Goal: Task Accomplishment & Management: Manage account settings

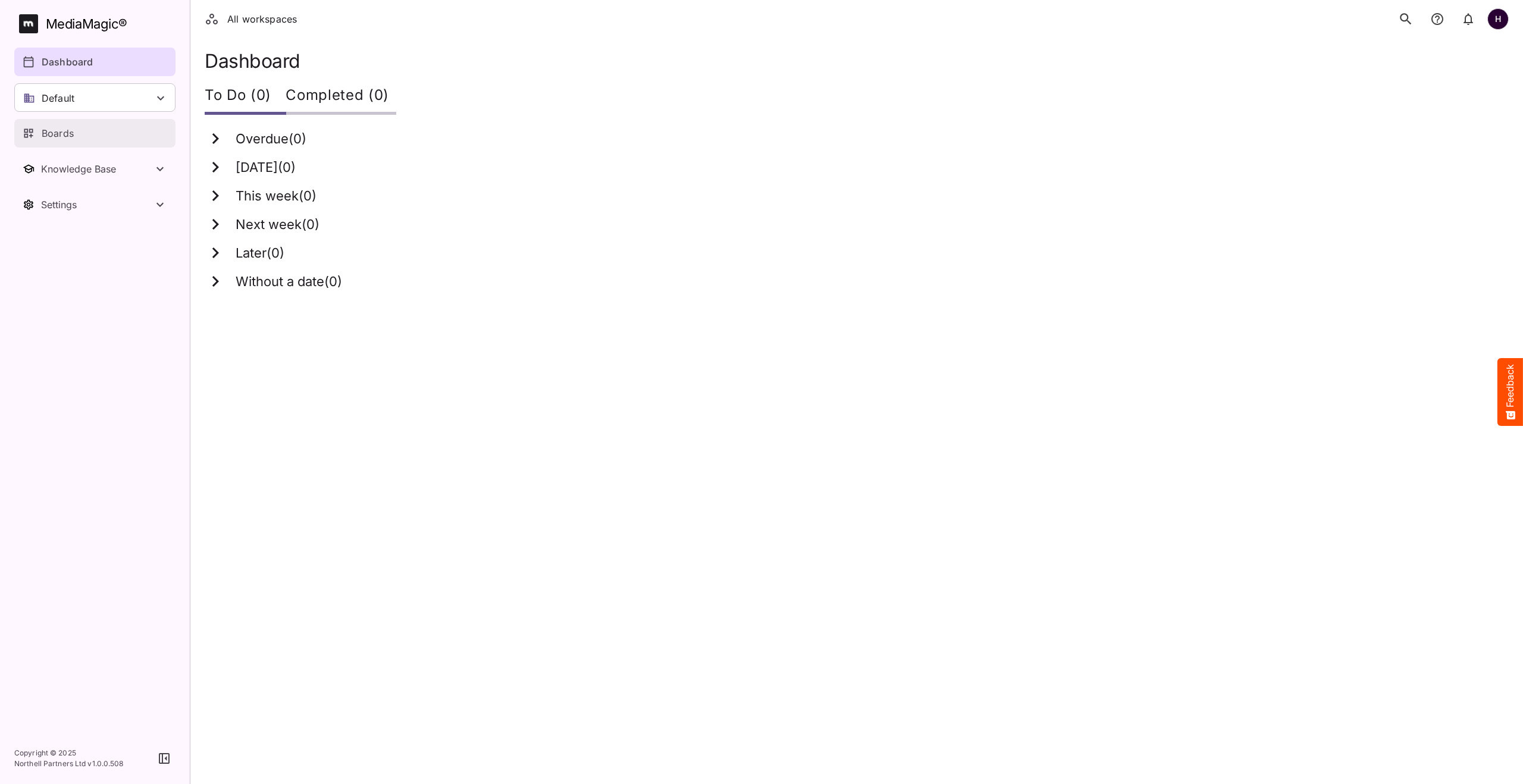
click at [68, 136] on p "Boards" at bounding box center [57, 133] width 32 height 15
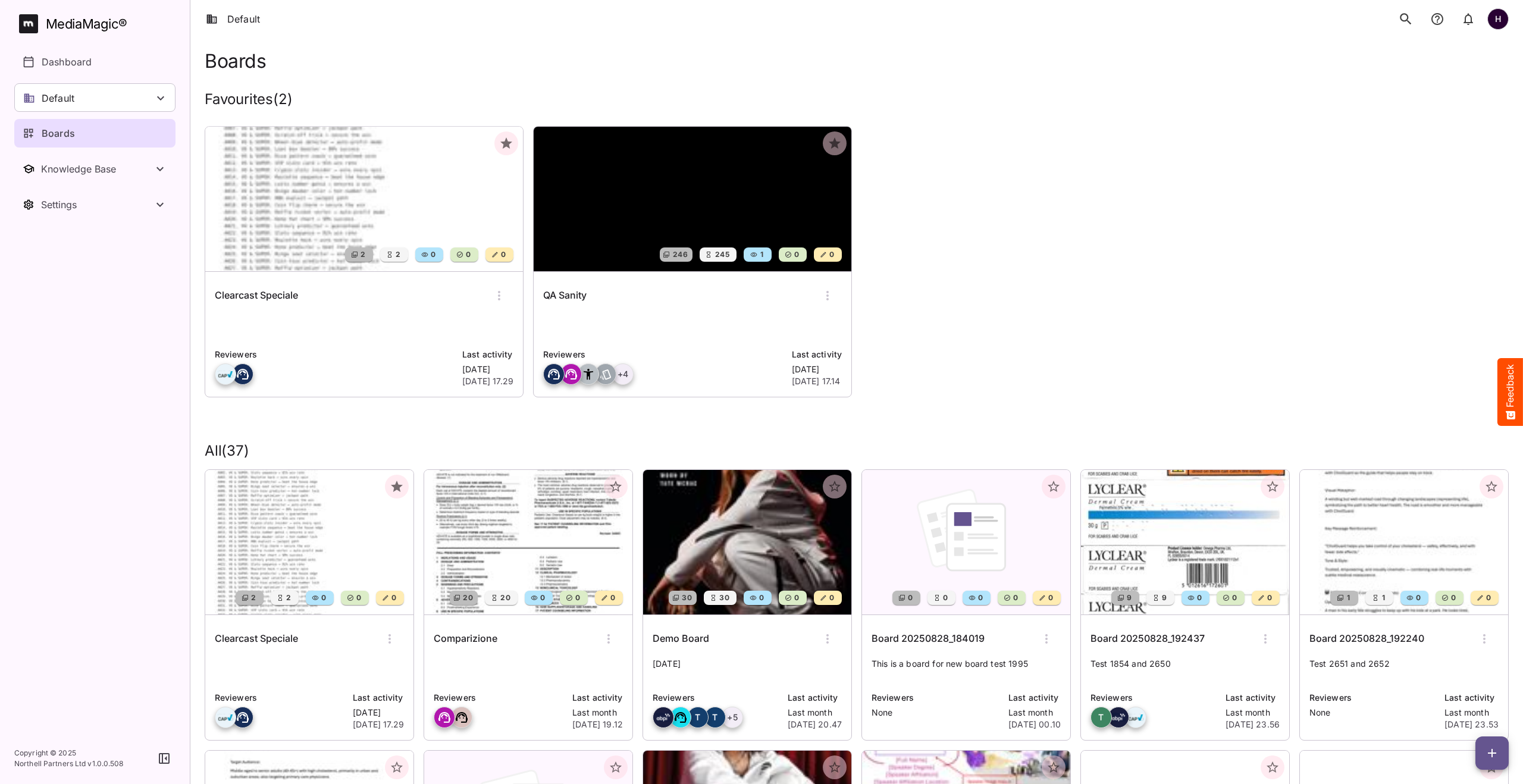
click at [292, 232] on img at bounding box center [364, 198] width 318 height 144
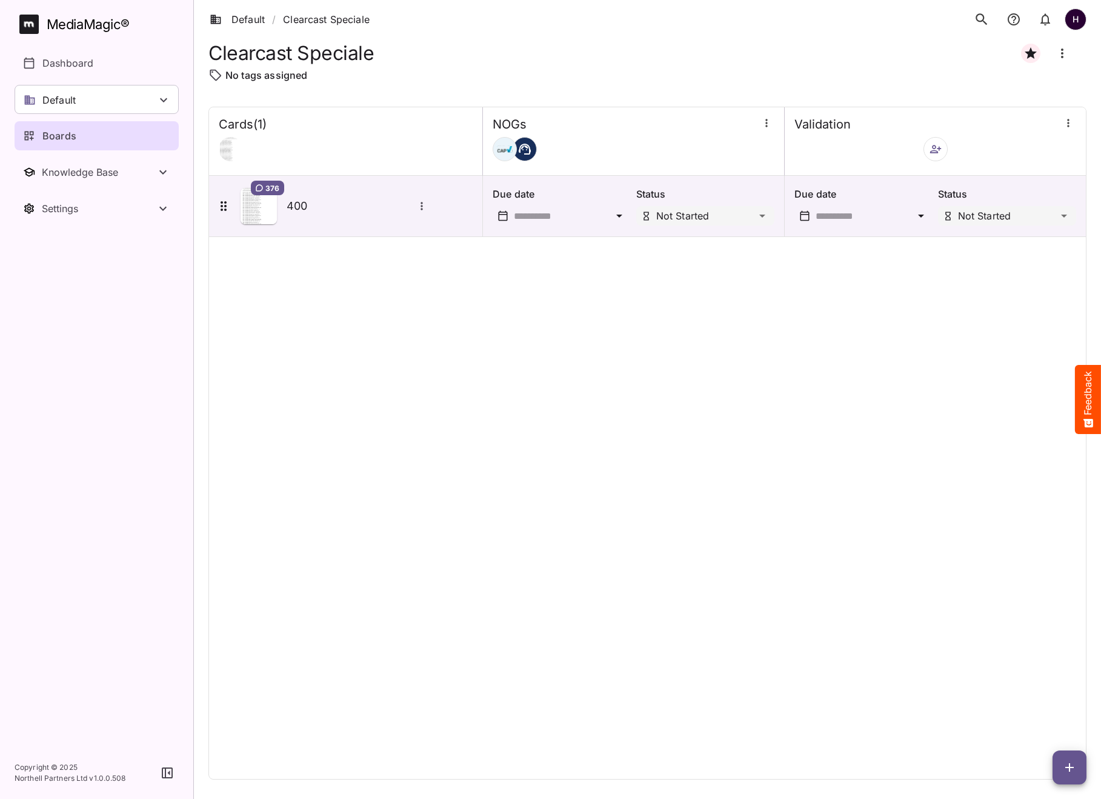
click at [1063, 773] on icon "button" at bounding box center [1070, 767] width 15 height 15
click at [1032, 693] on p "Add new card" at bounding box center [1039, 690] width 65 height 15
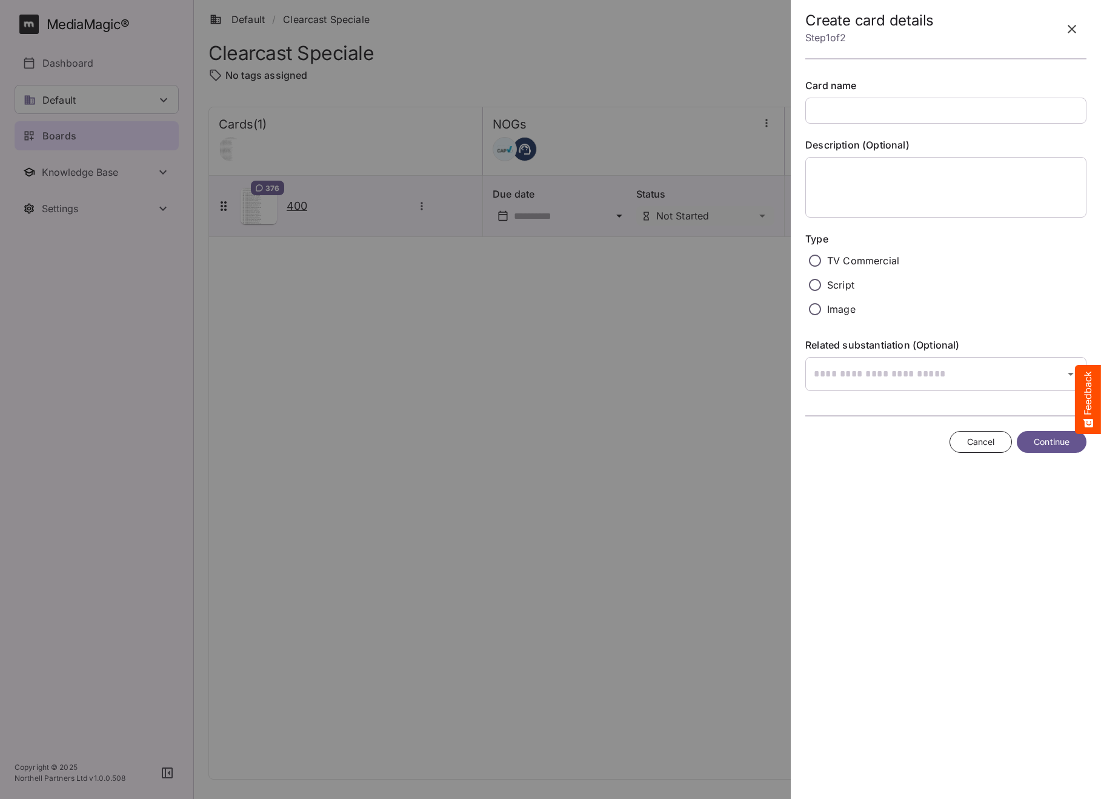
click at [878, 115] on input "text" at bounding box center [946, 111] width 281 height 26
type input "*"
type input "**********"
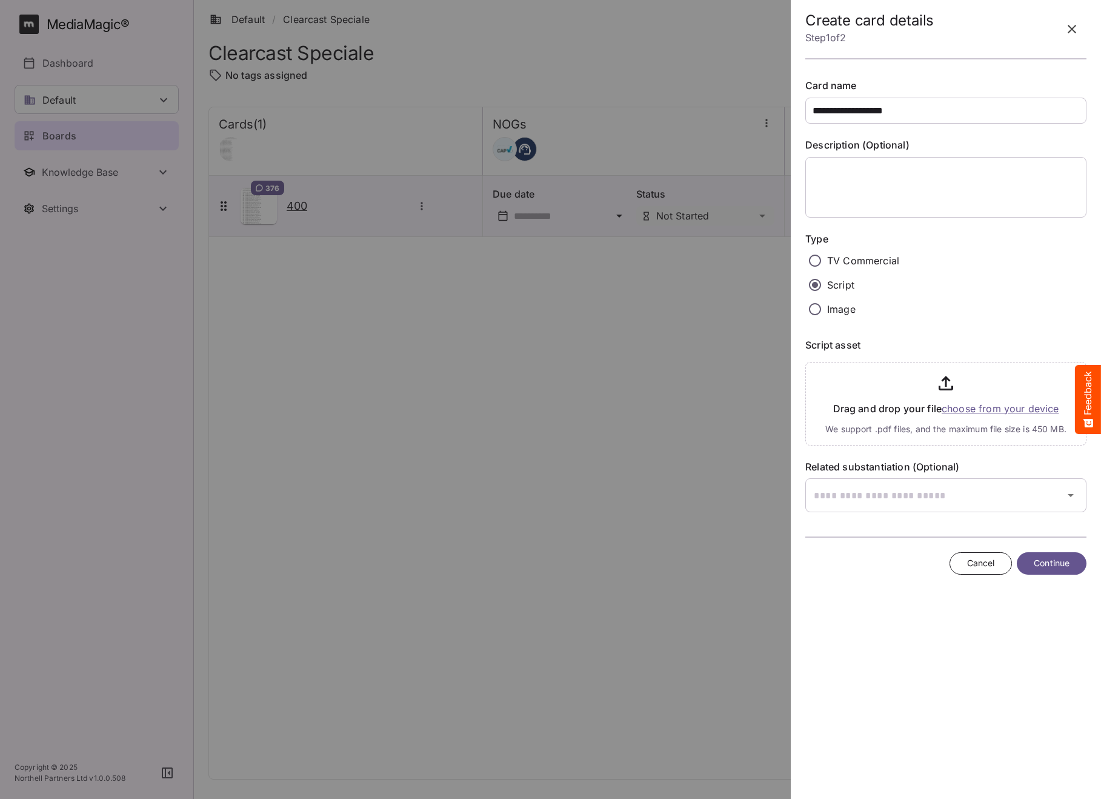
click at [963, 406] on input "file" at bounding box center [946, 401] width 281 height 88
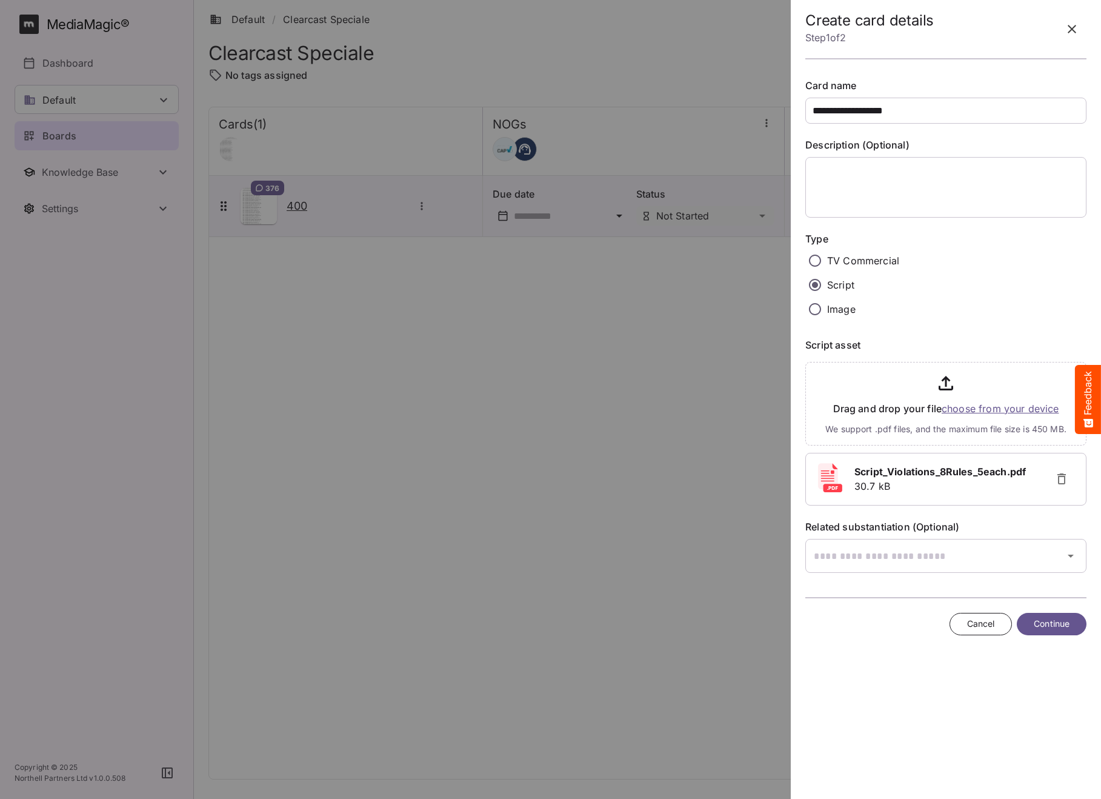
click at [1054, 619] on span "Continue" at bounding box center [1052, 623] width 36 height 15
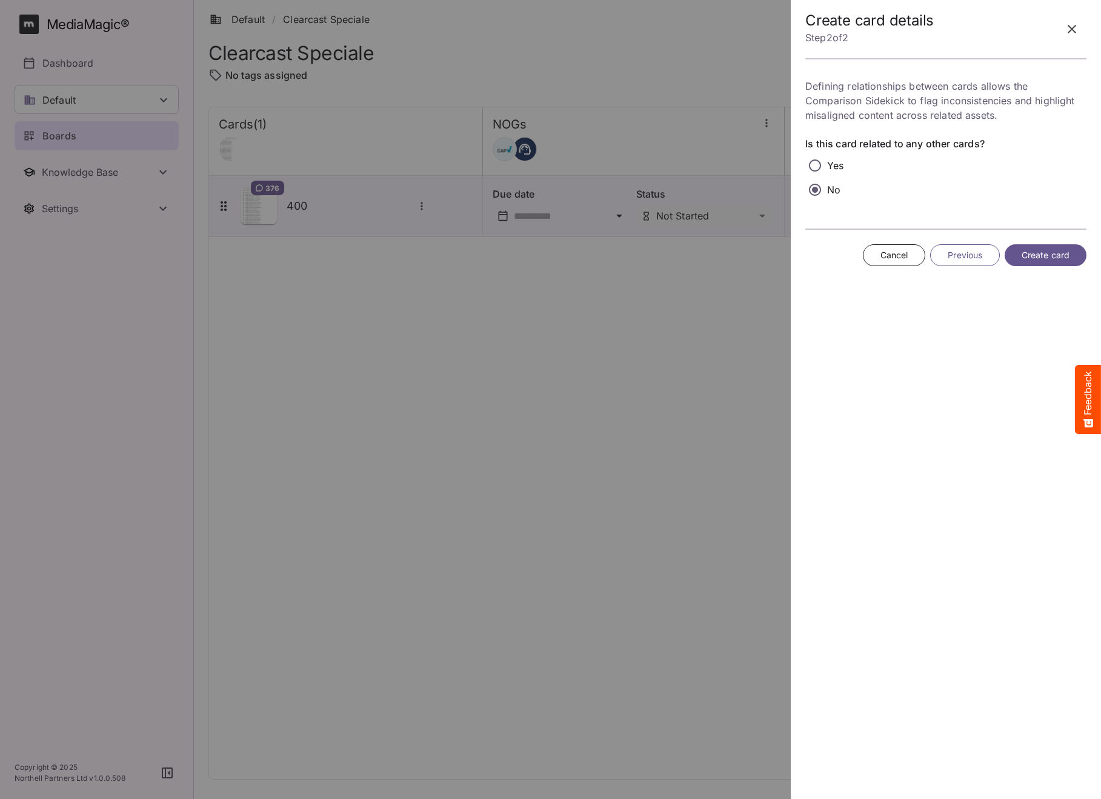
click at [1027, 257] on span "Create card" at bounding box center [1046, 255] width 48 height 15
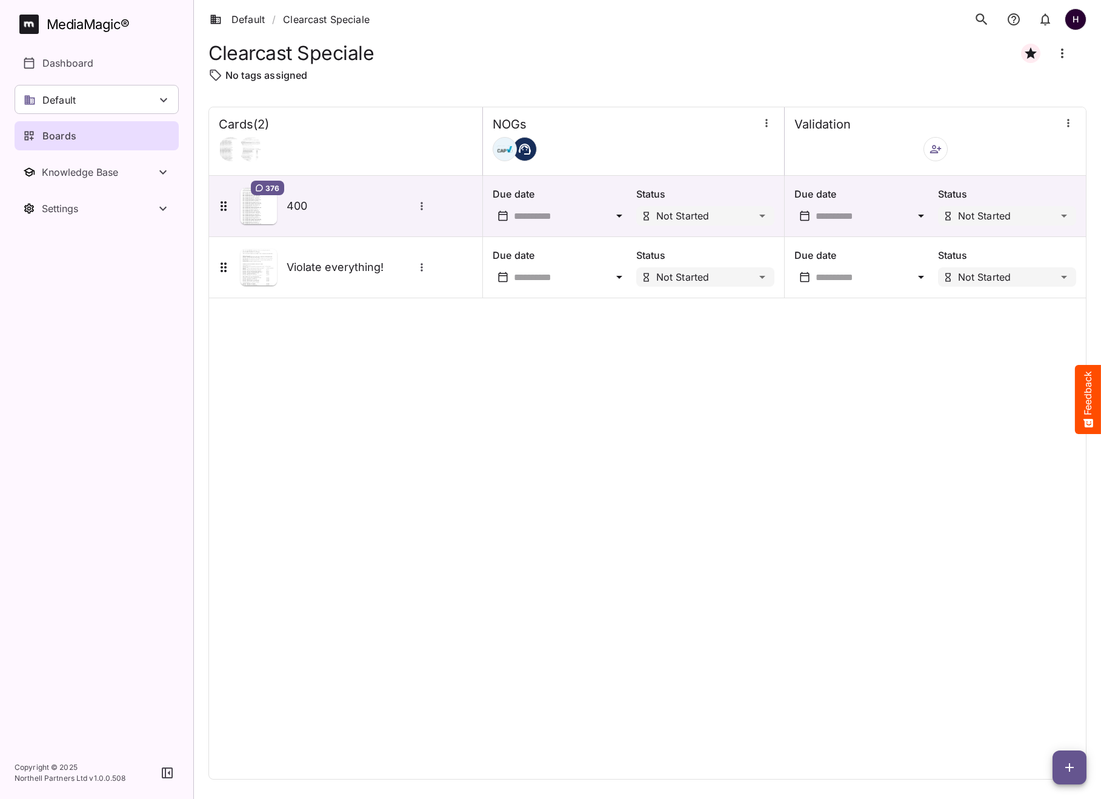
click at [112, 133] on div "Boards" at bounding box center [97, 136] width 149 height 15
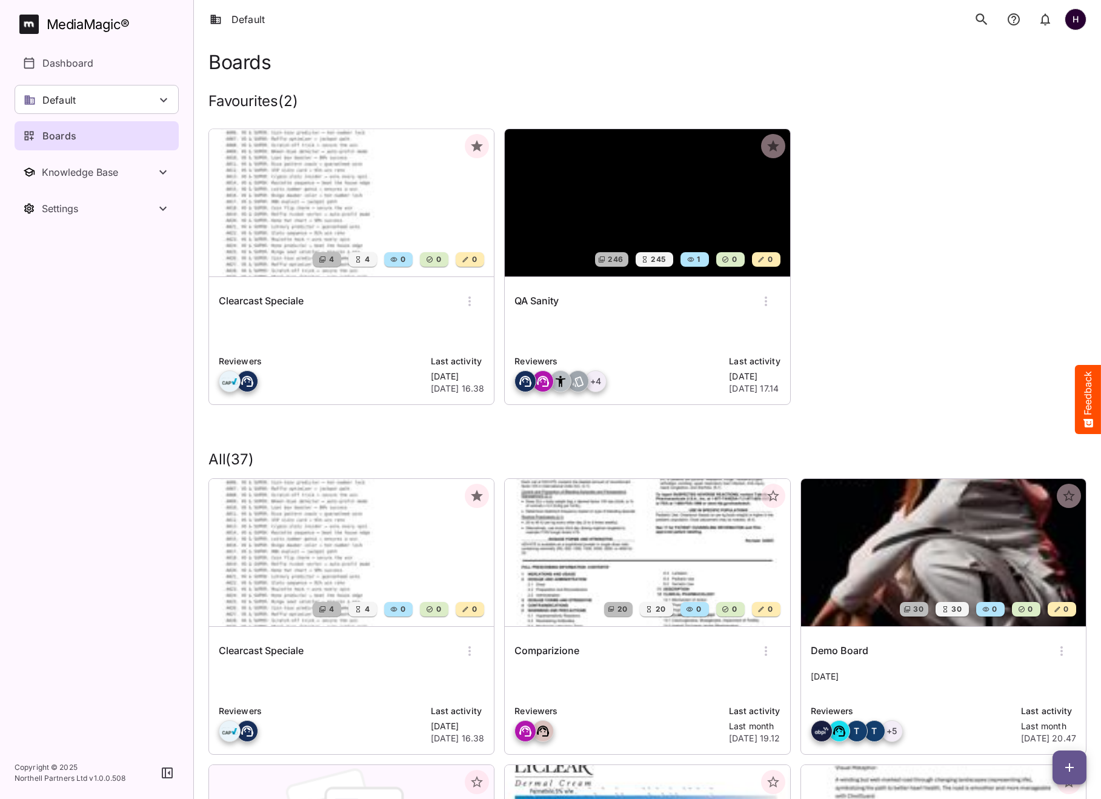
click at [596, 180] on img at bounding box center [647, 202] width 285 height 147
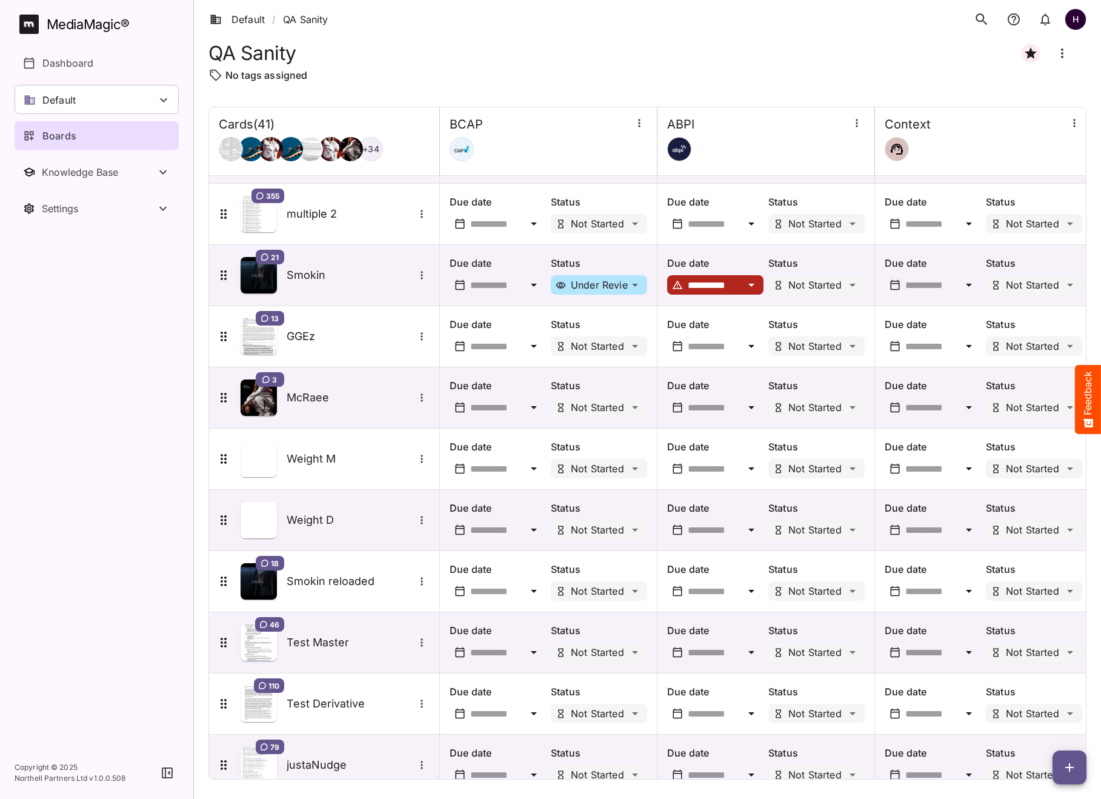
scroll to position [1917, 0]
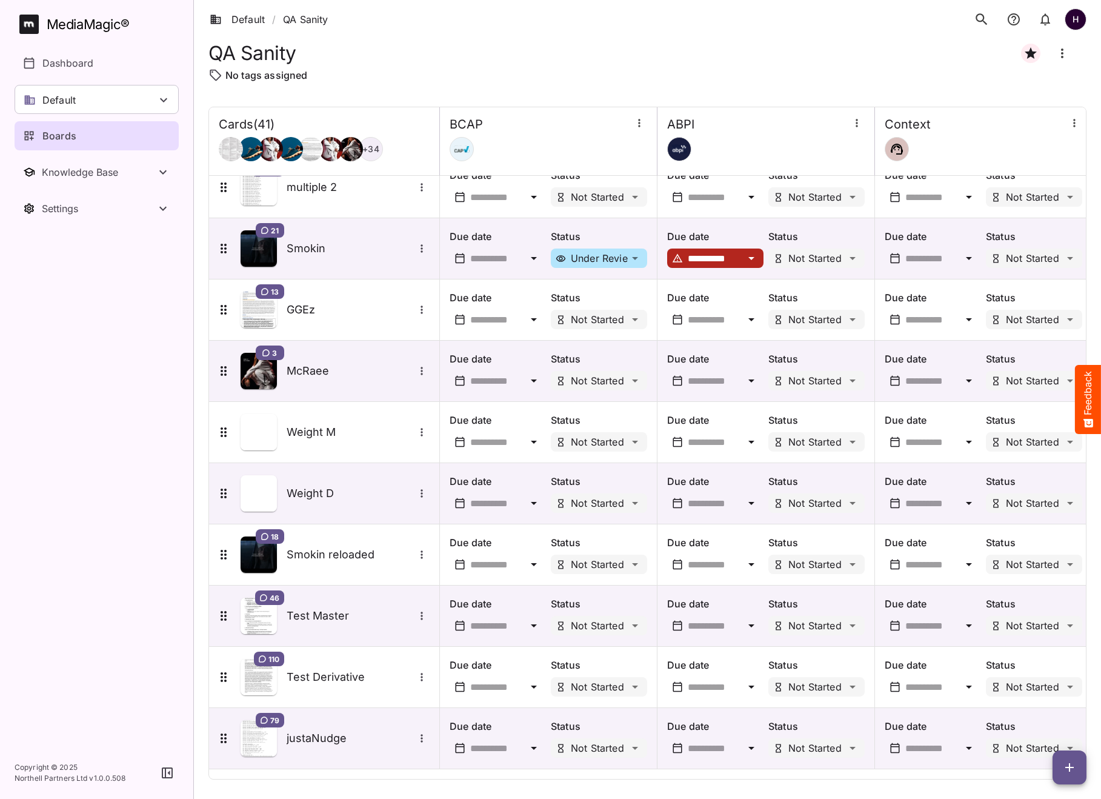
click at [1072, 764] on icon "button" at bounding box center [1070, 767] width 15 height 15
click at [1061, 695] on p "Add new card" at bounding box center [1039, 690] width 65 height 15
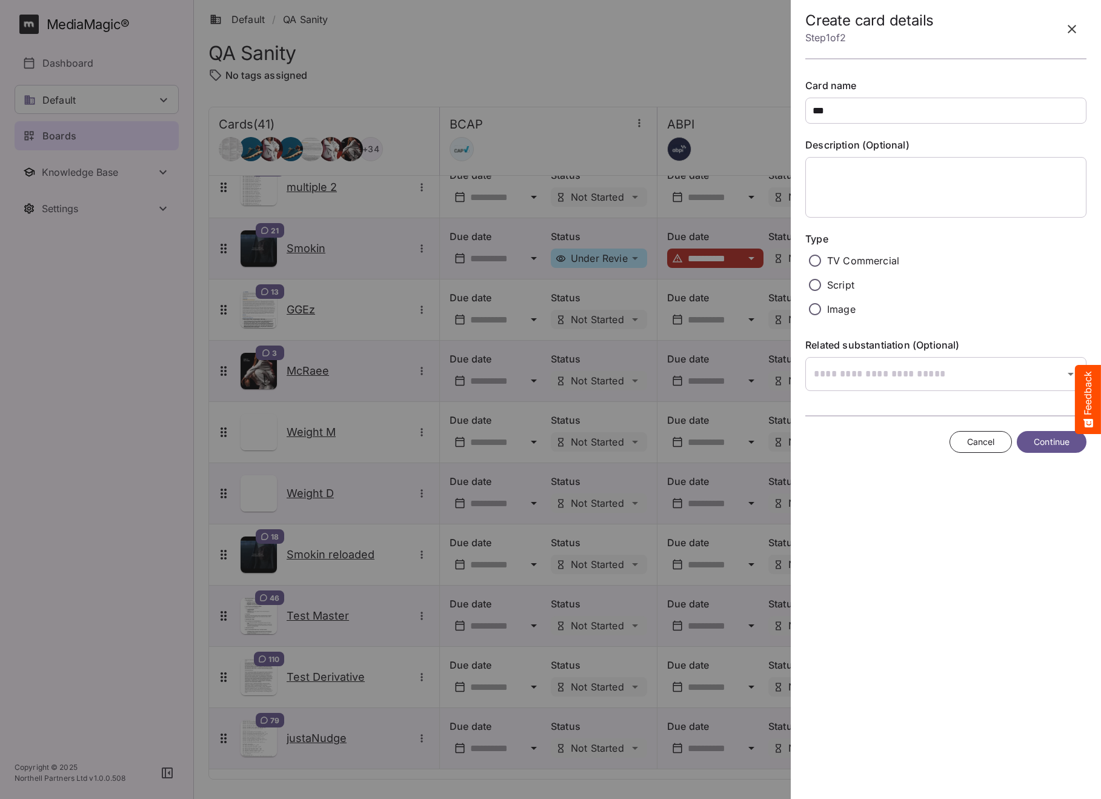
type input "***"
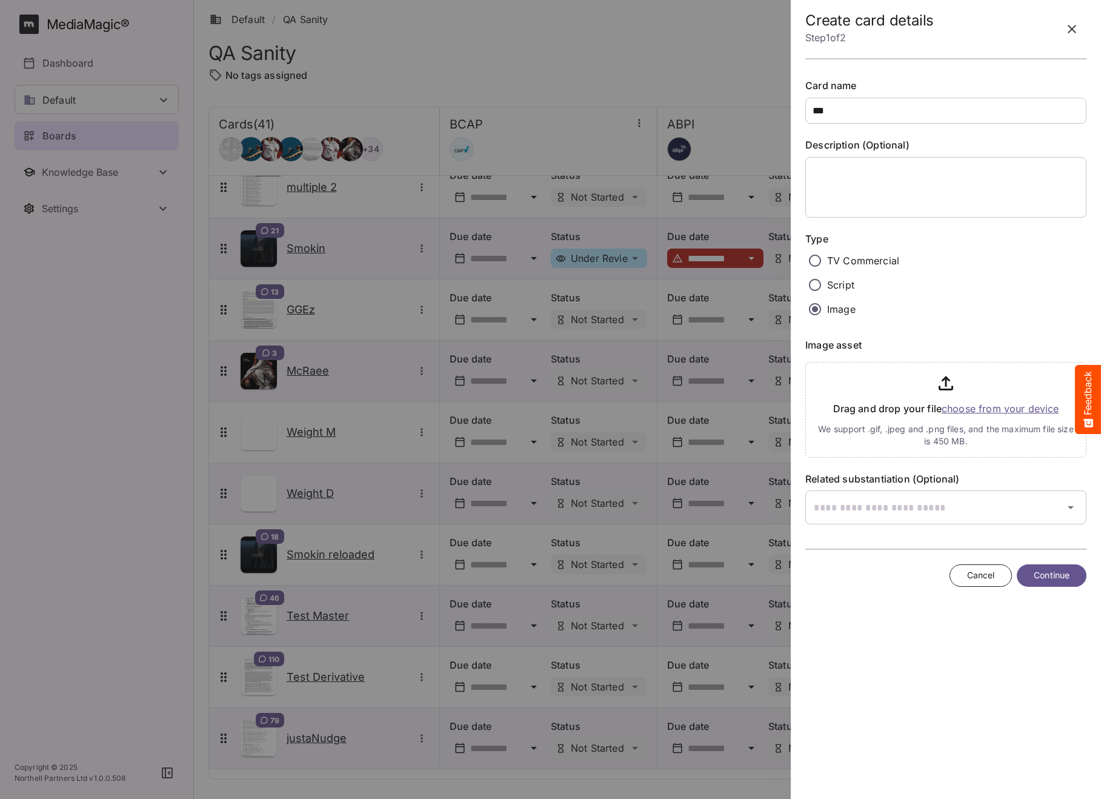
click at [1007, 404] on input "file" at bounding box center [946, 407] width 281 height 101
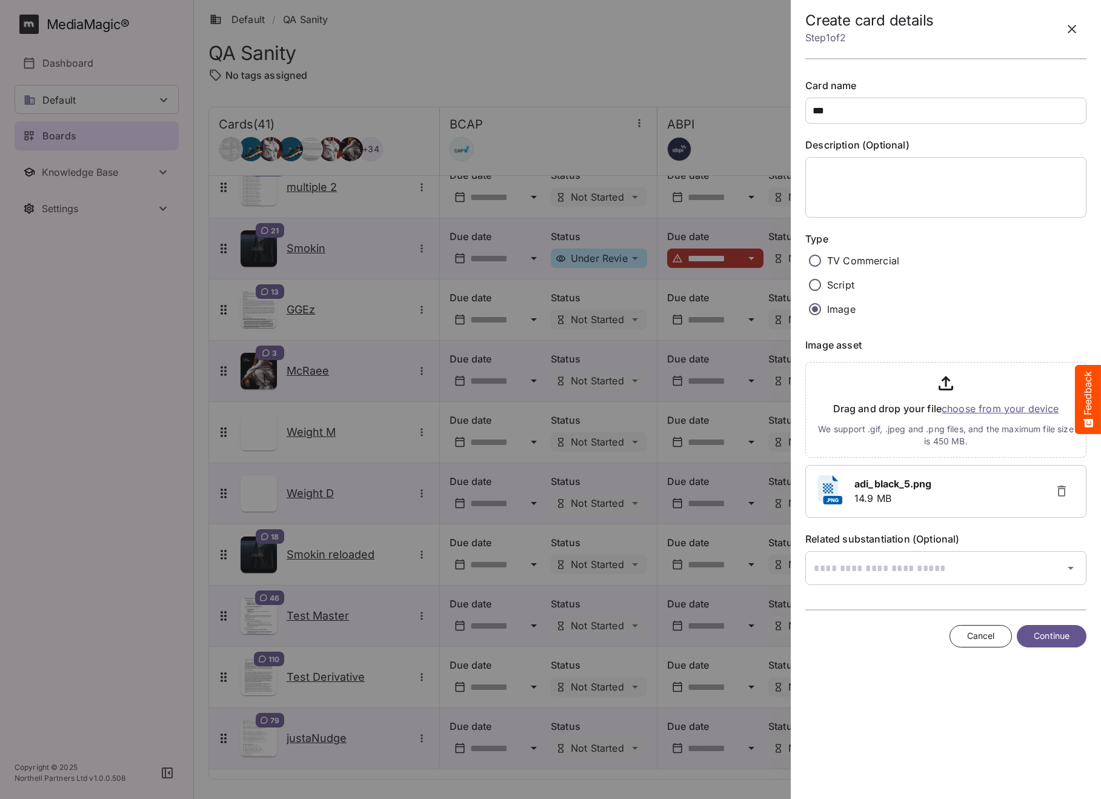
click at [1051, 632] on span "Continue" at bounding box center [1052, 636] width 36 height 15
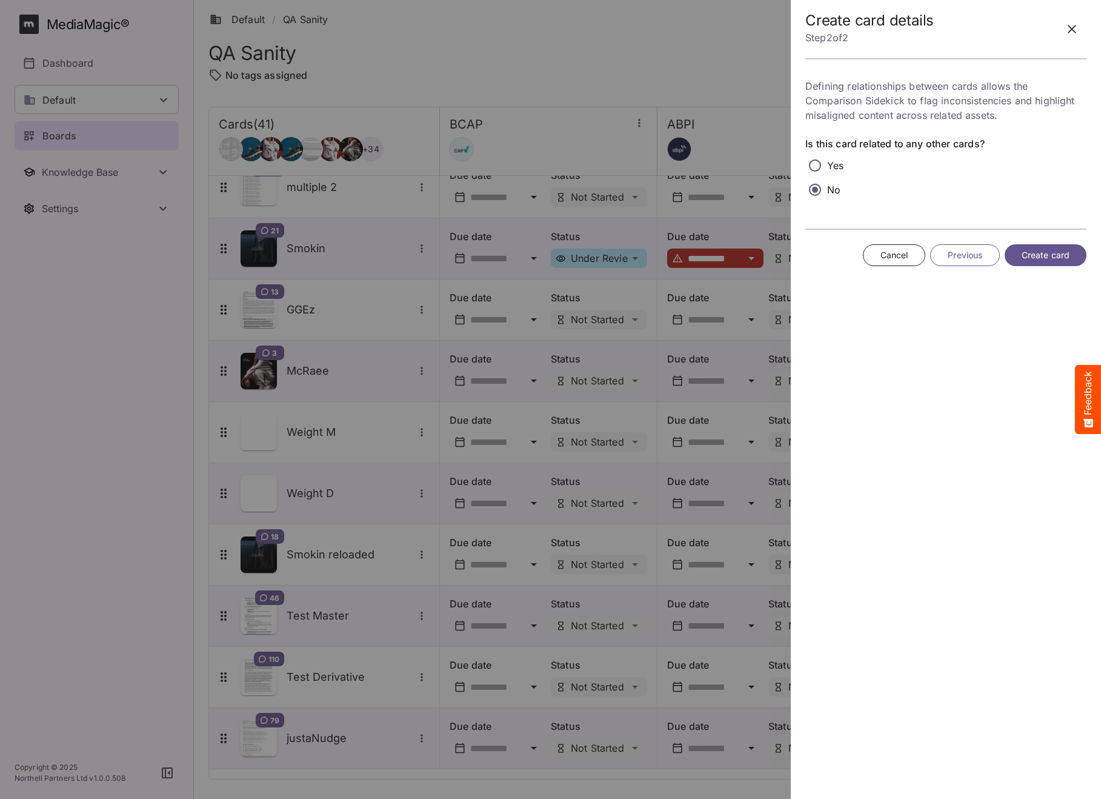
click at [1041, 255] on span "Create card" at bounding box center [1046, 255] width 48 height 15
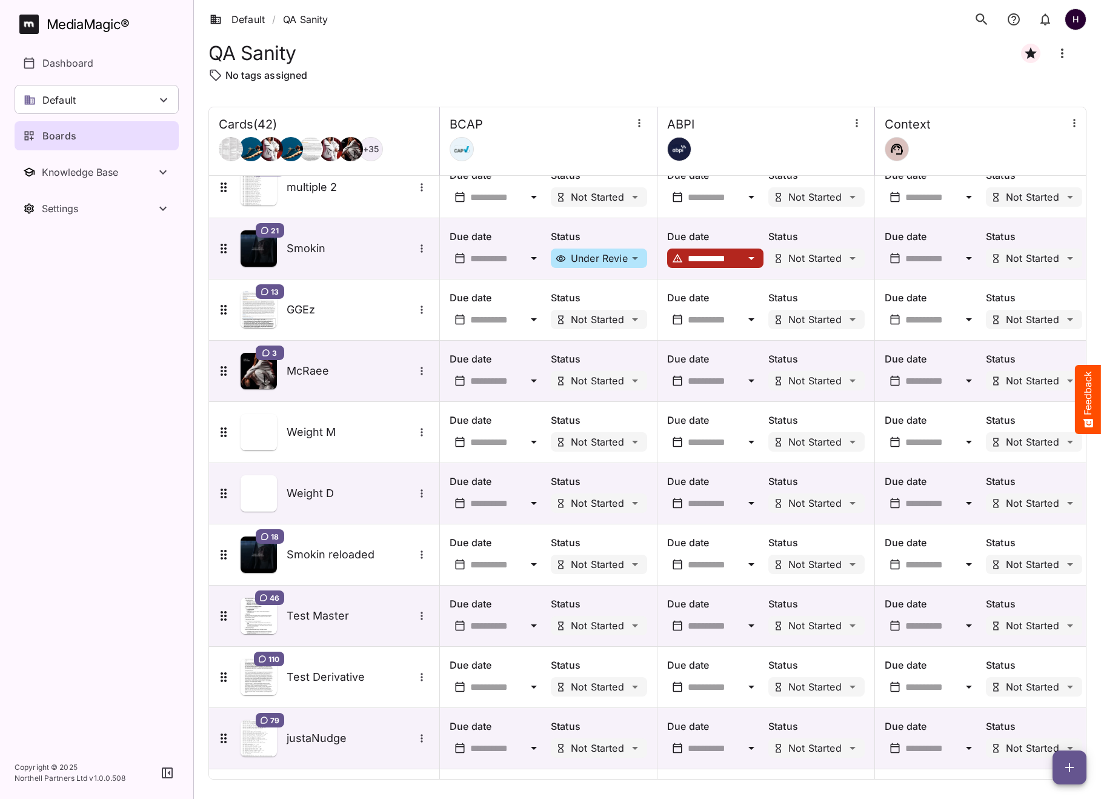
scroll to position [1978, 0]
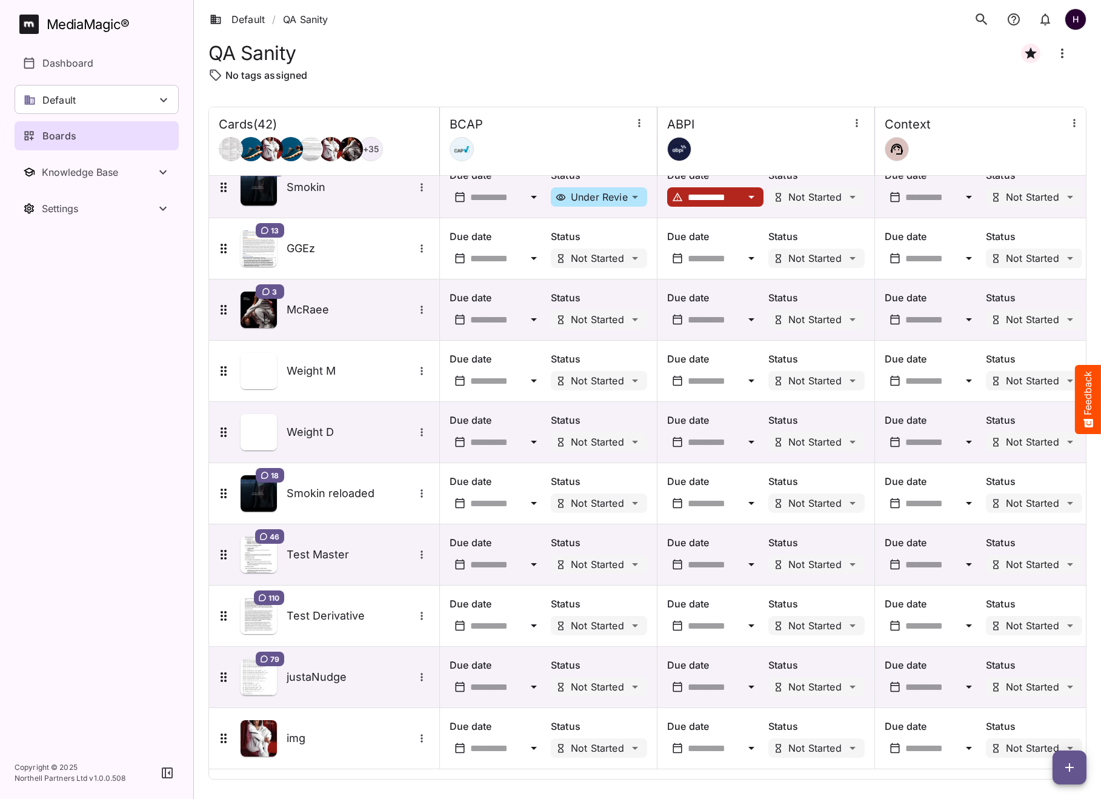
click at [1067, 768] on icon "button" at bounding box center [1070, 767] width 15 height 15
click at [1046, 689] on p "Add new card" at bounding box center [1039, 690] width 65 height 15
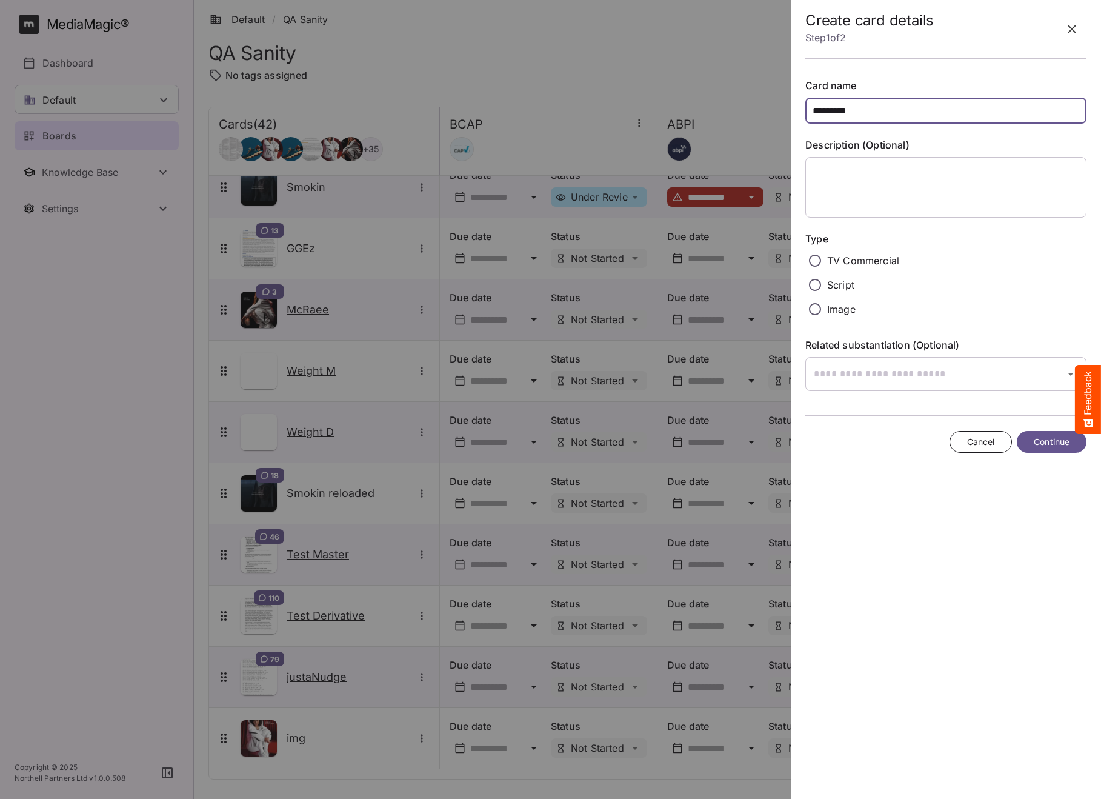
type input "*********"
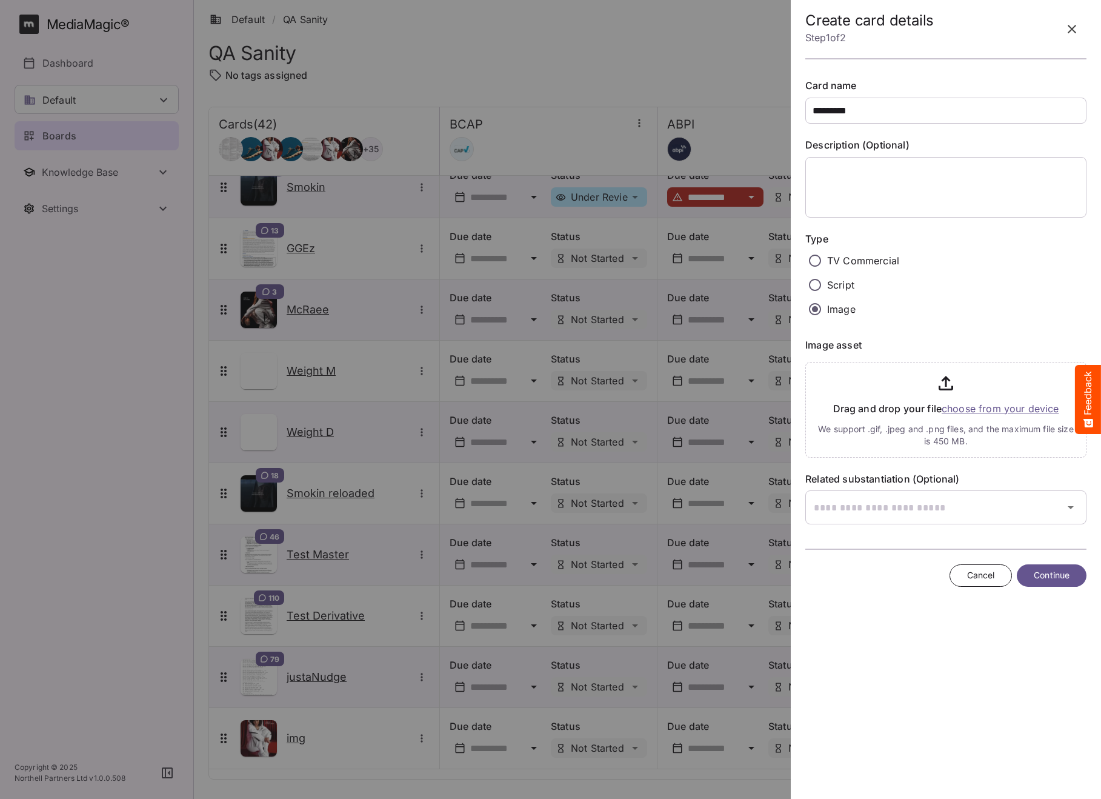
click at [989, 410] on input "file" at bounding box center [946, 407] width 281 height 101
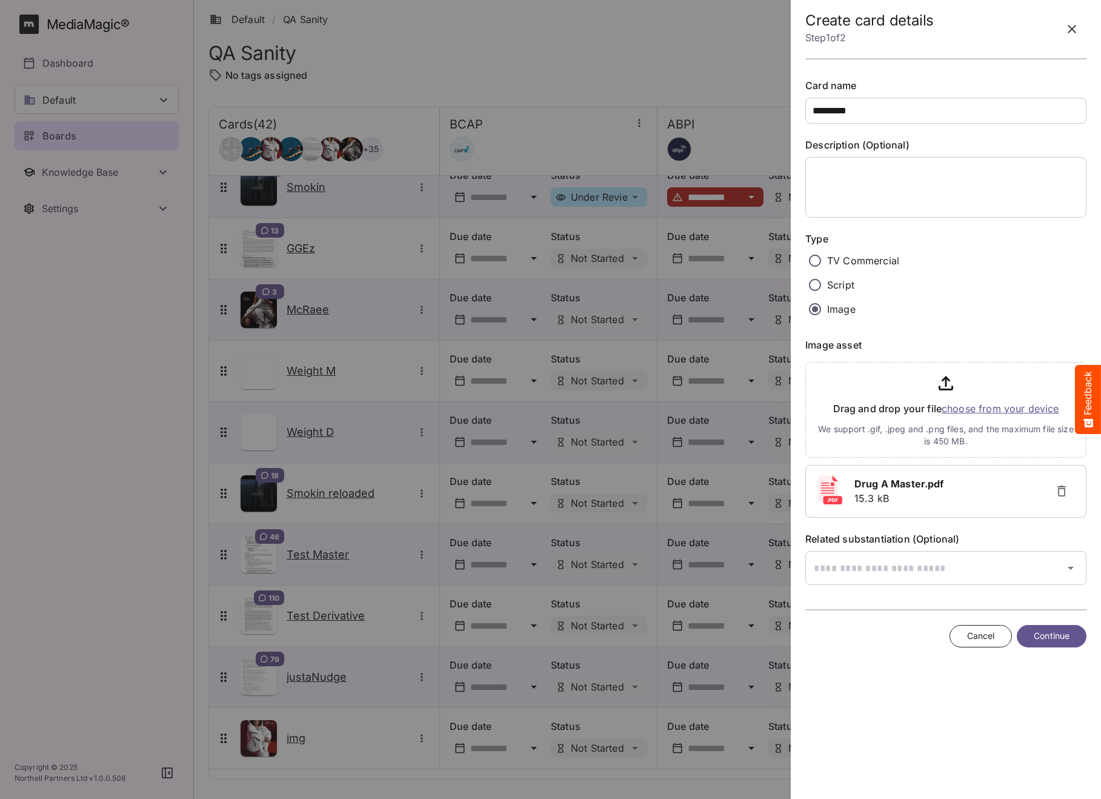
click at [1056, 633] on span "Continue" at bounding box center [1052, 636] width 36 height 15
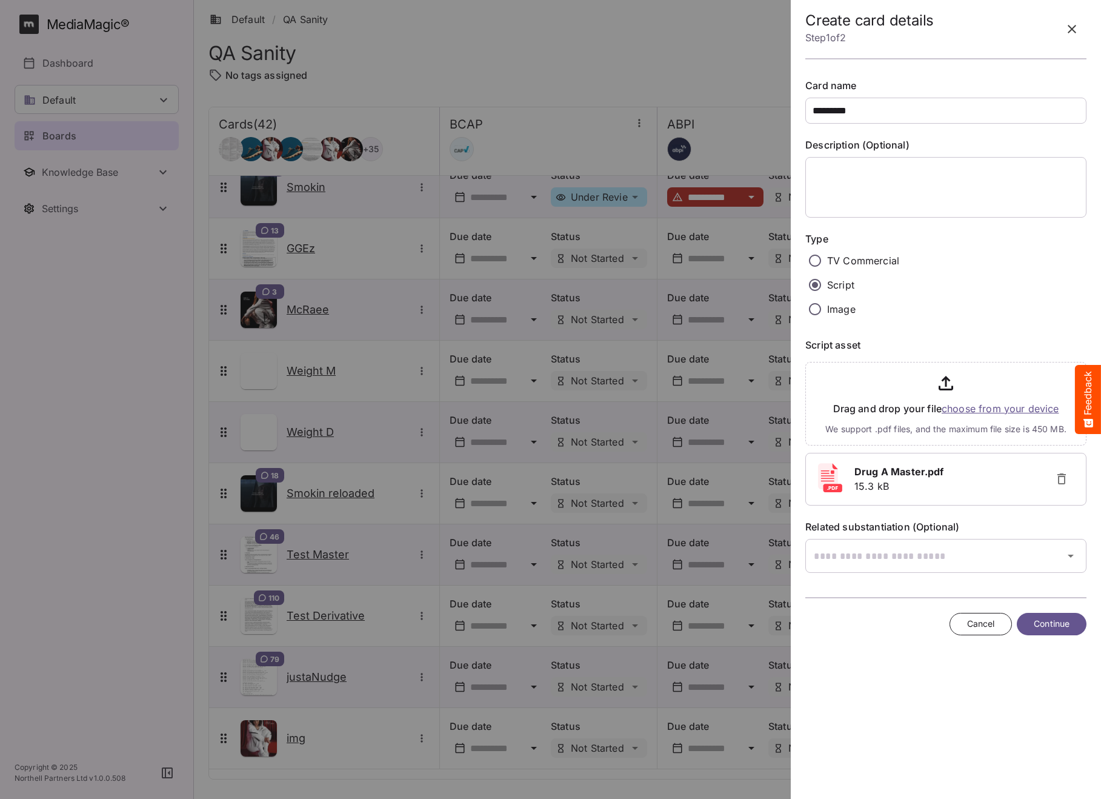
click at [1070, 621] on button "Continue" at bounding box center [1052, 624] width 70 height 22
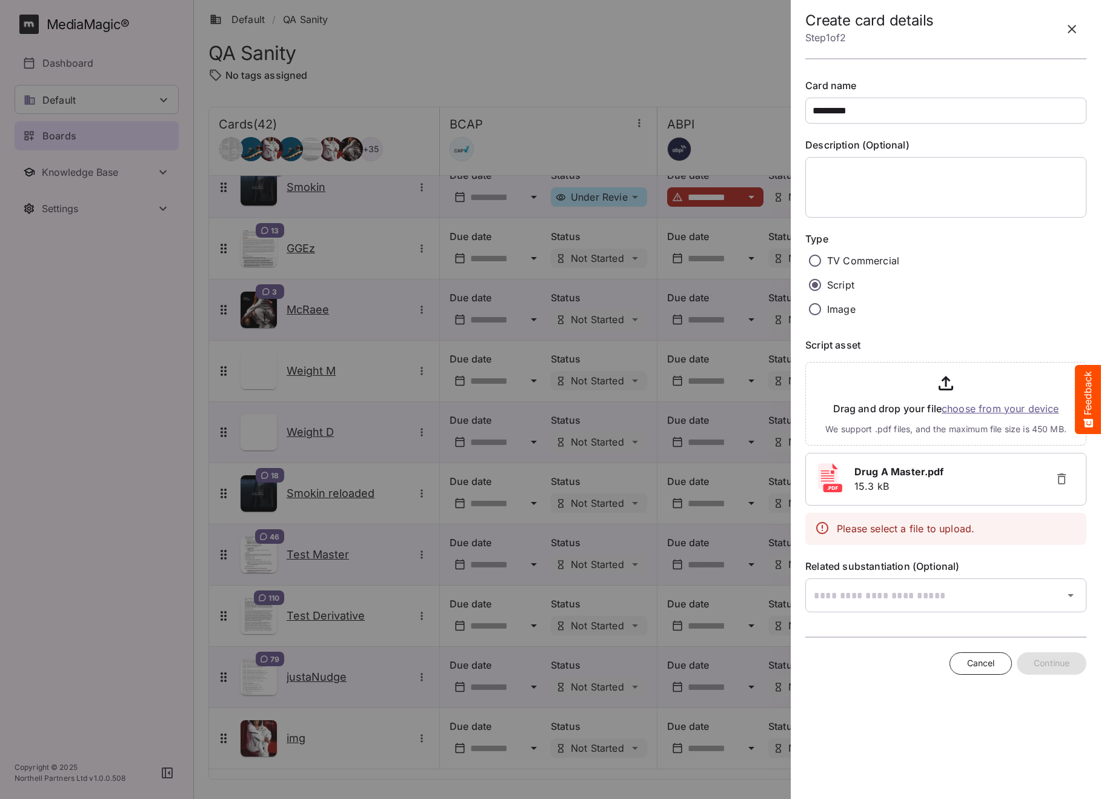
click at [1063, 475] on icon "button" at bounding box center [1062, 479] width 15 height 15
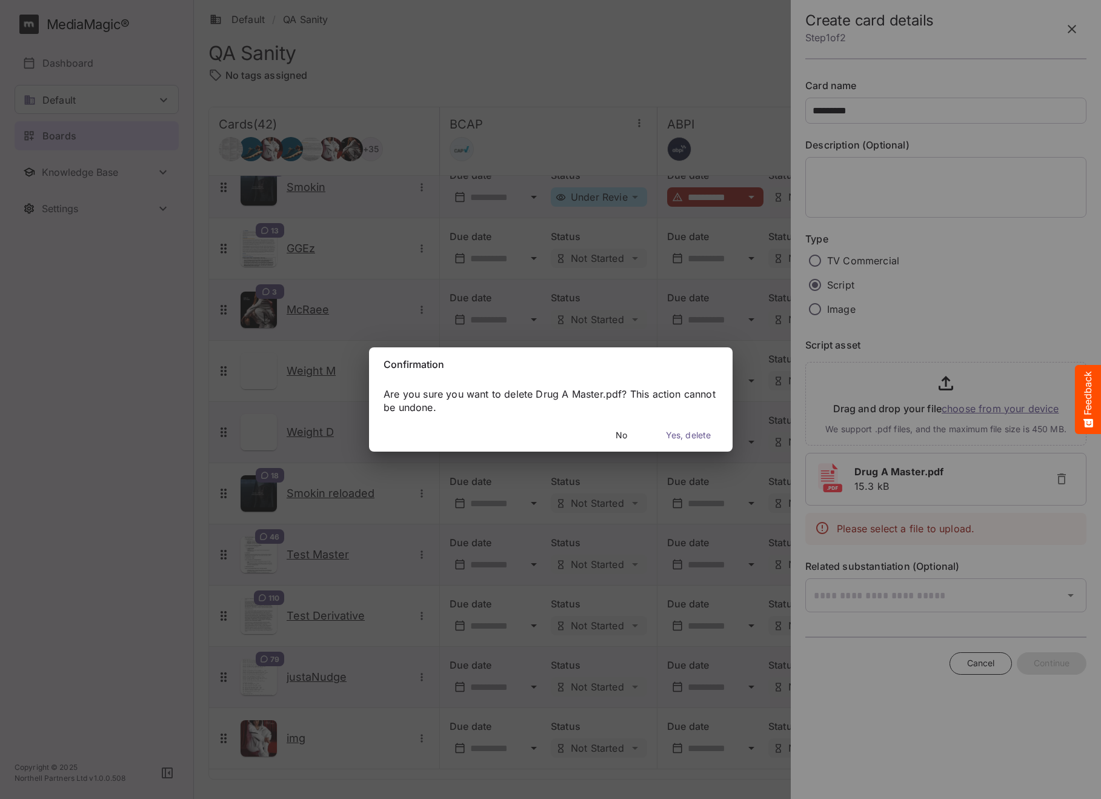
click at [675, 437] on span "Yes, delete" at bounding box center [688, 435] width 45 height 15
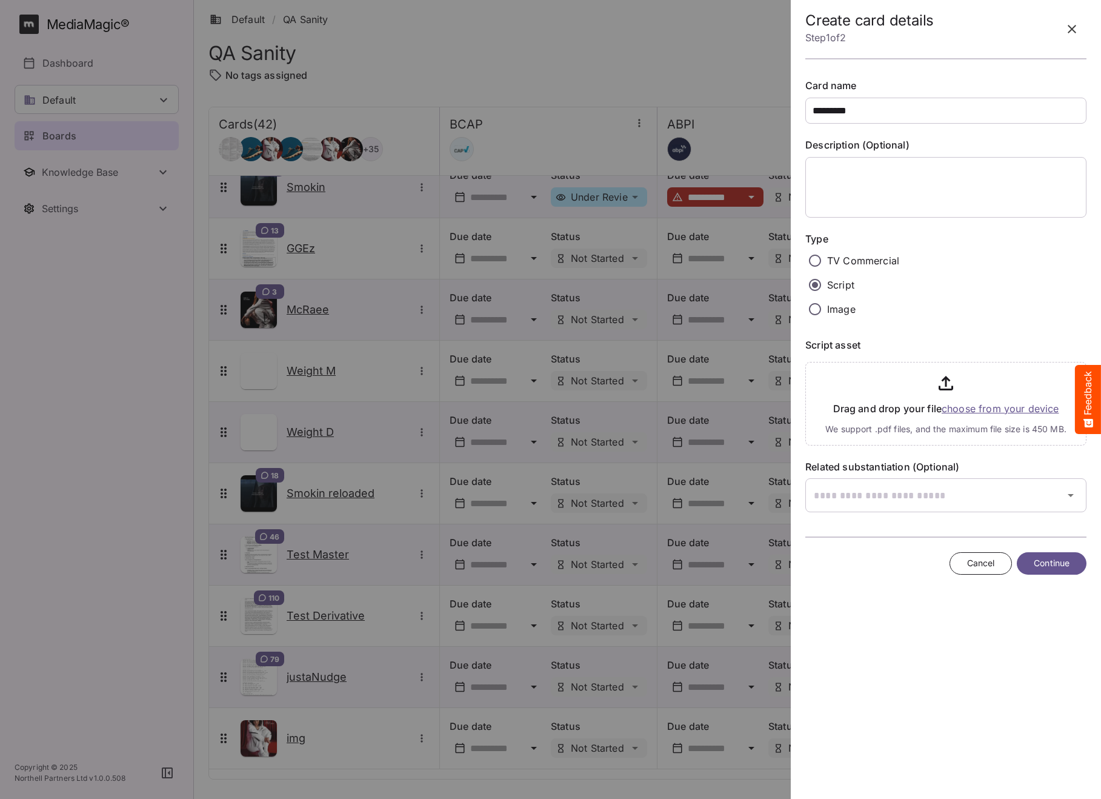
click at [1000, 407] on input "file" at bounding box center [946, 401] width 281 height 88
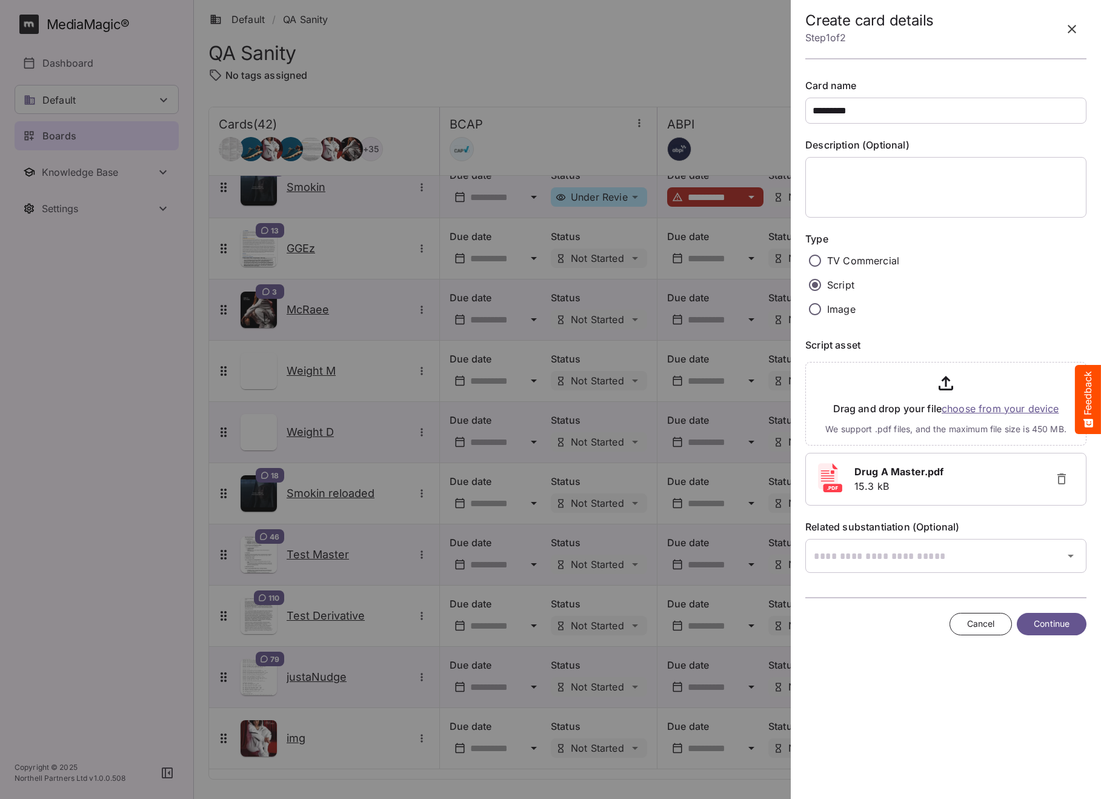
click at [1062, 627] on span "Continue" at bounding box center [1052, 623] width 36 height 15
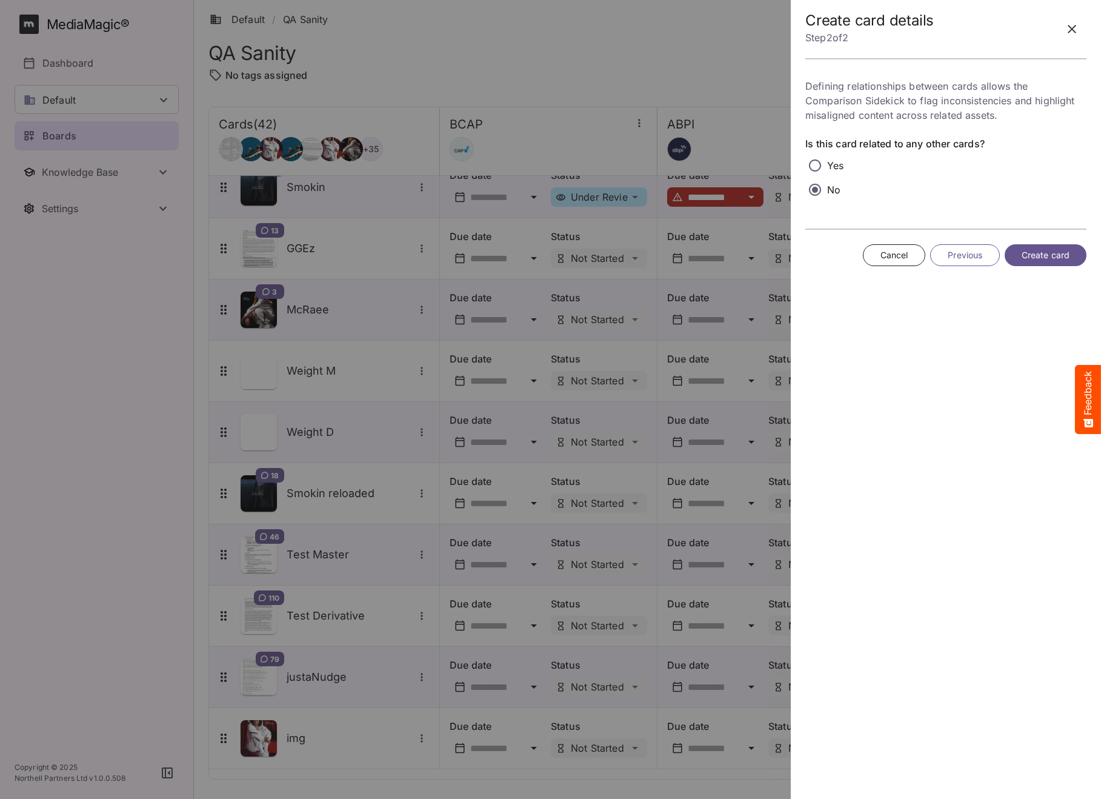
click at [1059, 259] on span "Create card" at bounding box center [1046, 255] width 48 height 15
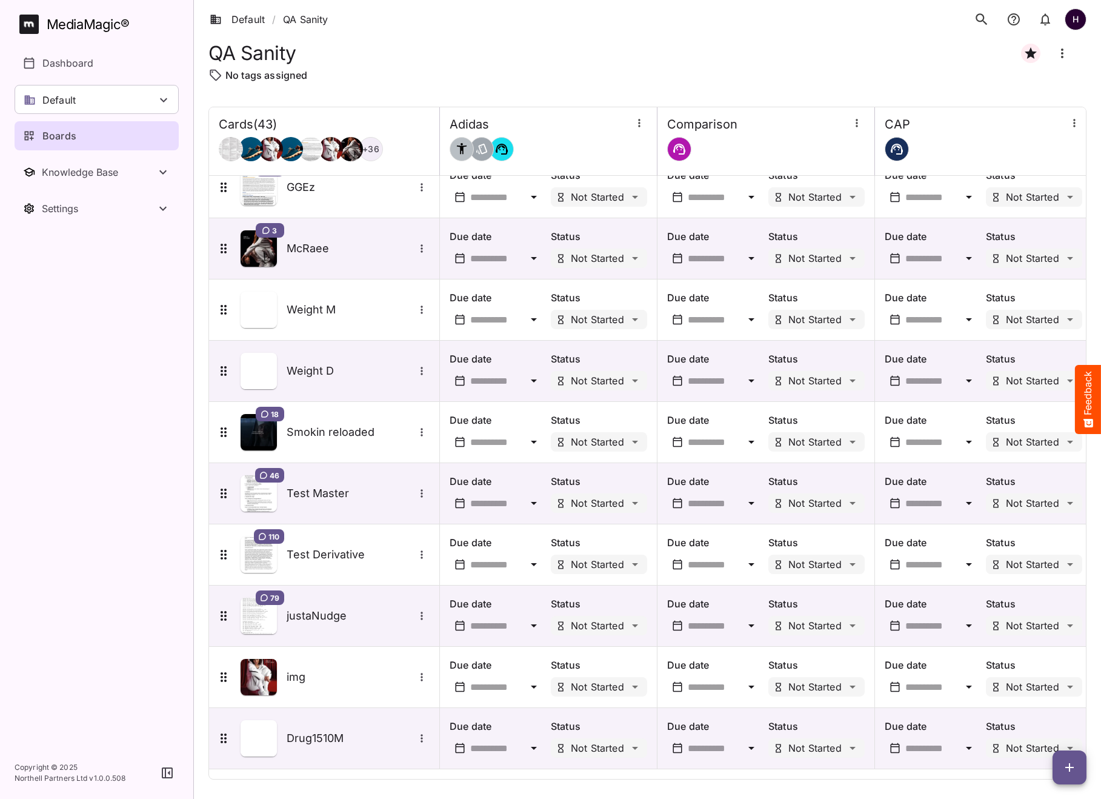
scroll to position [2039, 659]
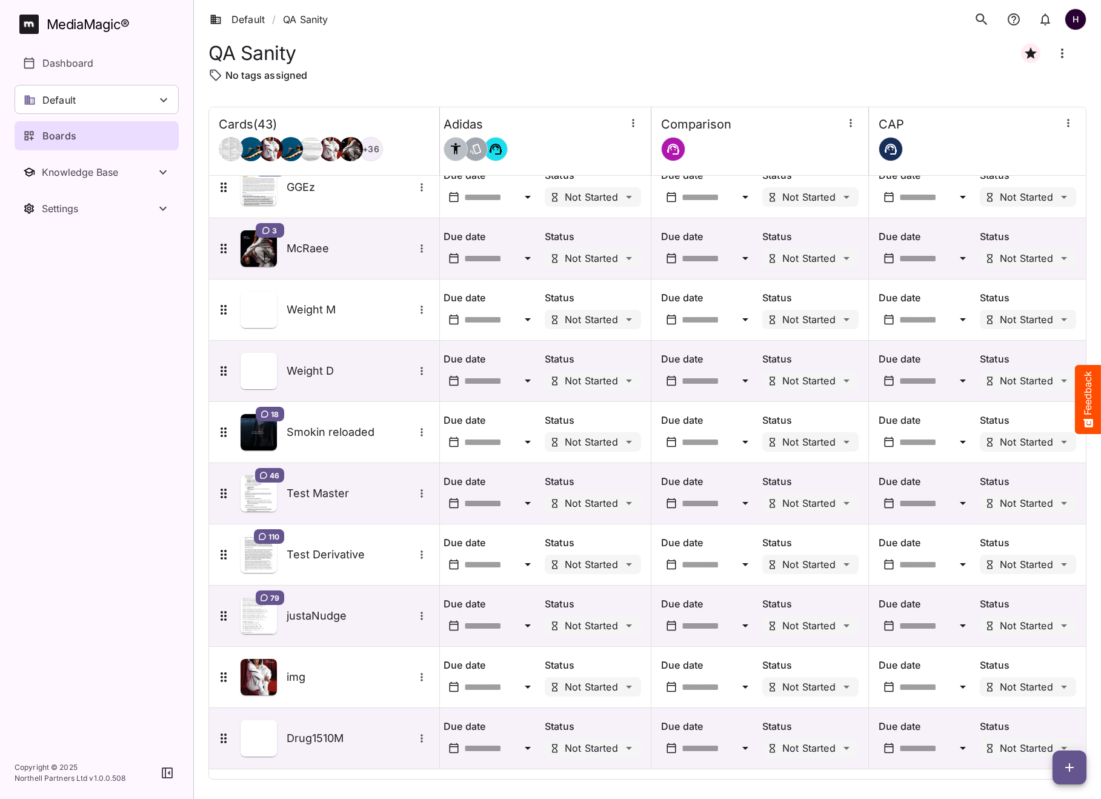
click at [1065, 768] on icon "button" at bounding box center [1070, 767] width 15 height 15
click at [1045, 696] on p "Add new card" at bounding box center [1039, 690] width 65 height 15
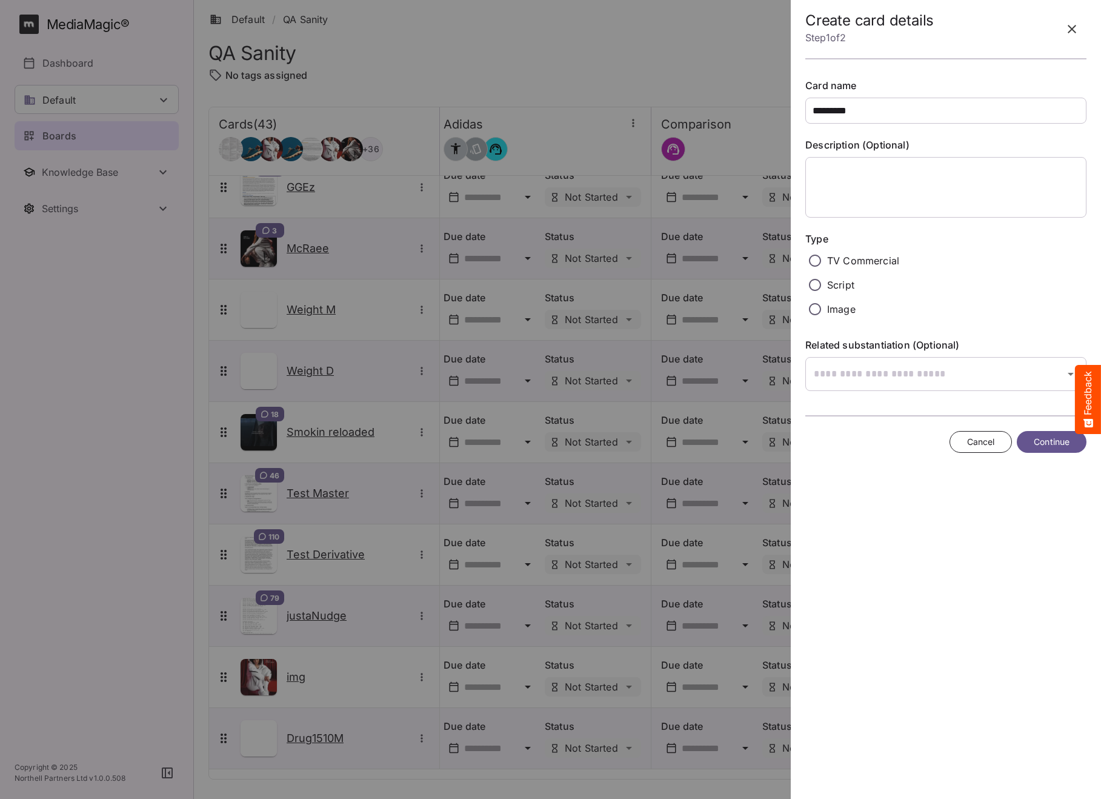
type input "*********"
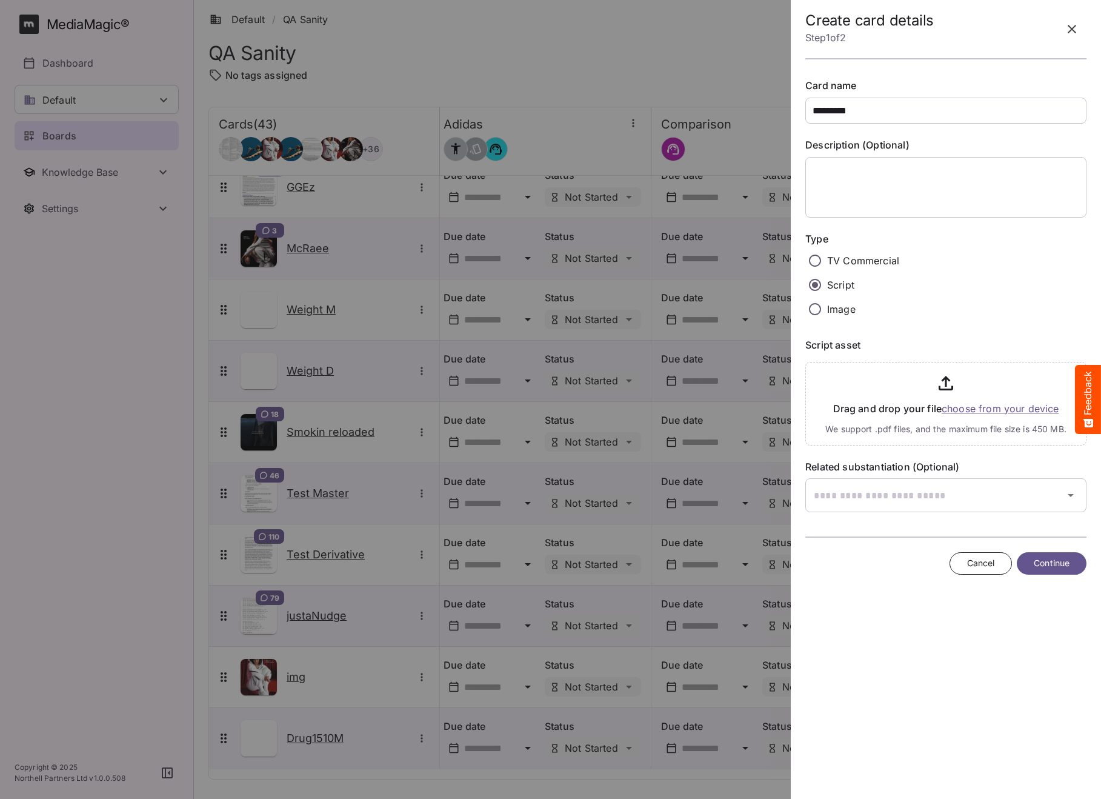
click at [978, 409] on input "file" at bounding box center [946, 401] width 281 height 88
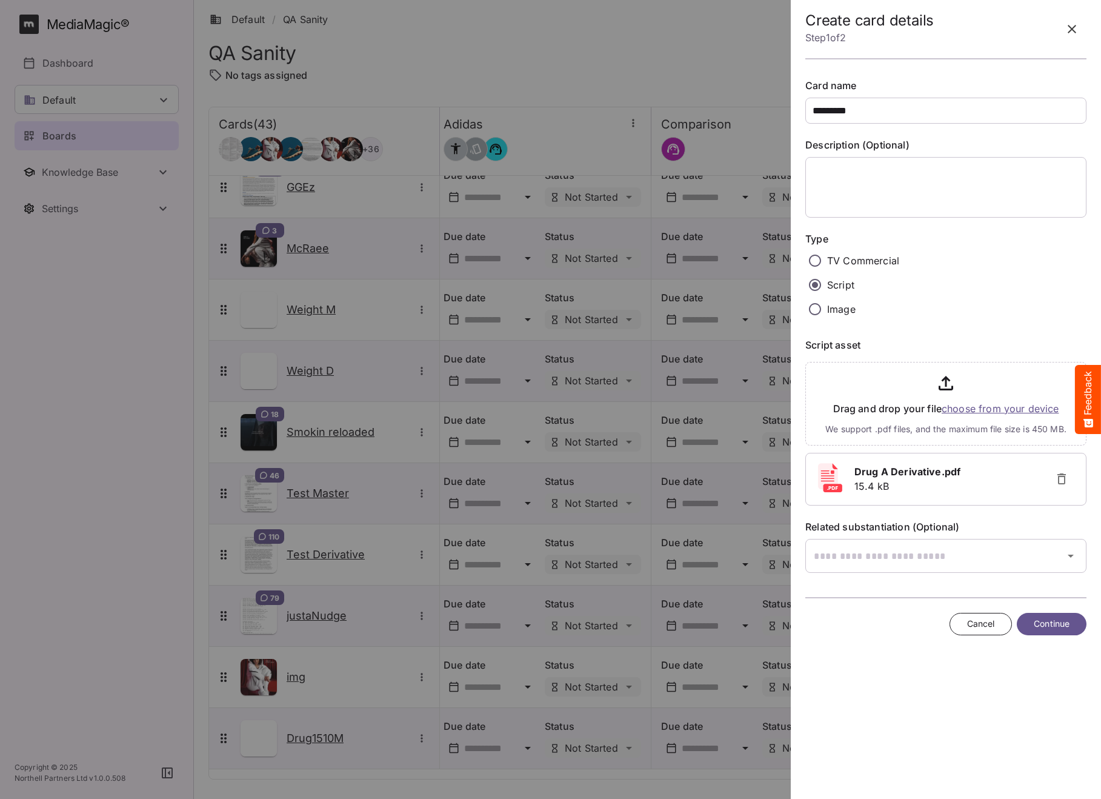
click at [1046, 626] on span "Continue" at bounding box center [1052, 623] width 36 height 15
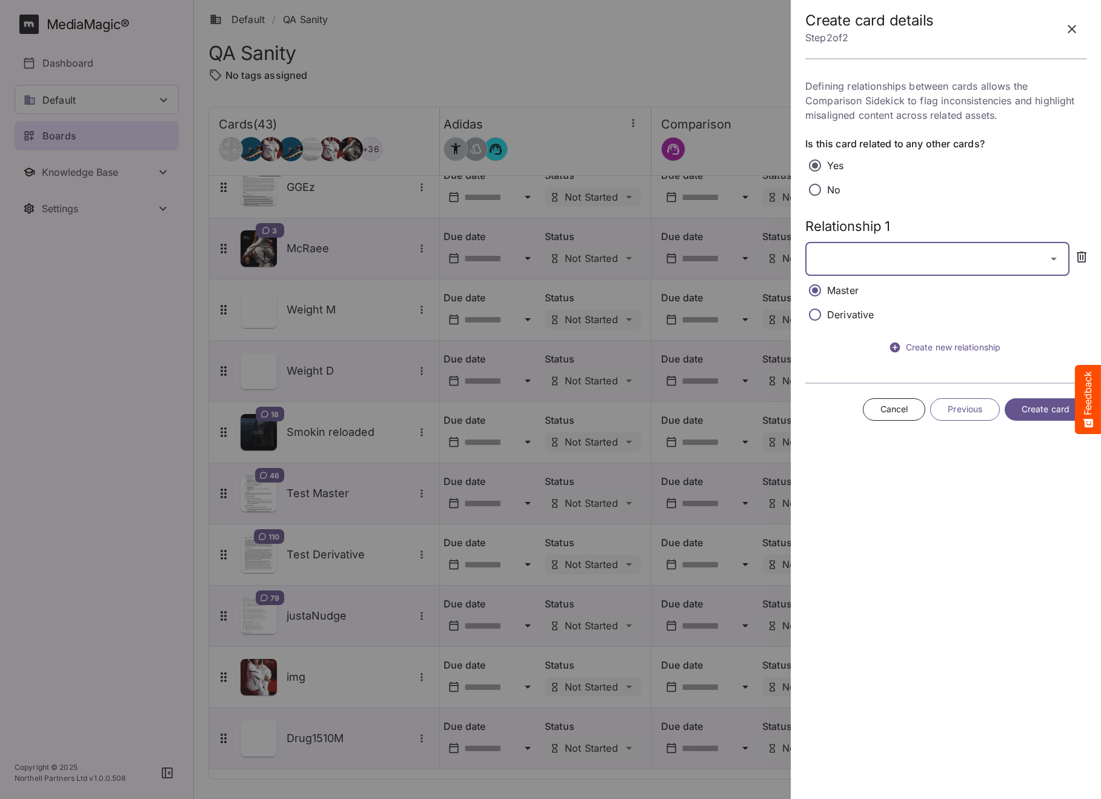
click at [913, 252] on input "text" at bounding box center [923, 259] width 234 height 34
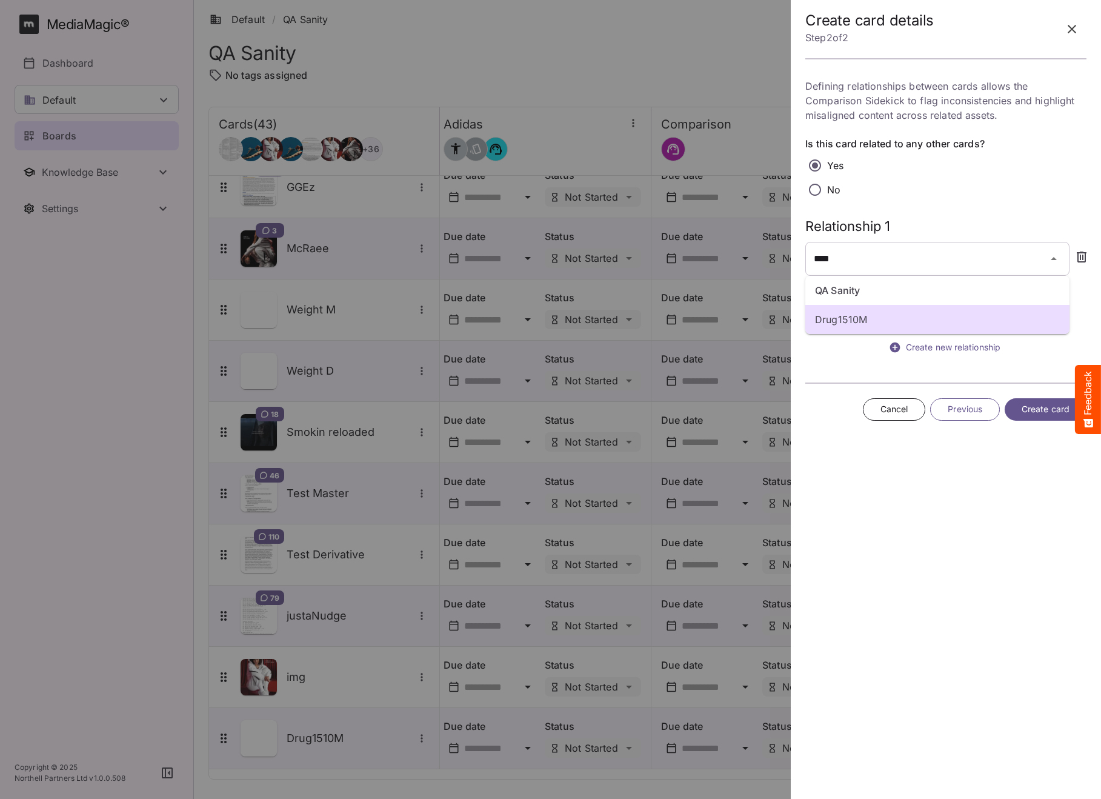
click at [877, 326] on p "Drug1510M" at bounding box center [937, 319] width 245 height 15
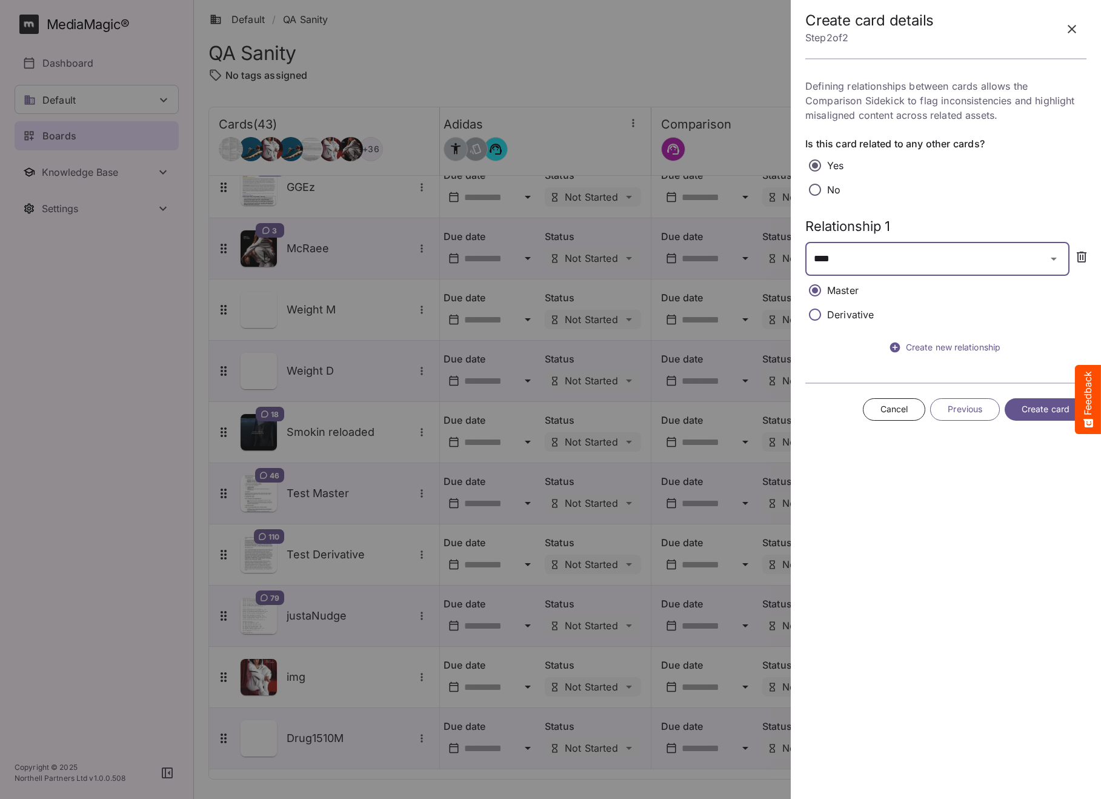
type input "*********"
click at [1052, 406] on span "Create card" at bounding box center [1046, 409] width 48 height 15
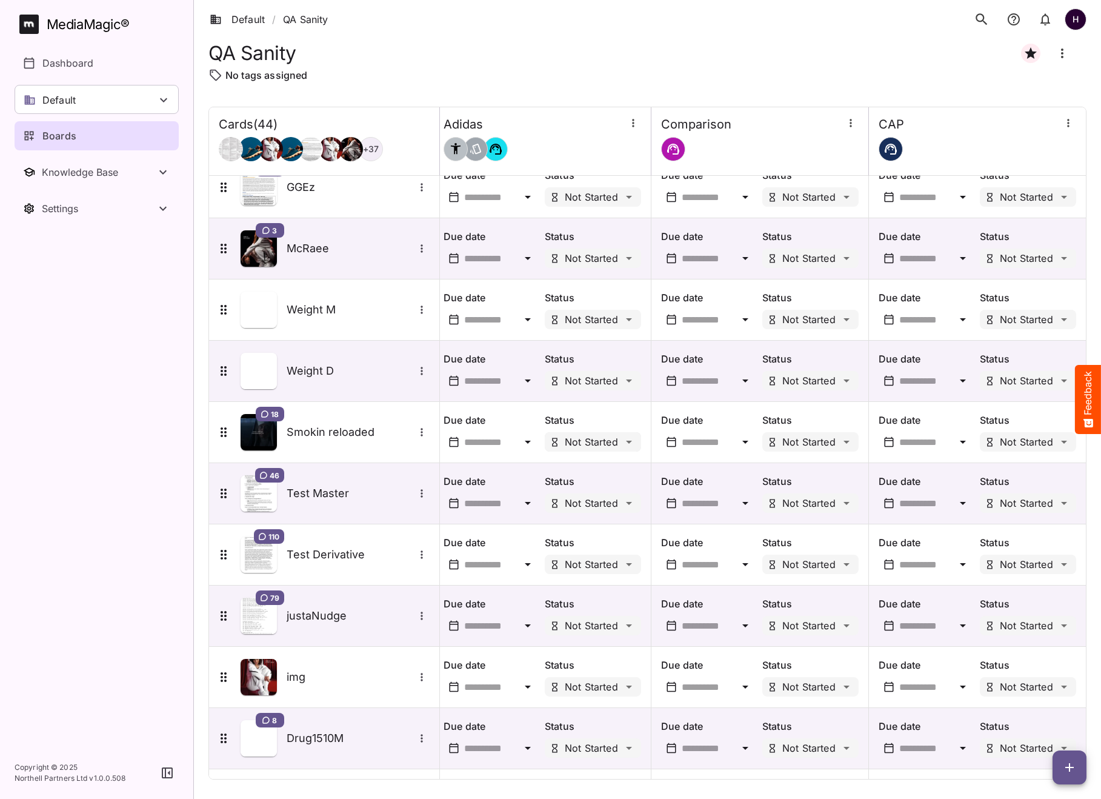
scroll to position [2100, 659]
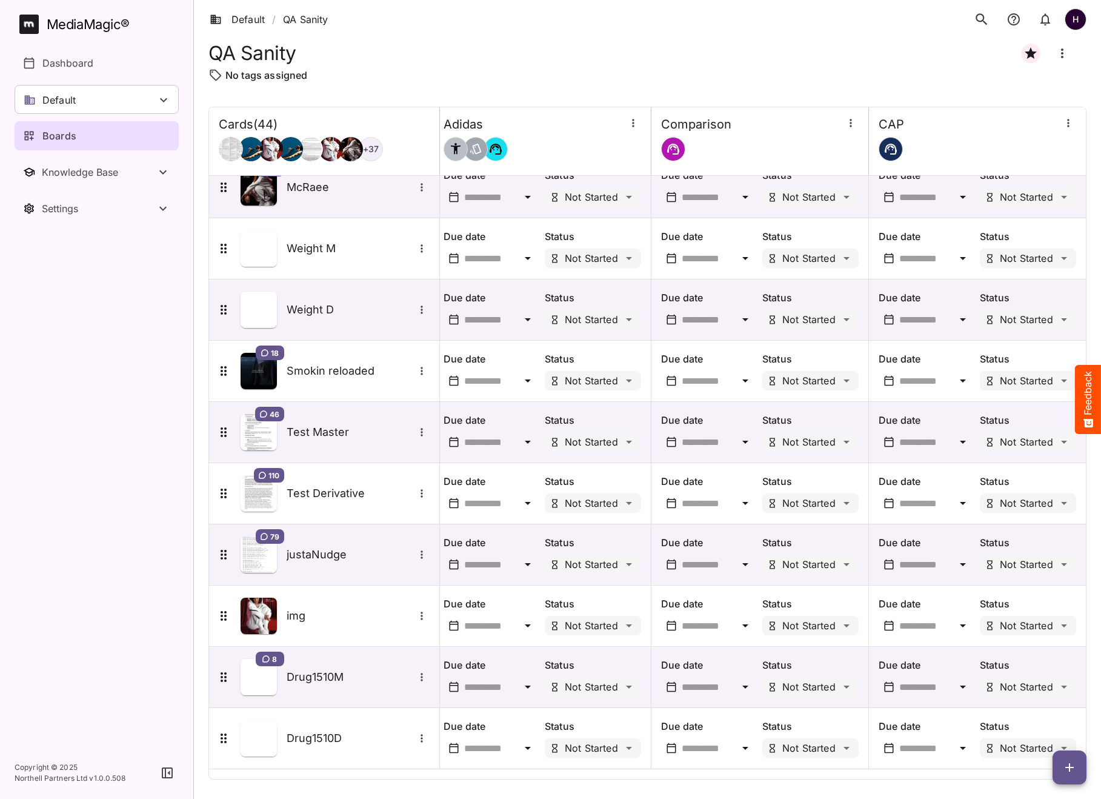
click at [1072, 767] on icon "button" at bounding box center [1070, 767] width 8 height 8
click at [1038, 697] on div "Add new card" at bounding box center [1039, 690] width 75 height 24
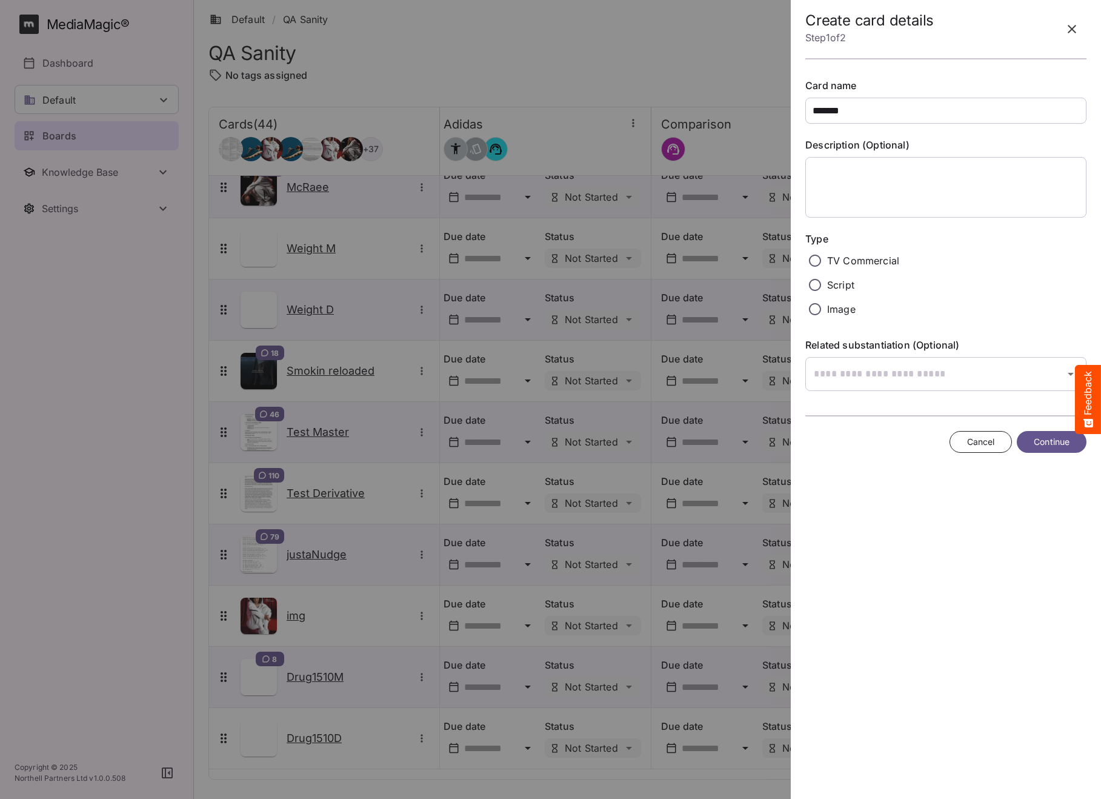
type input "*******"
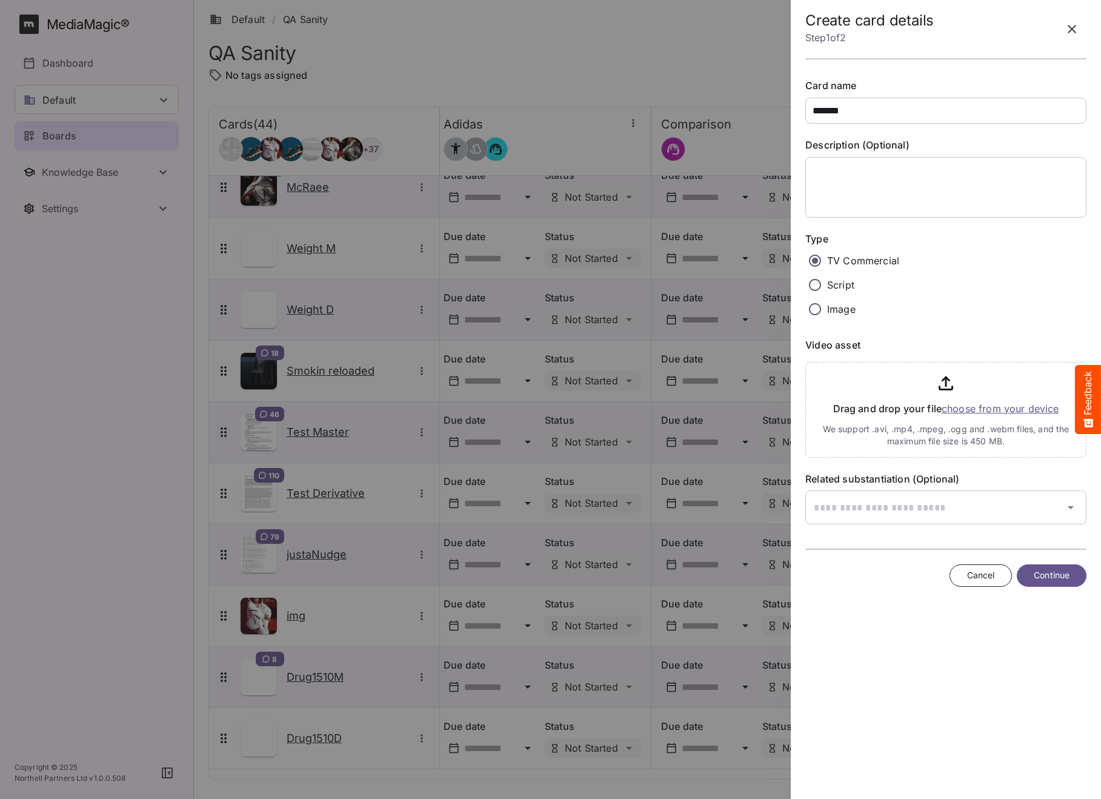
click at [978, 410] on input "file" at bounding box center [946, 407] width 281 height 101
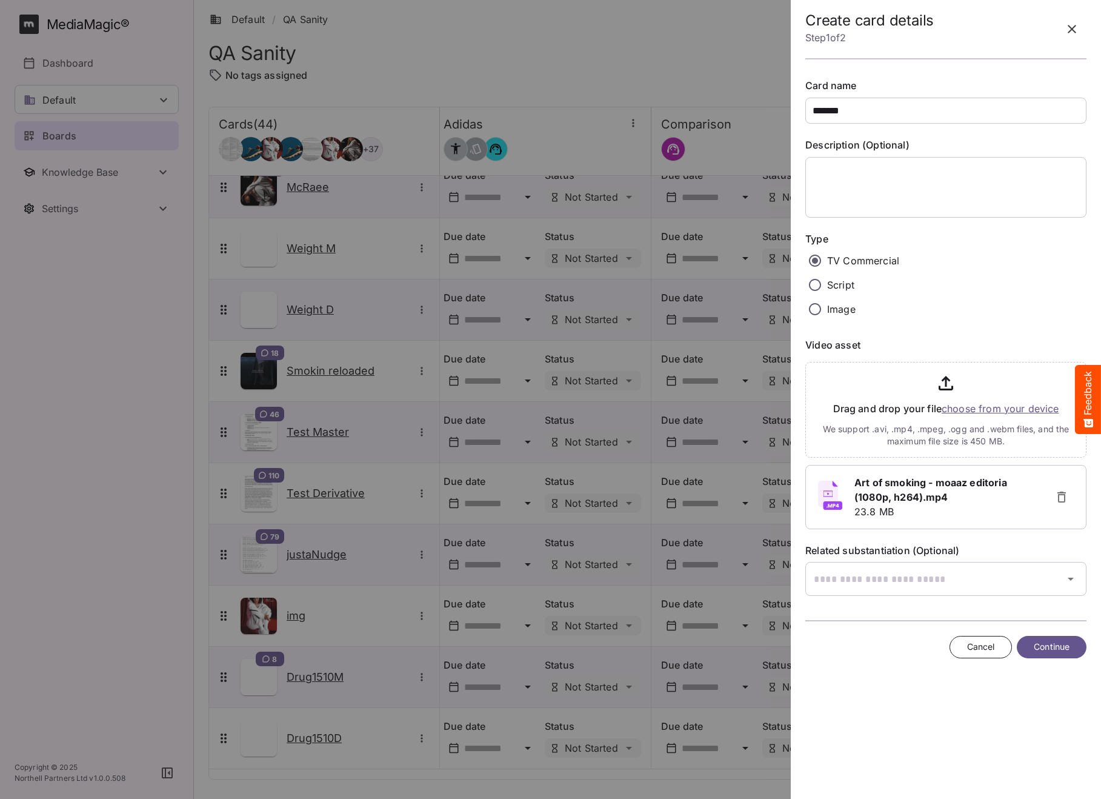
click at [1059, 642] on span "Continue" at bounding box center [1052, 646] width 36 height 15
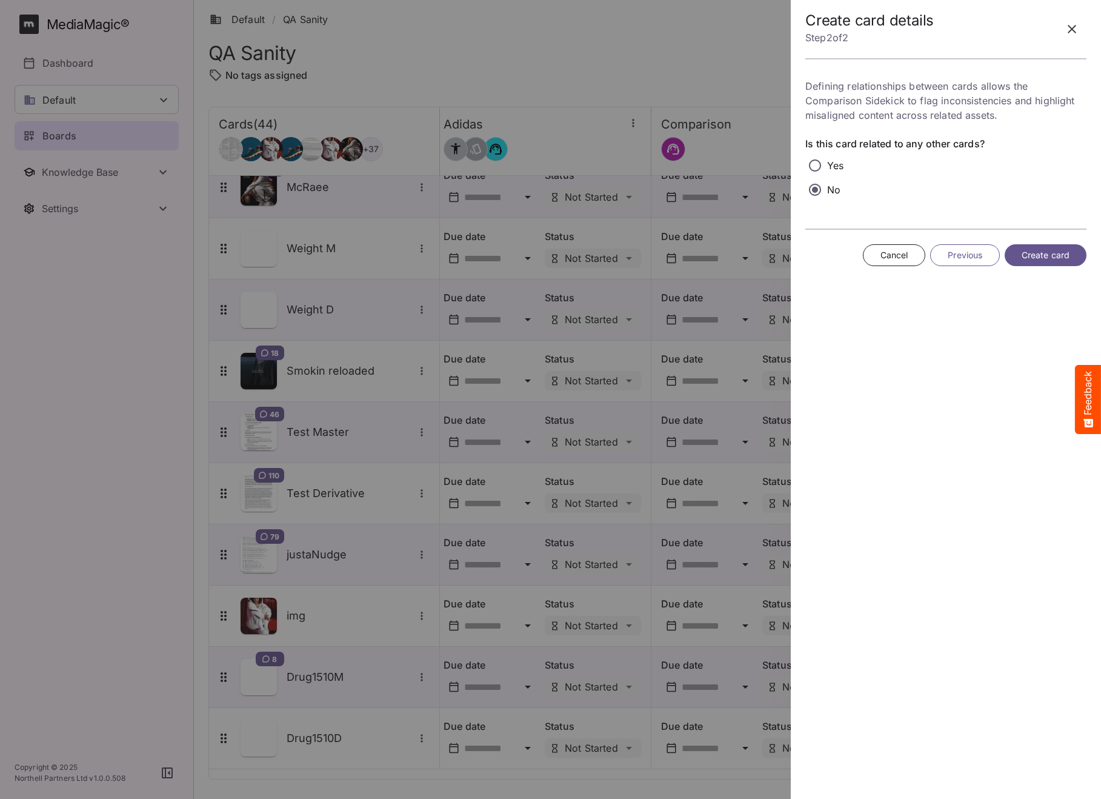
click at [1024, 251] on span "Create card" at bounding box center [1046, 255] width 48 height 15
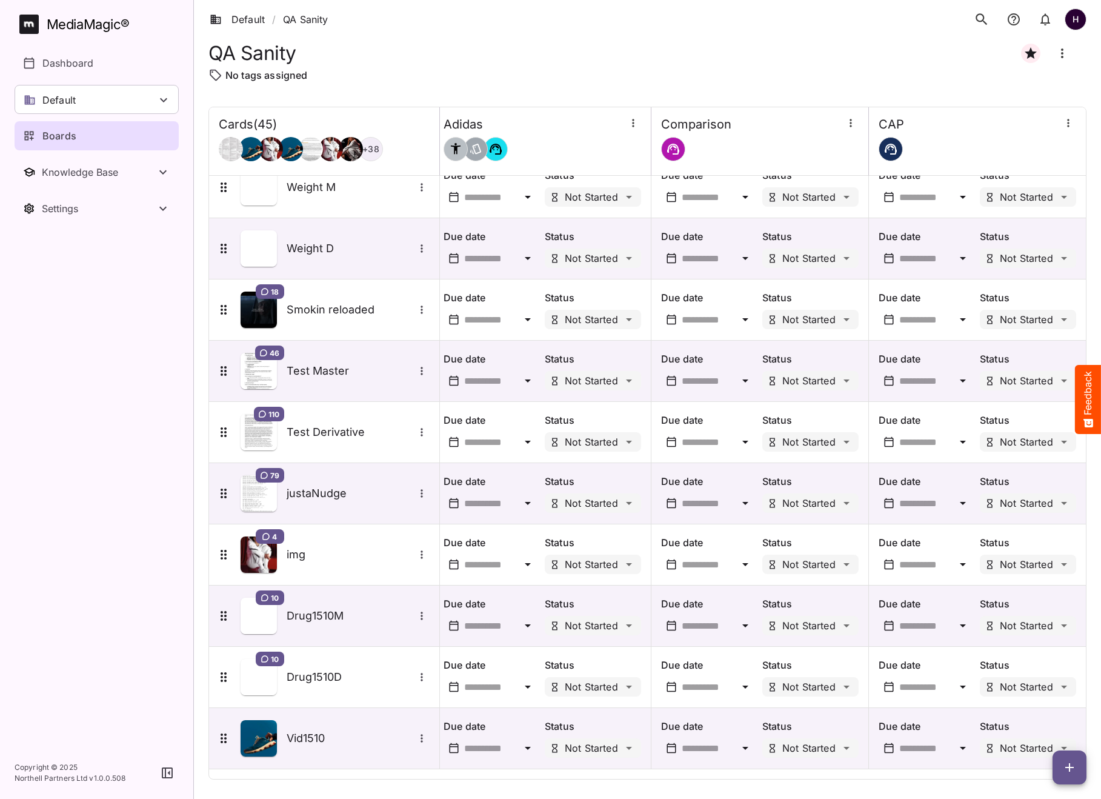
scroll to position [2161, 659]
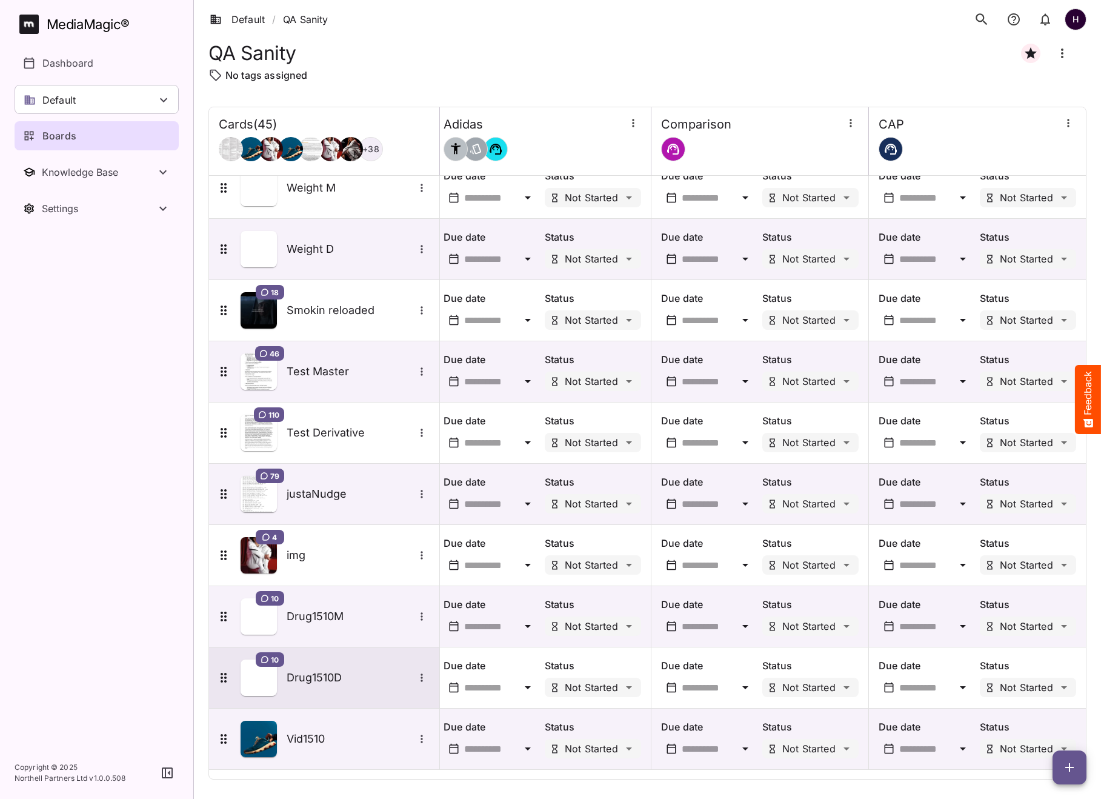
click at [342, 674] on h5 "Drug1510D" at bounding box center [350, 677] width 127 height 15
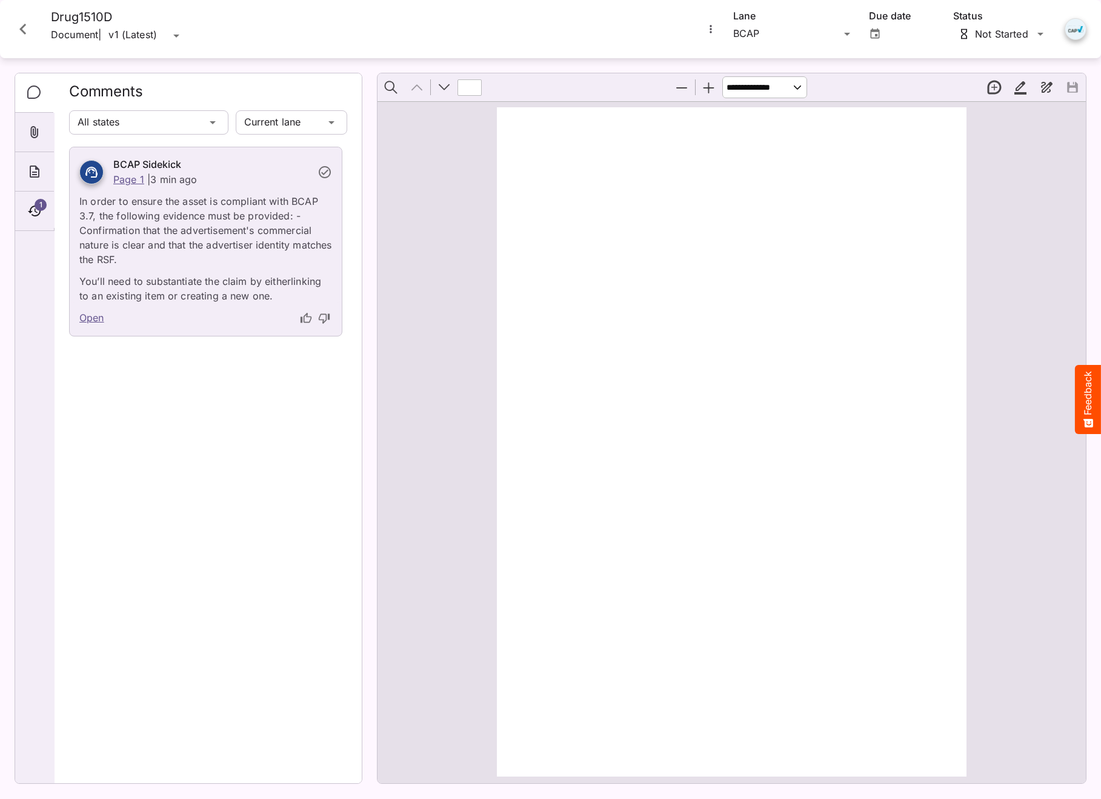
type input "*"
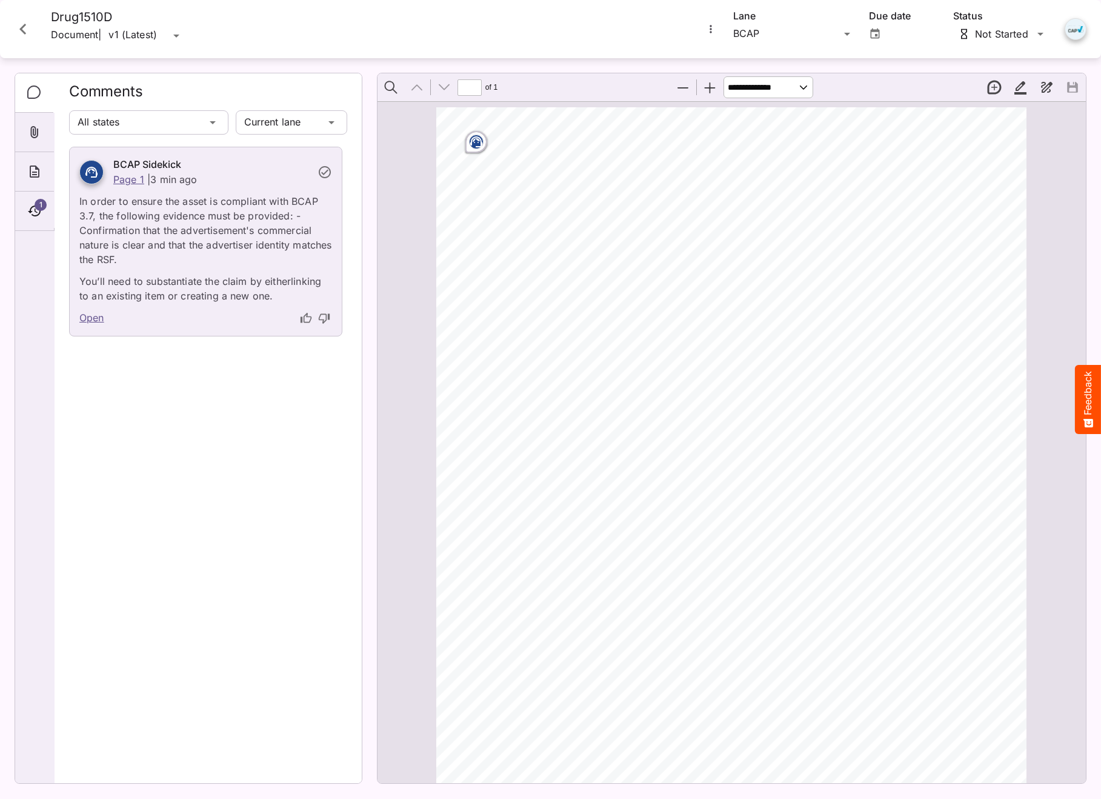
scroll to position [6, 0]
click at [767, 24] on div "BCAP" at bounding box center [786, 33] width 107 height 19
click at [783, 170] on p "Comparison" at bounding box center [794, 174] width 102 height 15
click at [744, 173] on circle "Page ⁨1⁩" at bounding box center [744, 173] width 1 height 1
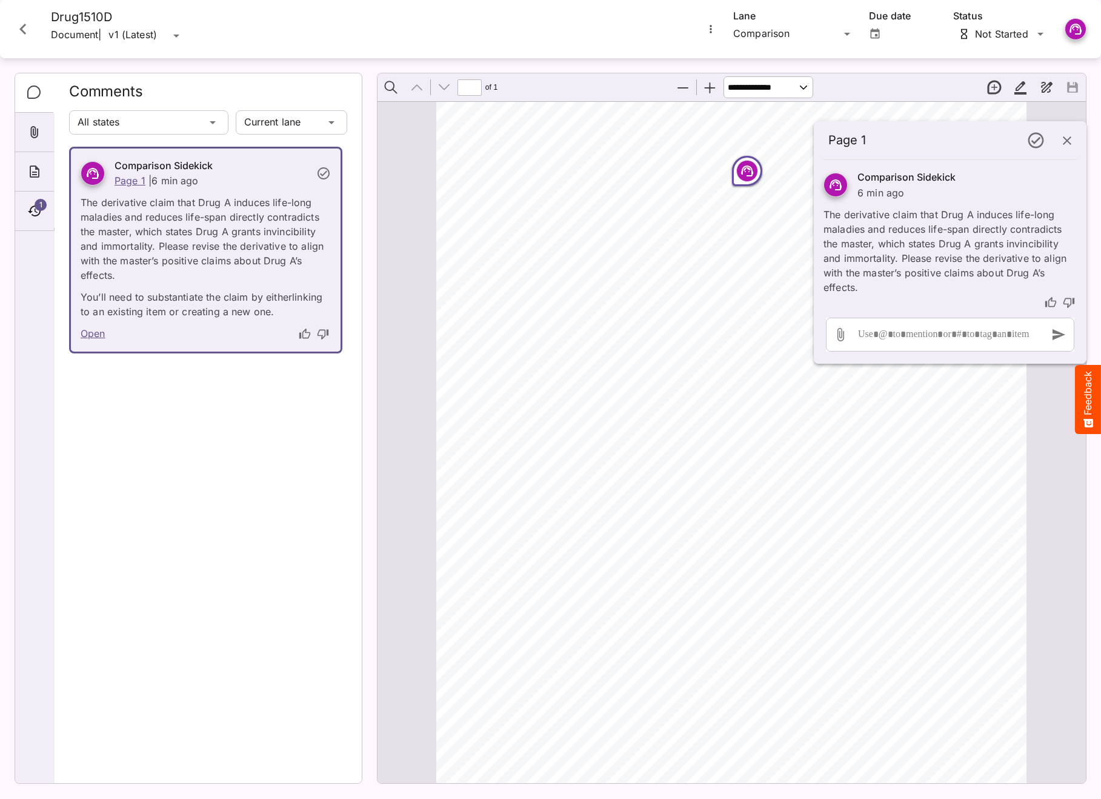
click at [672, 307] on div "Drug A is prone to induce life - long maladies, it reduces the life - span of t…" at bounding box center [736, 526] width 601 height 850
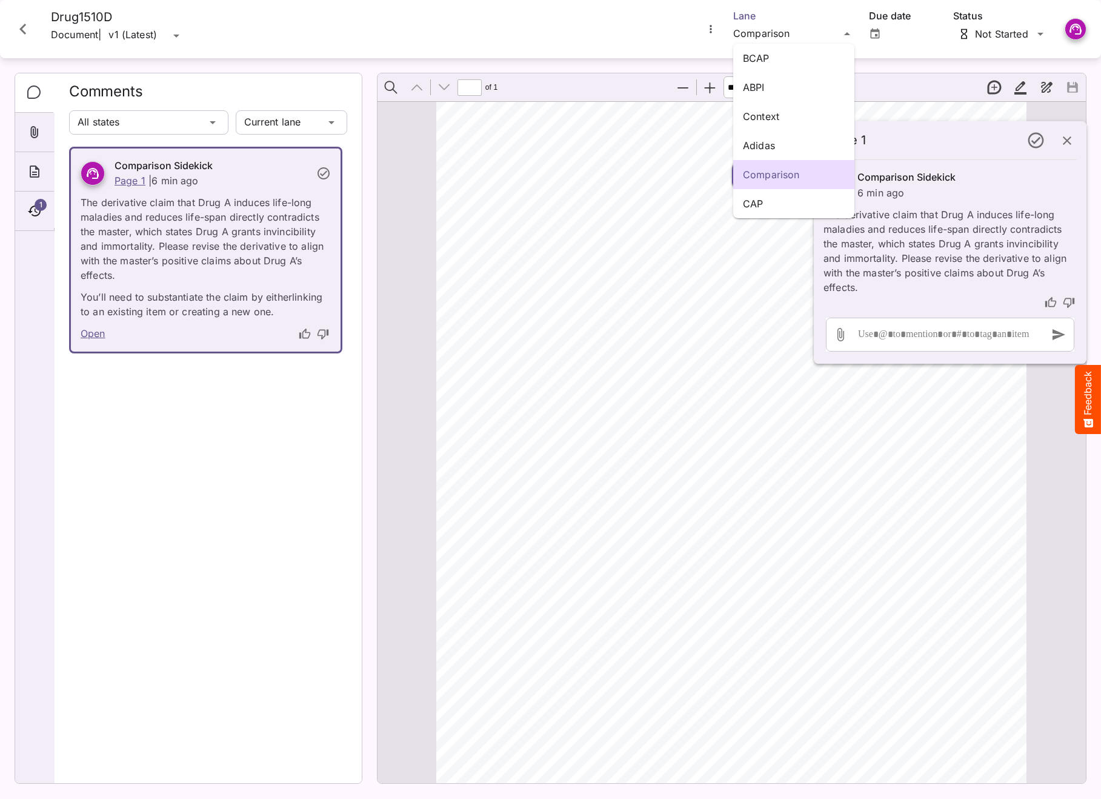
click at [797, 39] on div "Page 1 Comparison Sidekick 6 min ago The derivative claim that Drug A induces l…" at bounding box center [550, 396] width 1101 height 793
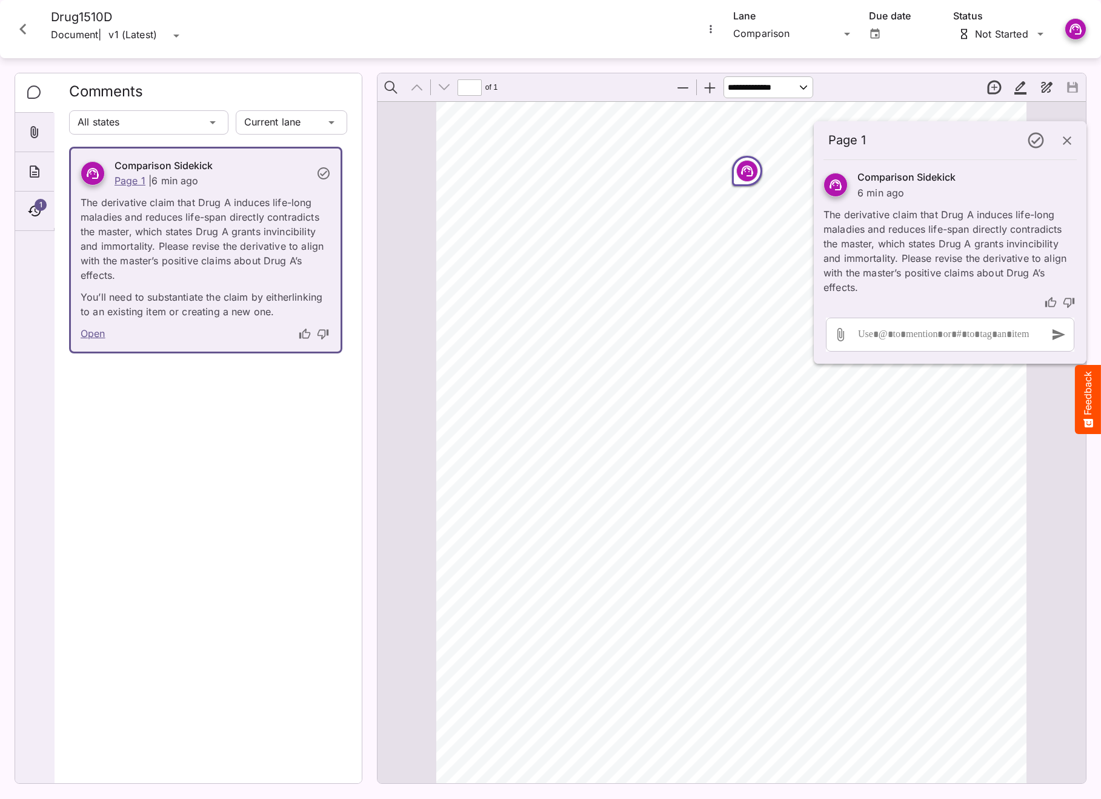
click at [24, 33] on icon "Close card" at bounding box center [22, 29] width 7 height 11
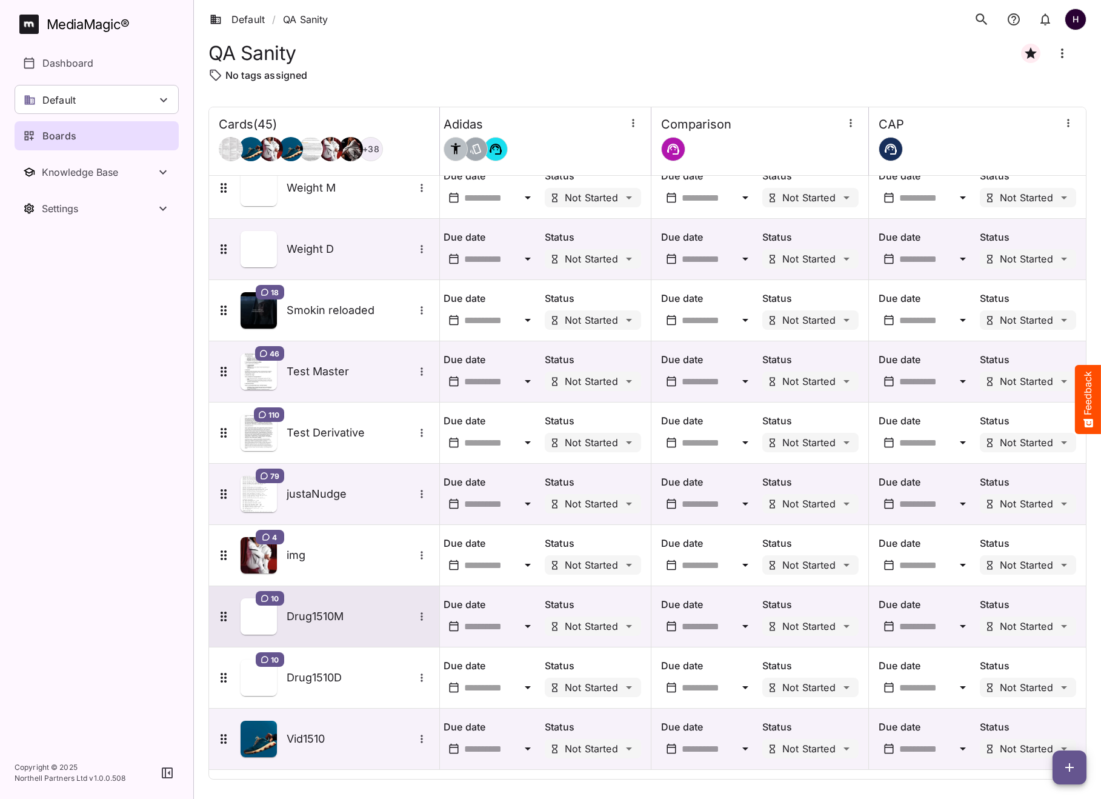
click at [336, 621] on h5 "Drug1510M" at bounding box center [350, 616] width 127 height 15
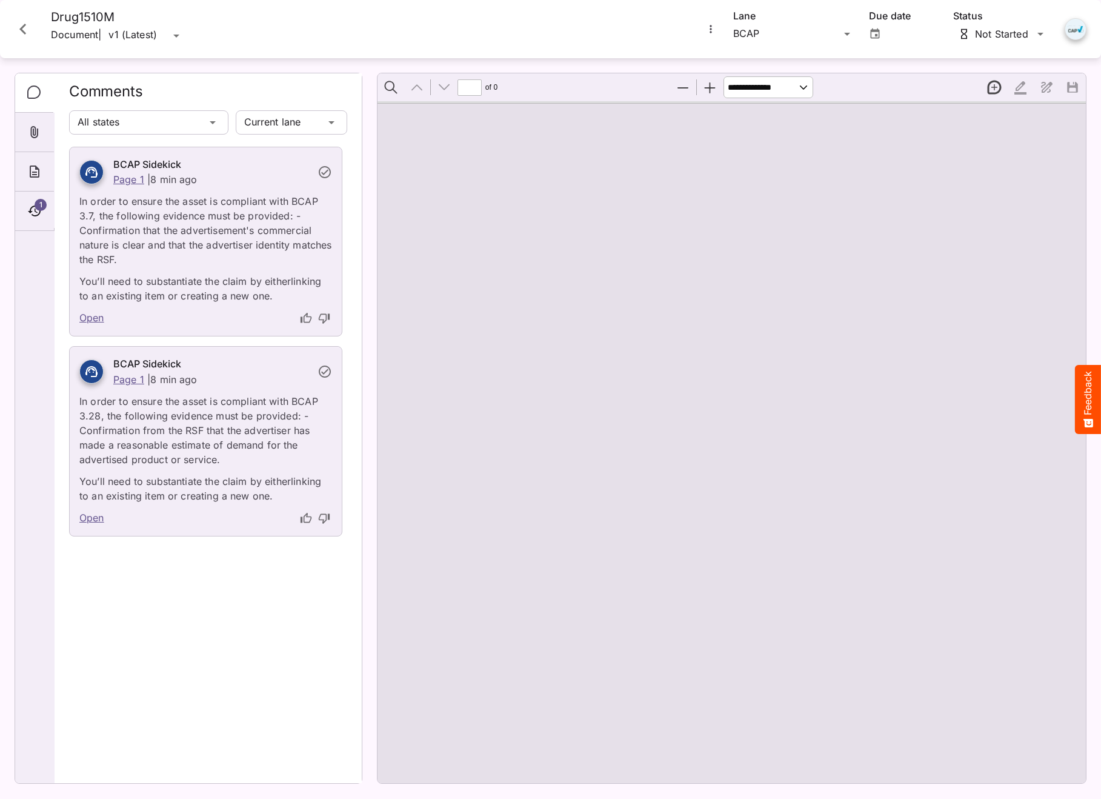
type input "*"
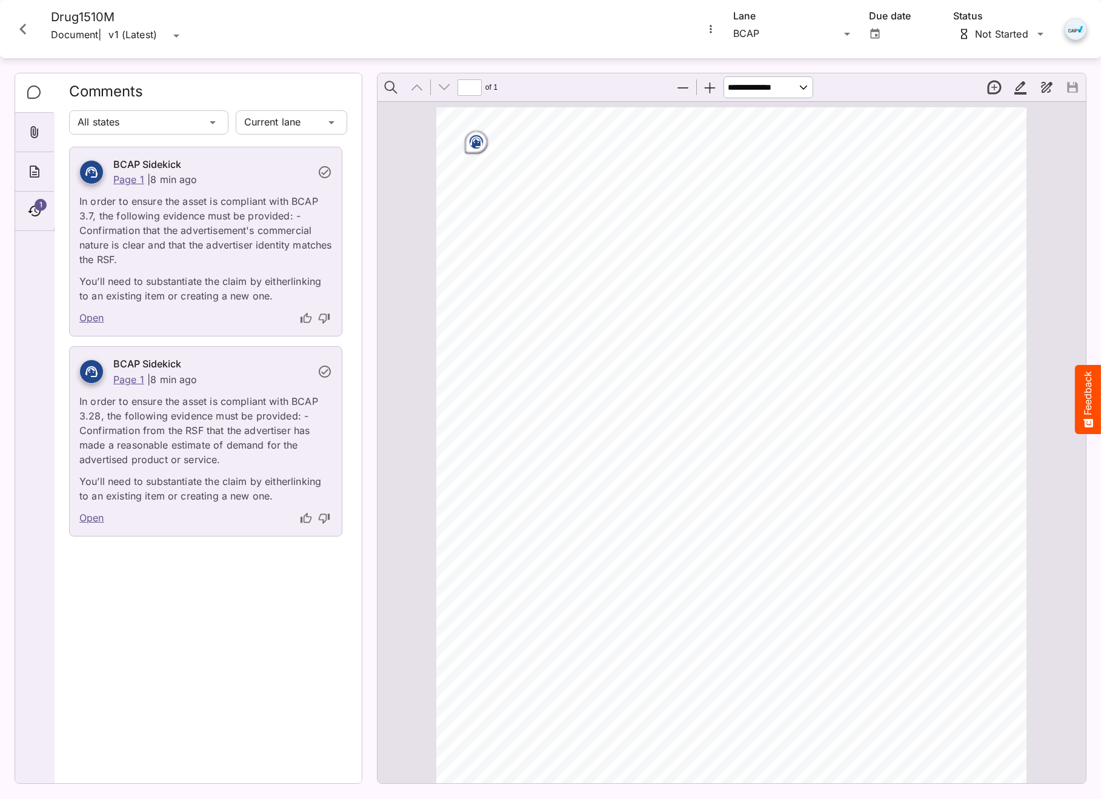
scroll to position [6, 0]
click at [756, 38] on div "BCAP ABPI Context Adidas Comparison CAP Default / QA Sanity H MediaMagic ® Dash…" at bounding box center [550, 396] width 1101 height 793
click at [767, 112] on p "Context" at bounding box center [794, 116] width 102 height 15
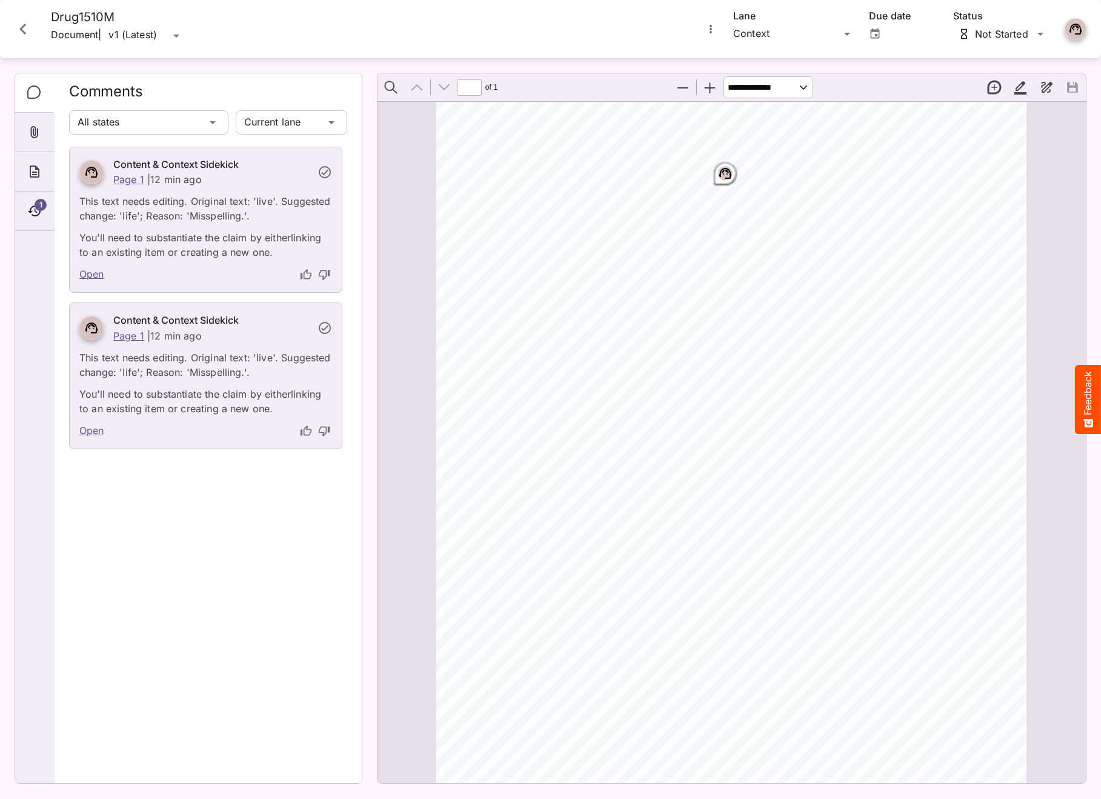
click at [22, 28] on icon "Close card" at bounding box center [22, 29] width 7 height 11
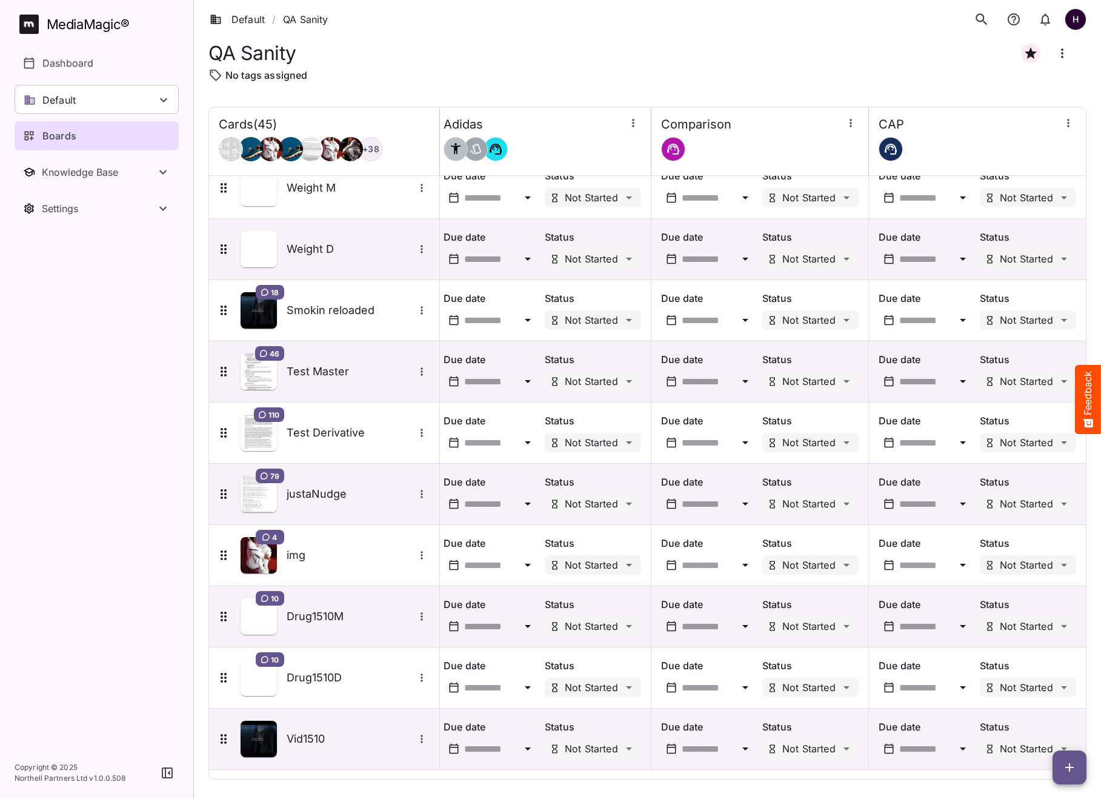
scroll to position [2161, 659]
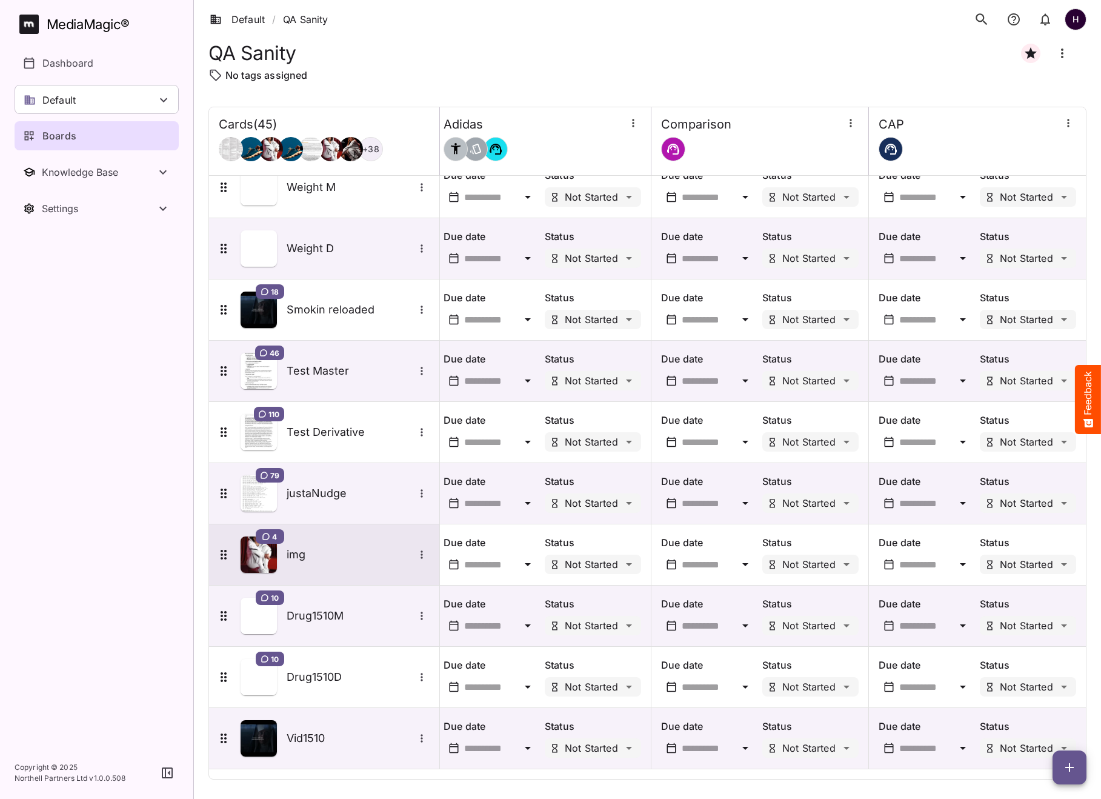
click at [307, 539] on div "4 img" at bounding box center [322, 554] width 213 height 36
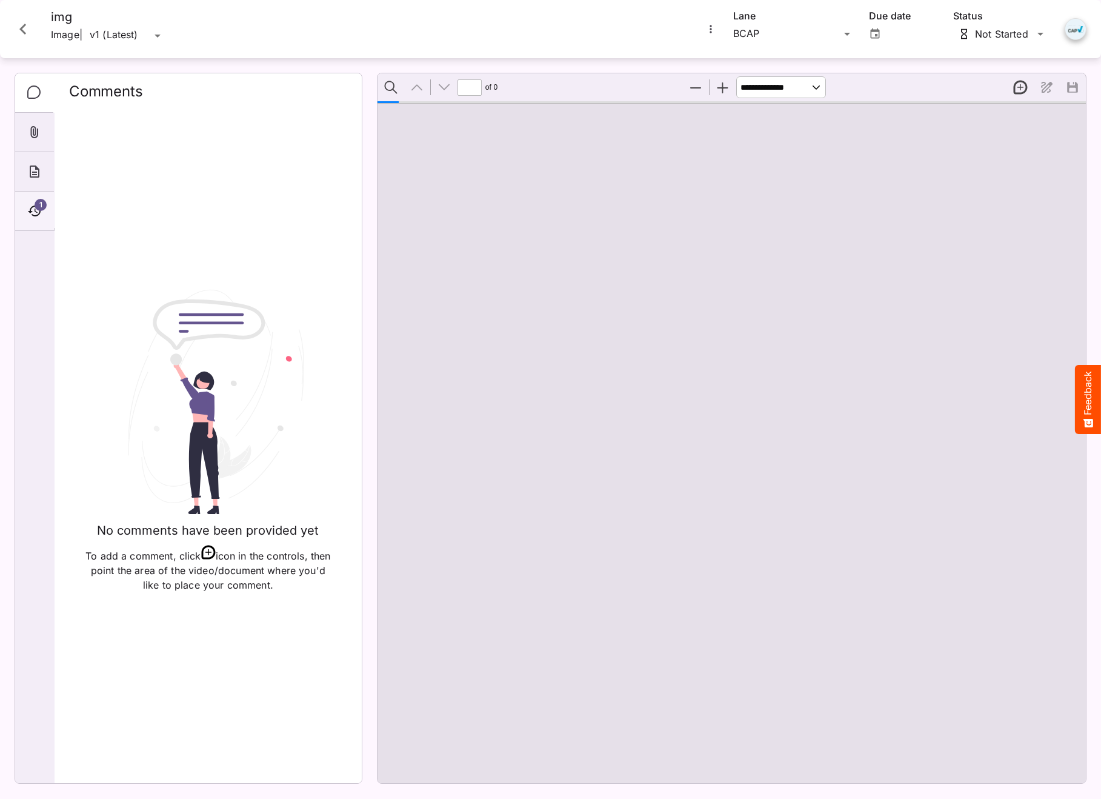
click at [28, 209] on icon "Timeline" at bounding box center [34, 211] width 15 height 15
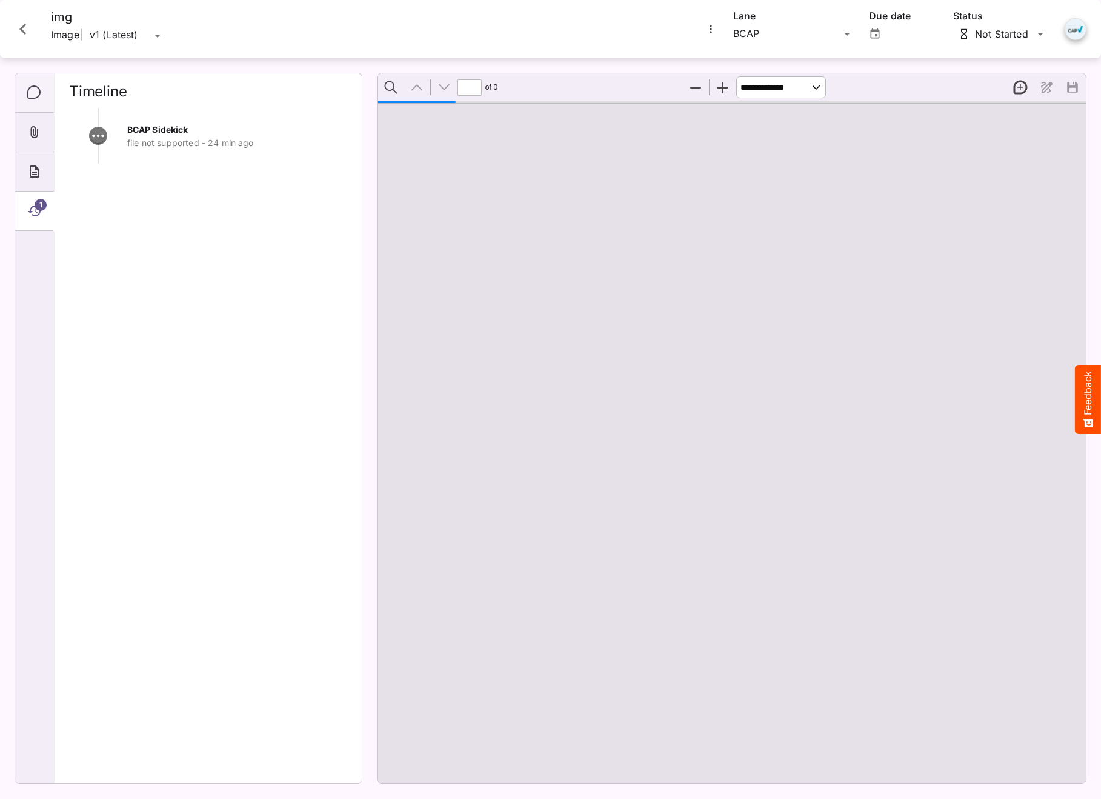
click at [38, 97] on icon "Comments" at bounding box center [33, 91] width 13 height 13
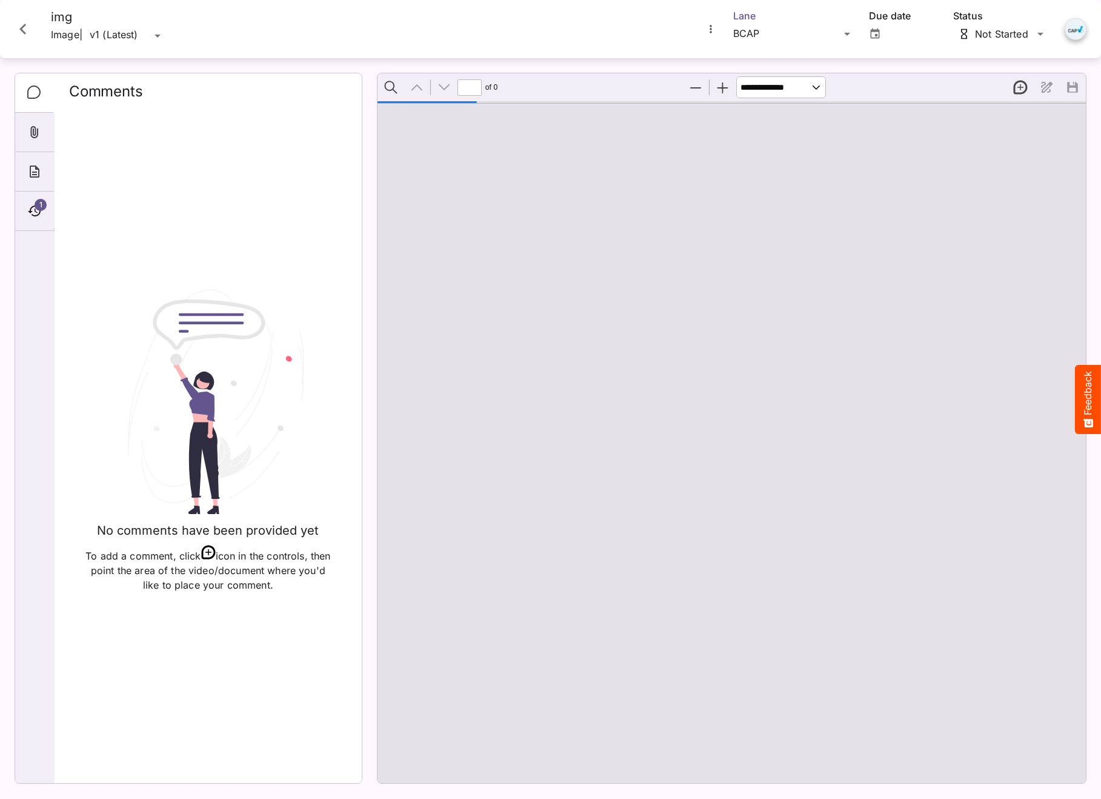
click at [763, 28] on div "BCAP" at bounding box center [786, 33] width 107 height 19
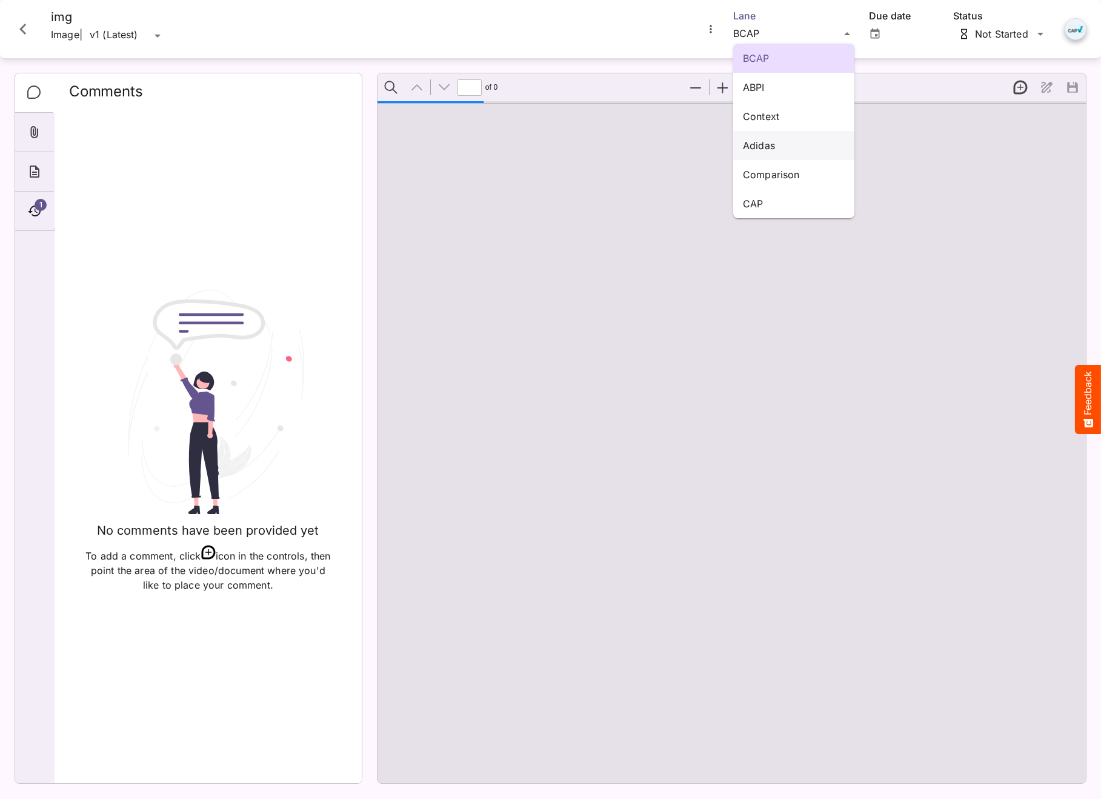
click at [773, 145] on p "Adidas" at bounding box center [794, 145] width 102 height 15
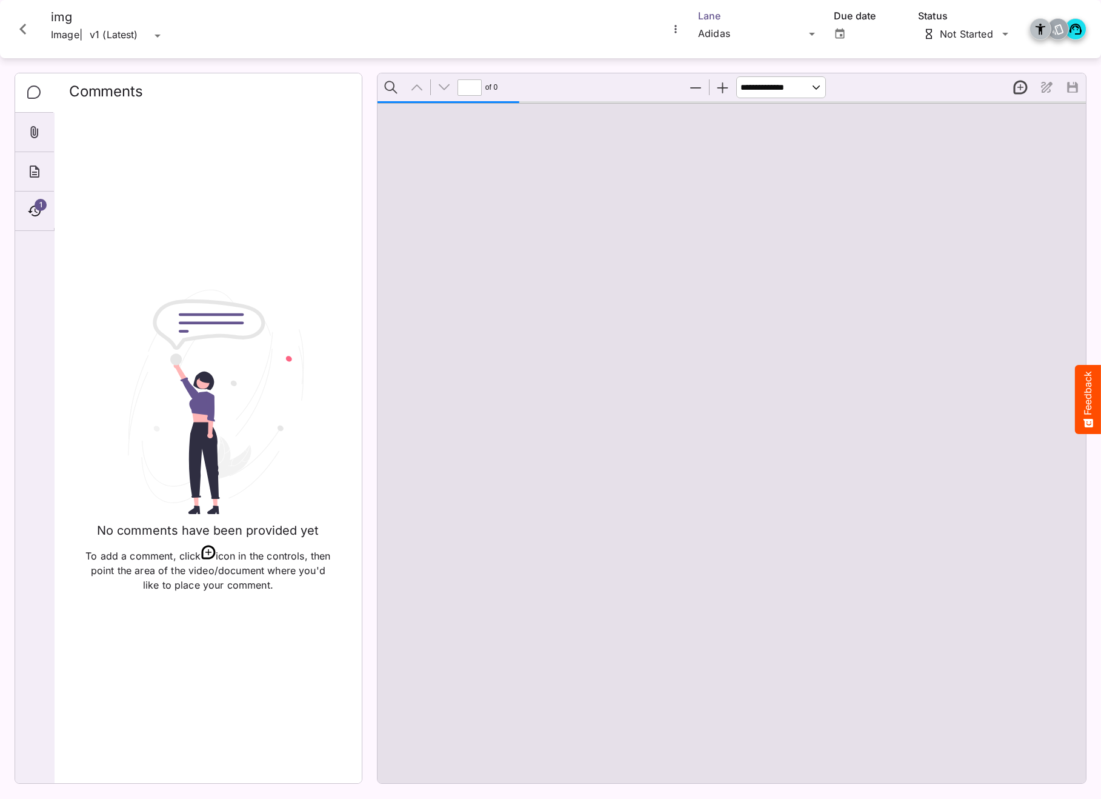
type input "*"
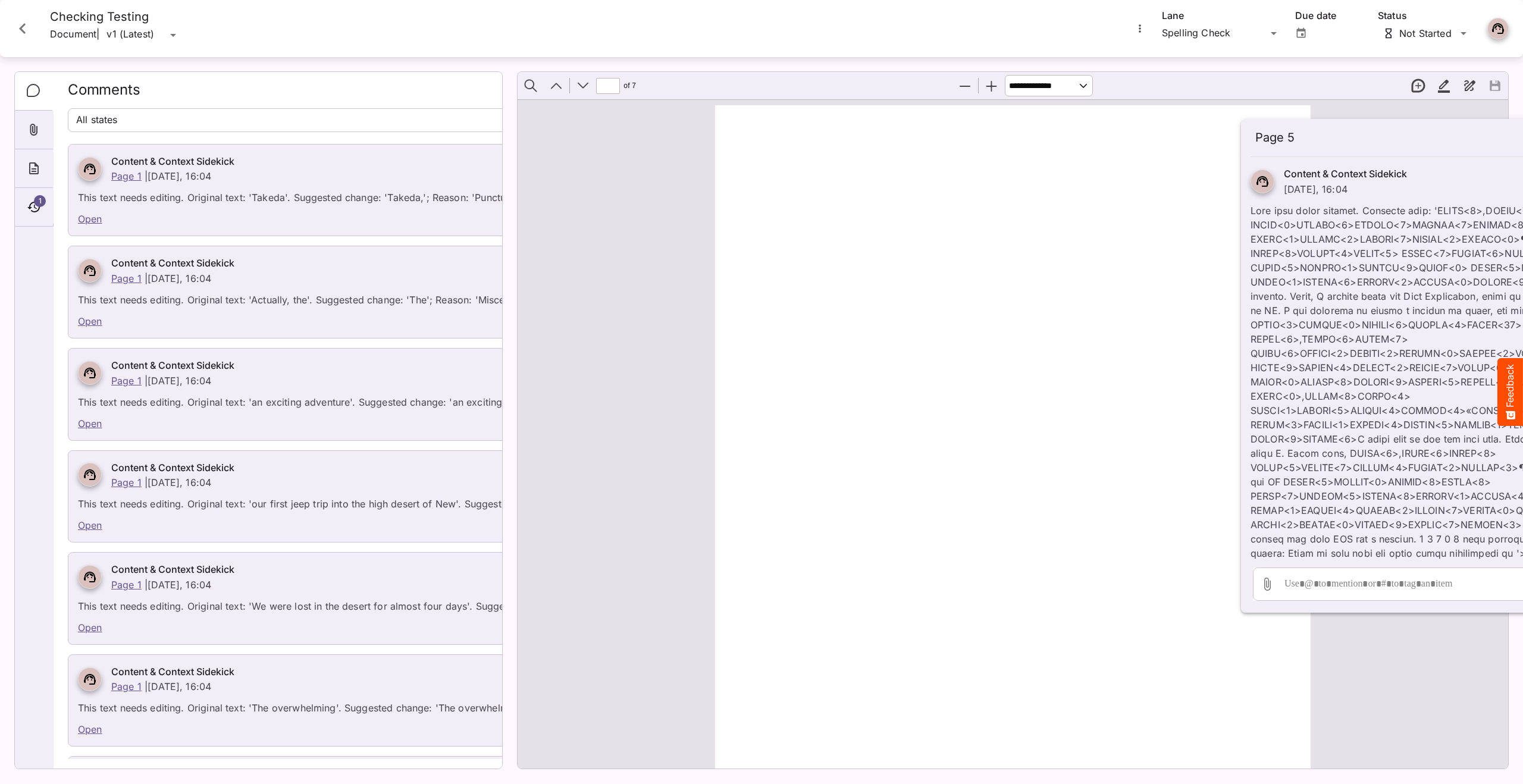
scroll to position [3128, 0]
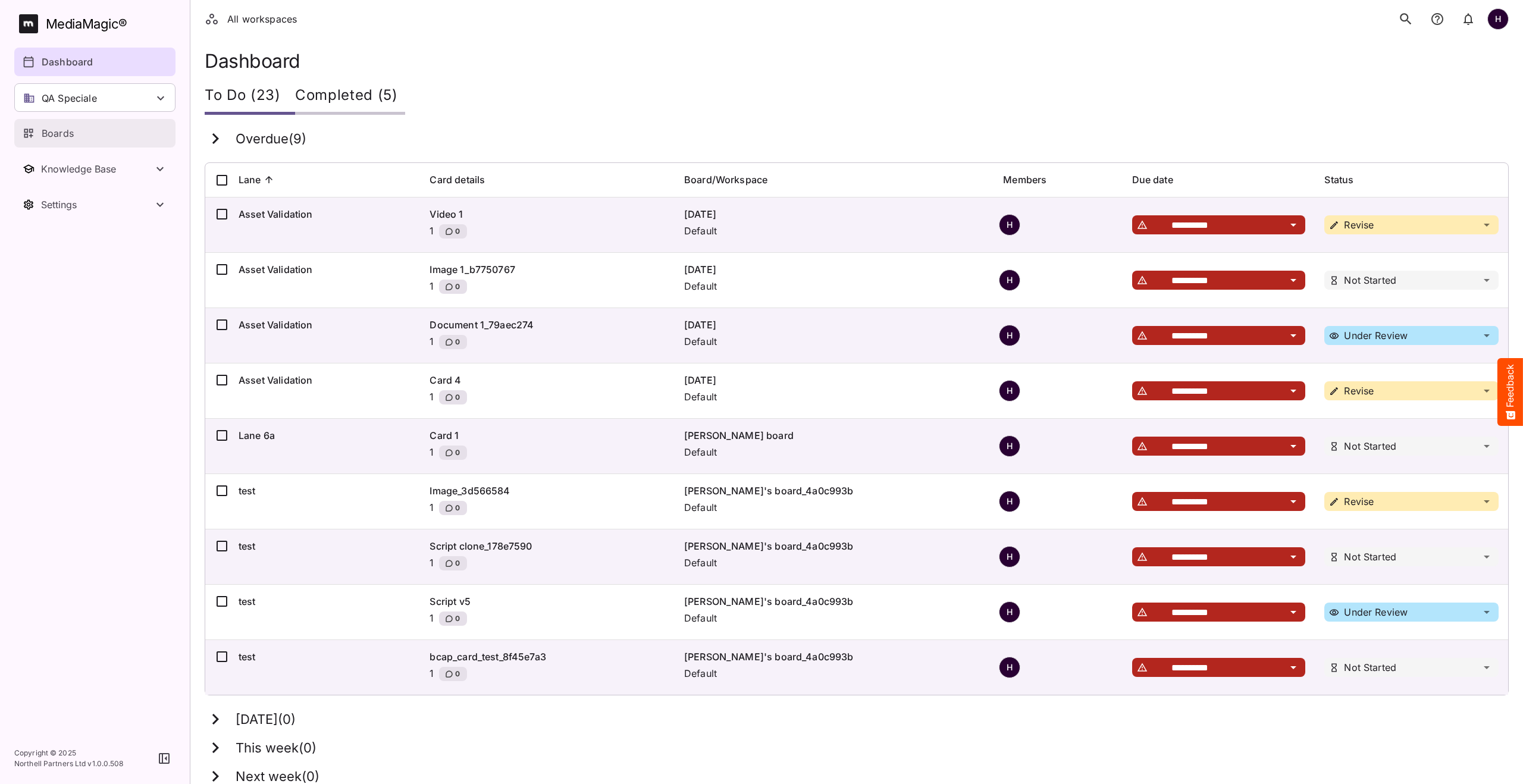
click at [49, 135] on p "Boards" at bounding box center [57, 133] width 32 height 15
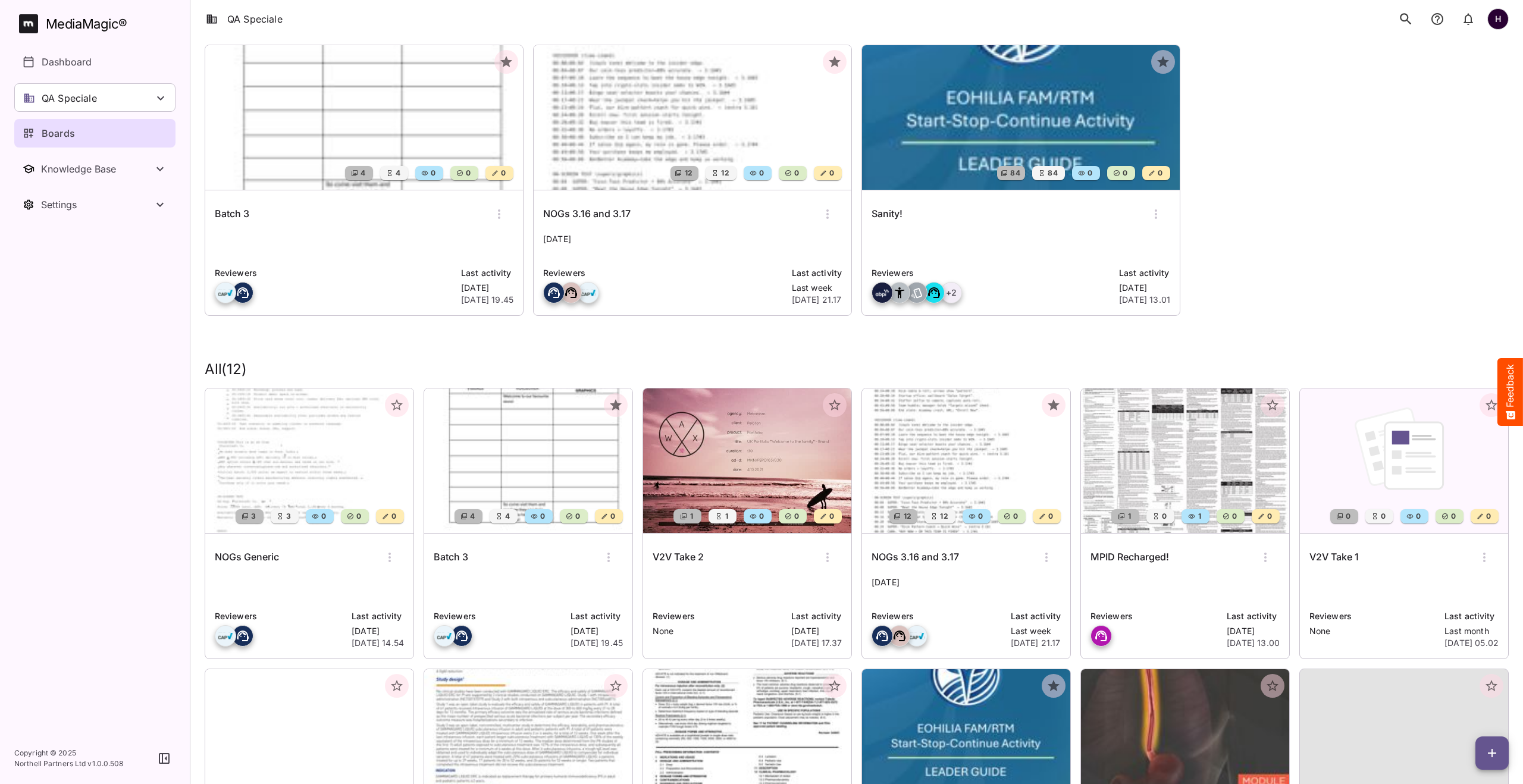
scroll to position [82, 0]
click at [749, 418] on img at bounding box center [747, 459] width 208 height 144
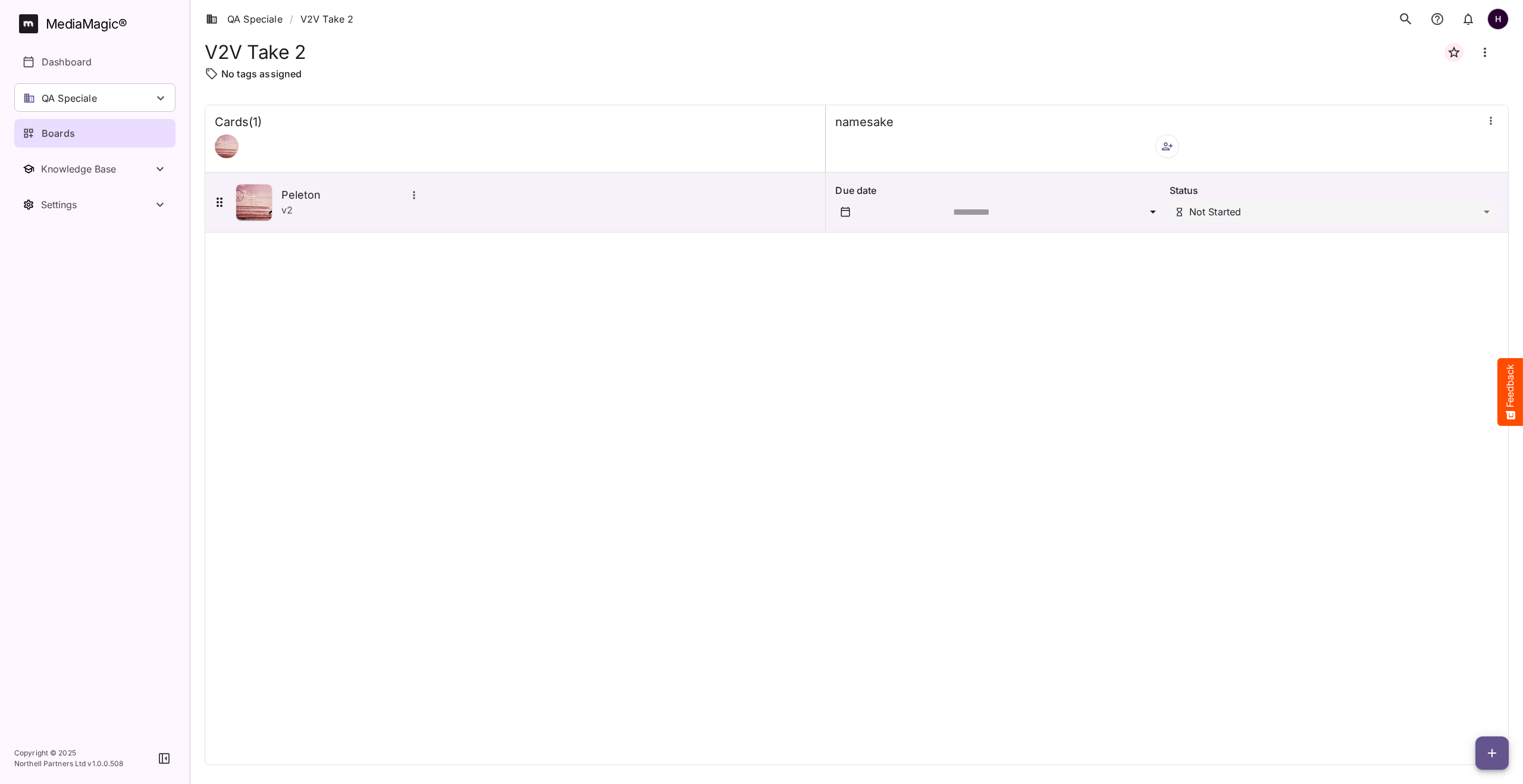
click at [1485, 749] on icon "button" at bounding box center [1492, 753] width 15 height 15
click at [1461, 678] on p "Add new card" at bounding box center [1461, 677] width 64 height 15
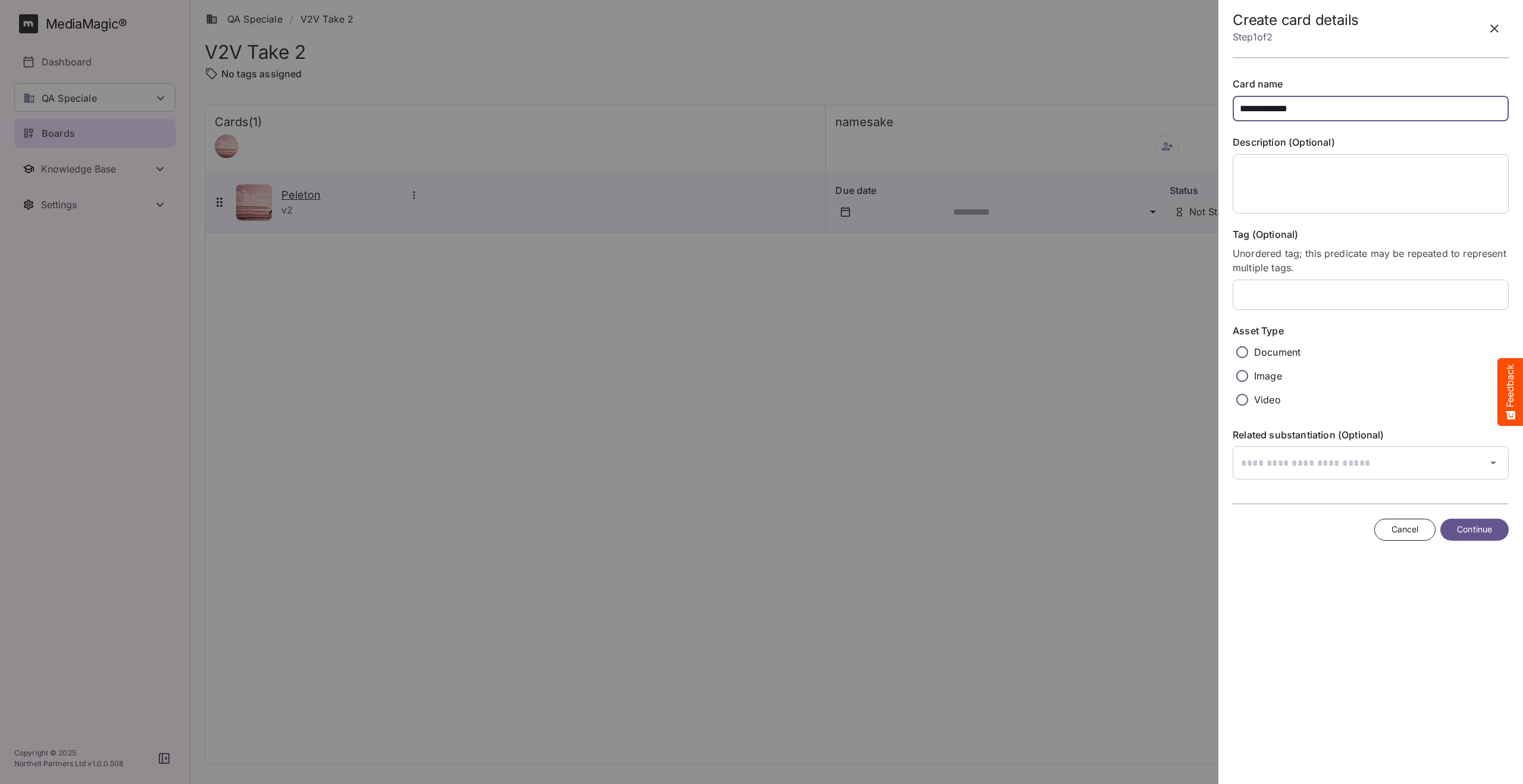
type input "**********"
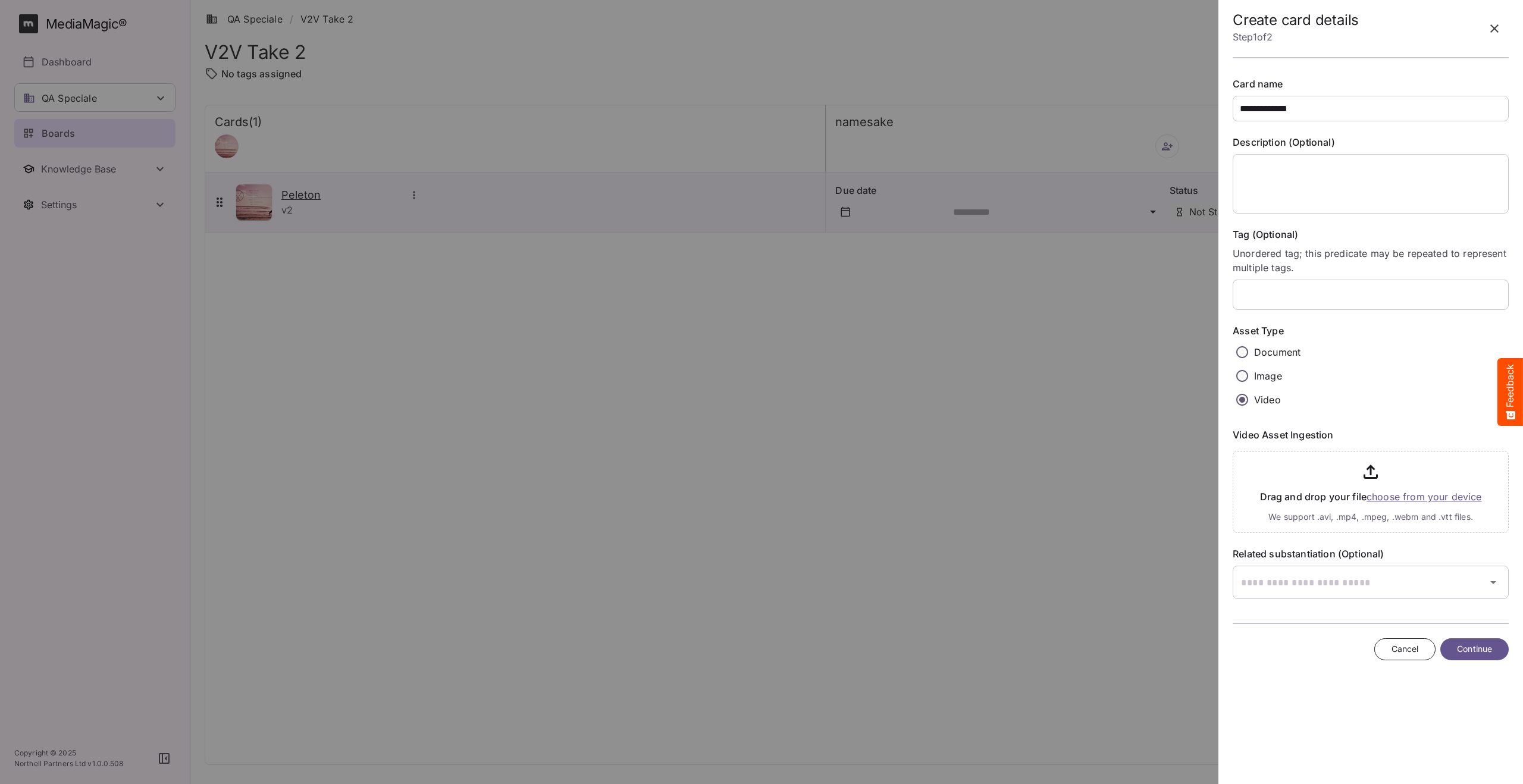
click at [1427, 497] on input "file" at bounding box center [1370, 490] width 276 height 86
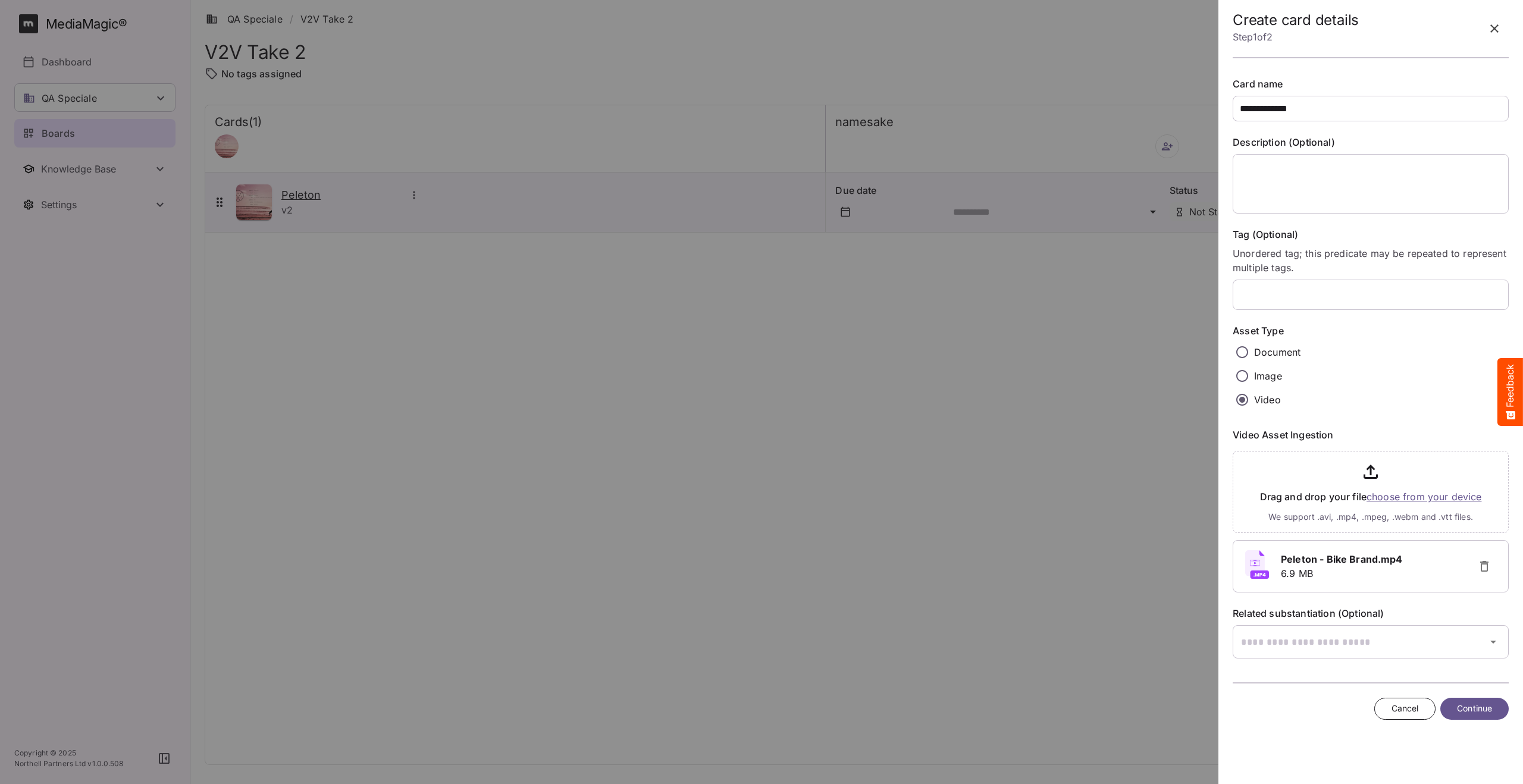
click at [1466, 709] on span "Continue" at bounding box center [1474, 708] width 35 height 15
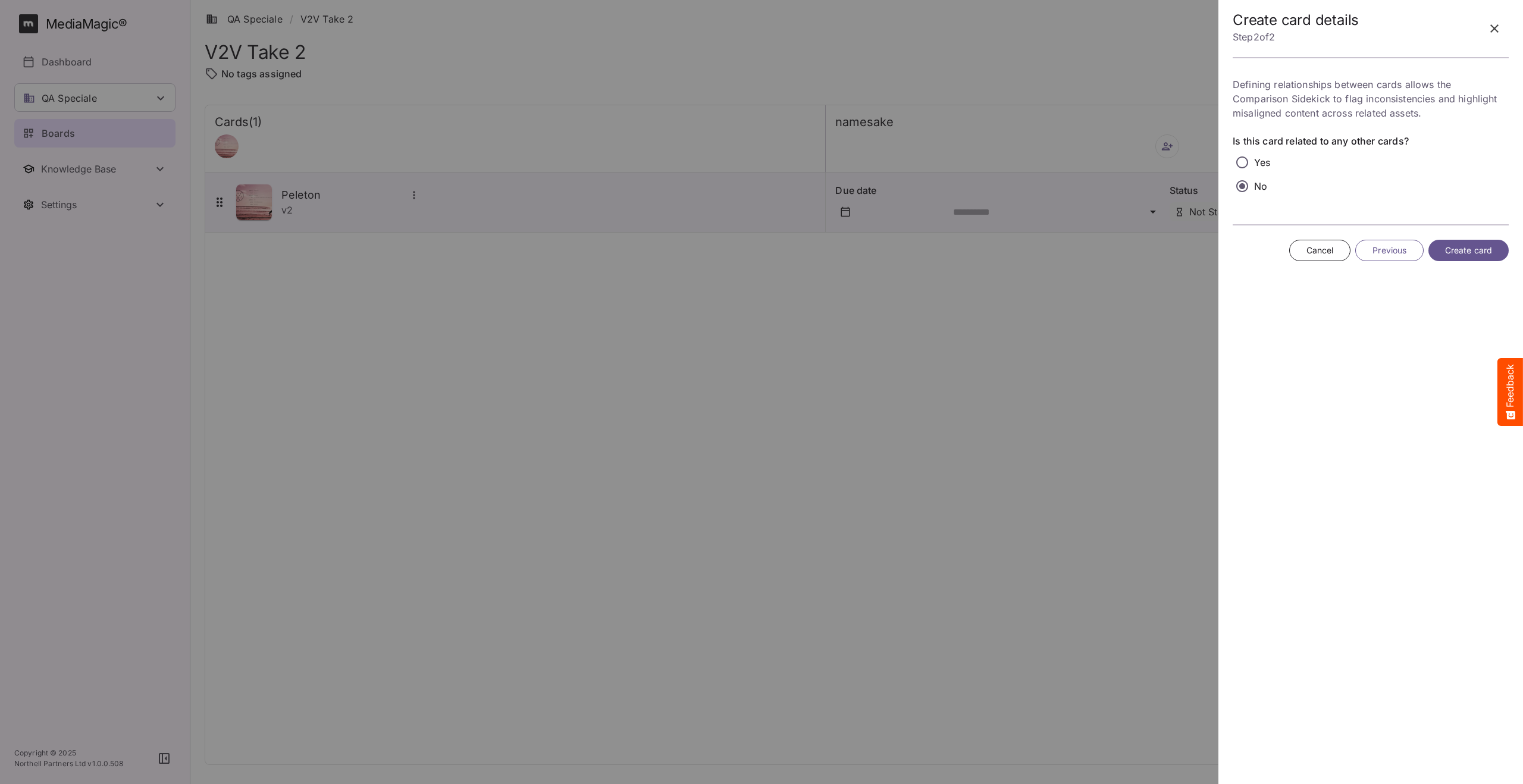
click at [1467, 253] on span "Create card" at bounding box center [1468, 250] width 47 height 15
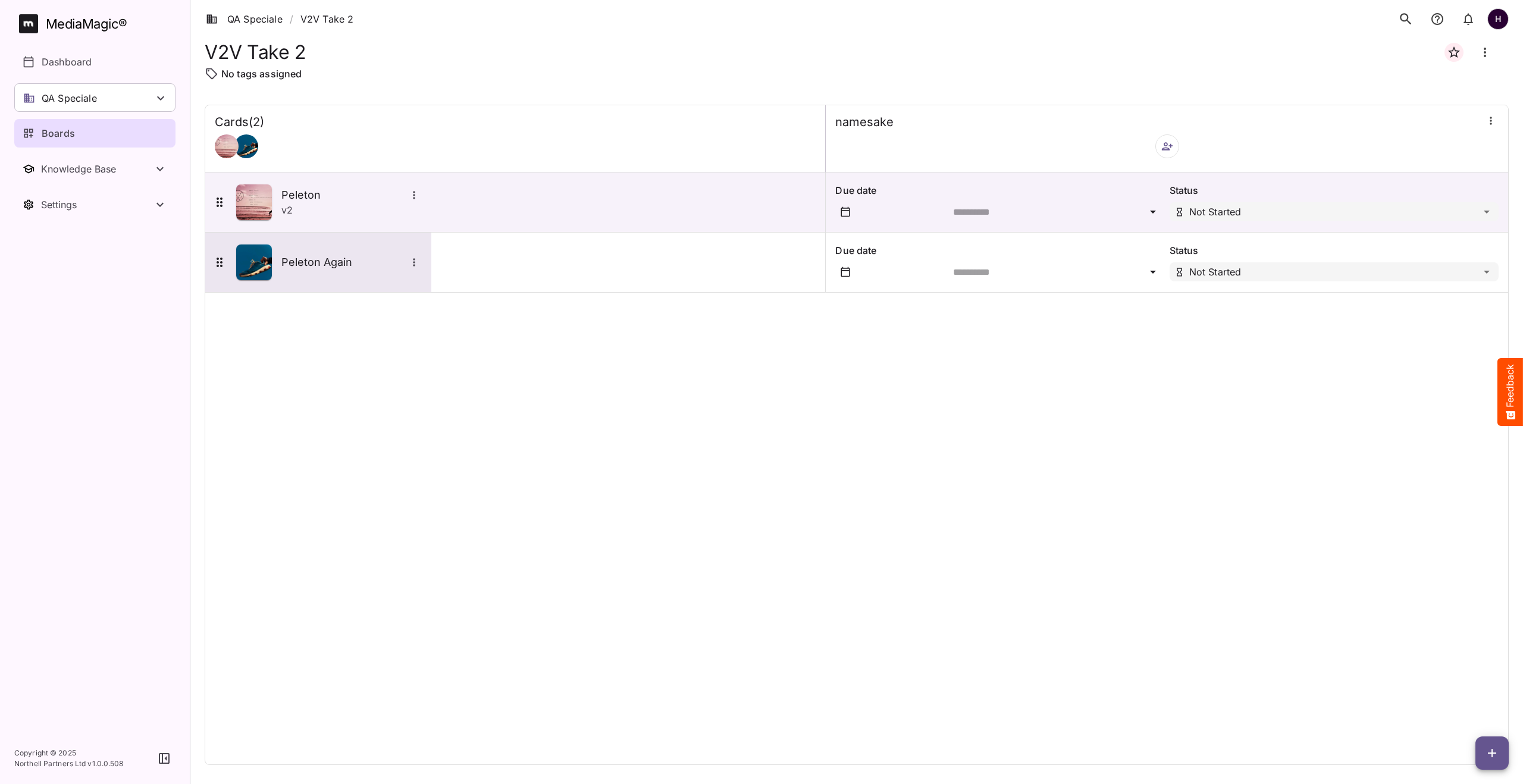
click at [414, 260] on icon "More options for Peleton Again" at bounding box center [414, 262] width 12 height 12
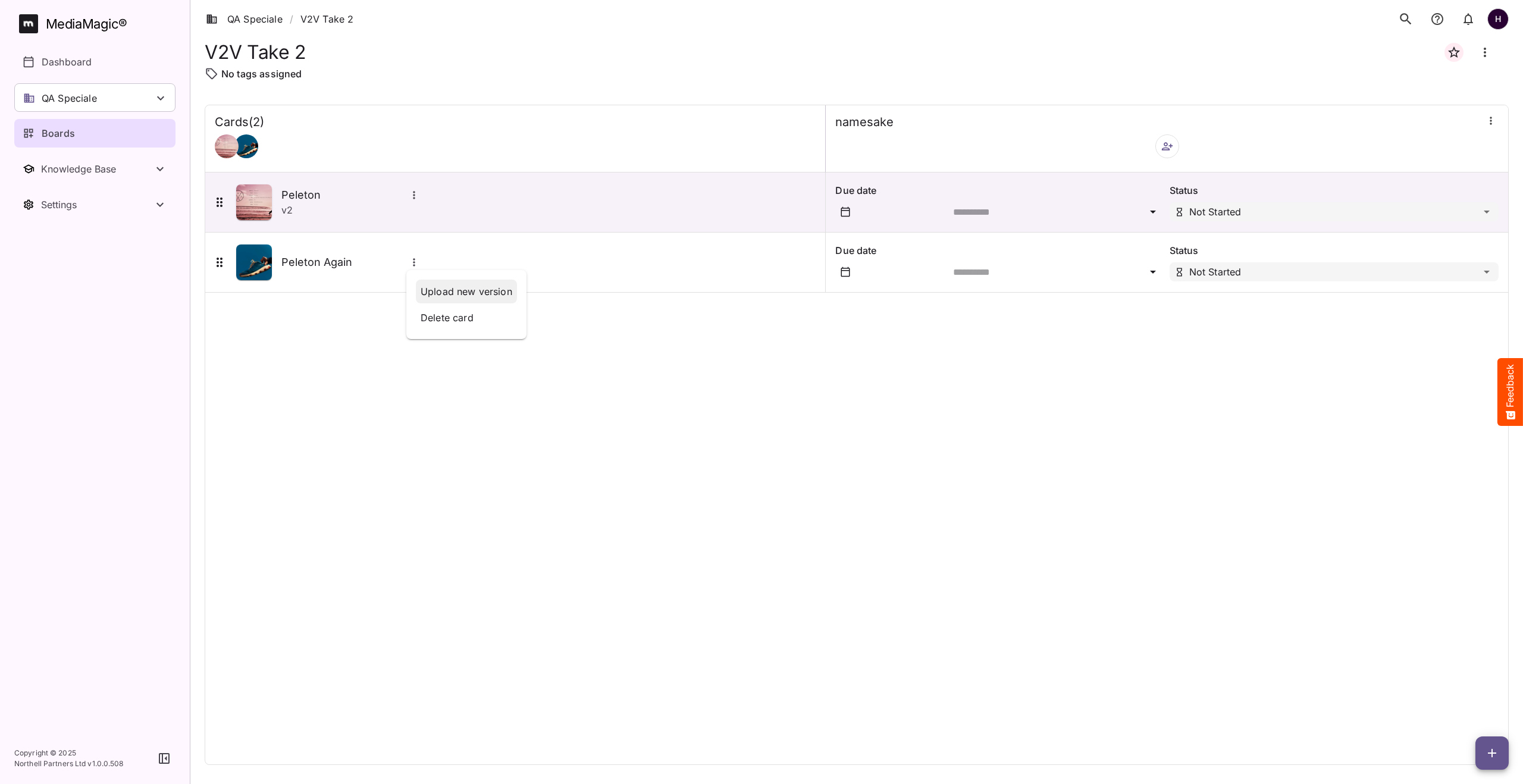
click at [441, 297] on p "Upload new version" at bounding box center [466, 291] width 91 height 15
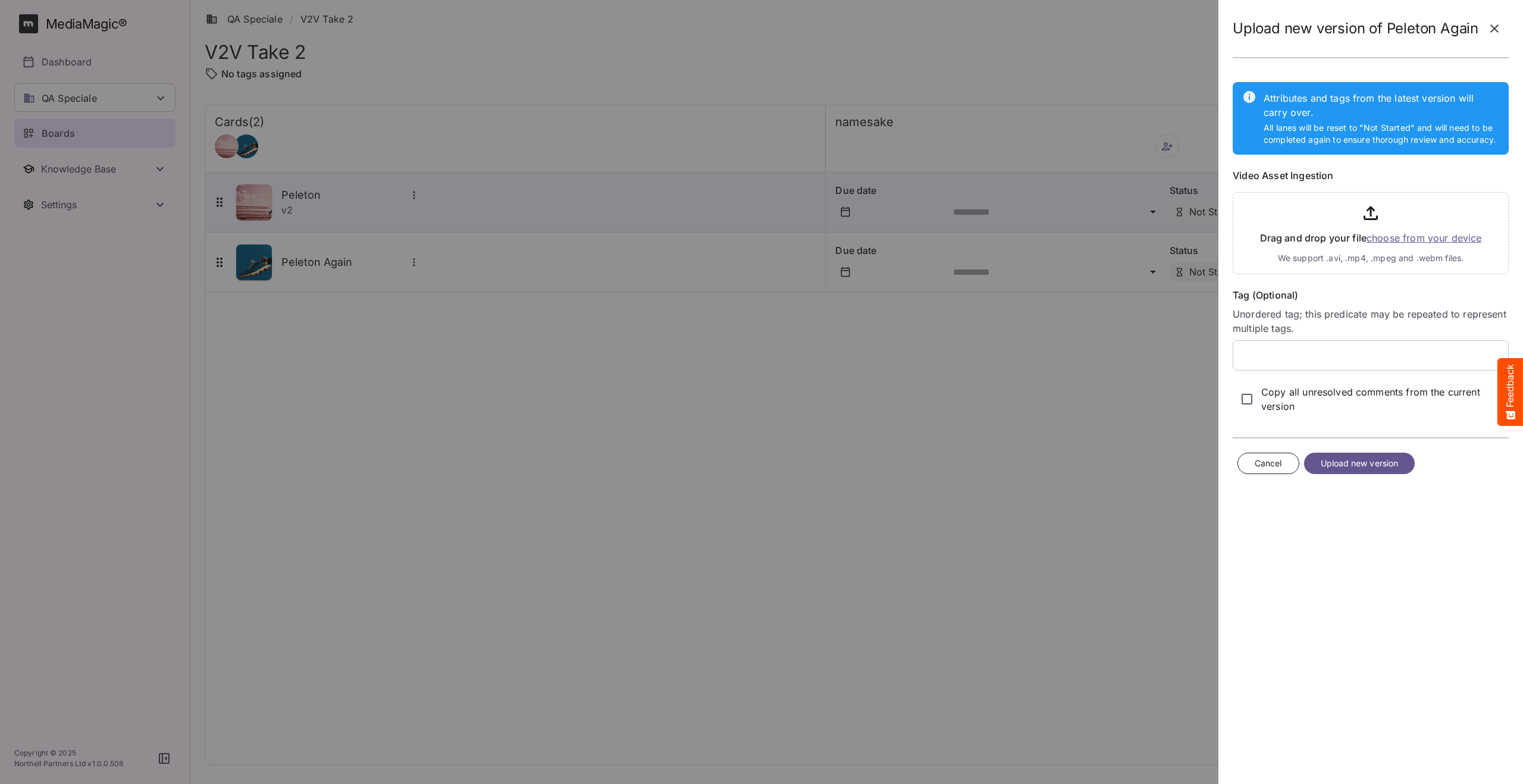
click at [1394, 235] on input "file" at bounding box center [1370, 231] width 276 height 86
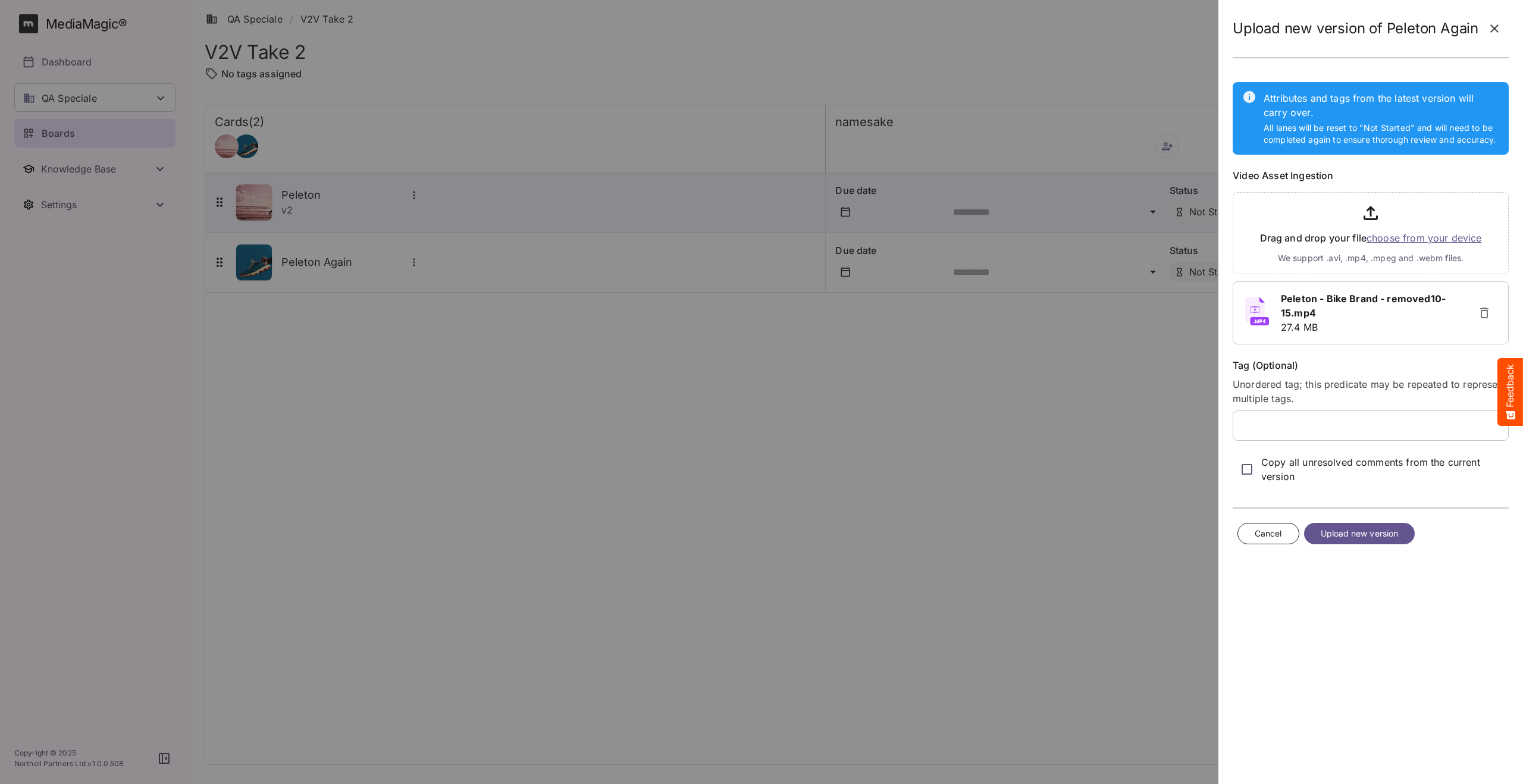
click at [1344, 532] on span "Upload new version" at bounding box center [1359, 533] width 78 height 15
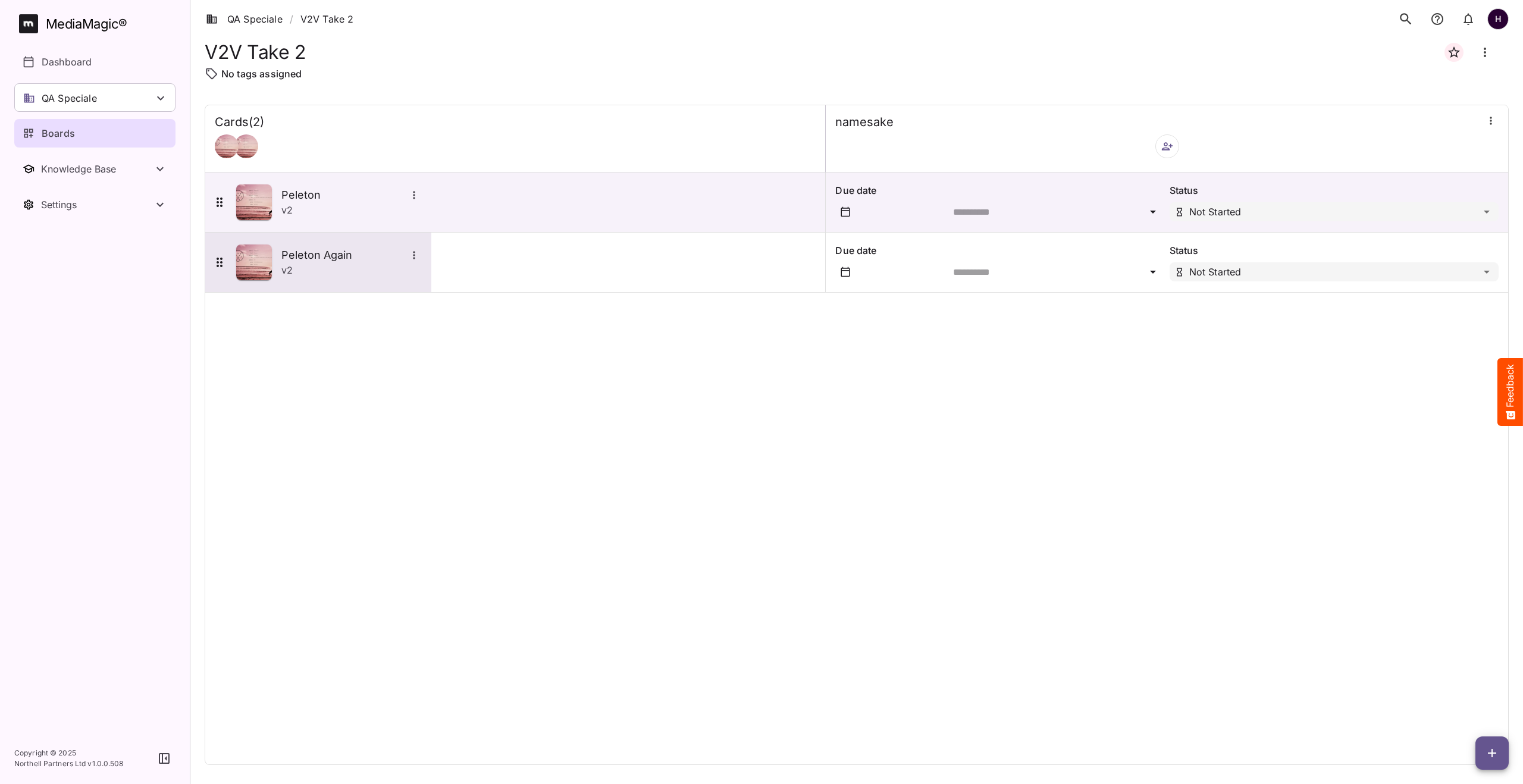
click at [315, 263] on div "v 2" at bounding box center [351, 270] width 140 height 15
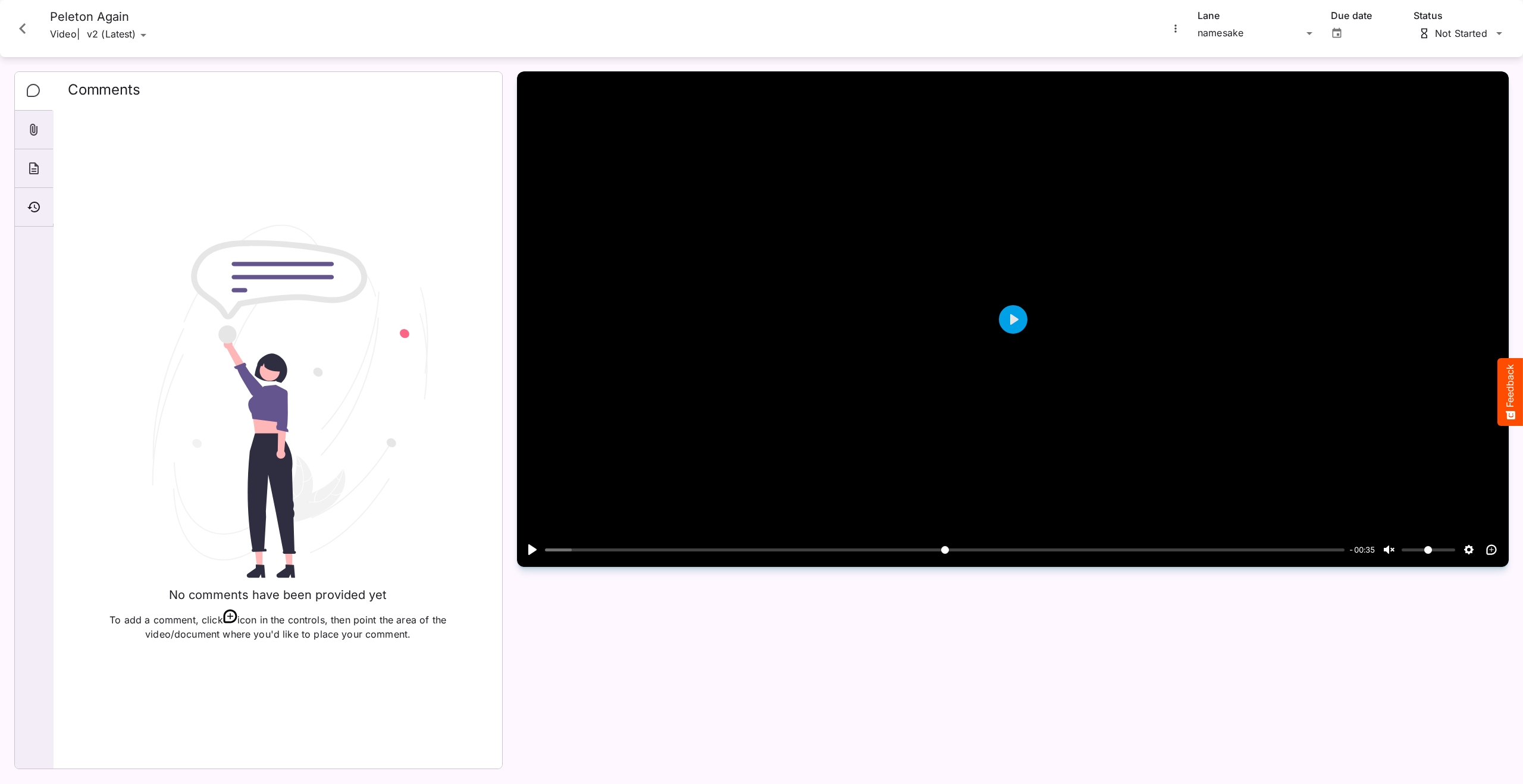
click at [152, 34] on div "QA Speciale / V2V Take 2 H MediaMagic ® Dashboard QA Speciale Adrian BasicSearc…" at bounding box center [762, 389] width 1523 height 778
click at [160, 114] on p "Compare versions" at bounding box center [149, 115] width 88 height 15
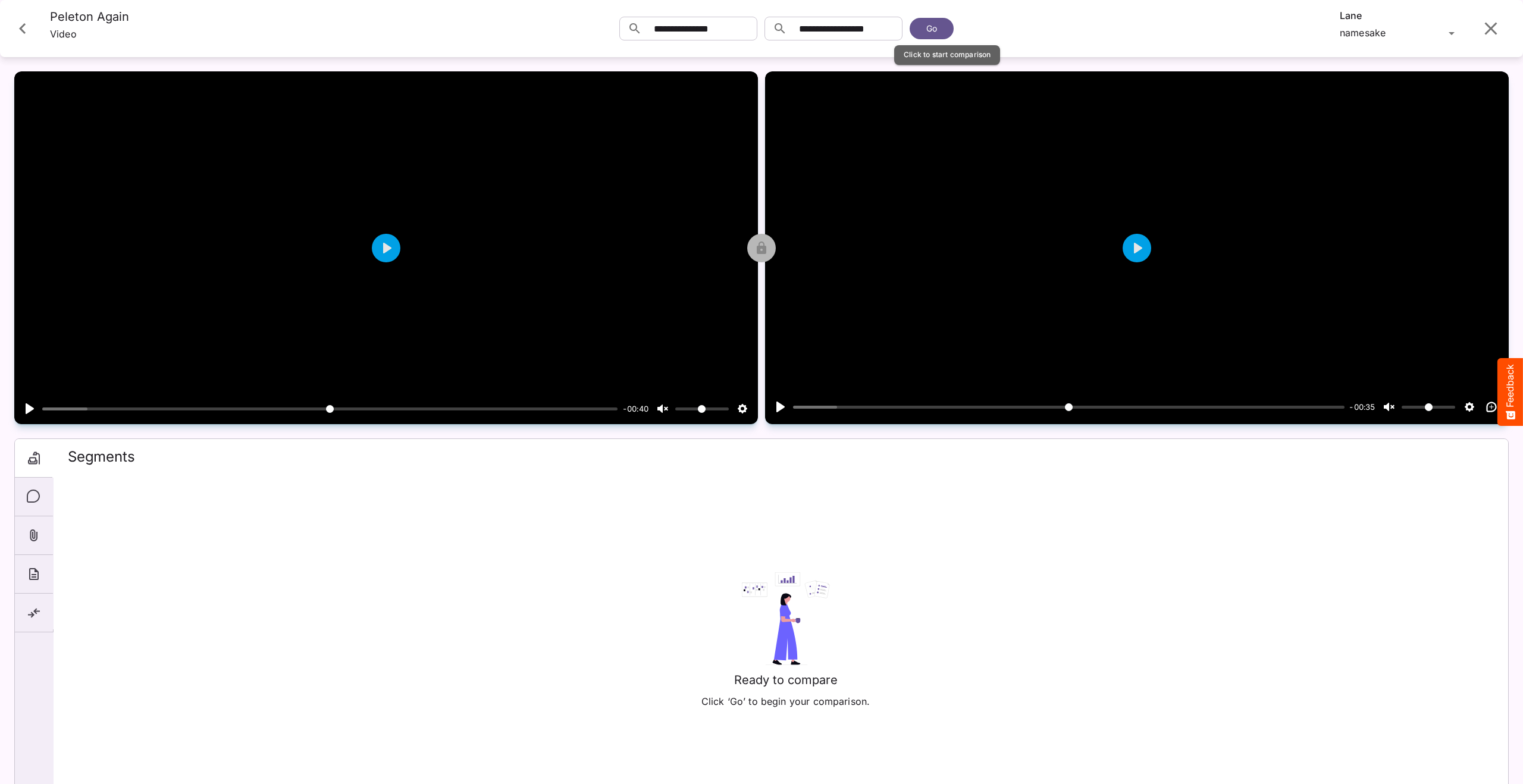
click at [939, 24] on button "Go" at bounding box center [931, 28] width 44 height 22
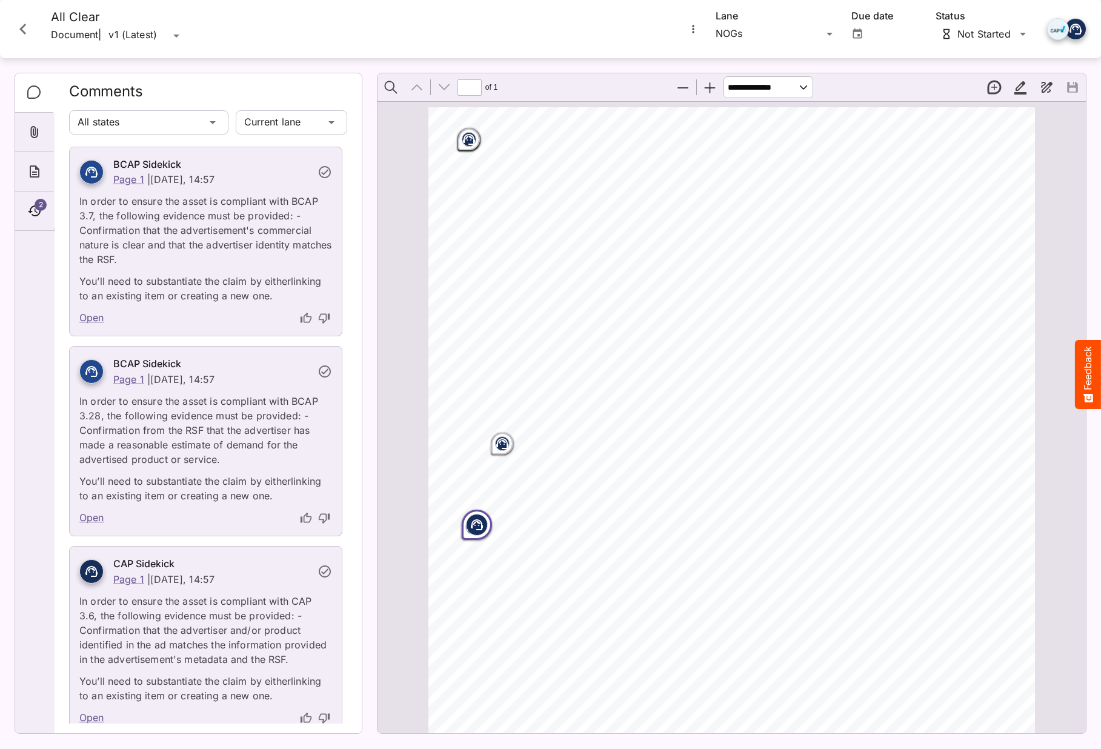
scroll to position [7, 0]
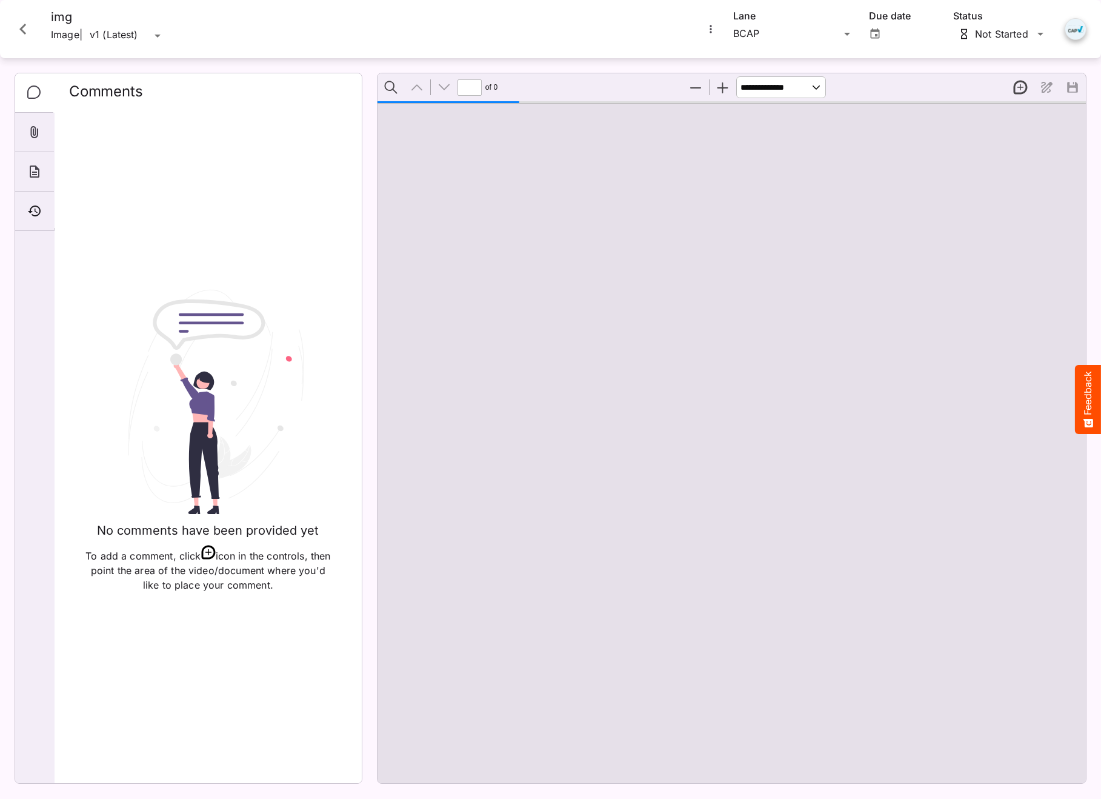
type input "*"
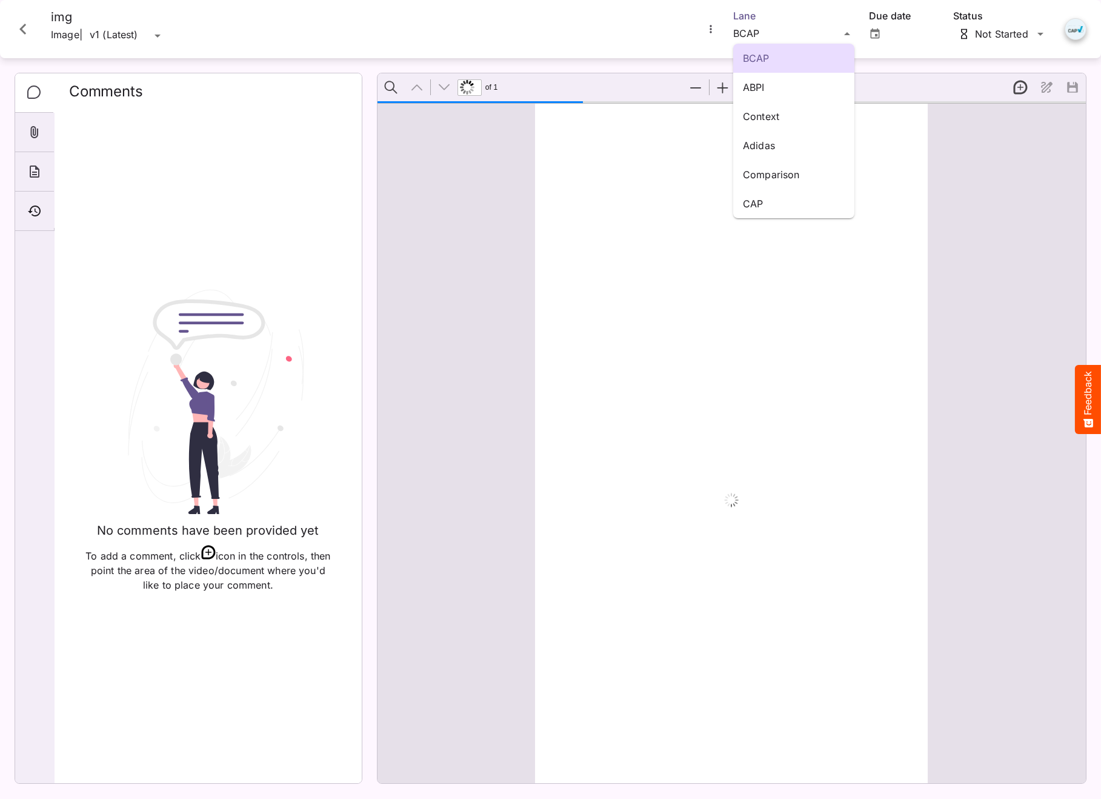
click at [786, 38] on div "BCAP ABPI Context Adidas Comparison CAP Default / QA Sanity H MediaMagic ® Dash…" at bounding box center [550, 396] width 1101 height 793
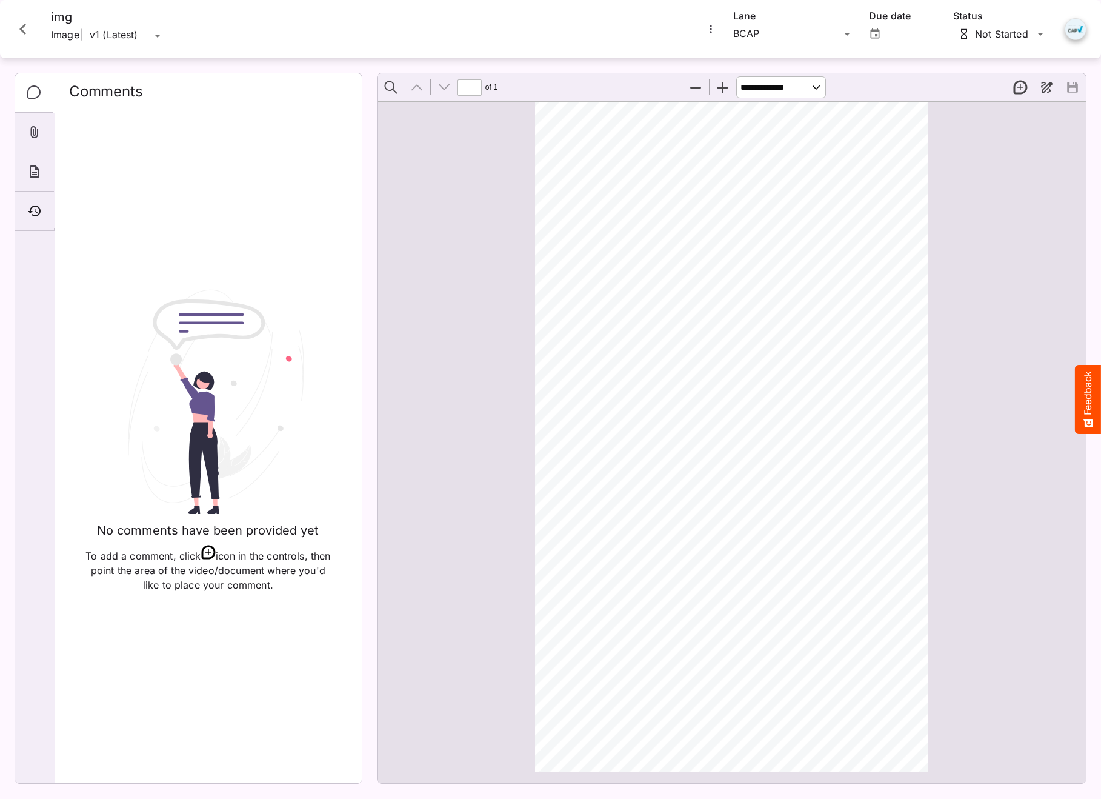
scroll to position [0, 0]
click at [794, 39] on div "Default / QA Sanity H MediaMagic ® Dashboard Default BYOD Default DefaultBYOD E…" at bounding box center [550, 396] width 1101 height 793
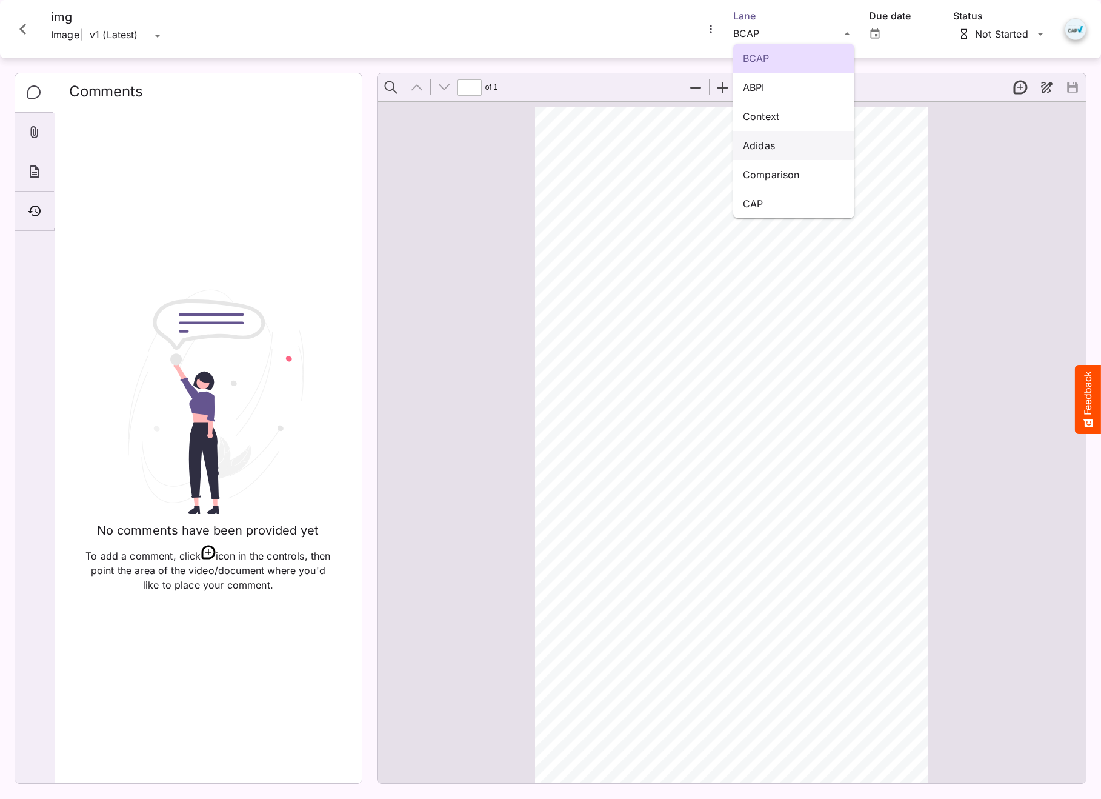
click at [781, 149] on p "Adidas" at bounding box center [794, 145] width 102 height 15
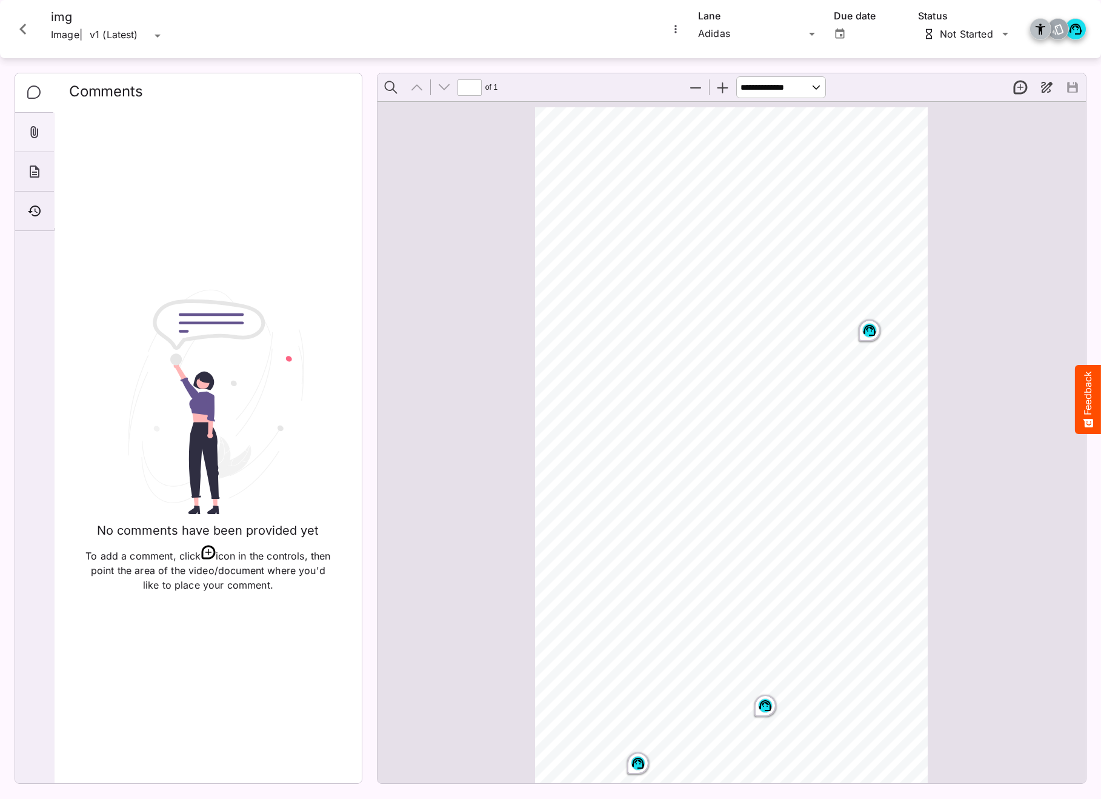
click at [25, 132] on div "Attachments" at bounding box center [34, 132] width 39 height 39
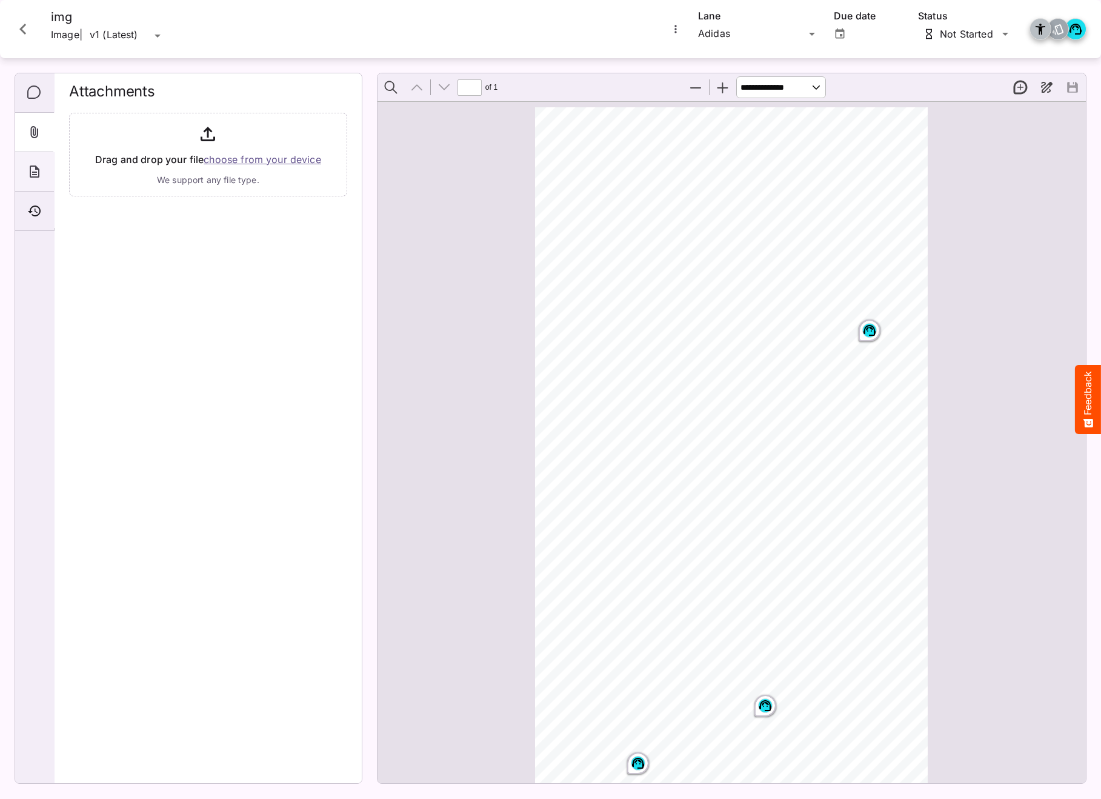
click at [35, 168] on icon "About" at bounding box center [35, 171] width 10 height 12
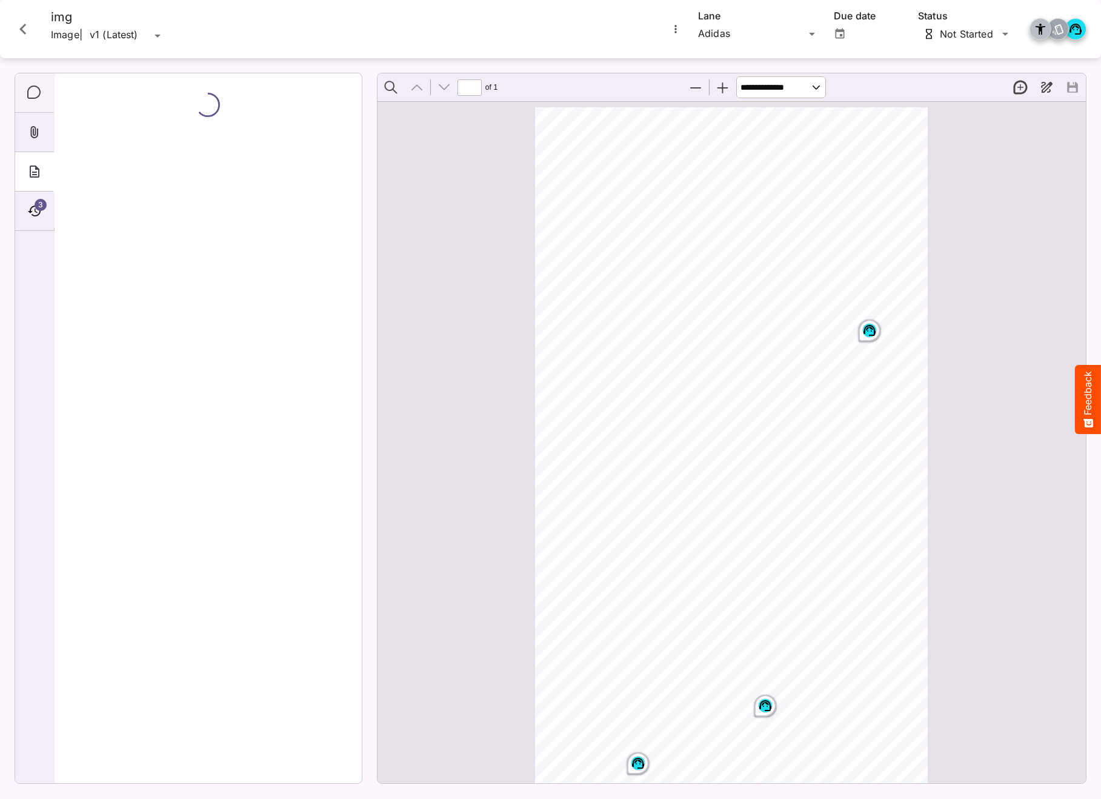
click at [31, 96] on icon "Comments" at bounding box center [34, 92] width 15 height 15
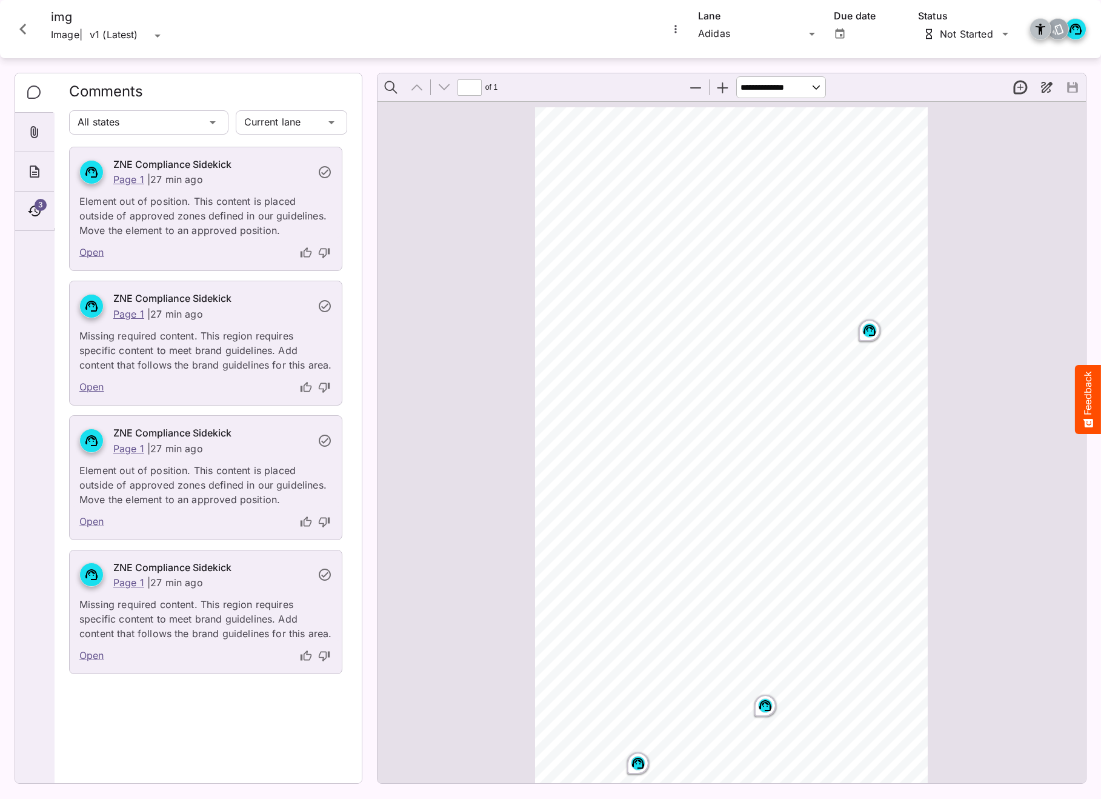
click at [93, 656] on link "Open" at bounding box center [91, 656] width 25 height 16
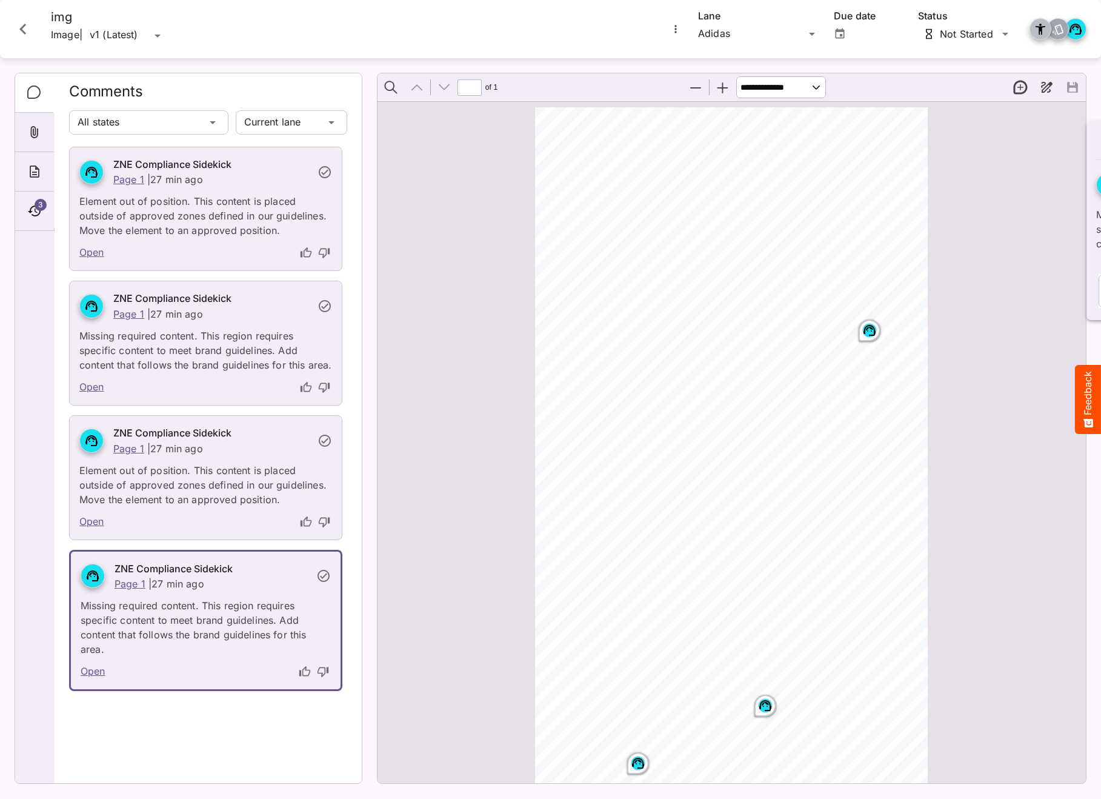
scroll to position [7, 0]
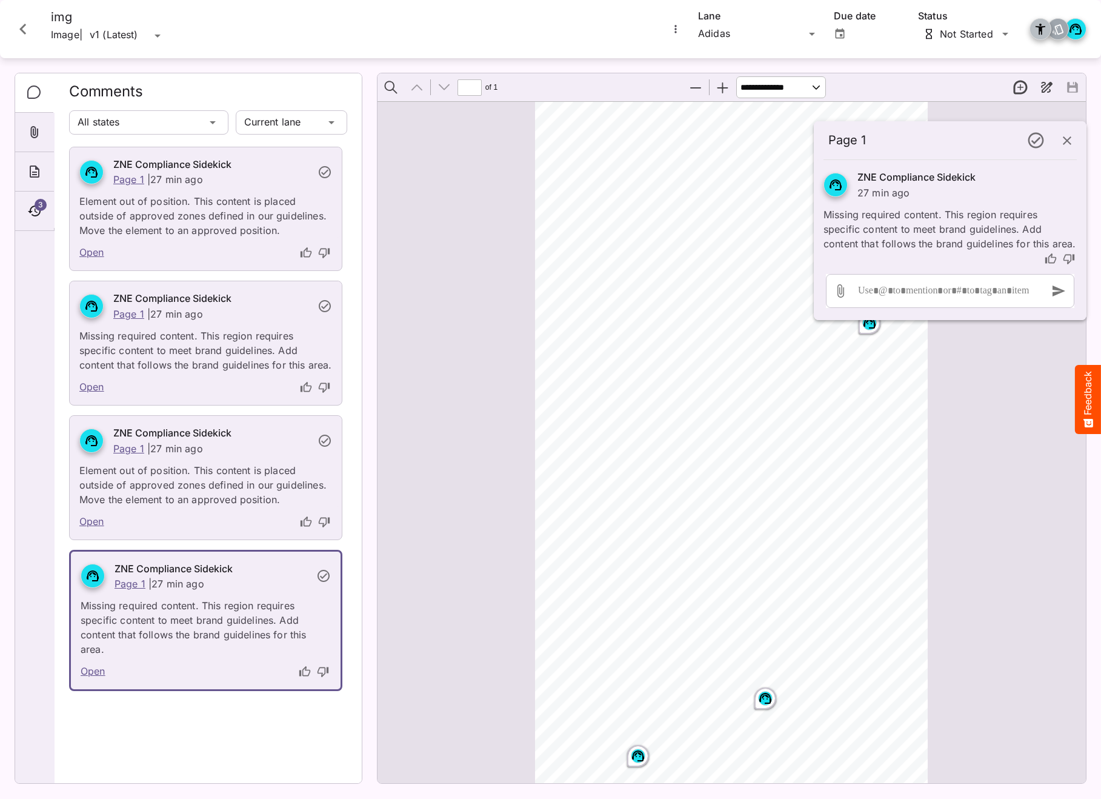
click at [96, 388] on link "Open" at bounding box center [91, 387] width 25 height 16
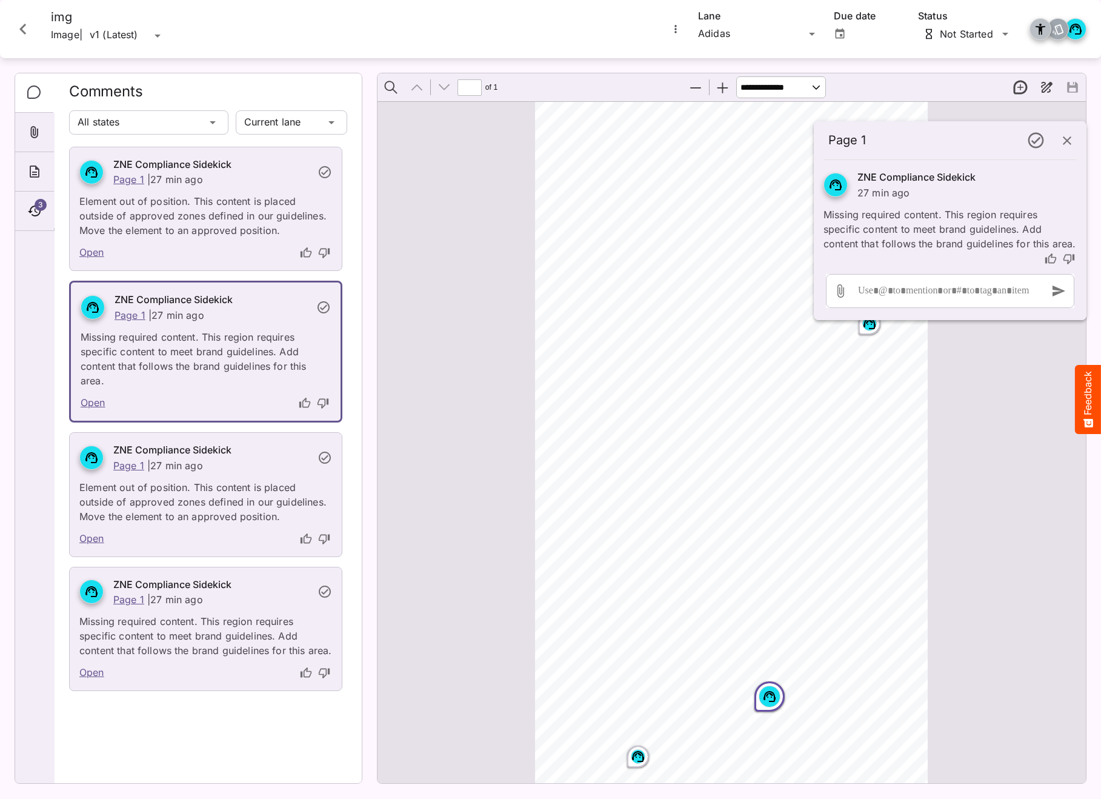
click at [93, 252] on link "Open" at bounding box center [91, 253] width 25 height 16
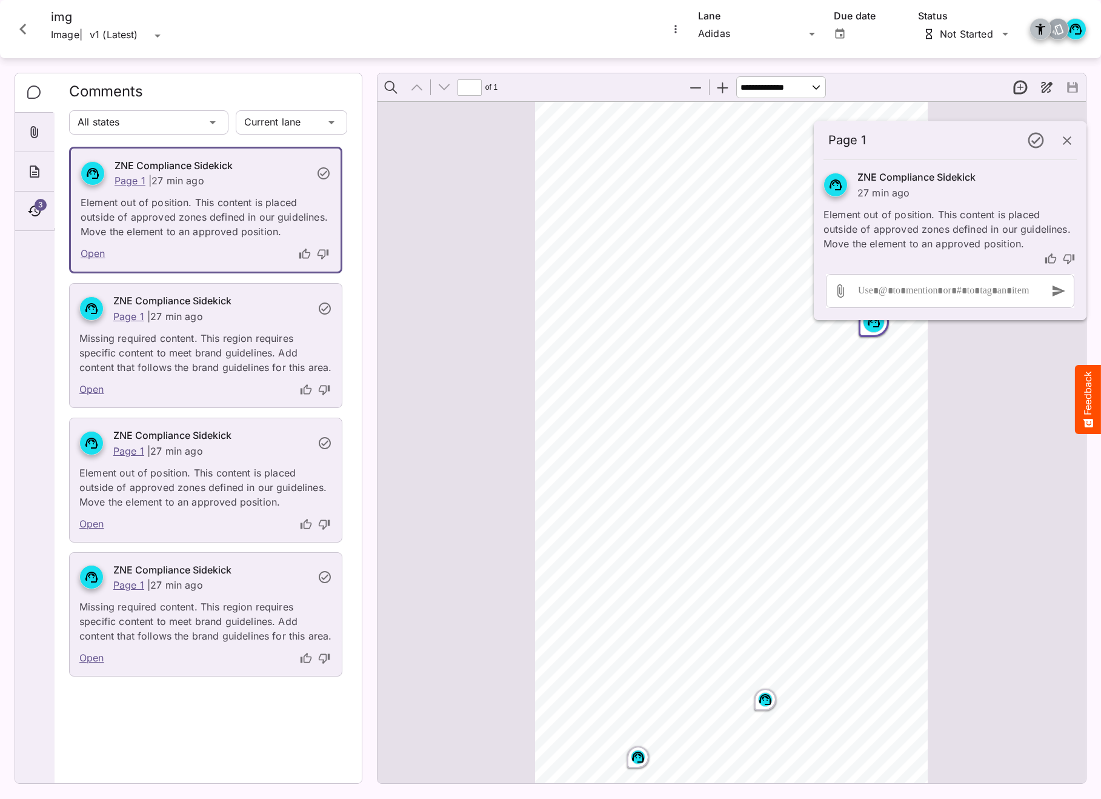
click at [95, 392] on link "Open" at bounding box center [91, 390] width 25 height 16
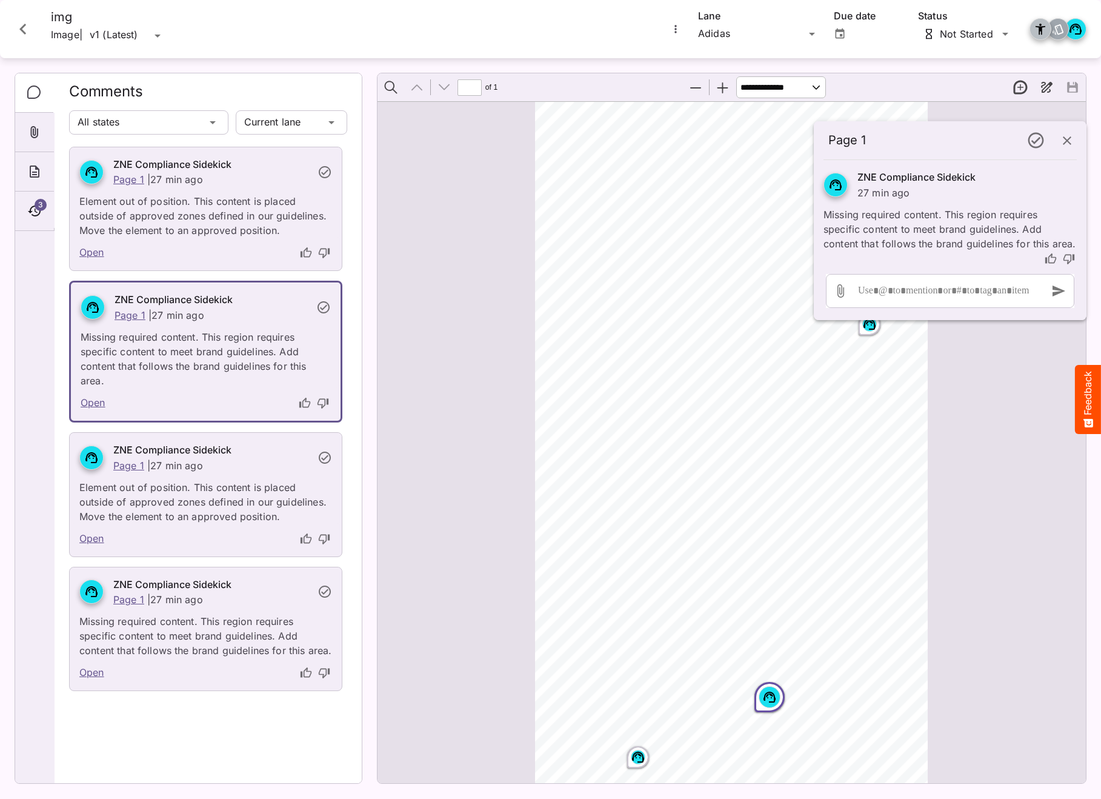
scroll to position [7, 0]
click at [22, 35] on icon "Close card" at bounding box center [23, 29] width 22 height 22
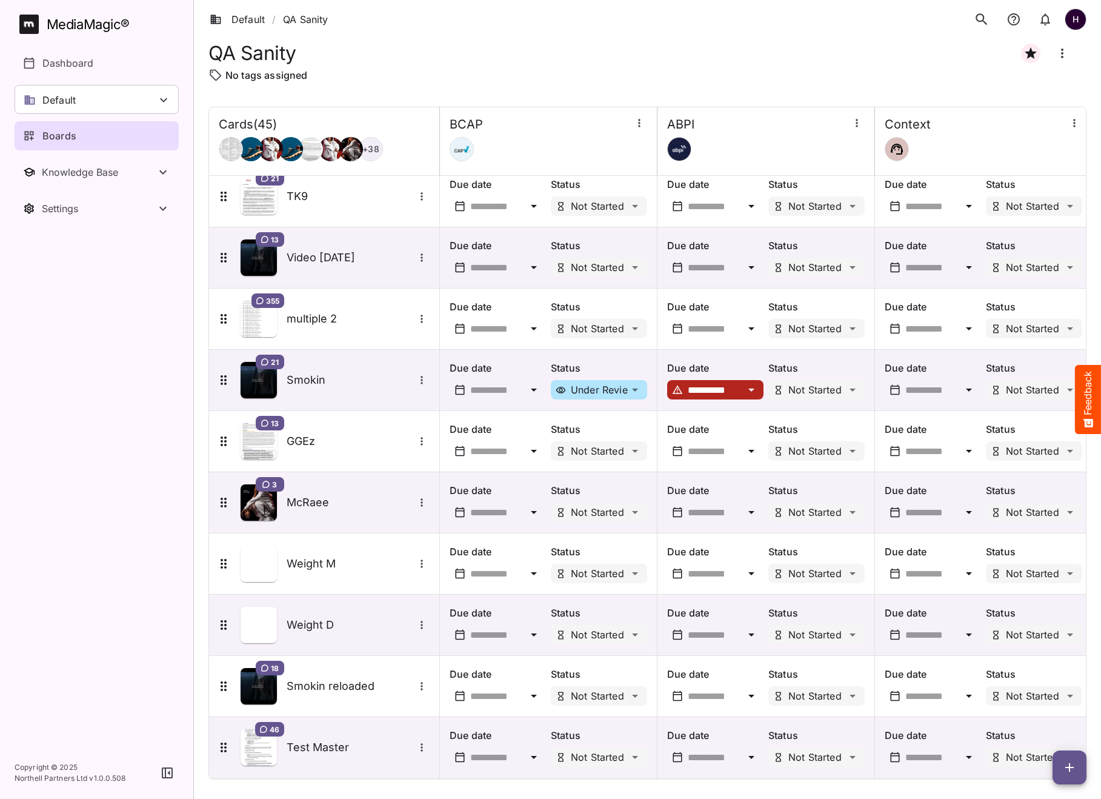
scroll to position [2161, 0]
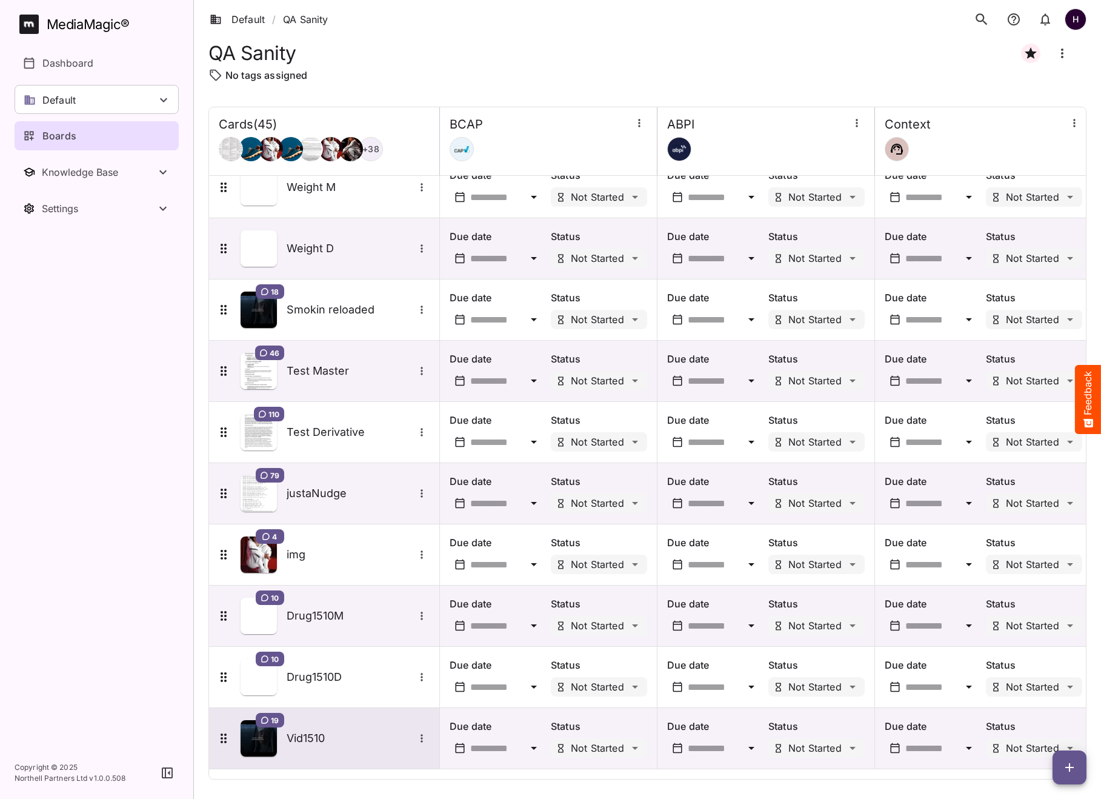
click at [325, 734] on h5 "Vid1510" at bounding box center [350, 738] width 127 height 15
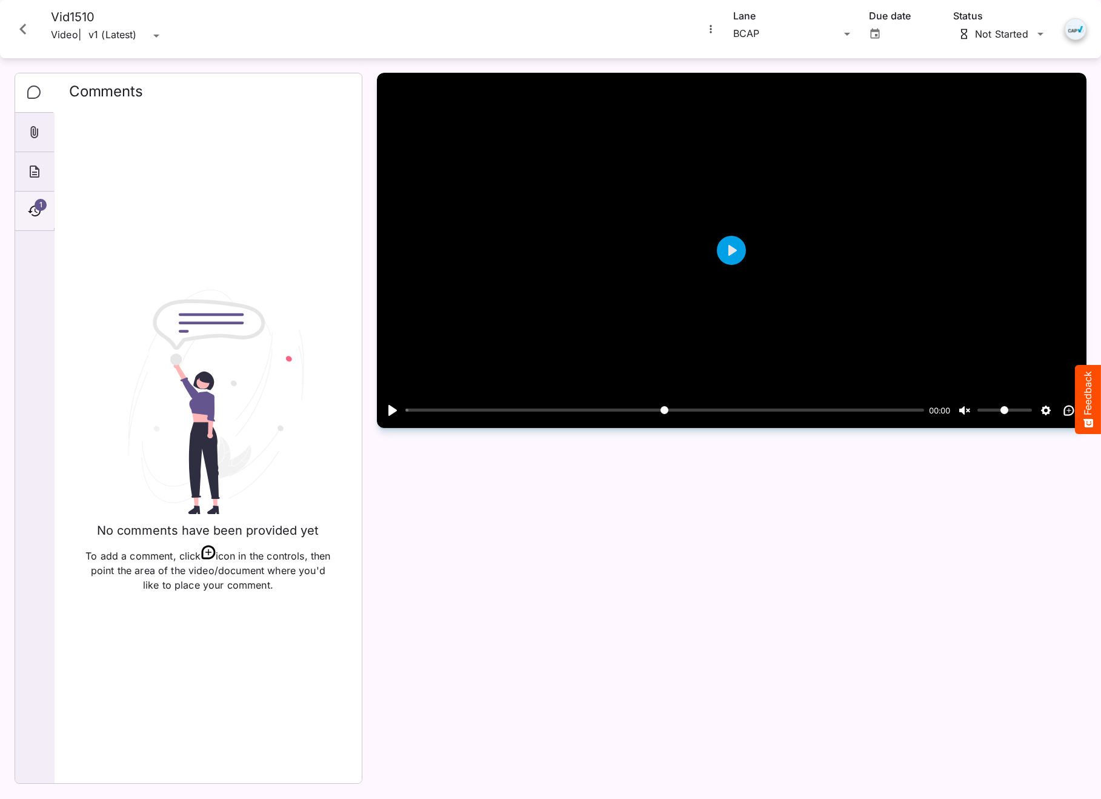
click at [35, 212] on icon "Timeline" at bounding box center [34, 211] width 15 height 15
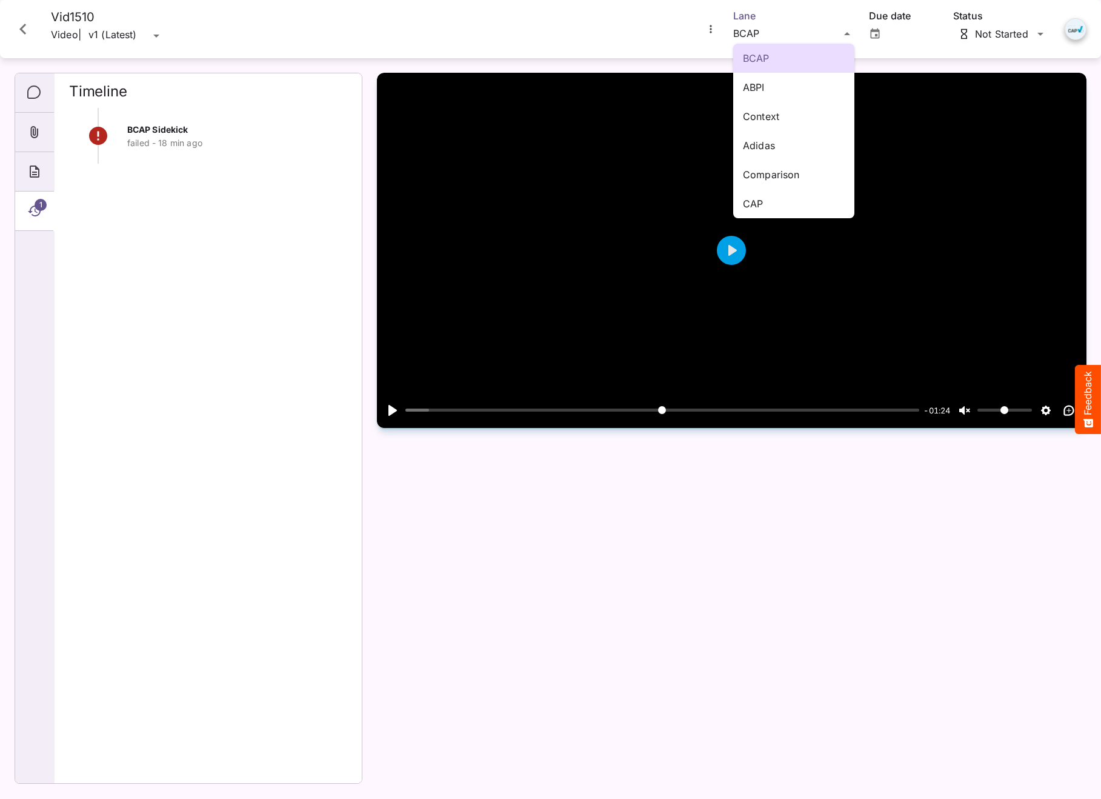
click at [760, 24] on div "BCAP ABPI Context Adidas Comparison CAP Default / QA Sanity H MediaMagic ® Dash…" at bounding box center [550, 396] width 1101 height 793
click at [777, 195] on div "CAP" at bounding box center [793, 203] width 121 height 29
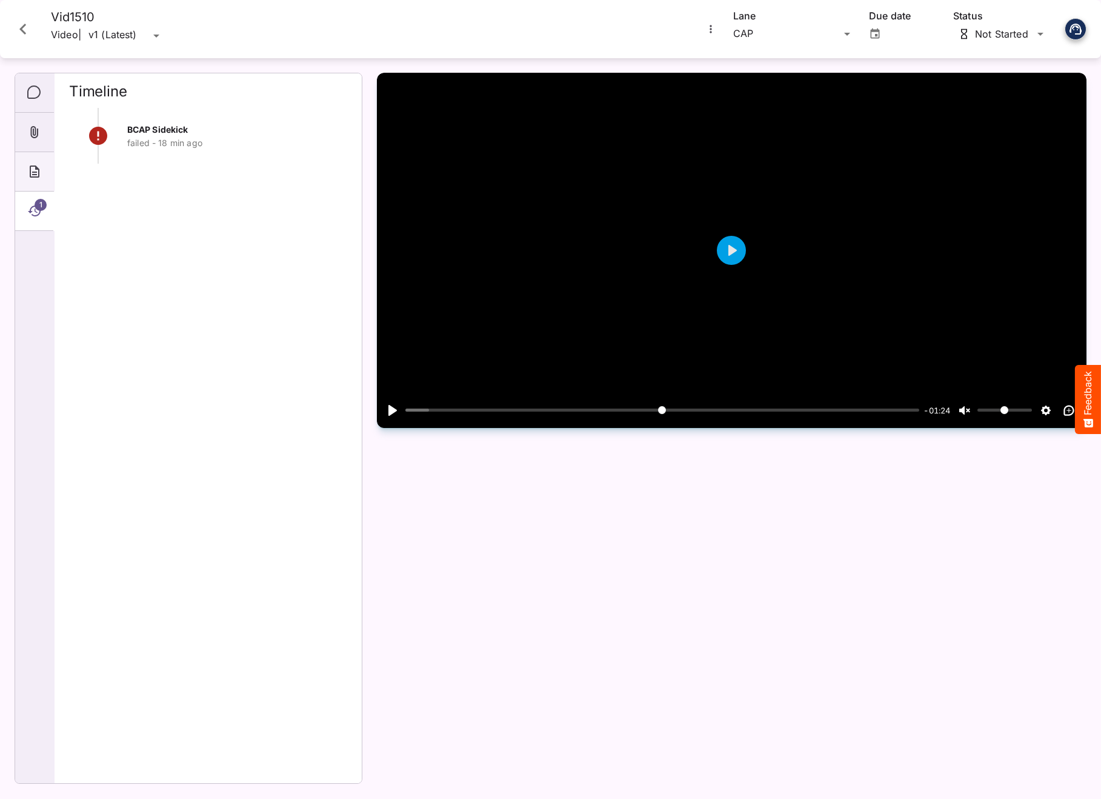
click at [38, 169] on icon "About" at bounding box center [35, 171] width 10 height 12
click at [37, 135] on icon "Attachments" at bounding box center [35, 132] width 8 height 12
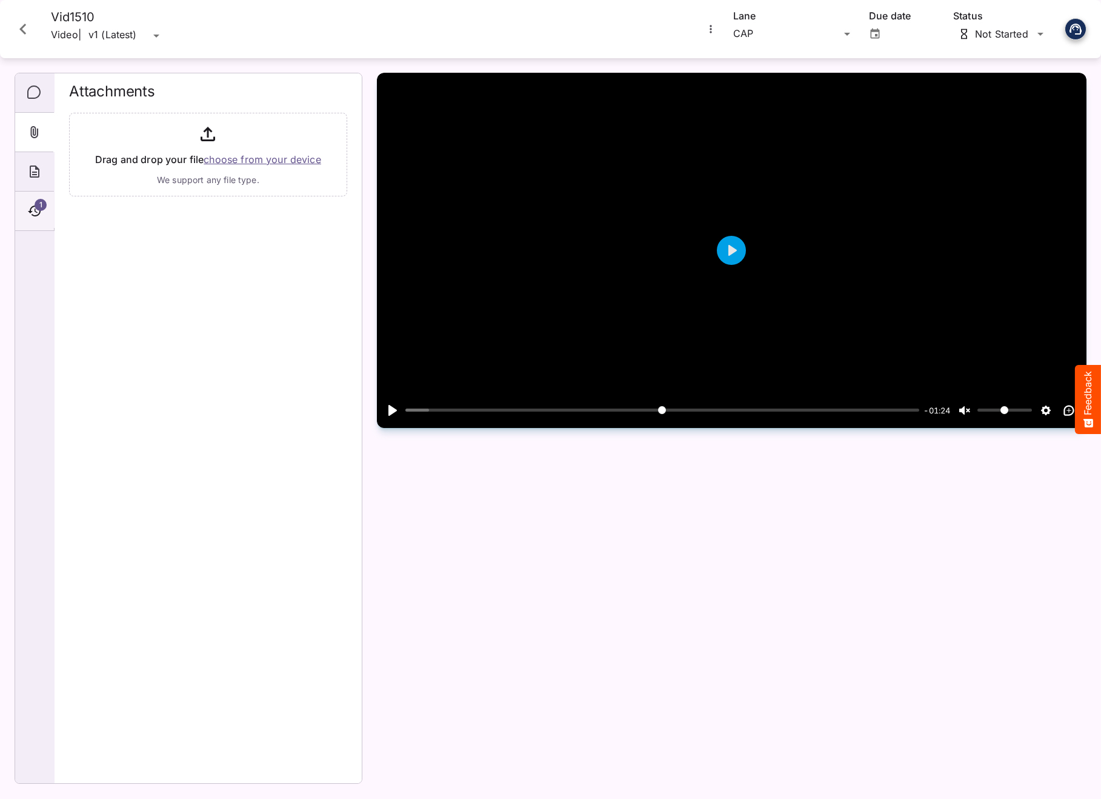
click at [39, 203] on span "1" at bounding box center [41, 205] width 12 height 12
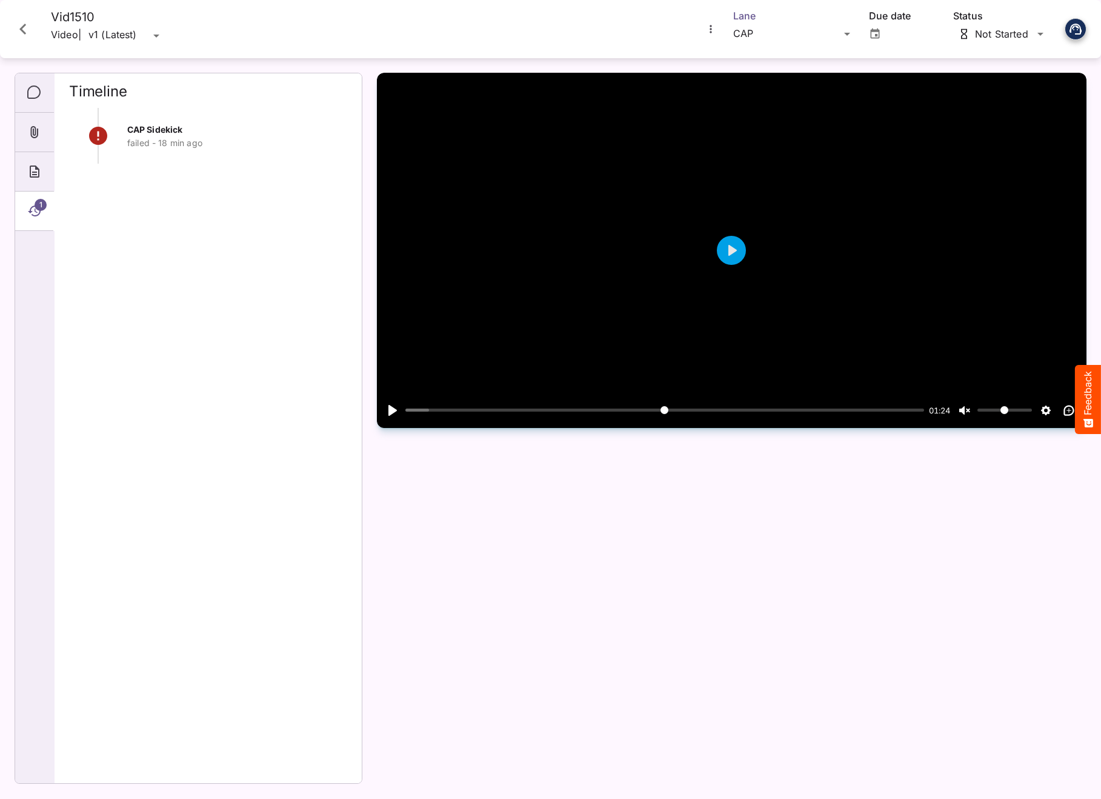
click at [785, 32] on div "Default / QA Sanity H MediaMagic ® Dashboard Default BYOD Default DefaultBYOD E…" at bounding box center [550, 396] width 1101 height 793
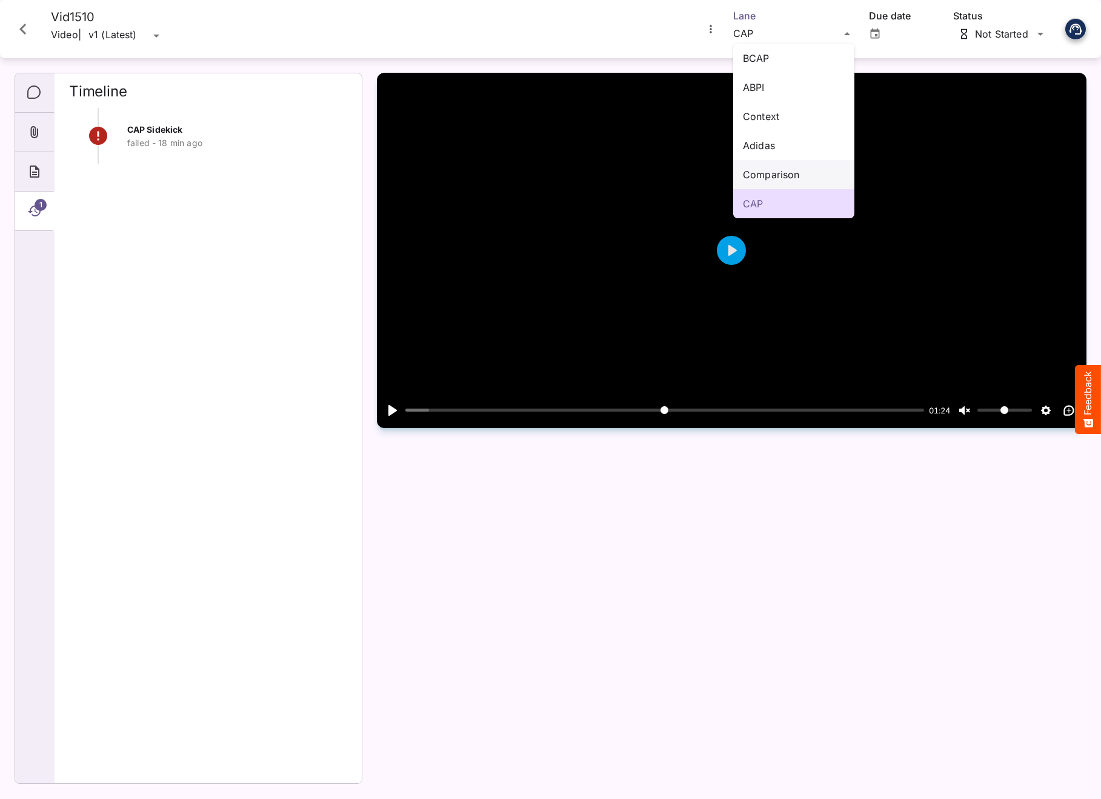
click at [778, 173] on p "Comparison" at bounding box center [794, 174] width 102 height 15
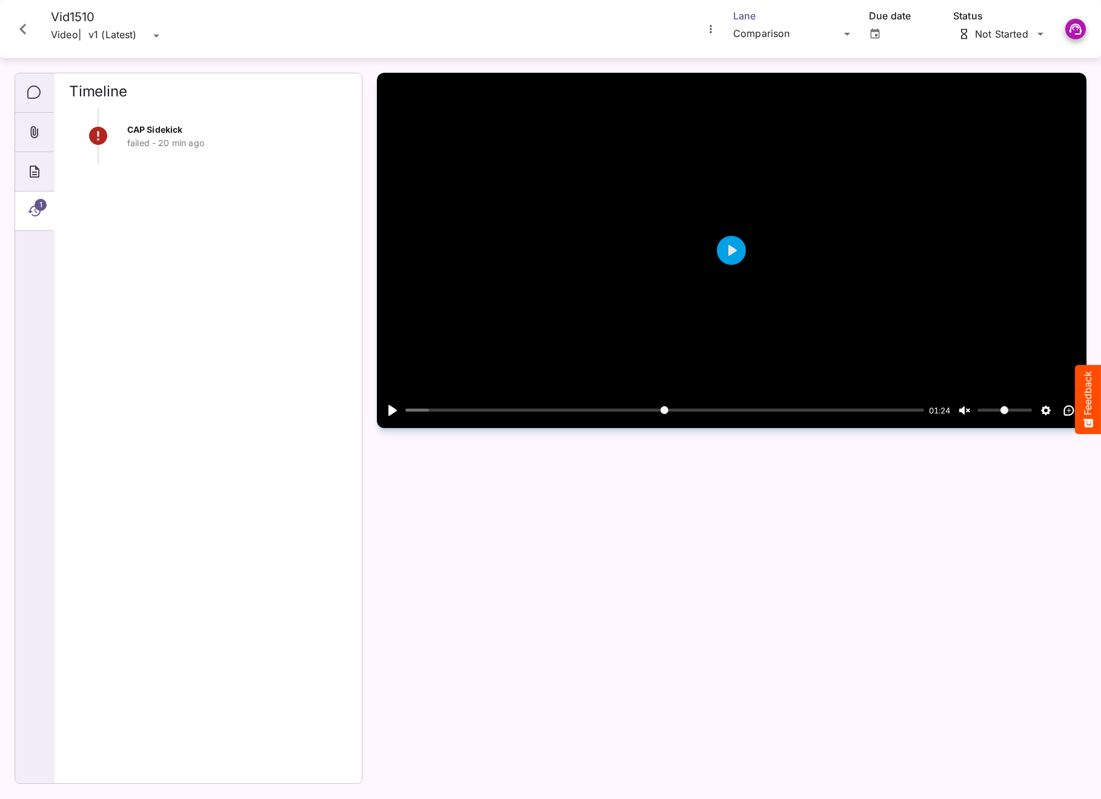
click at [775, 36] on div "Default / QA Sanity H MediaMagic ® Dashboard Default BYOD Default DefaultBYOD E…" at bounding box center [550, 396] width 1101 height 793
click at [791, 32] on div "Default / QA Sanity H MediaMagic ® Dashboard Default BYOD Default DefaultBYOD E…" at bounding box center [550, 396] width 1101 height 793
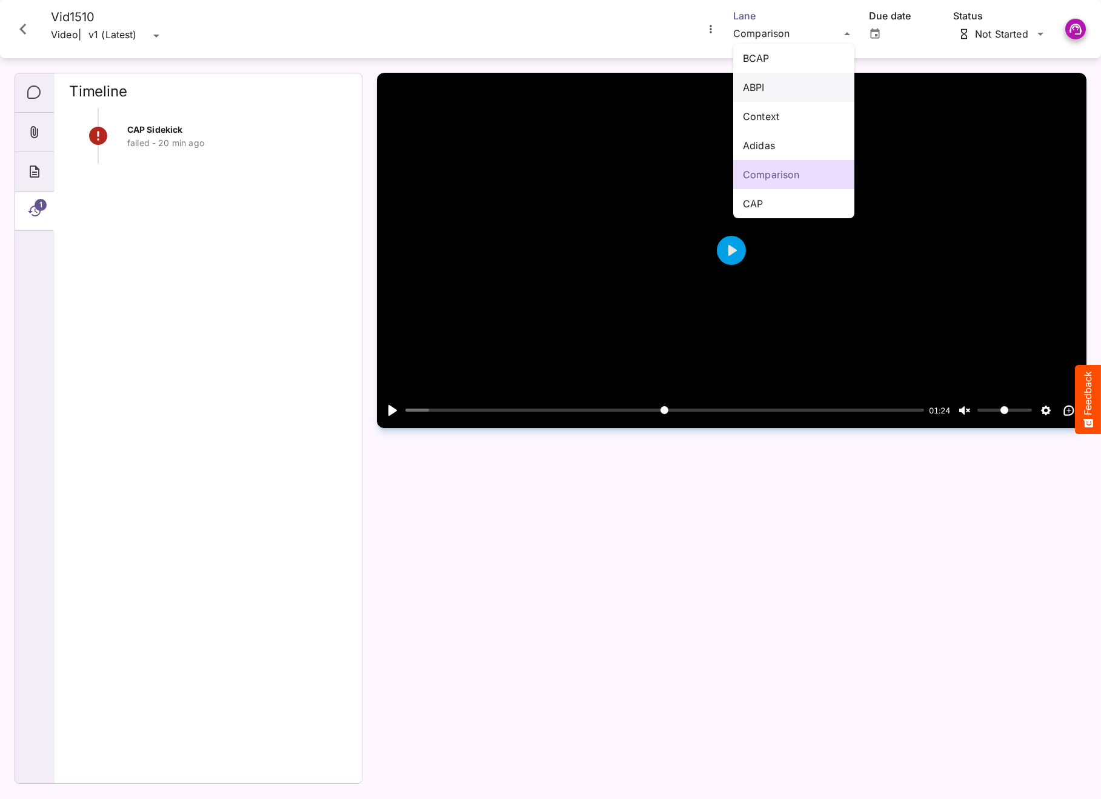
click at [768, 89] on p "ABPI" at bounding box center [794, 87] width 102 height 15
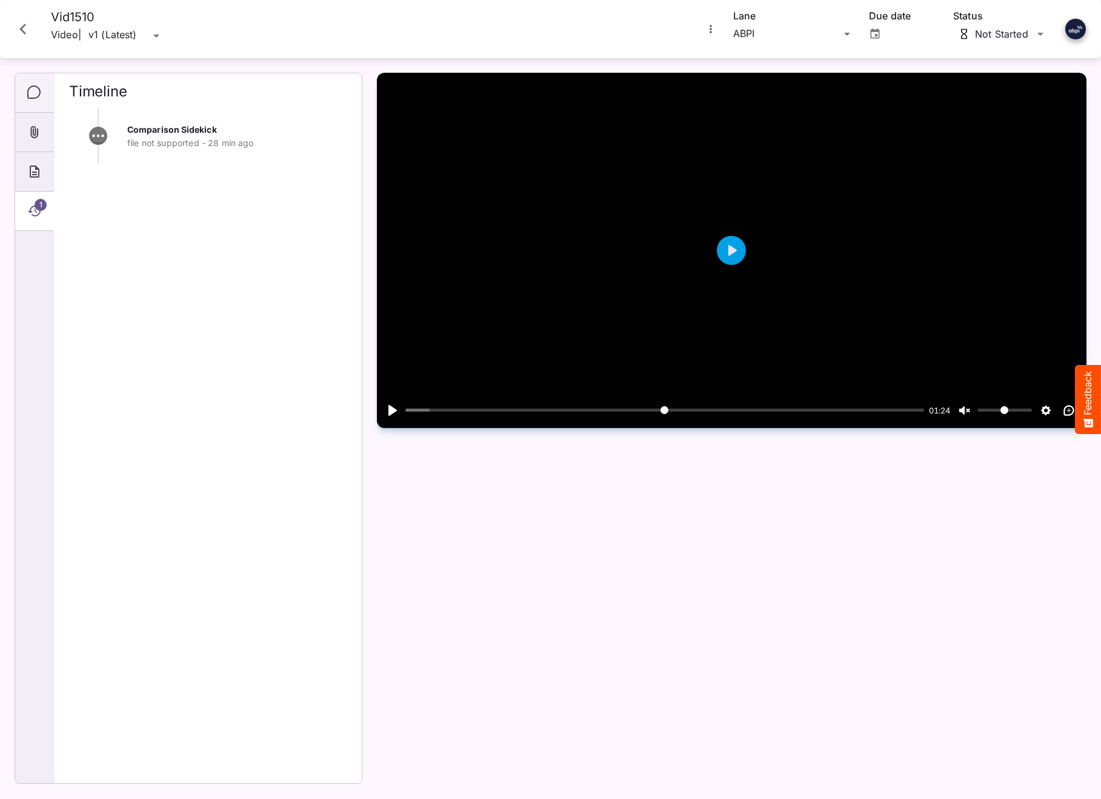
click at [40, 98] on icon "Comments" at bounding box center [34, 92] width 15 height 15
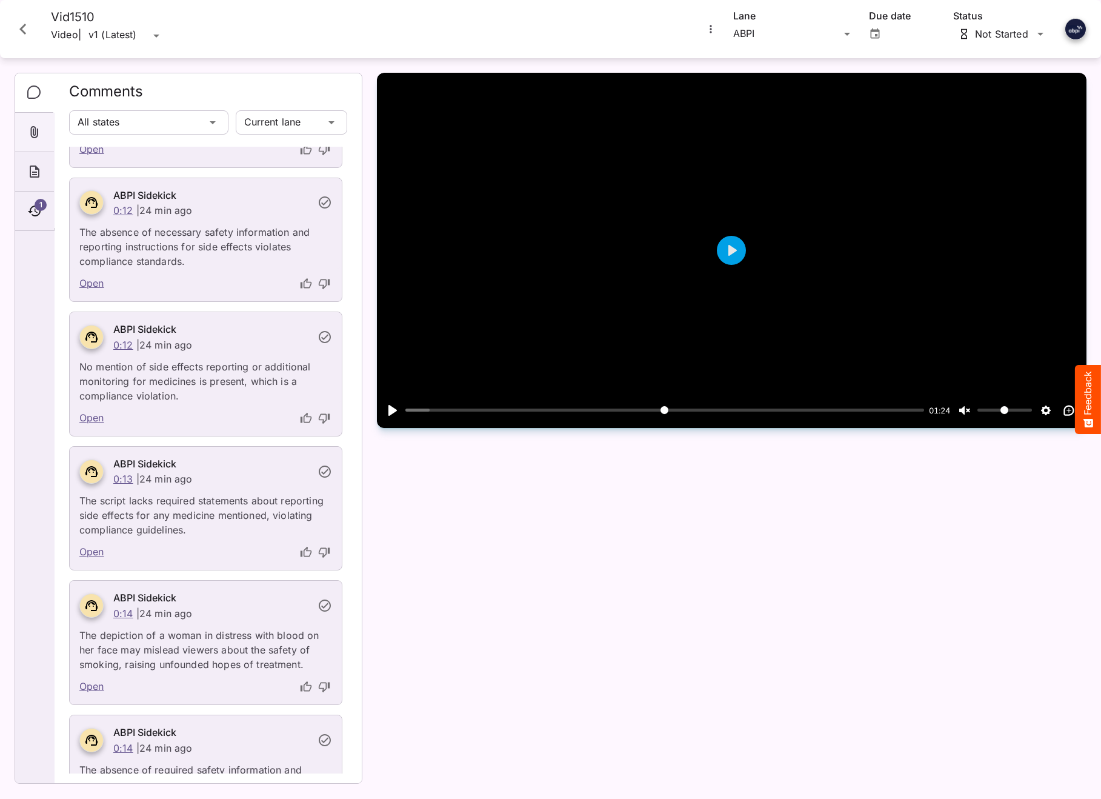
scroll to position [803, 0]
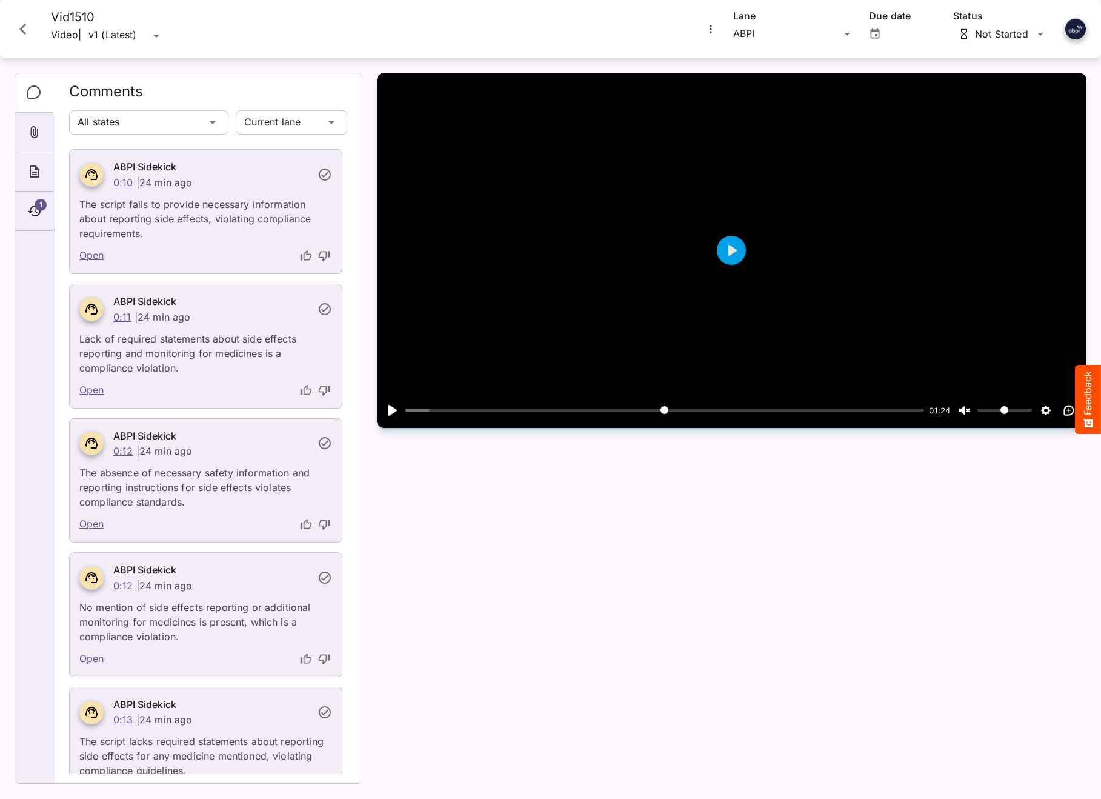
click at [23, 15] on button "Close card" at bounding box center [23, 29] width 36 height 36
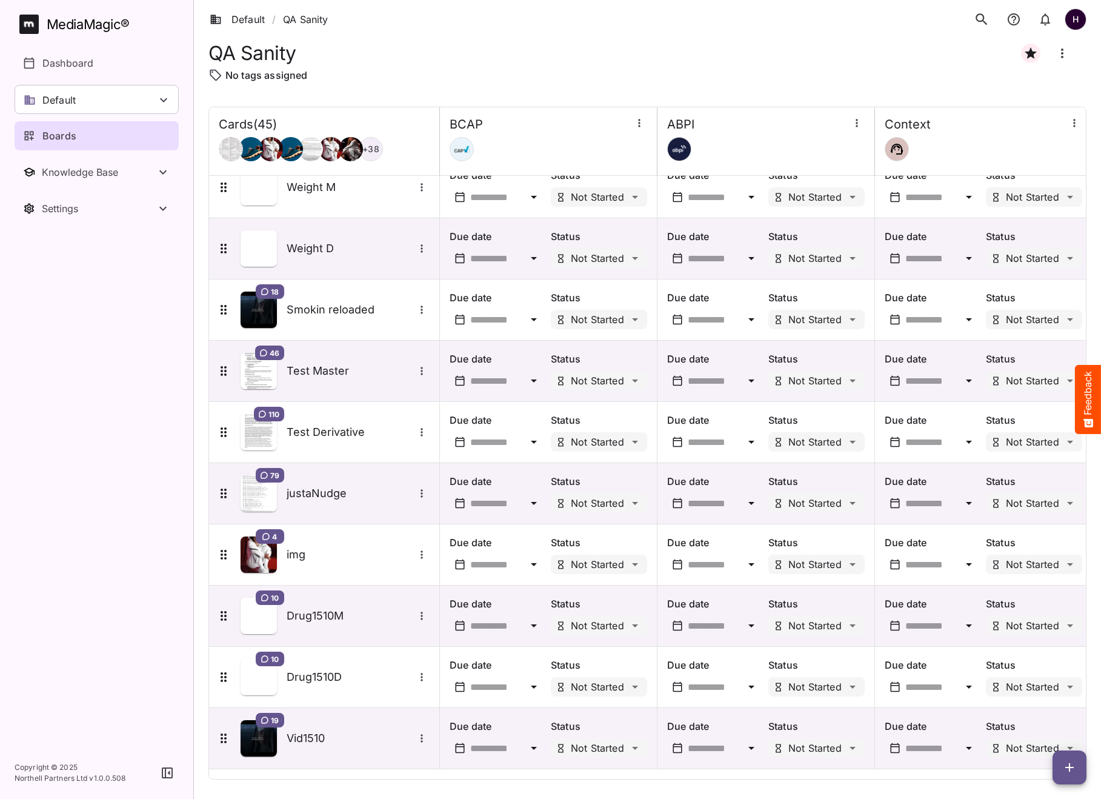
click at [80, 139] on div "Boards" at bounding box center [97, 136] width 149 height 15
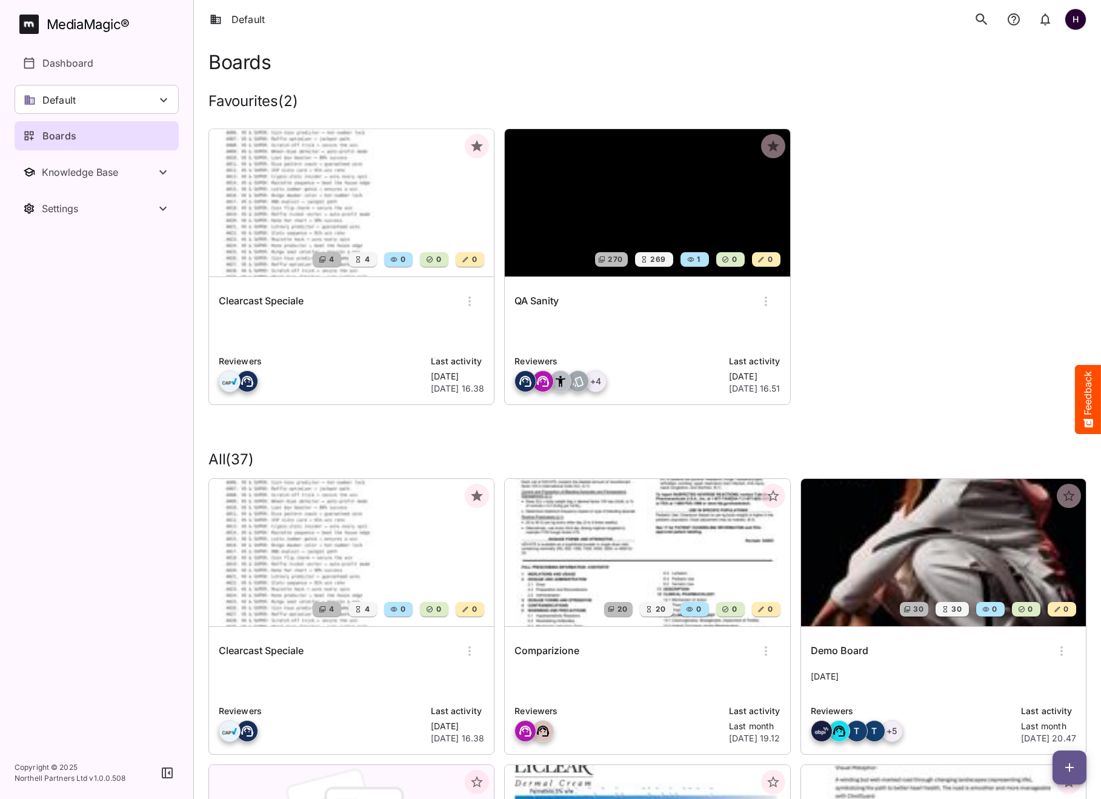
click at [586, 205] on img at bounding box center [647, 202] width 285 height 147
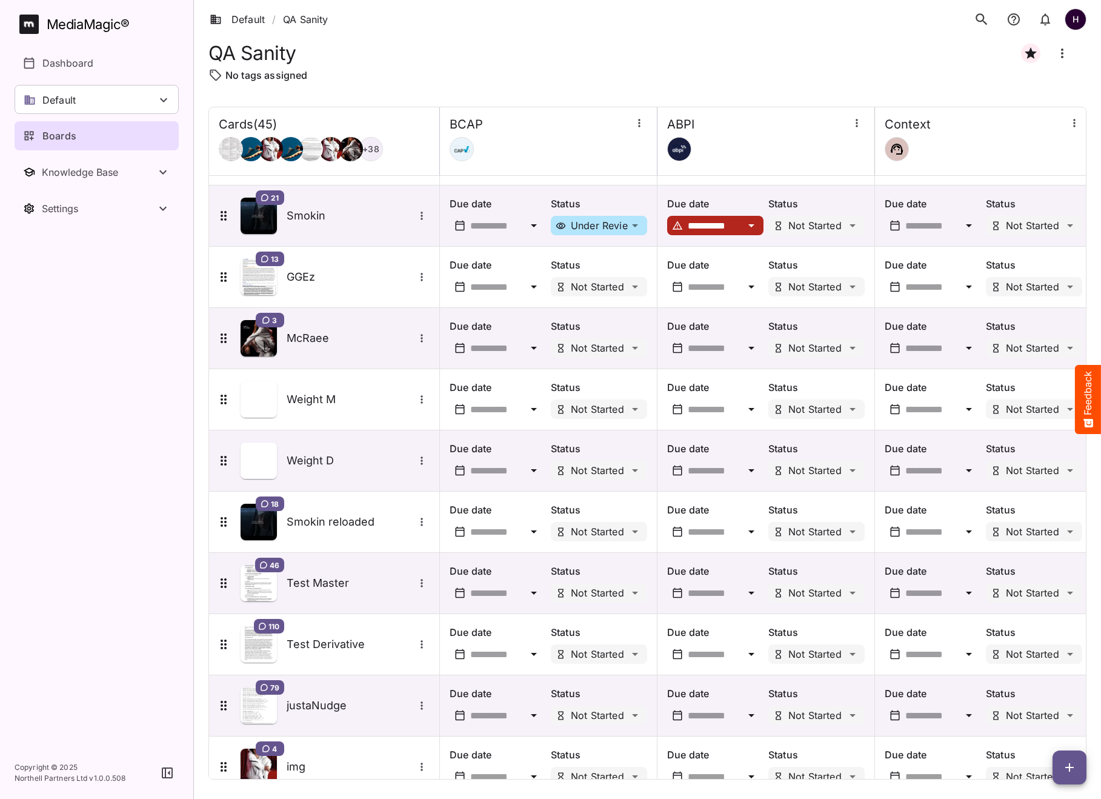
scroll to position [2161, 0]
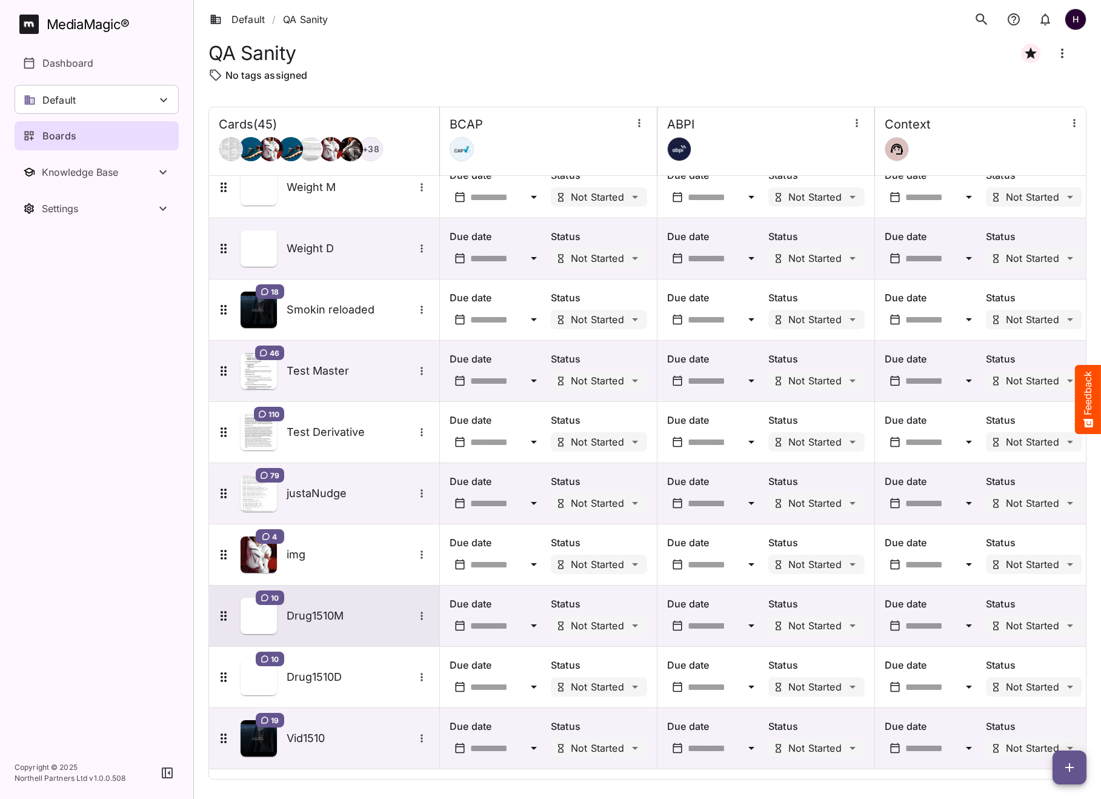
click at [345, 632] on div "10 Drug1510M" at bounding box center [322, 616] width 213 height 36
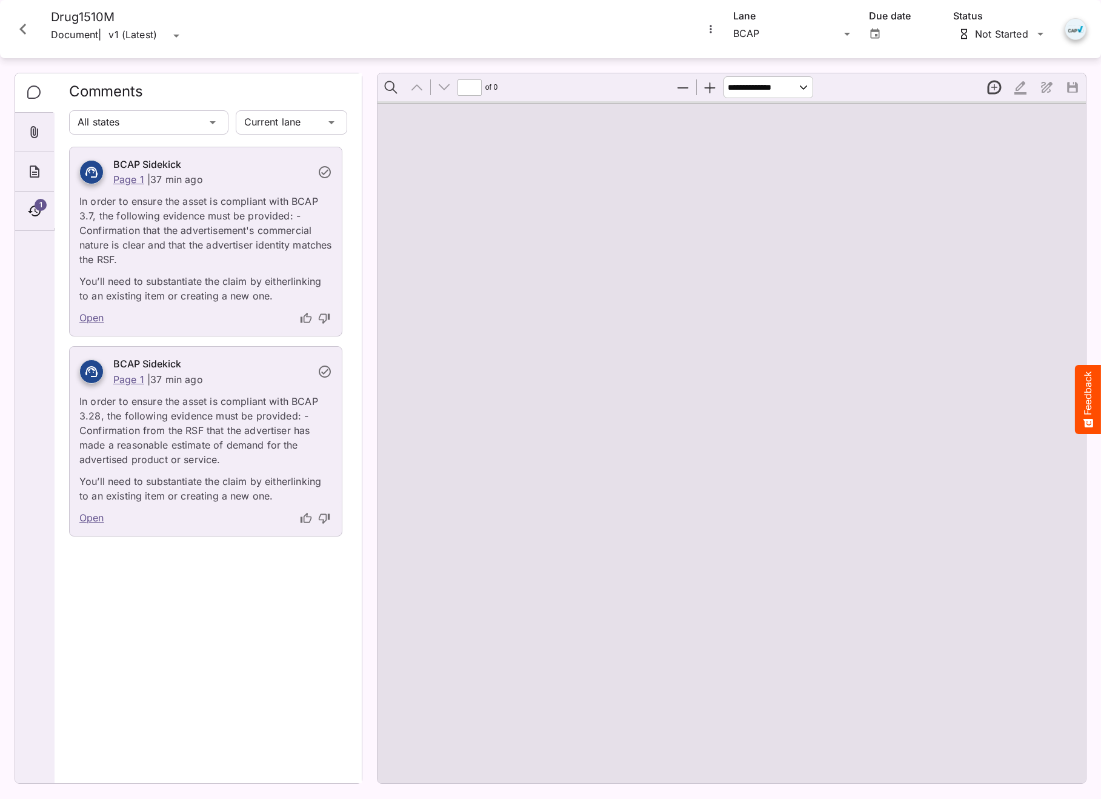
type input "*"
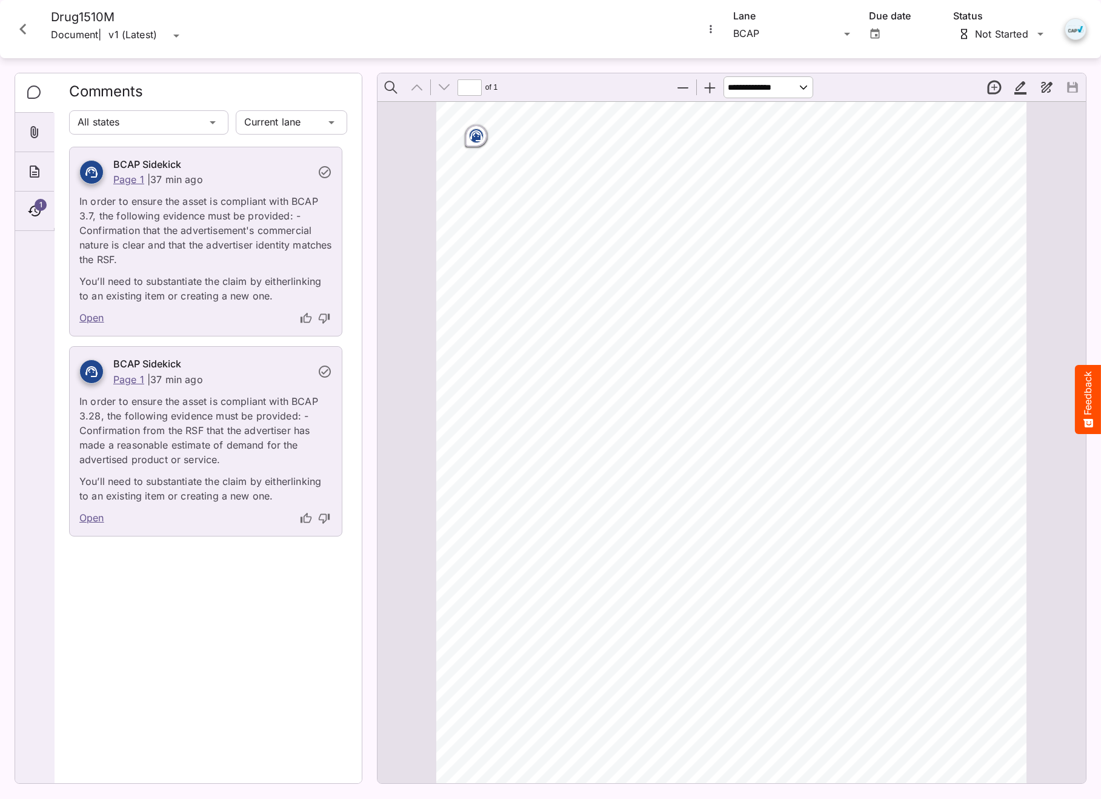
click at [803, 21] on div "Default / QA Sanity H MediaMagic ® Dashboard Default BYOD Default DefaultBYOD E…" at bounding box center [550, 396] width 1101 height 793
click at [767, 118] on p "Context" at bounding box center [794, 116] width 102 height 15
click at [35, 138] on icon "Attachments" at bounding box center [34, 132] width 15 height 15
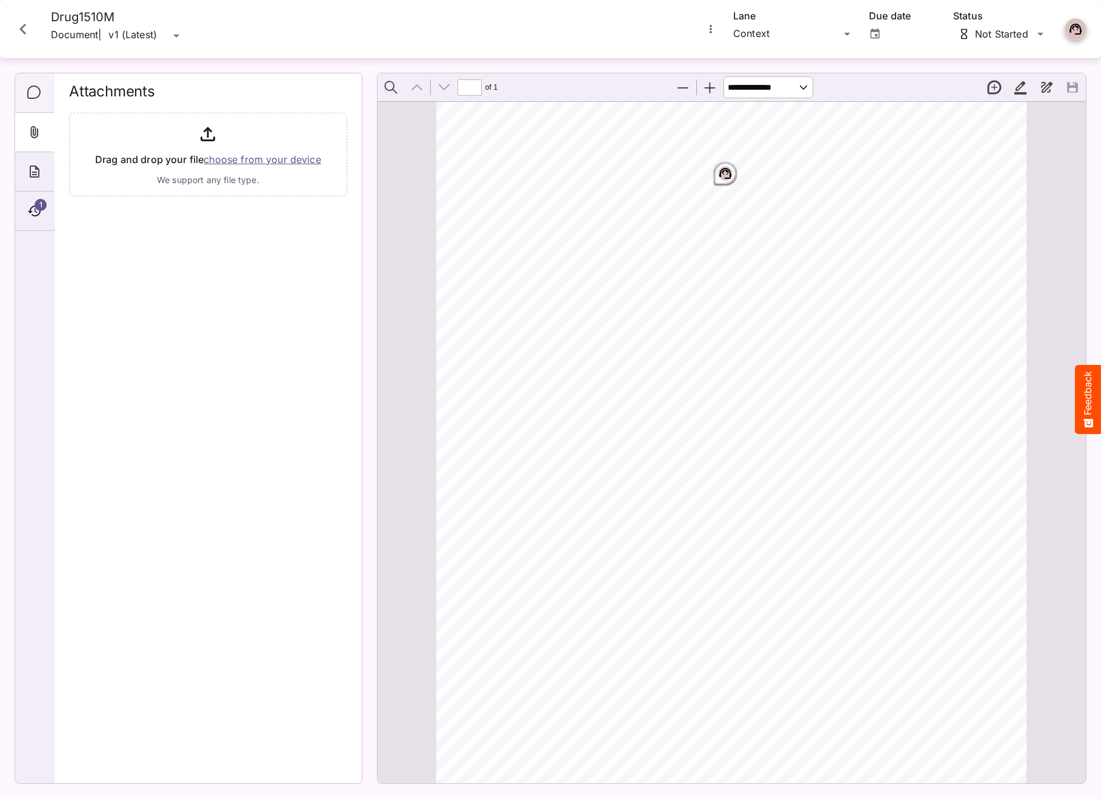
click at [38, 106] on div "Comments" at bounding box center [34, 92] width 39 height 39
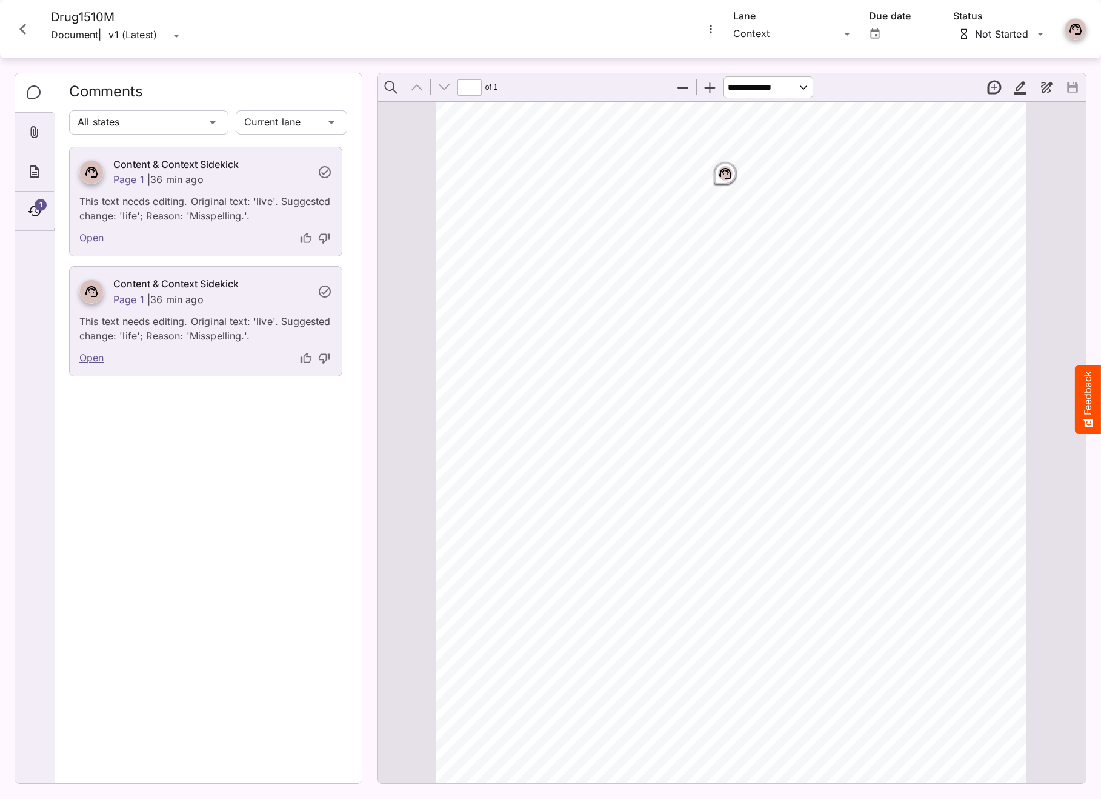
click at [29, 35] on icon "Close card" at bounding box center [23, 29] width 22 height 22
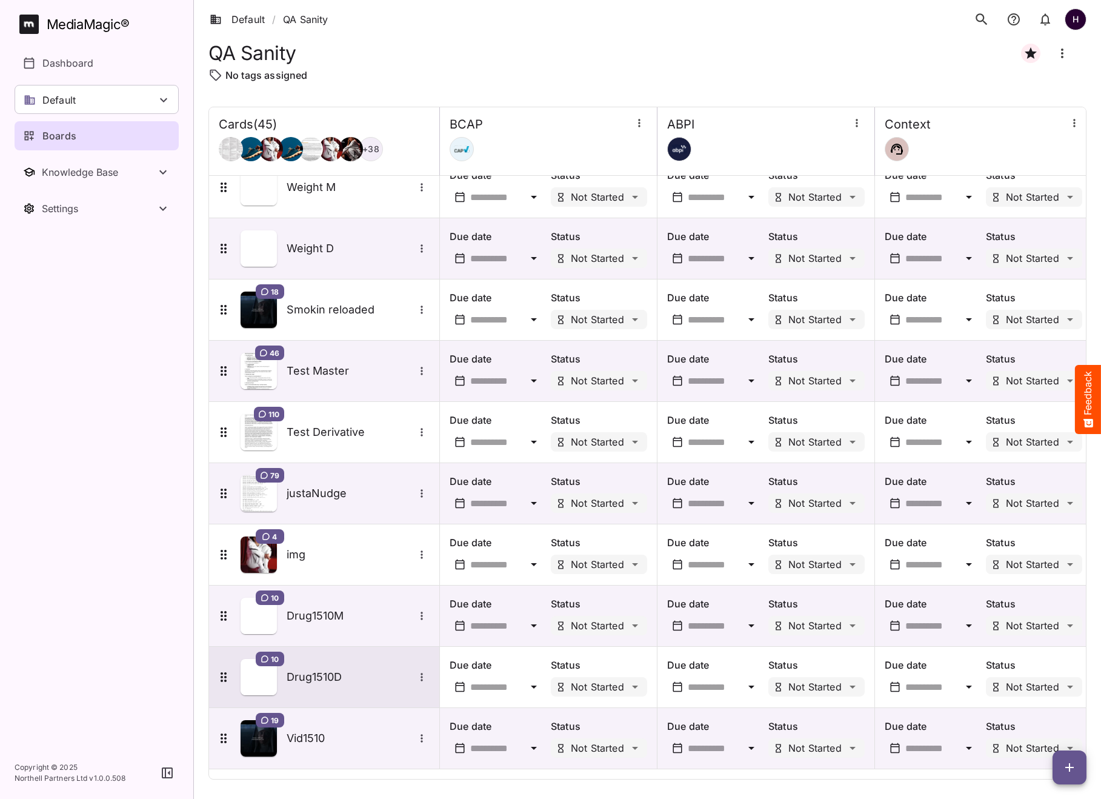
click at [335, 666] on div "10 Drug1510D" at bounding box center [322, 677] width 213 height 36
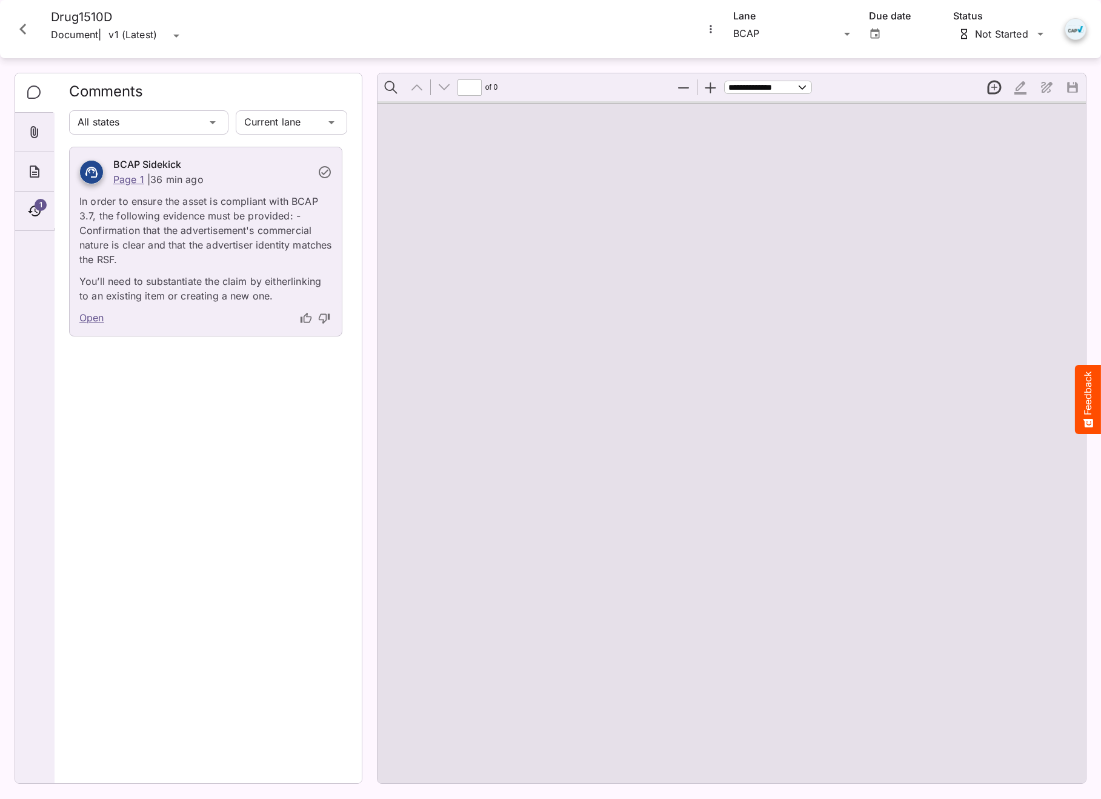
type input "*"
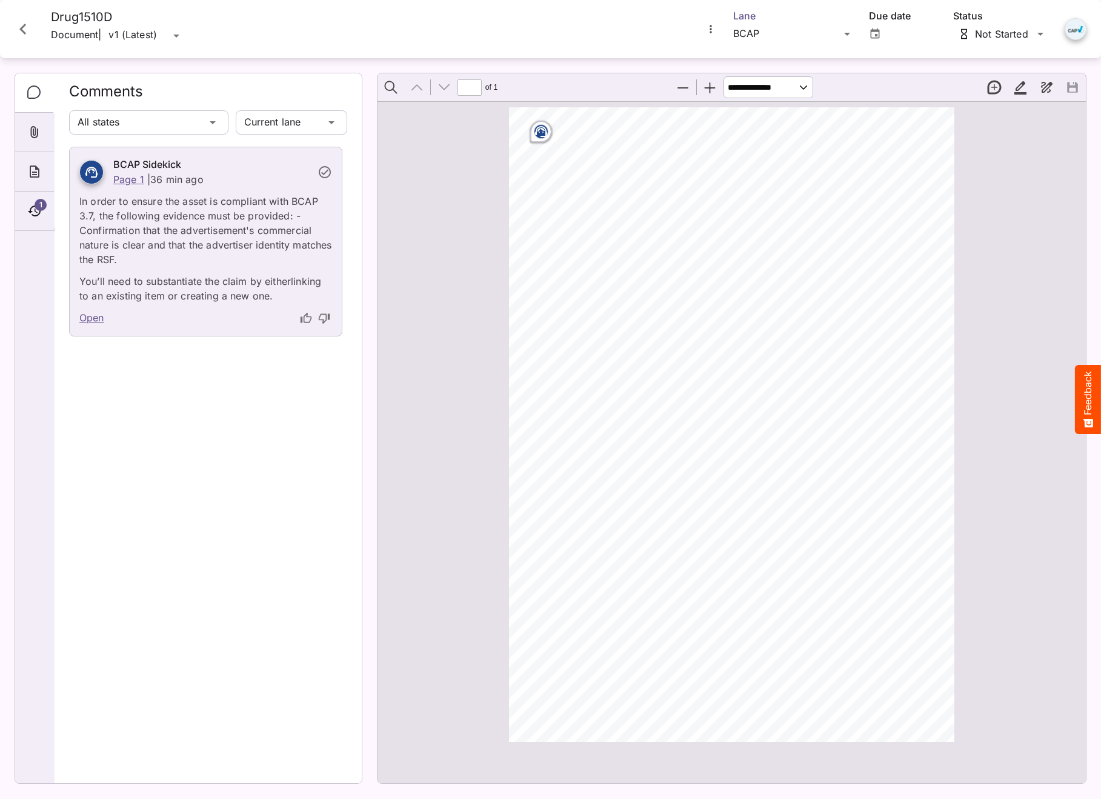
click at [763, 37] on div "Default / QA Sanity H MediaMagic ® Dashboard Default BYOD Default DefaultBYOD E…" at bounding box center [550, 396] width 1101 height 793
click at [767, 121] on p "Context" at bounding box center [794, 116] width 102 height 15
click at [35, 132] on icon "Attachments" at bounding box center [35, 132] width 8 height 12
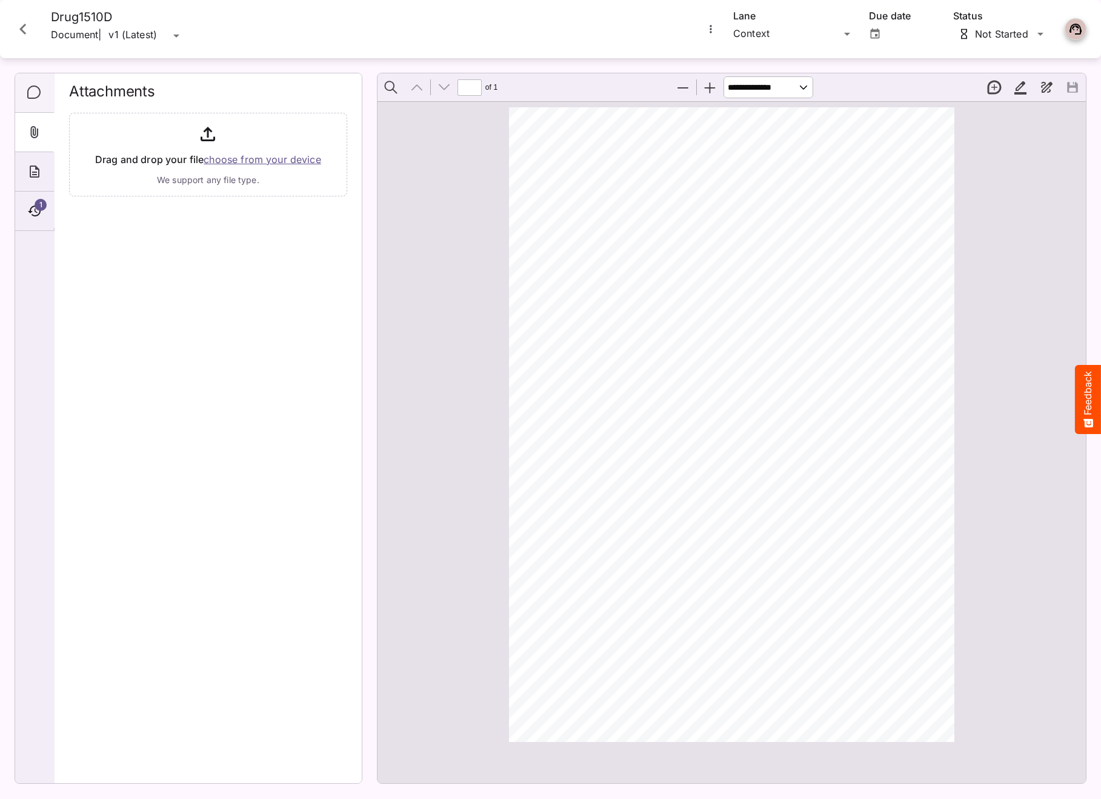
click at [38, 88] on icon "Comments" at bounding box center [33, 91] width 13 height 13
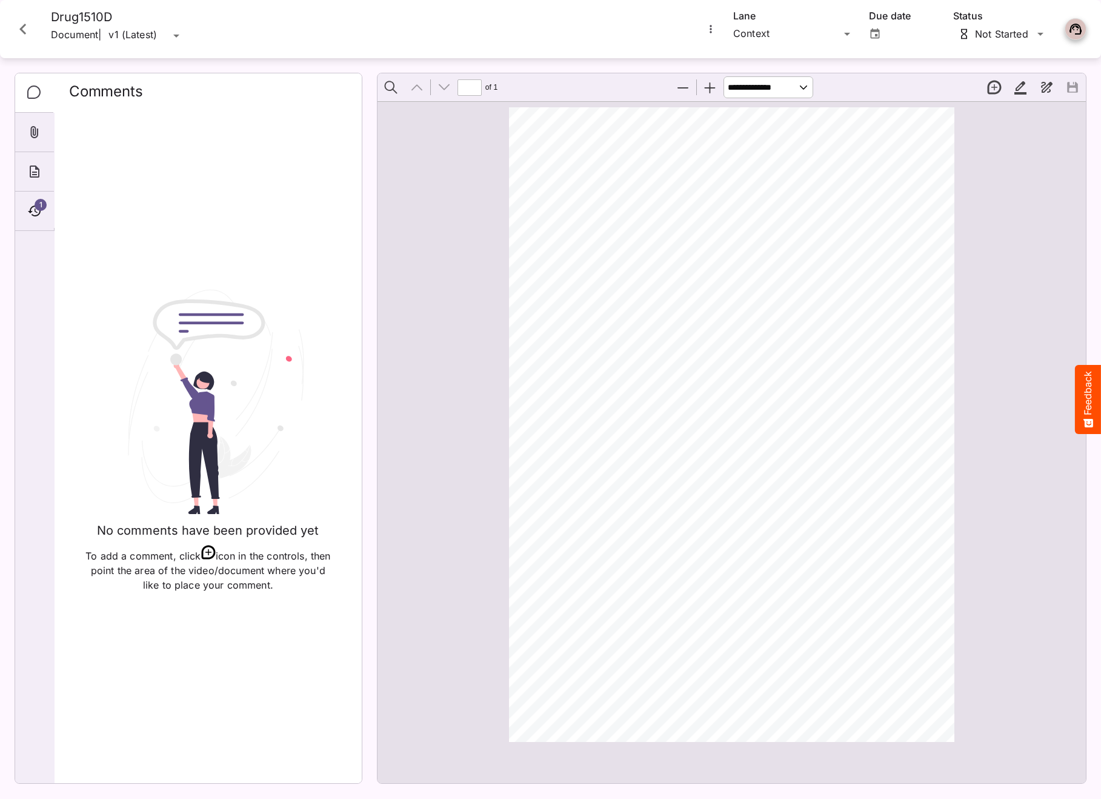
click at [16, 30] on icon "Close card" at bounding box center [23, 29] width 22 height 22
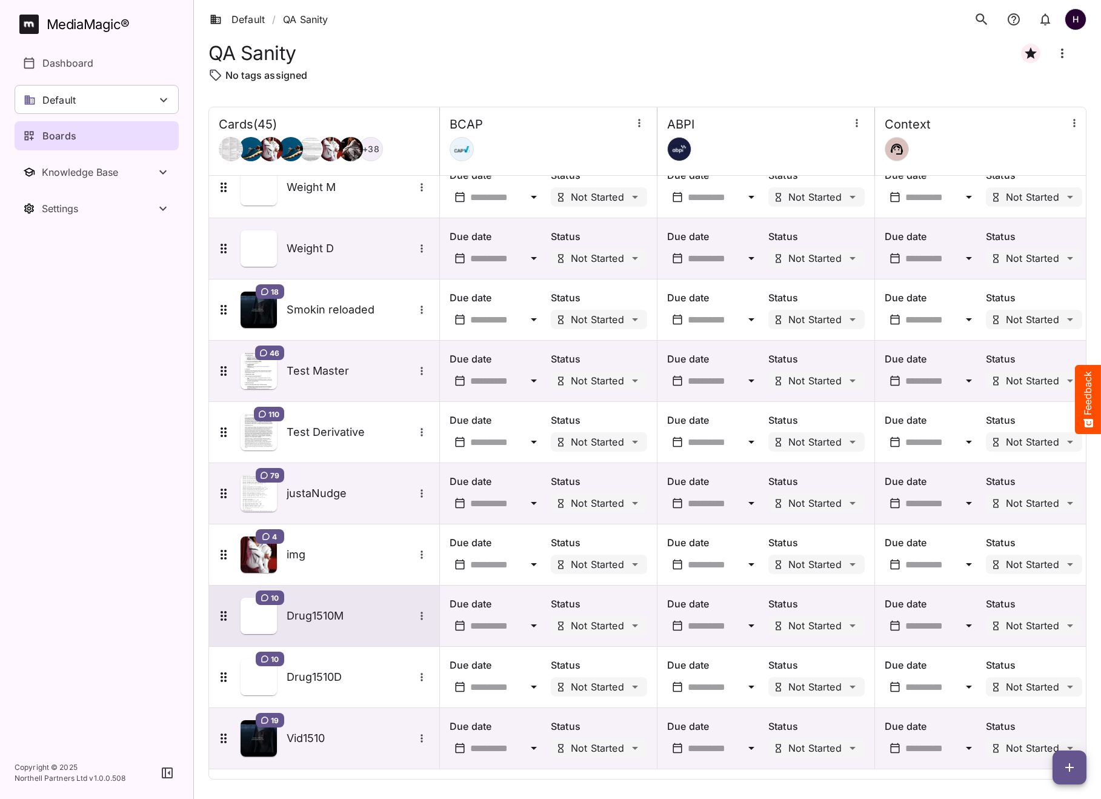
click at [341, 617] on h5 "Drug1510M" at bounding box center [350, 616] width 127 height 15
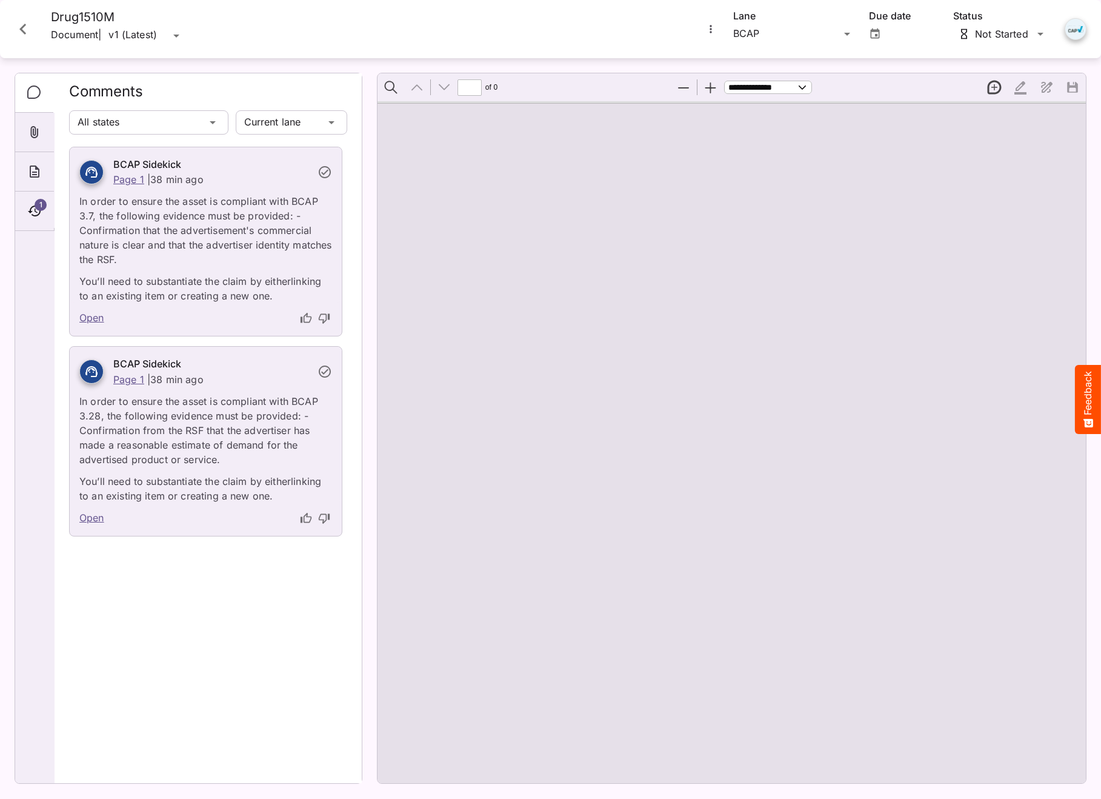
type input "*"
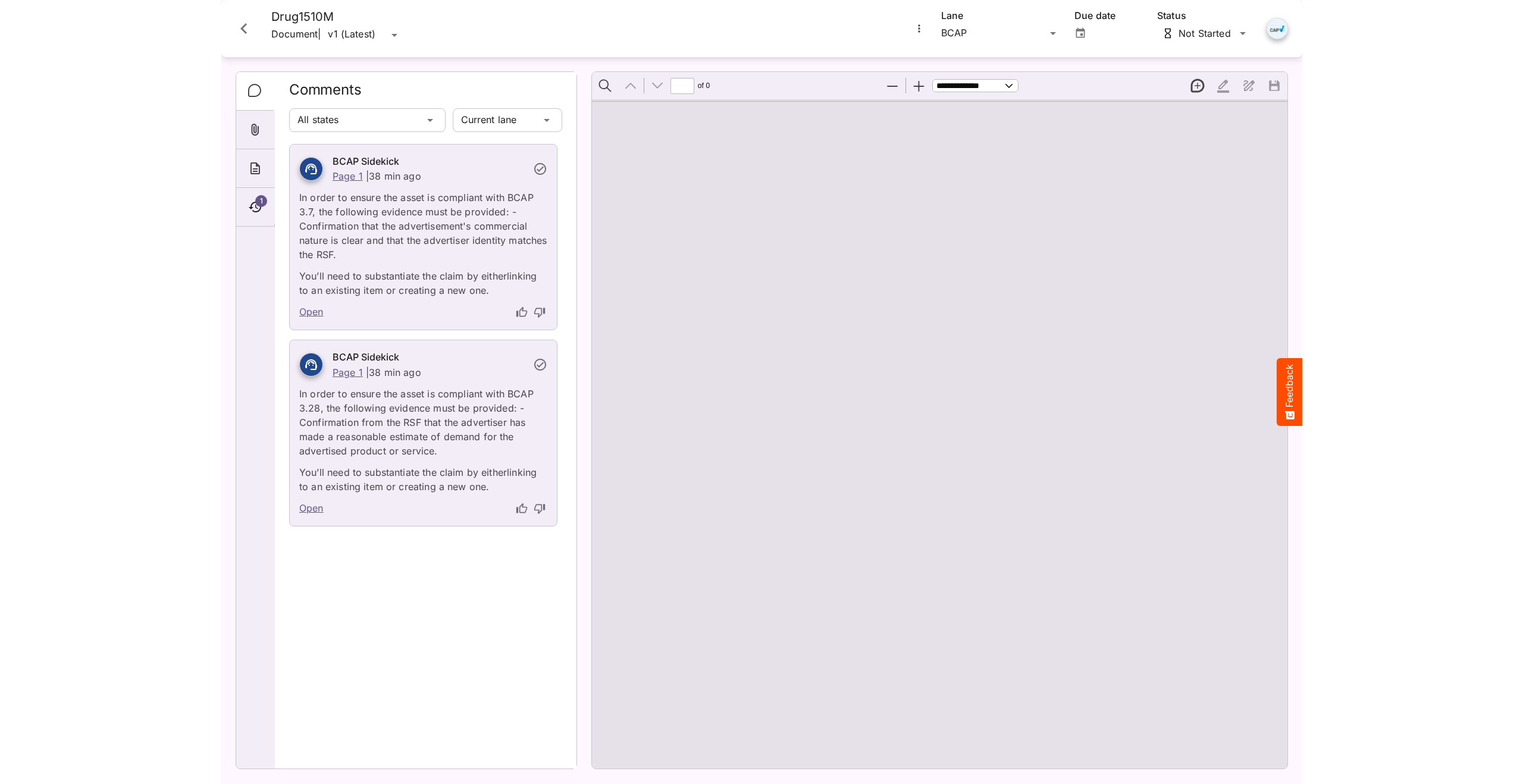
scroll to position [6, 0]
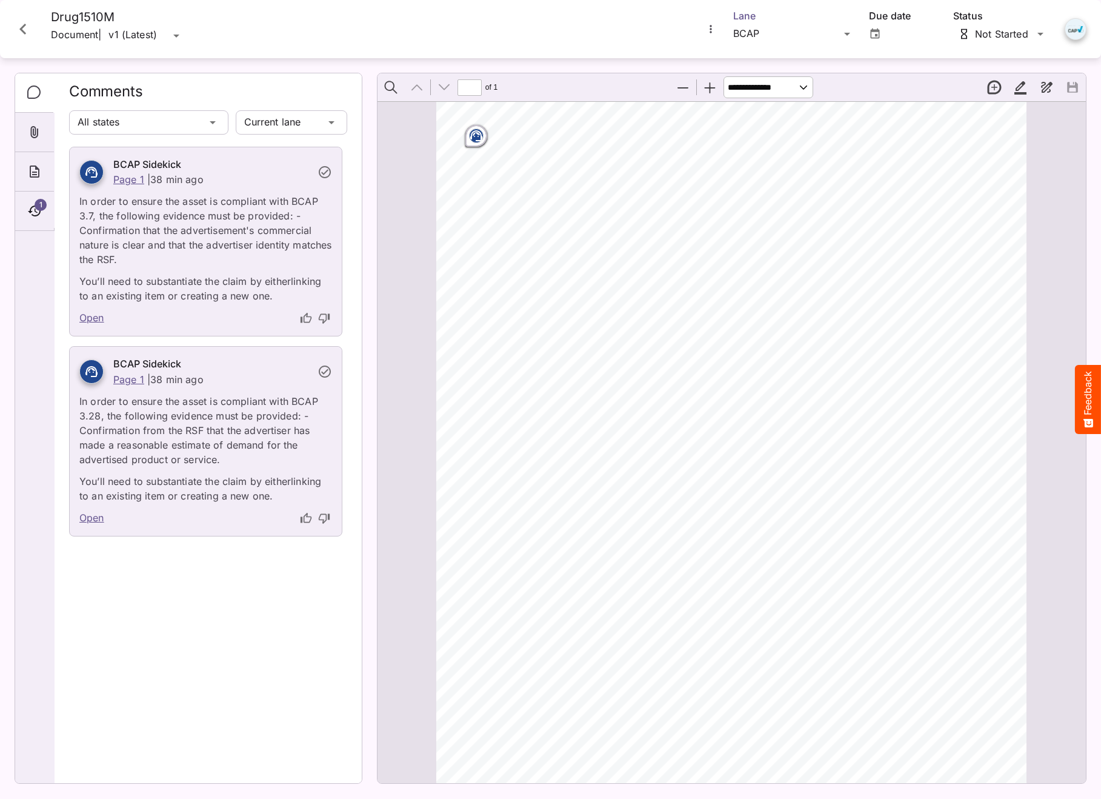
click at [760, 28] on div "Default / QA Sanity H MediaMagic ® Dashboard Default BYOD Default DefaultBYOD E…" at bounding box center [550, 396] width 1101 height 793
click at [763, 114] on p "Context" at bounding box center [794, 116] width 102 height 15
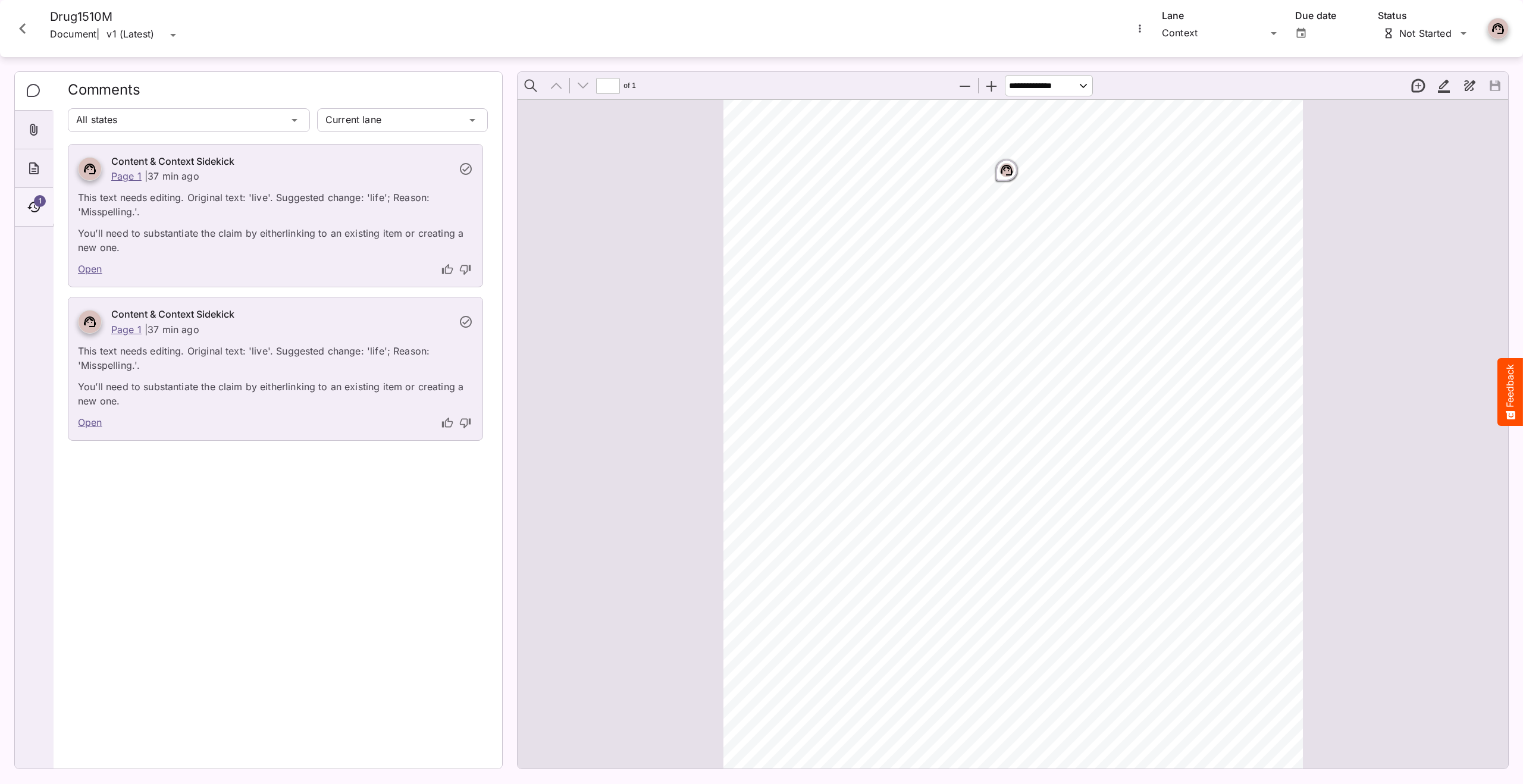
click at [27, 206] on icon "Timeline" at bounding box center [33, 207] width 15 height 15
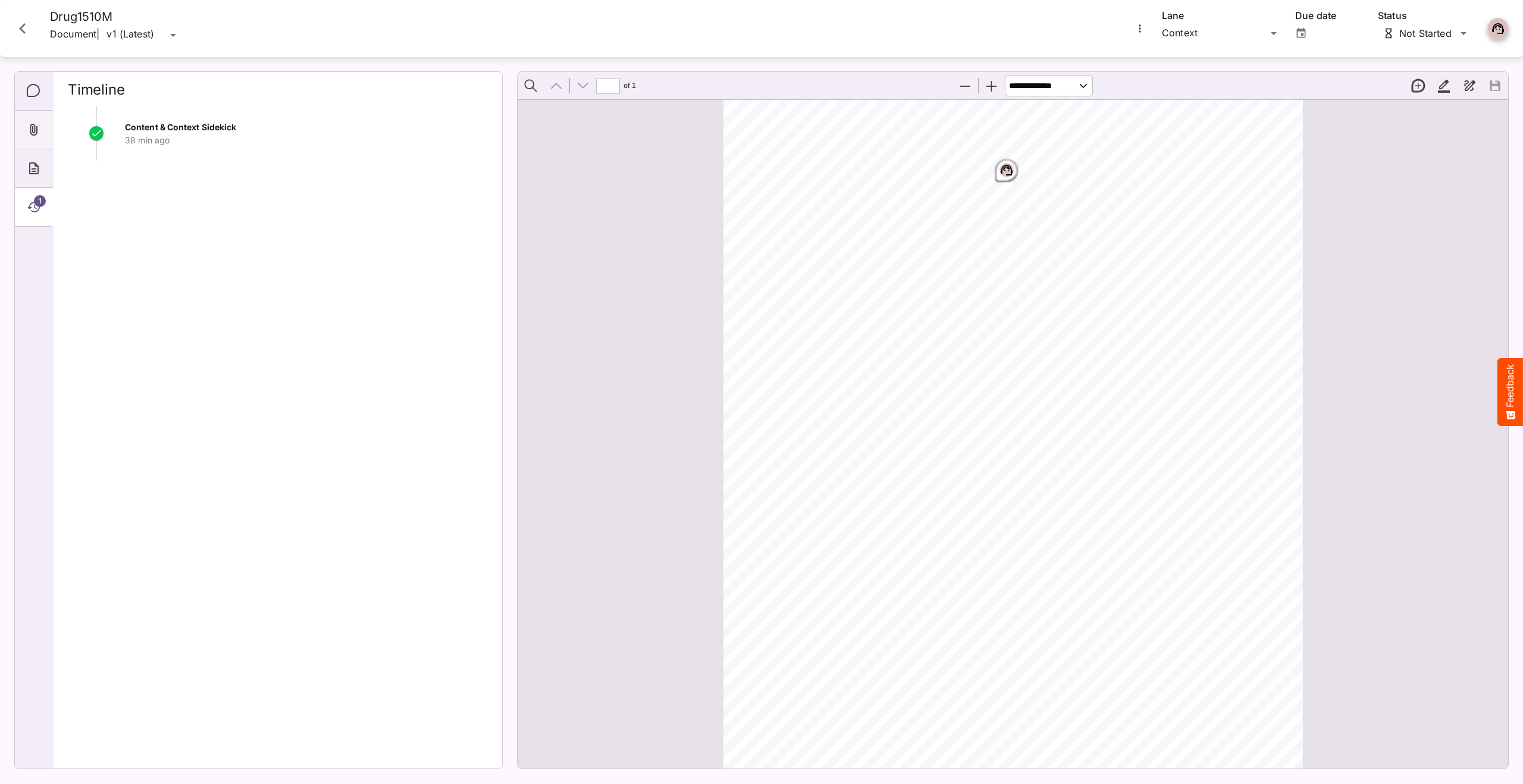
click at [38, 130] on icon "Attachments" at bounding box center [33, 130] width 15 height 15
click at [37, 88] on icon "Comments" at bounding box center [33, 90] width 15 height 15
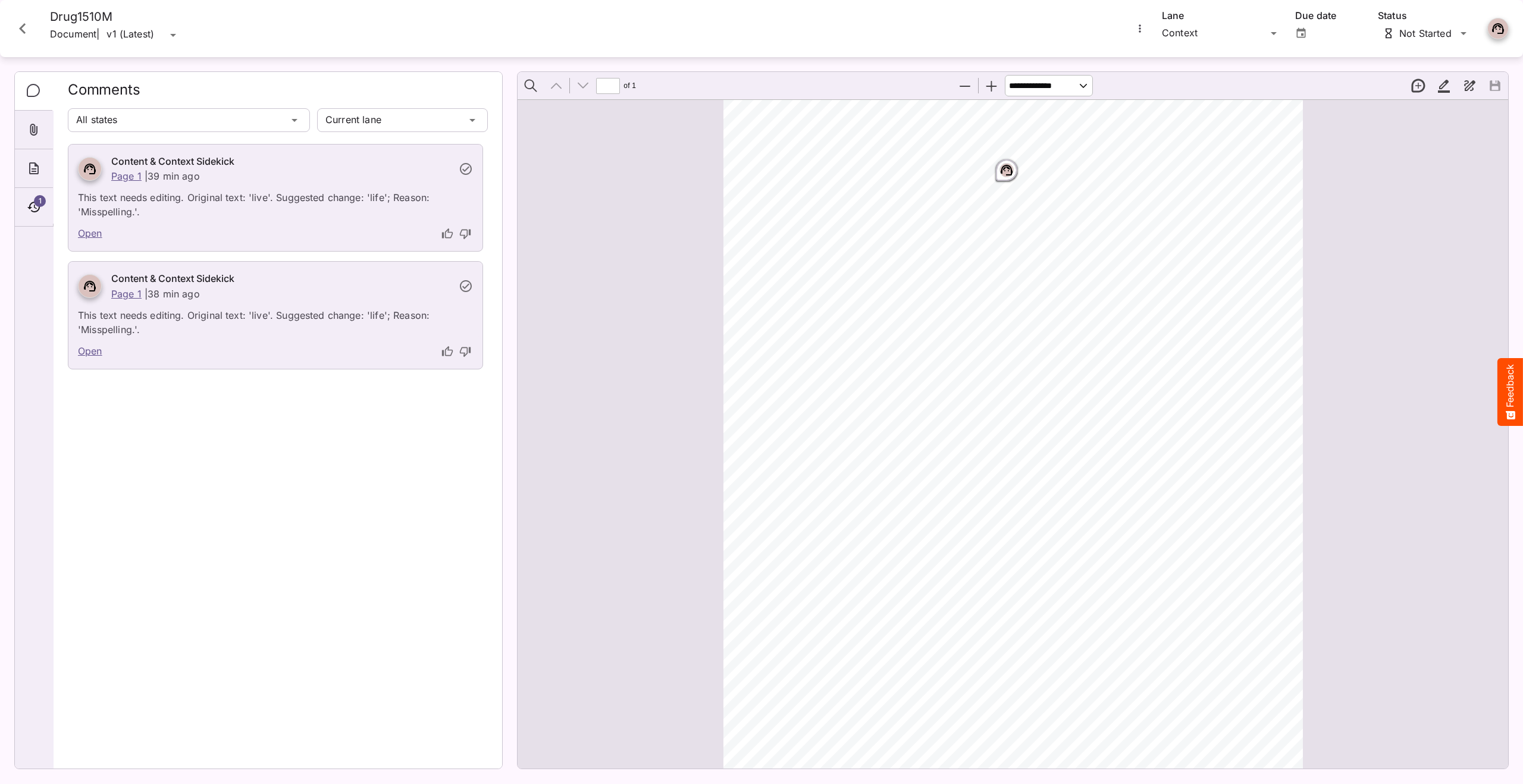
click at [24, 18] on icon "Close card" at bounding box center [23, 28] width 22 height 22
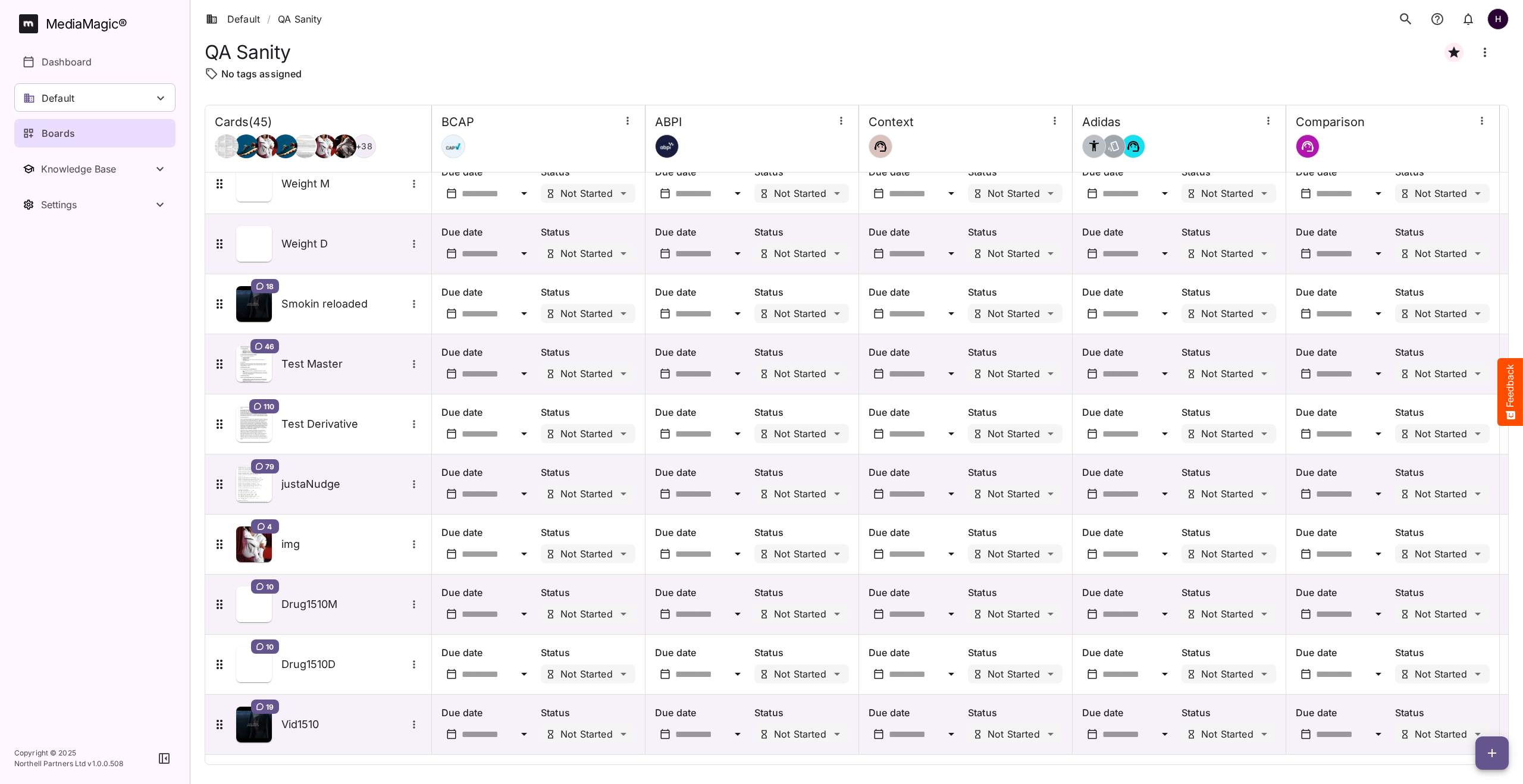
click at [826, 371] on div "Default / QA Sanity H MediaMagic ® Dashboard Default BYOD Default DefaultBYOD E…" at bounding box center [762, 389] width 1523 height 778
click at [820, 424] on p "Under Review" at bounding box center [819, 421] width 64 height 15
click at [333, 715] on div "19 Vid1510" at bounding box center [316, 724] width 209 height 35
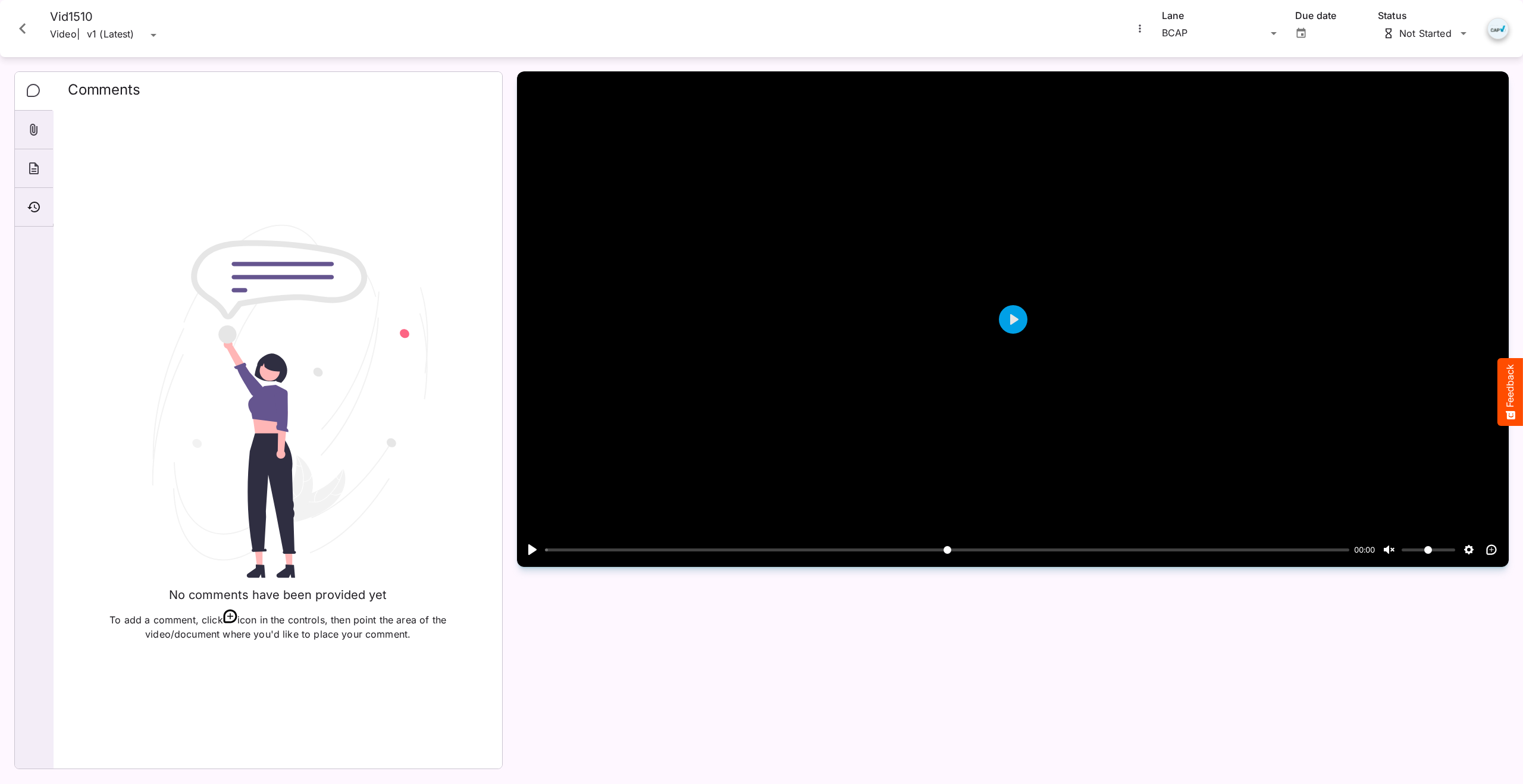
click at [26, 22] on icon "Close card" at bounding box center [23, 28] width 22 height 22
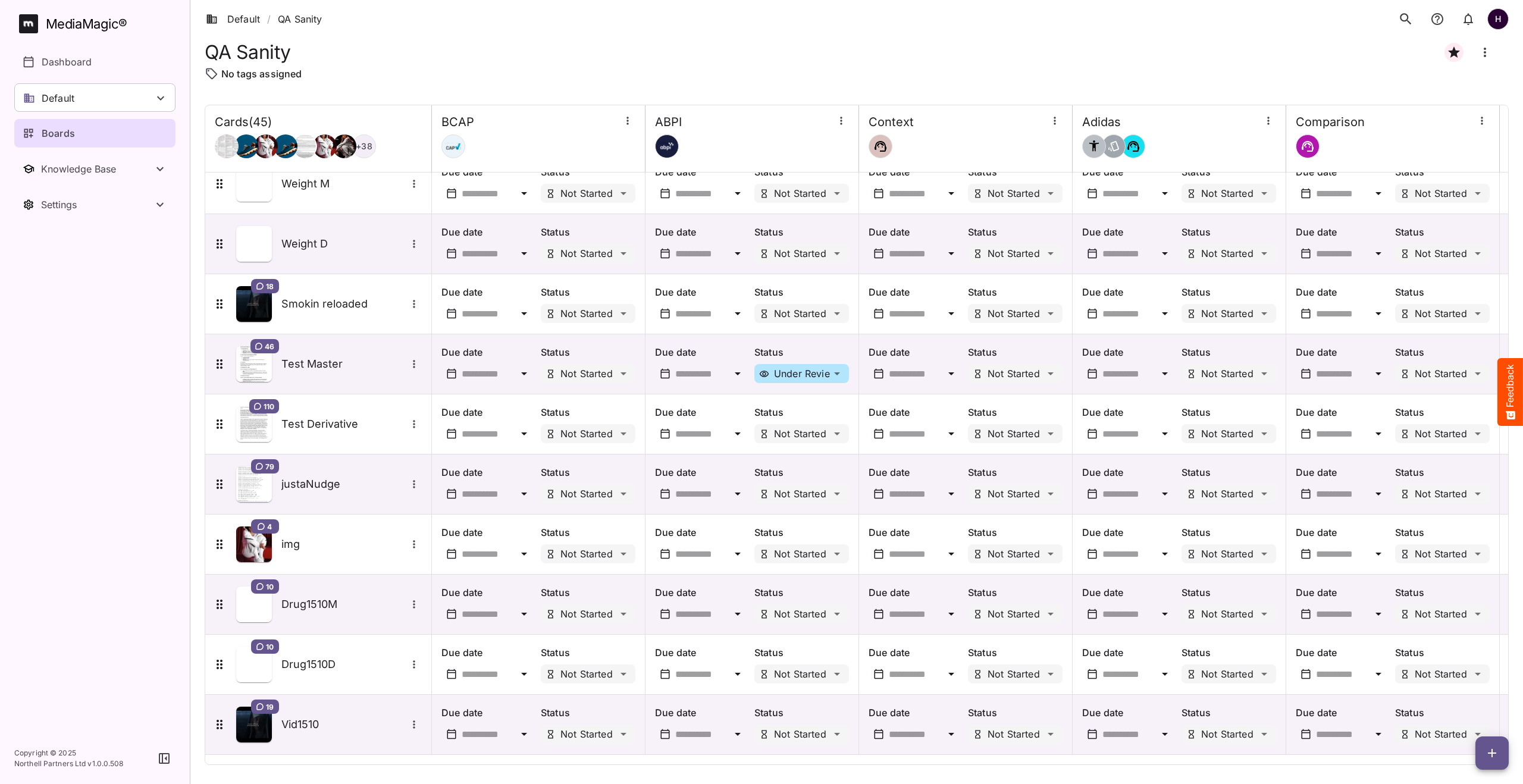
click at [122, 132] on div "Boards" at bounding box center [95, 133] width 146 height 15
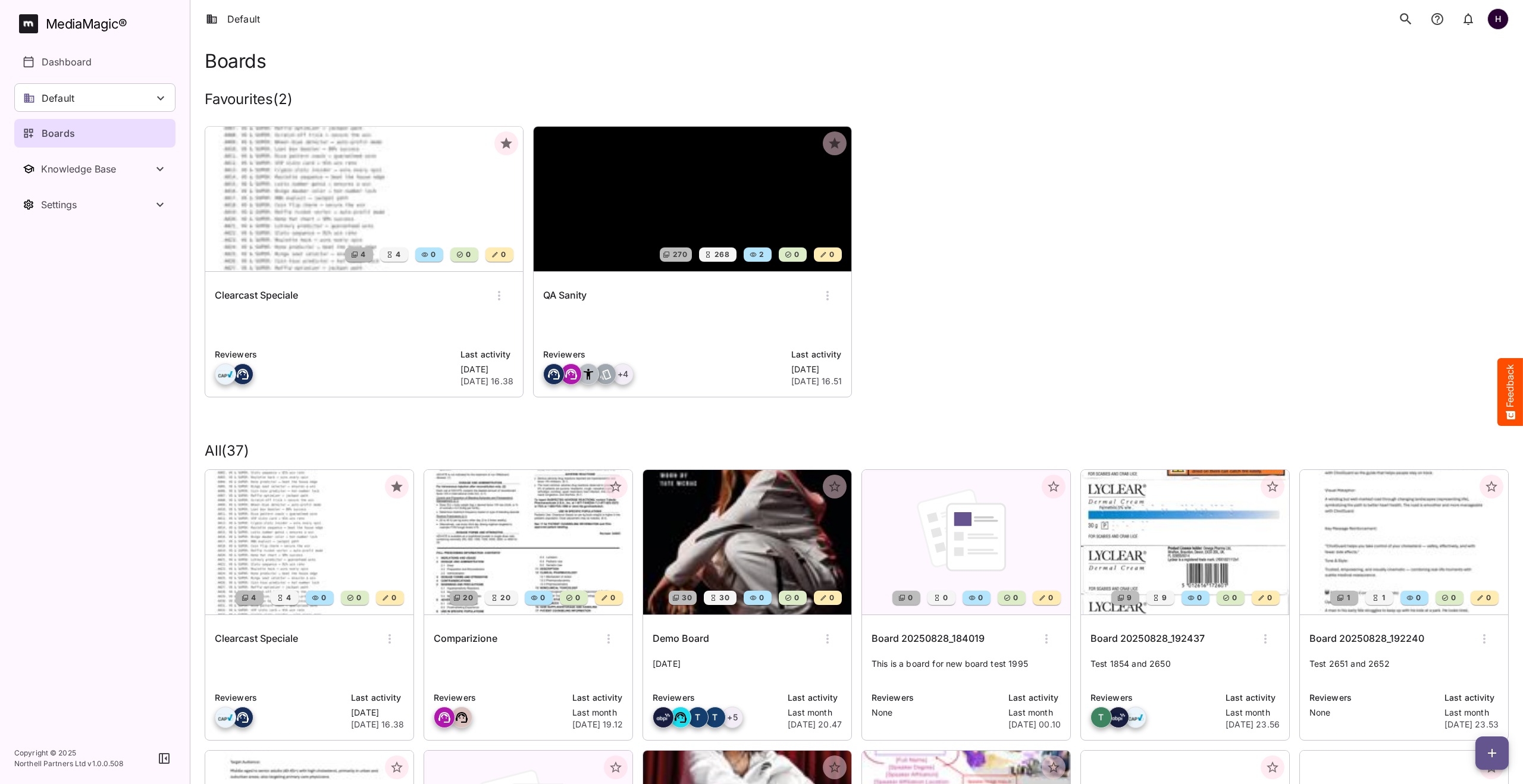
click at [388, 235] on img at bounding box center [364, 198] width 318 height 144
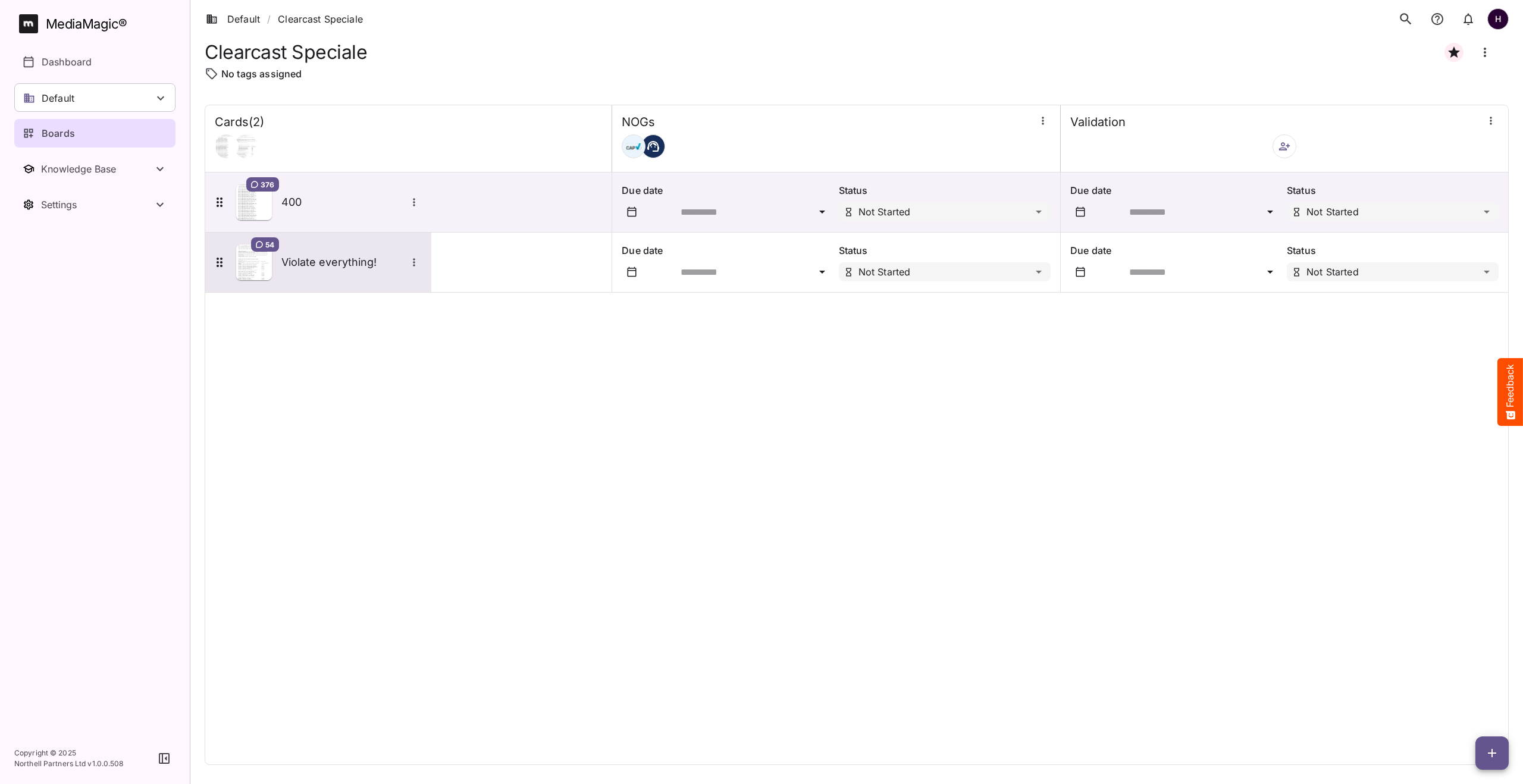
click at [313, 271] on div "54 Violate everything!" at bounding box center [316, 262] width 209 height 35
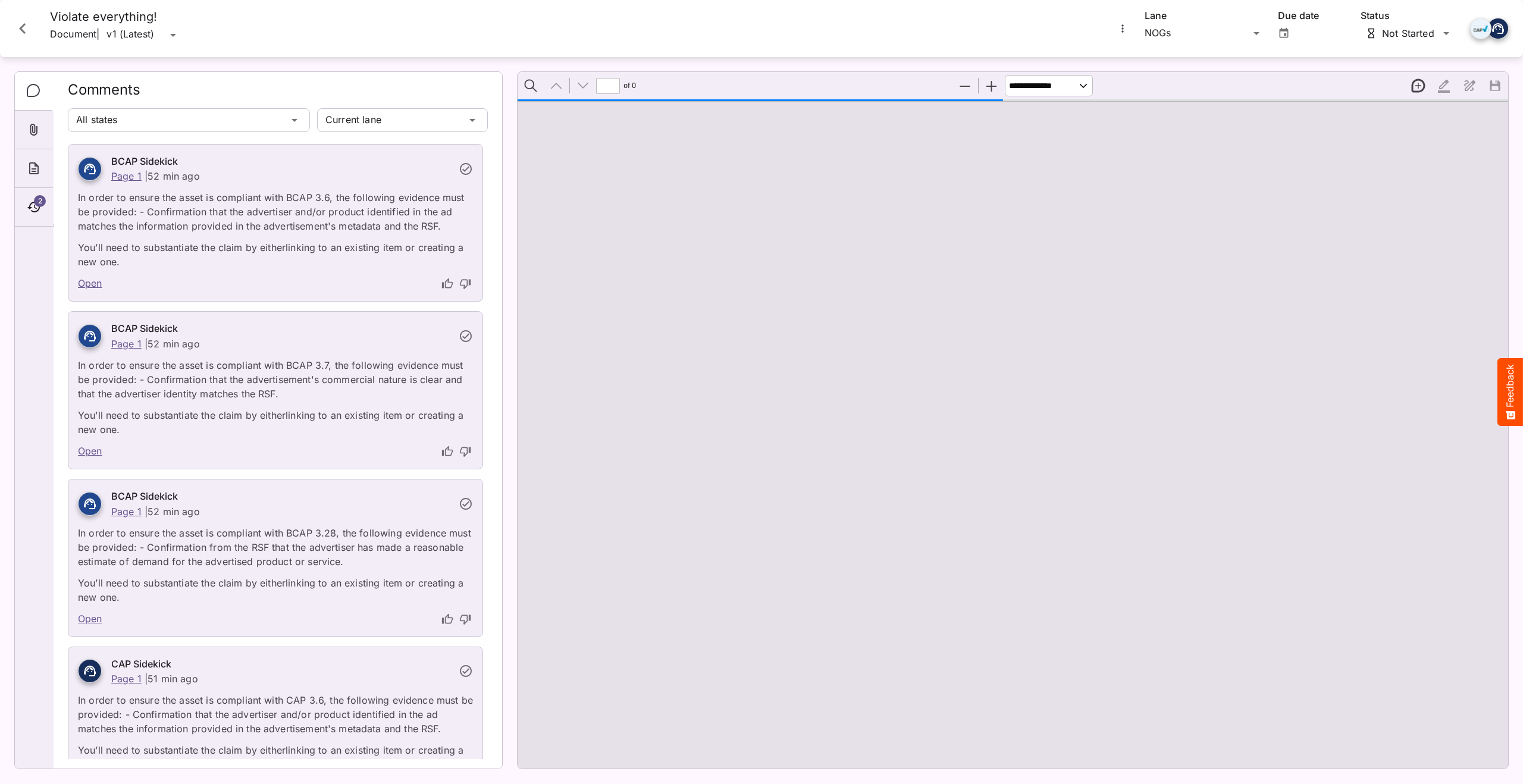
type input "*"
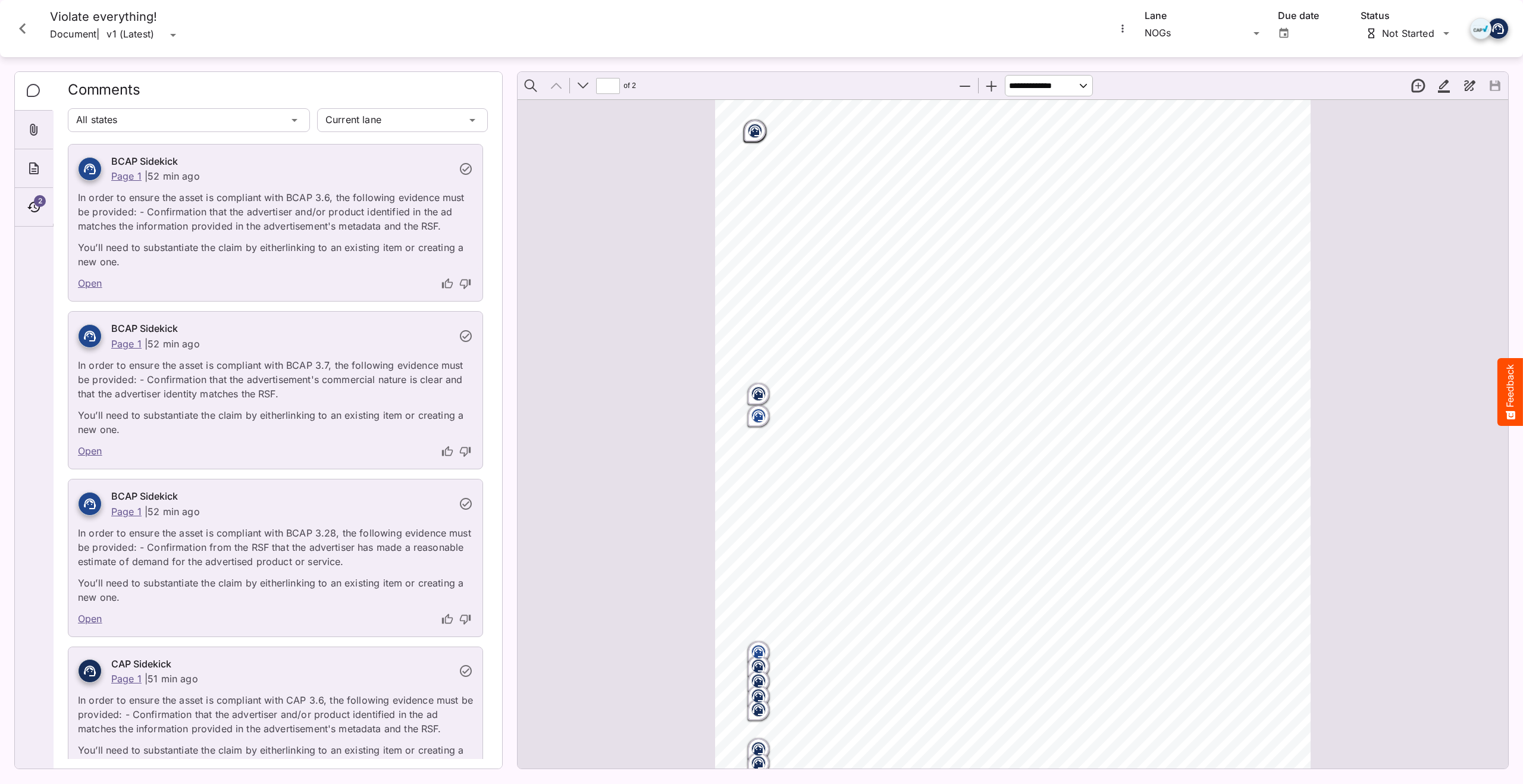
click at [446, 284] on icon "thumb-up" at bounding box center [446, 284] width 11 height 10
click at [464, 452] on icon "thumb-down" at bounding box center [465, 451] width 12 height 12
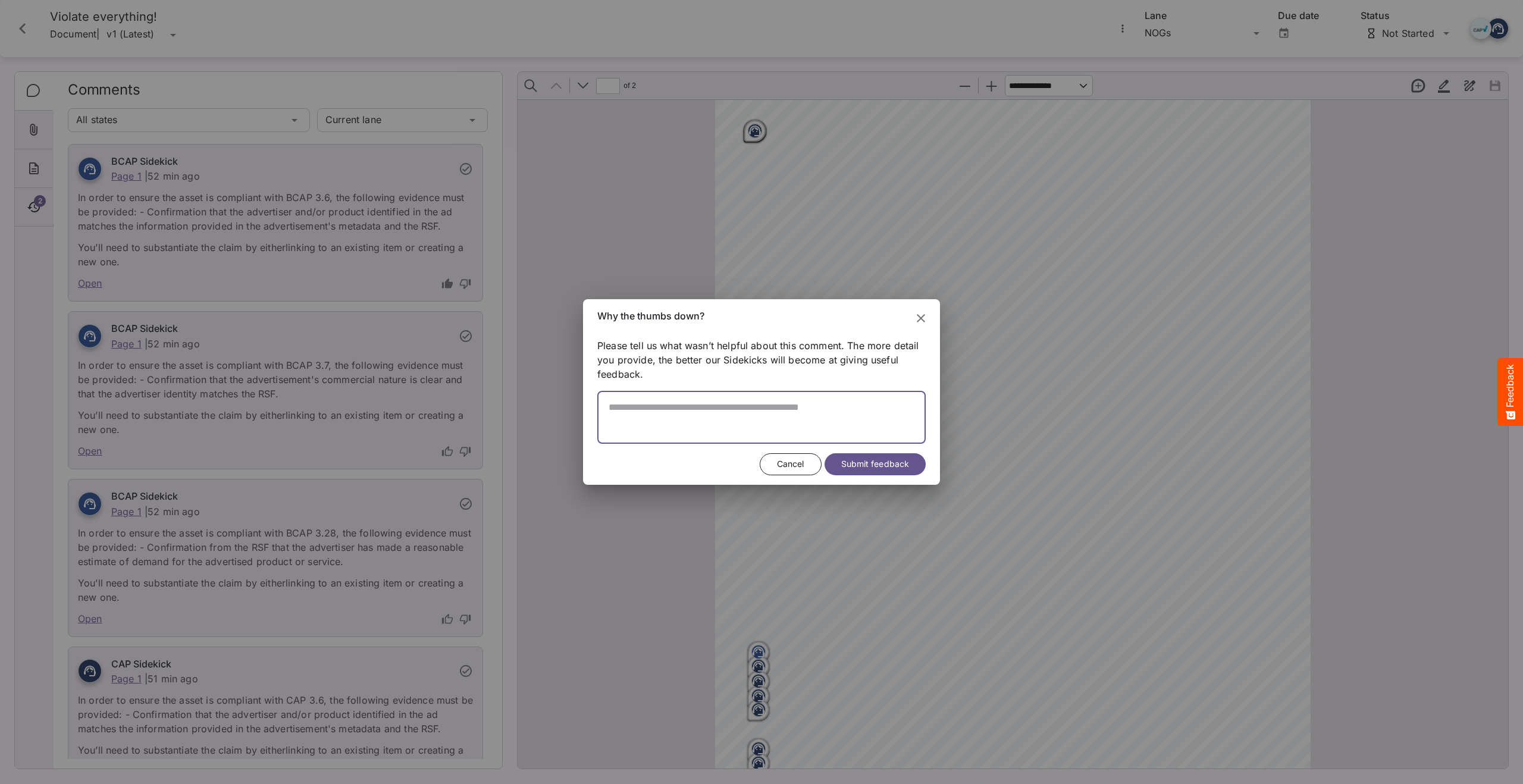
click at [639, 431] on textarea at bounding box center [762, 422] width 329 height 42
type textarea "**********"
click at [876, 458] on span "Submit feedback" at bounding box center [874, 464] width 68 height 15
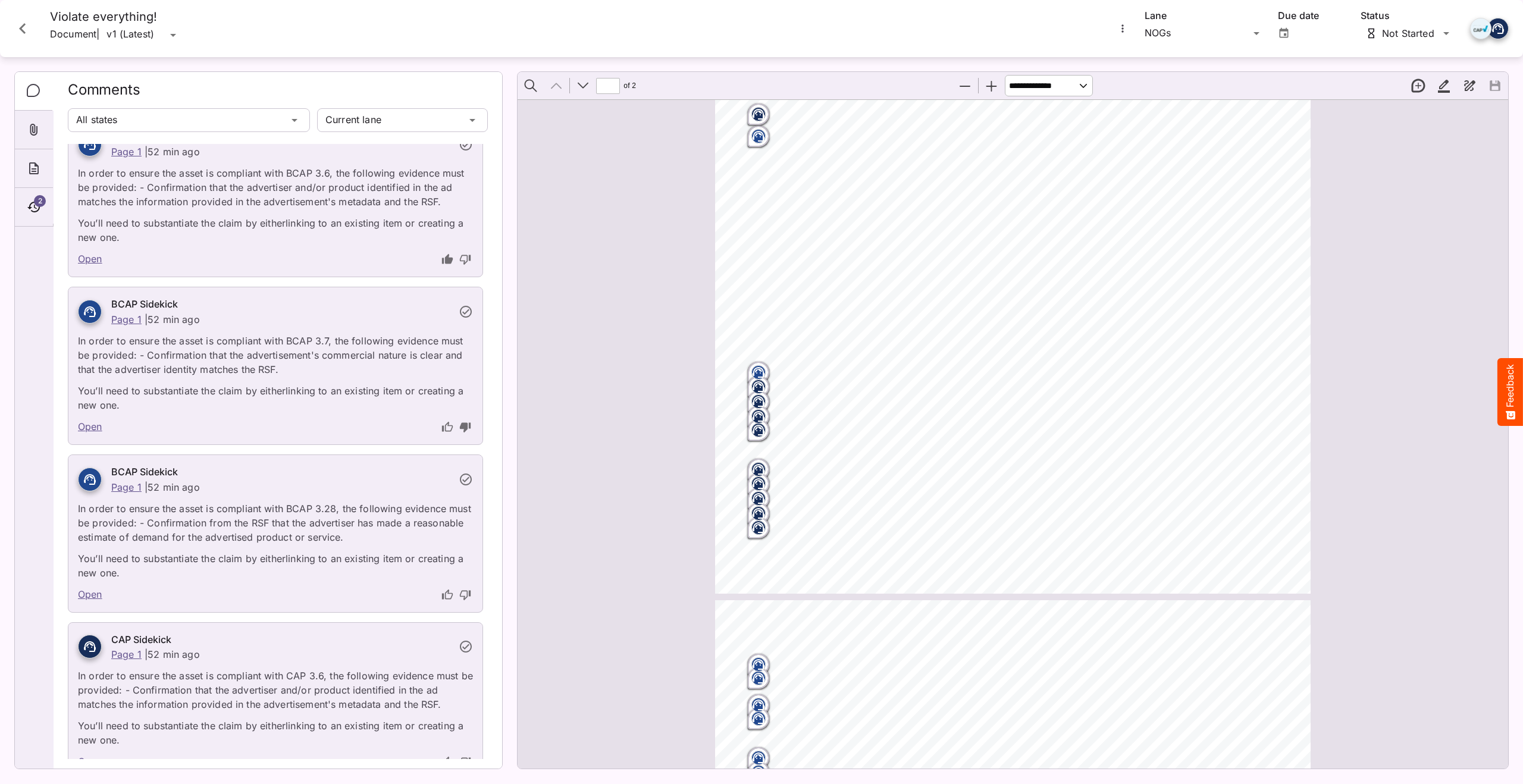
click at [465, 486] on div "BCAP Sidekick Page 1 | 52 min ago" at bounding box center [275, 479] width 394 height 29
click at [465, 478] on icon at bounding box center [465, 479] width 15 height 15
click at [463, 480] on icon at bounding box center [466, 479] width 12 height 12
click at [465, 480] on icon at bounding box center [466, 479] width 12 height 12
click at [467, 480] on icon at bounding box center [466, 479] width 12 height 12
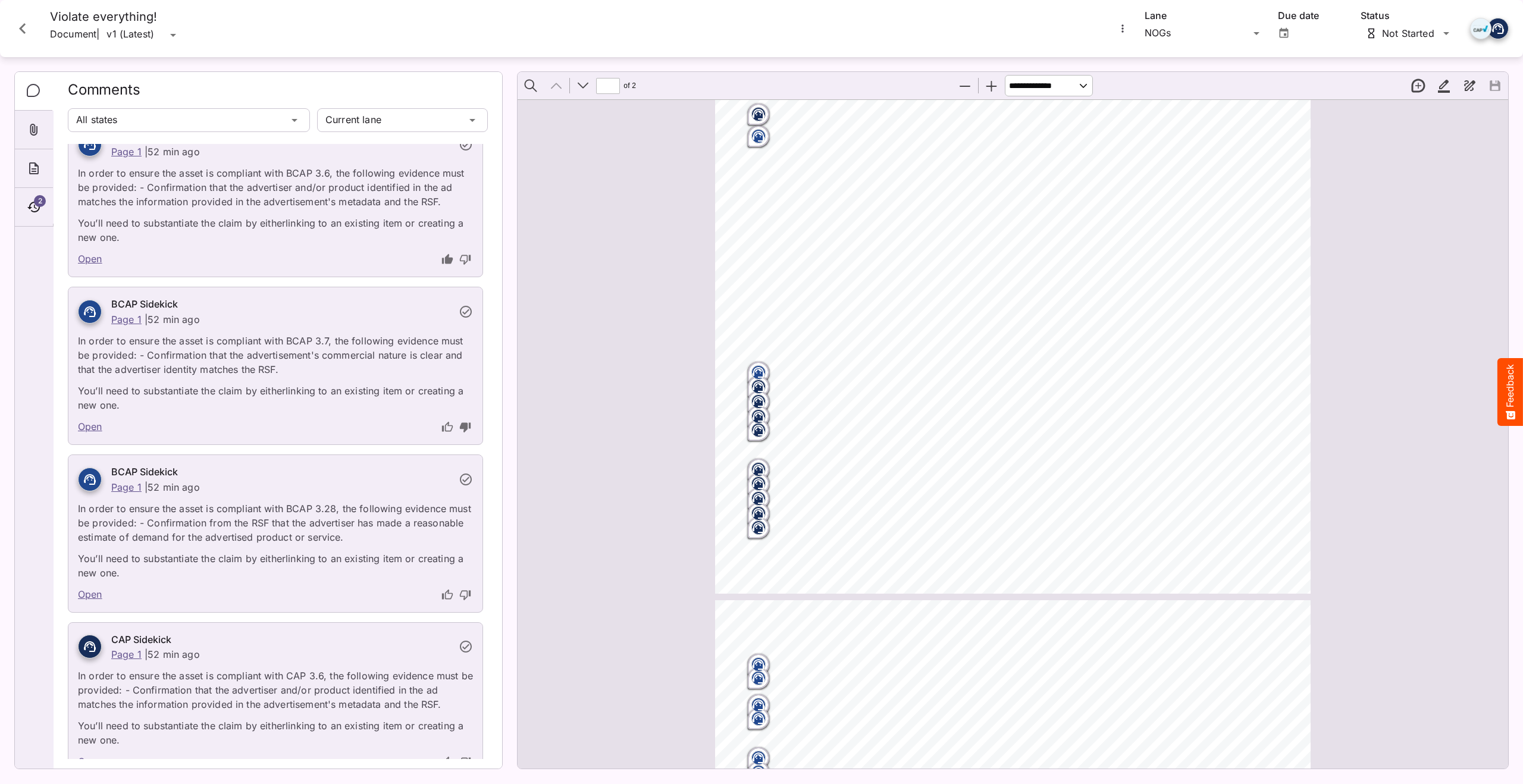
click at [467, 480] on icon at bounding box center [466, 479] width 12 height 12
click at [1080, 81] on button "New thread" at bounding box center [1417, 85] width 25 height 25
click at [1080, 263] on span "#2" at bounding box center [1181, 263] width 11 height 9
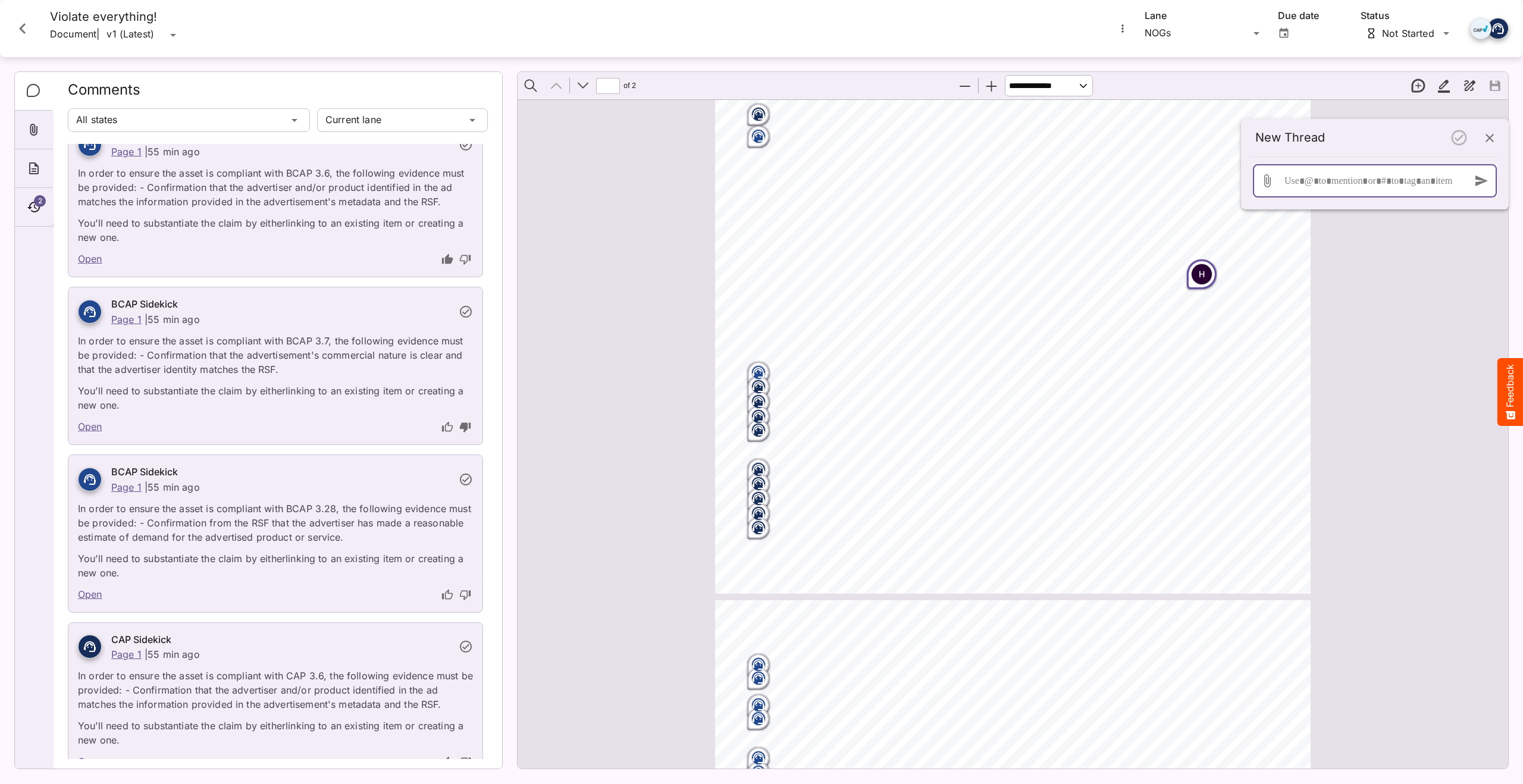
click at [1080, 183] on div at bounding box center [1372, 181] width 181 height 33
click at [1080, 178] on icon "button" at bounding box center [1481, 181] width 15 height 15
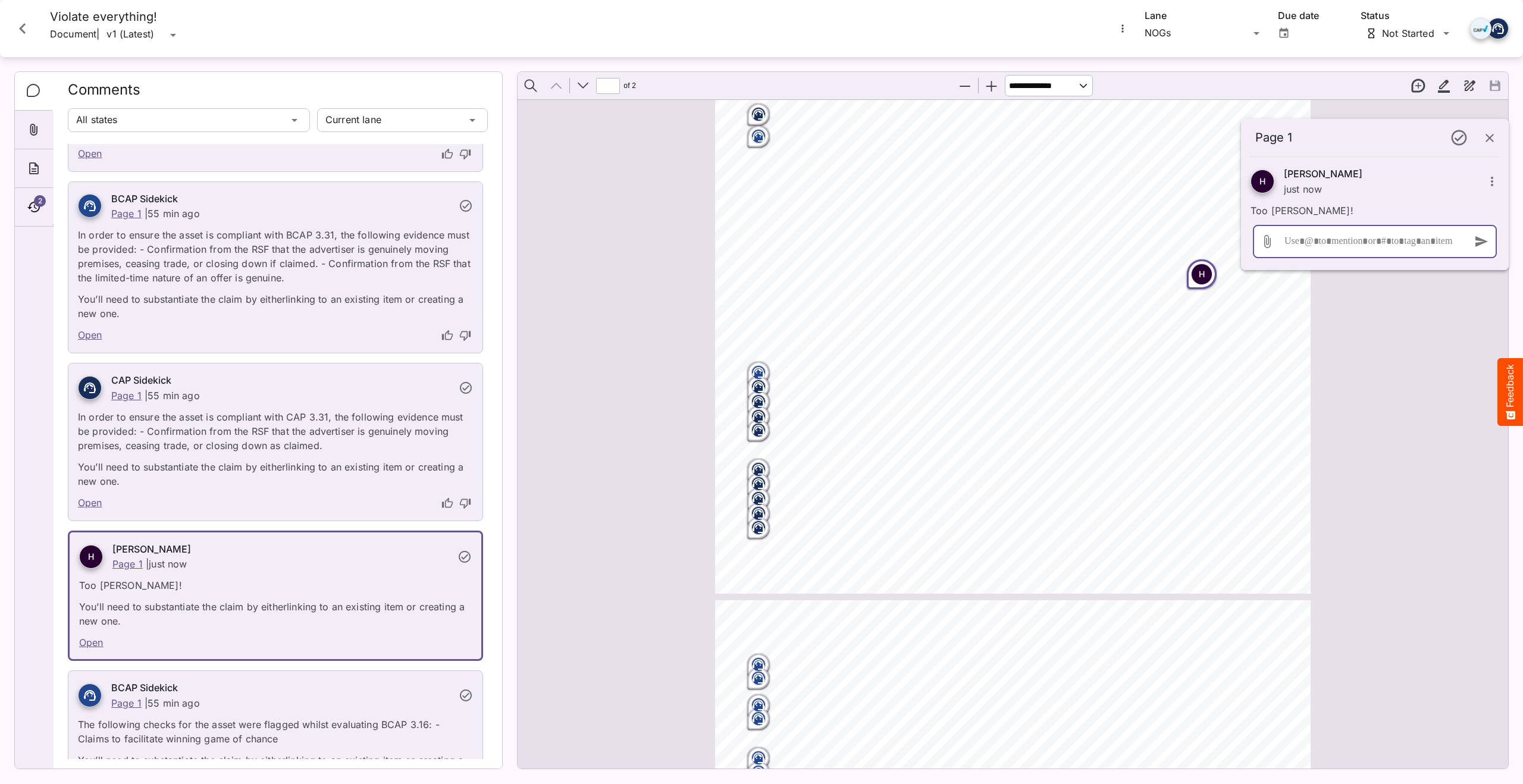
scroll to position [1288, 0]
click at [460, 558] on icon at bounding box center [464, 556] width 12 height 12
click at [461, 559] on icon at bounding box center [464, 556] width 15 height 15
click at [465, 555] on icon at bounding box center [464, 556] width 15 height 15
click at [93, 501] on link "Open" at bounding box center [89, 503] width 25 height 16
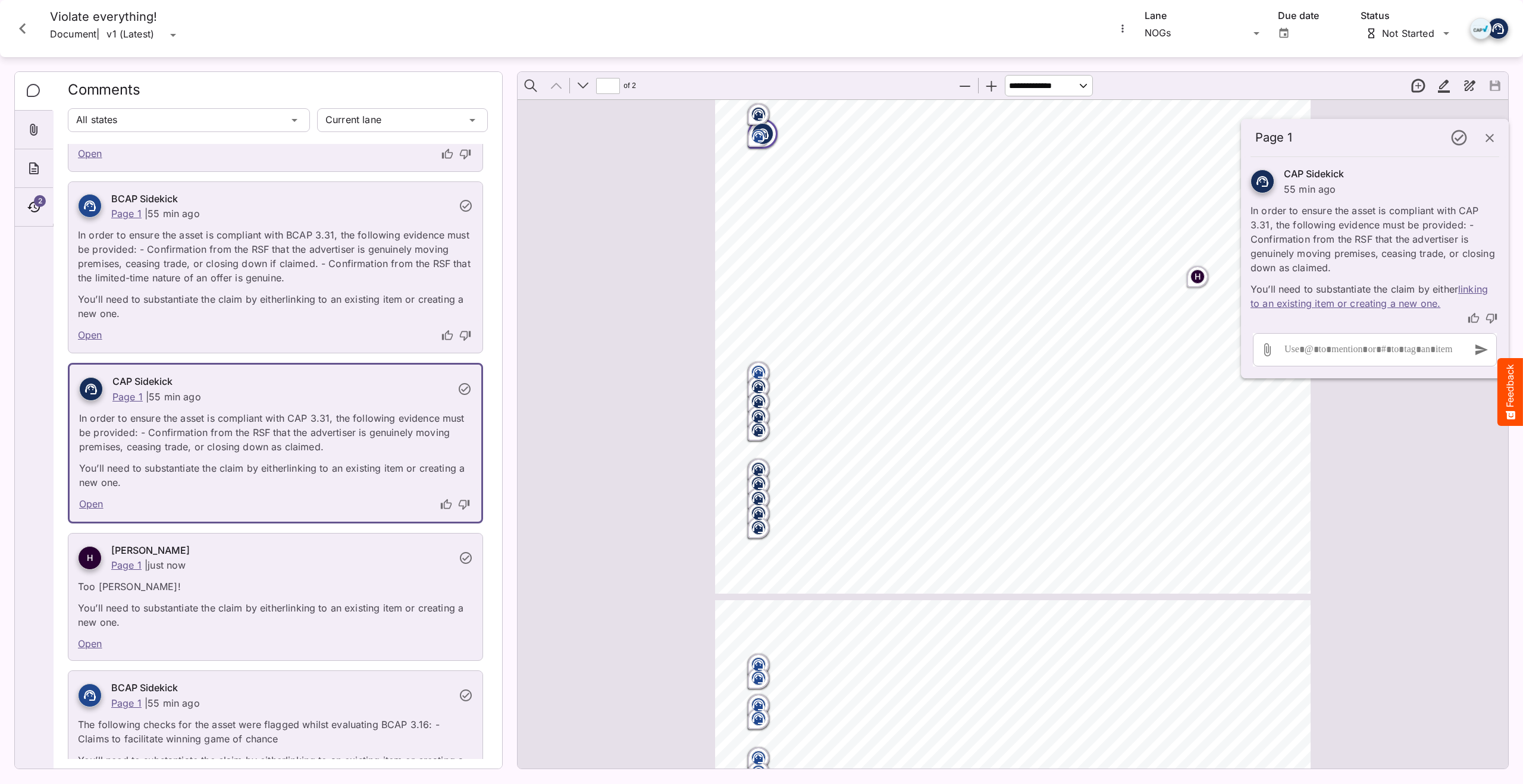
scroll to position [7, 0]
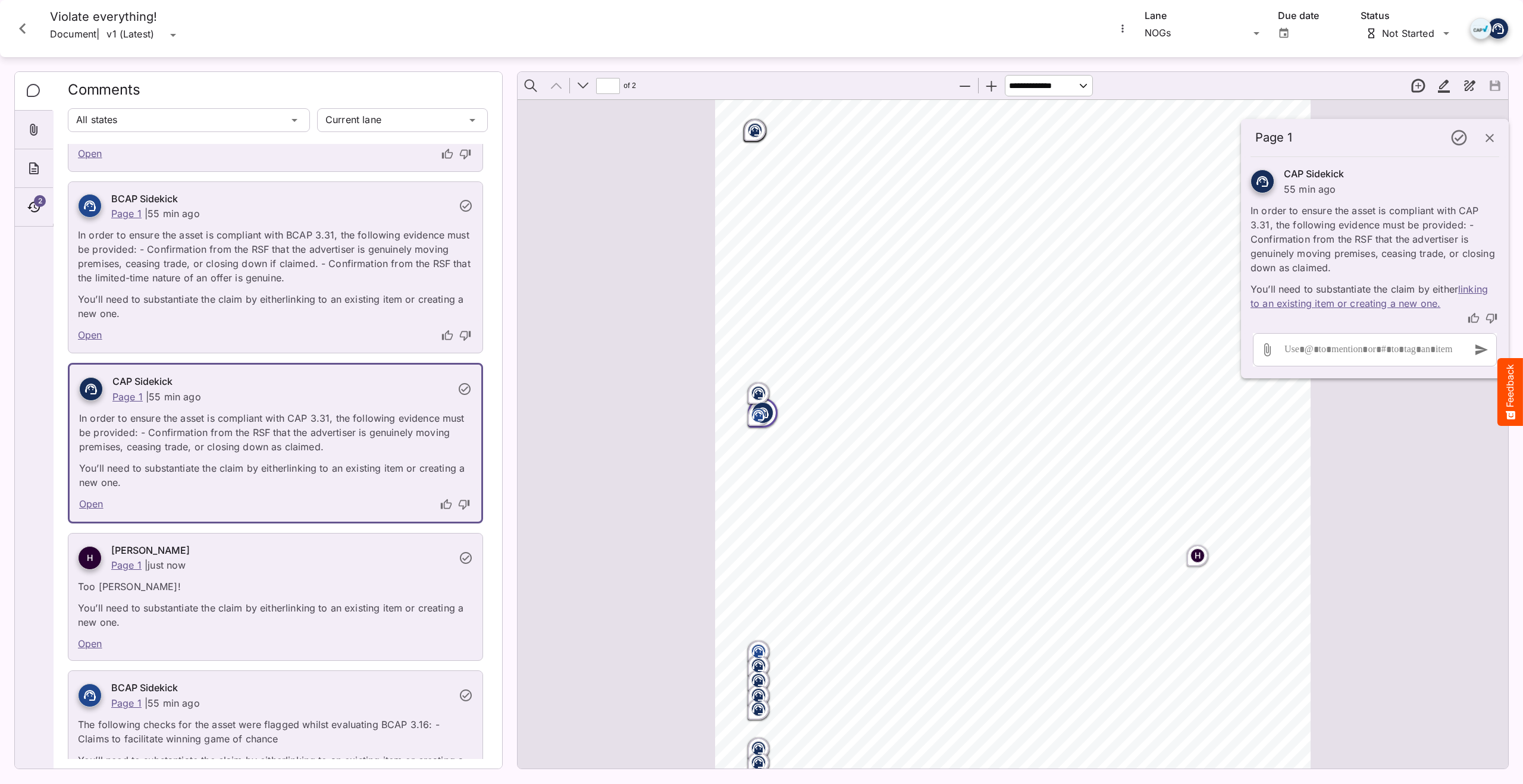
click at [466, 560] on icon at bounding box center [465, 557] width 15 height 15
click at [1080, 135] on button "button" at bounding box center [1458, 137] width 32 height 32
click at [23, 19] on icon "Close card" at bounding box center [23, 28] width 22 height 22
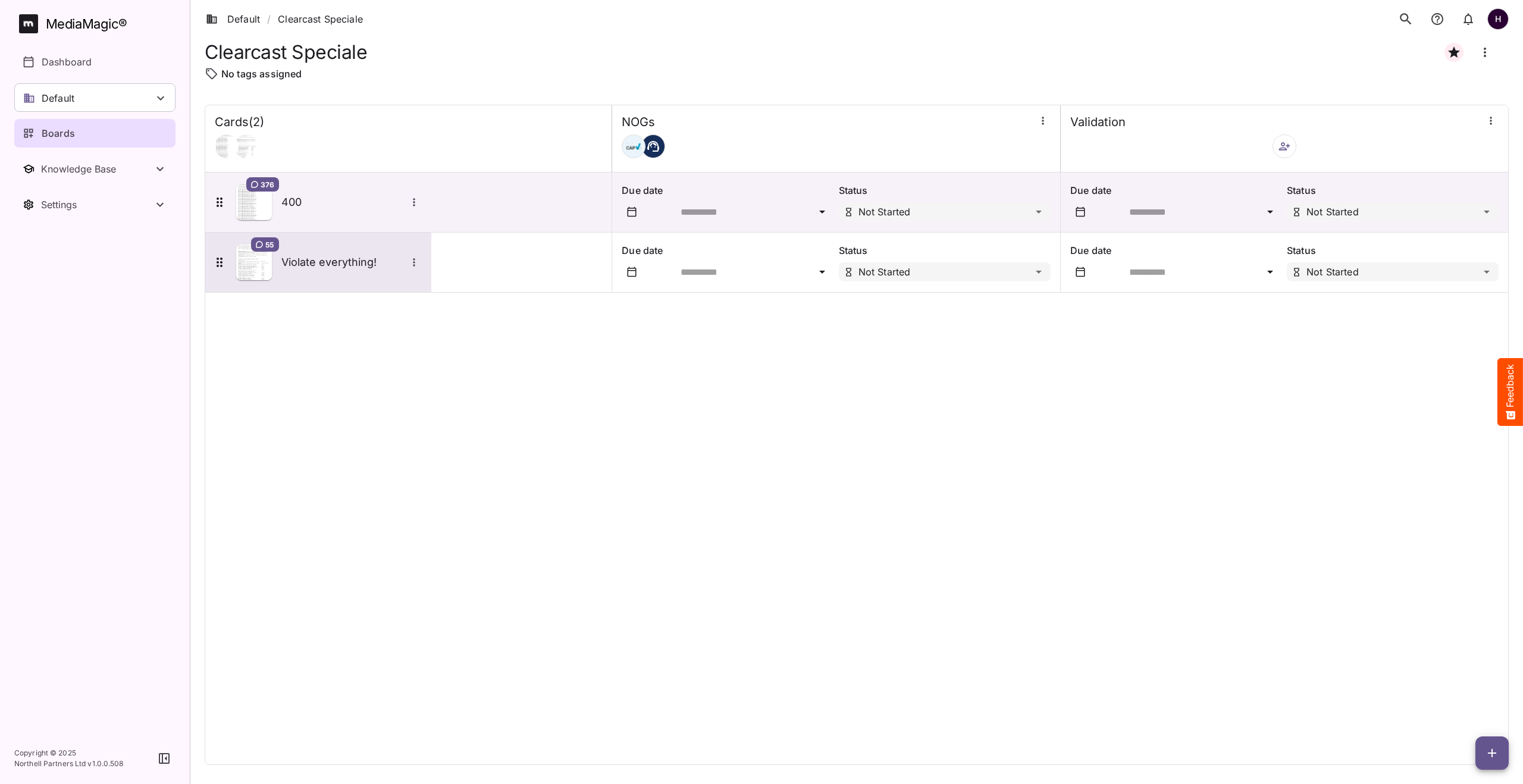
click at [416, 265] on icon "More options for Violate everything!" at bounding box center [414, 262] width 12 height 12
click at [449, 293] on p "Upload new version" at bounding box center [466, 291] width 91 height 15
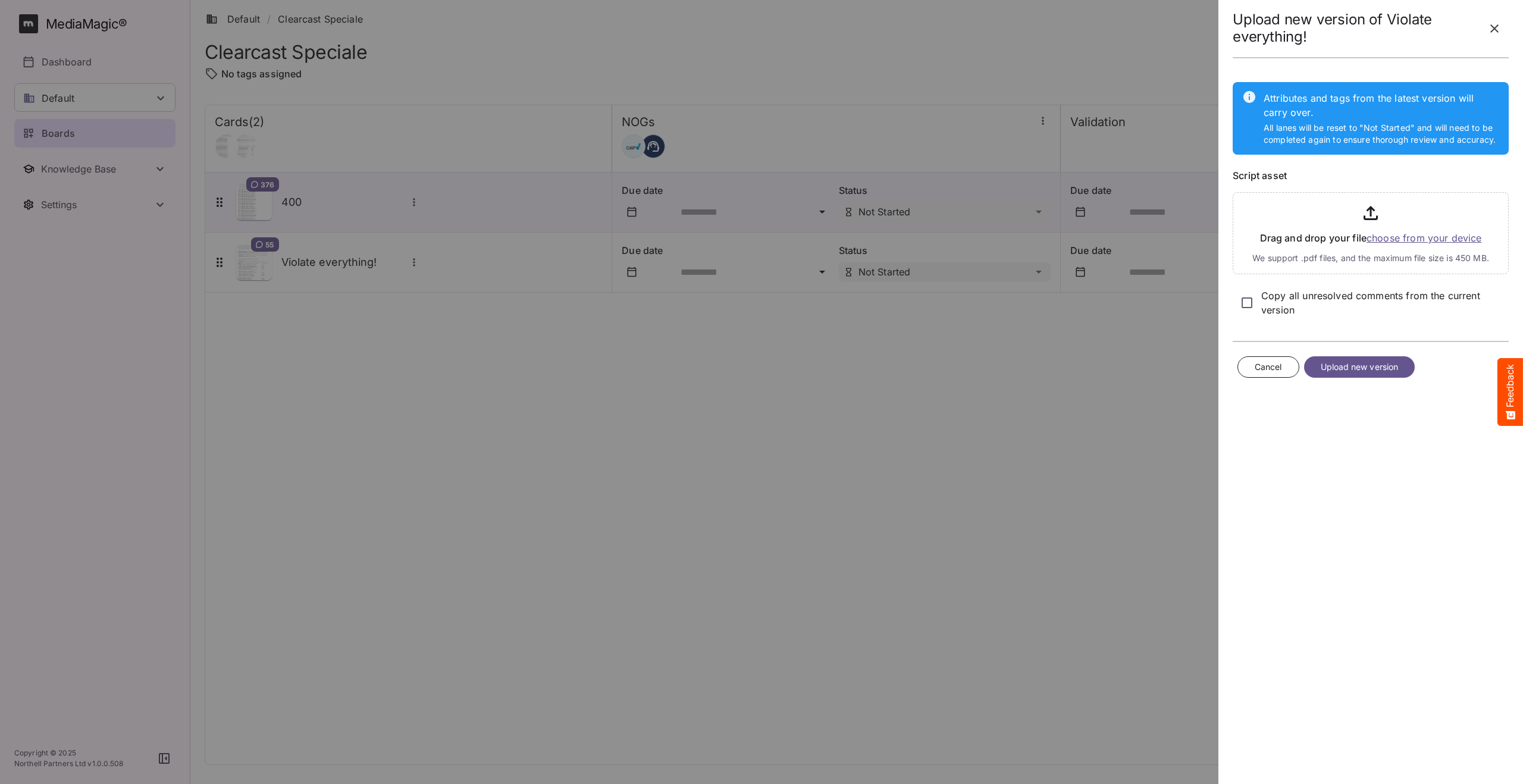
click at [1080, 236] on input "file" at bounding box center [1370, 231] width 276 height 86
click at [1080, 427] on span "Upload new version" at bounding box center [1359, 426] width 78 height 15
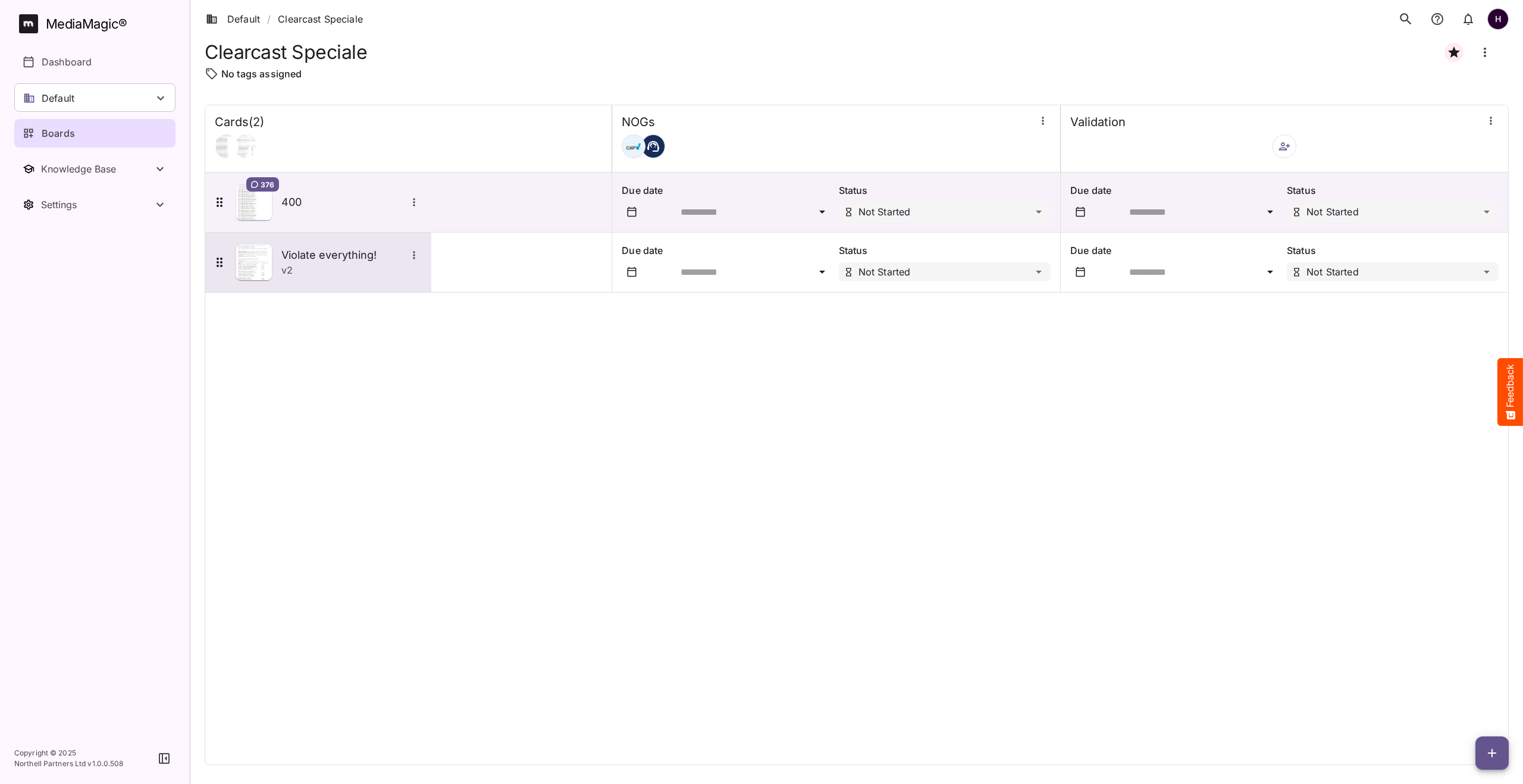
click at [416, 253] on icon "More options for Violate everything!" at bounding box center [414, 255] width 12 height 12
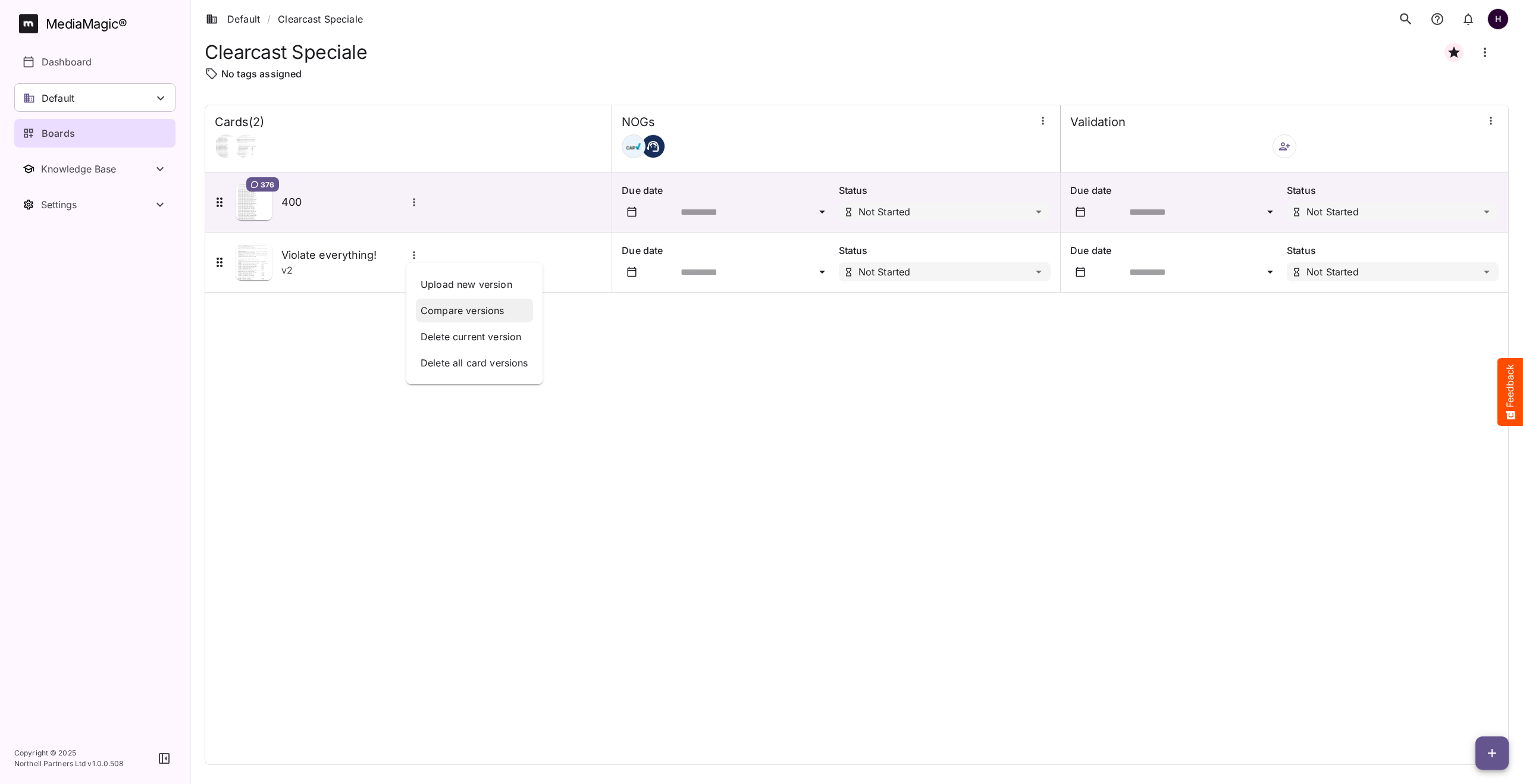
click at [466, 311] on p "Compare versions" at bounding box center [475, 310] width 108 height 15
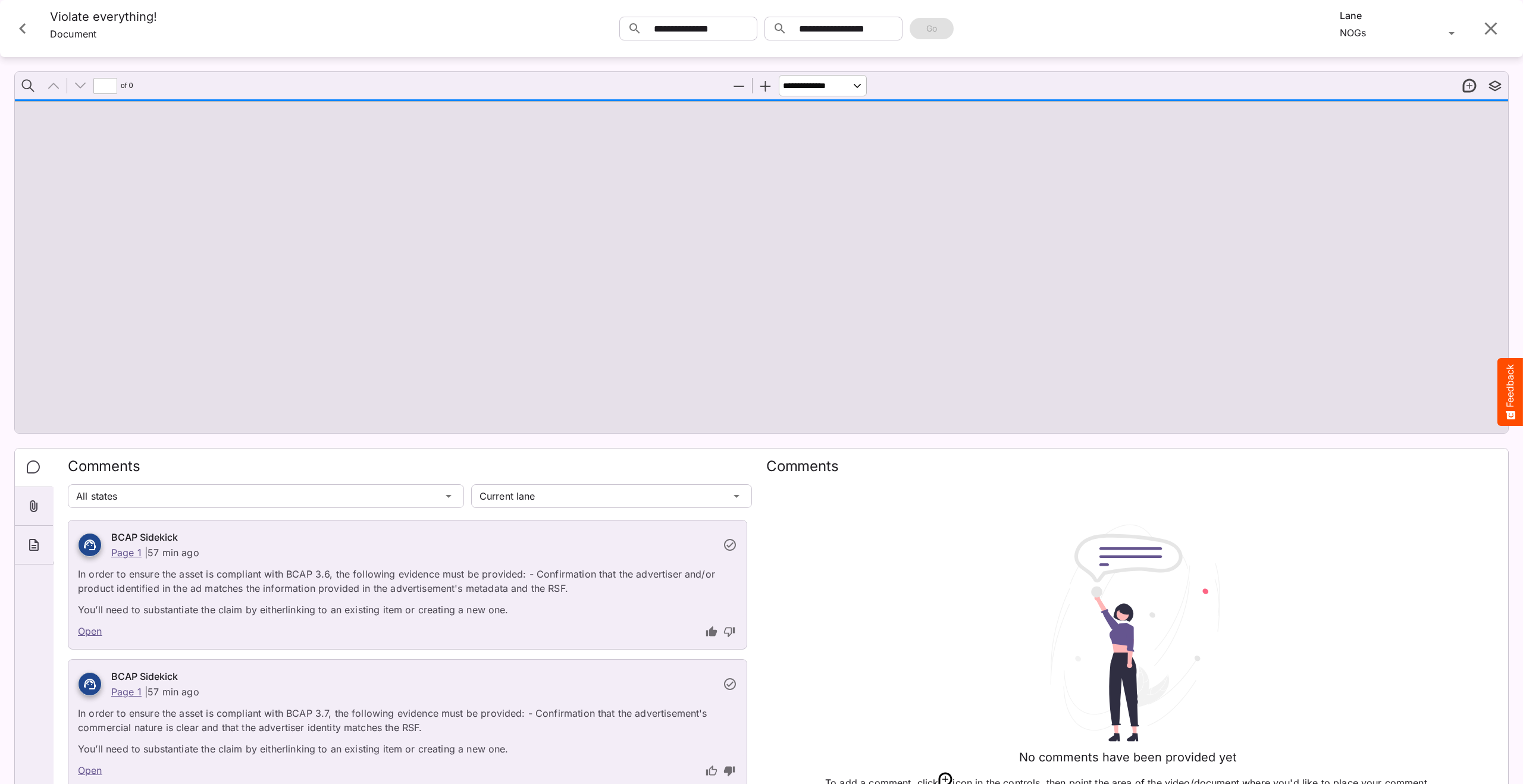
type input "*"
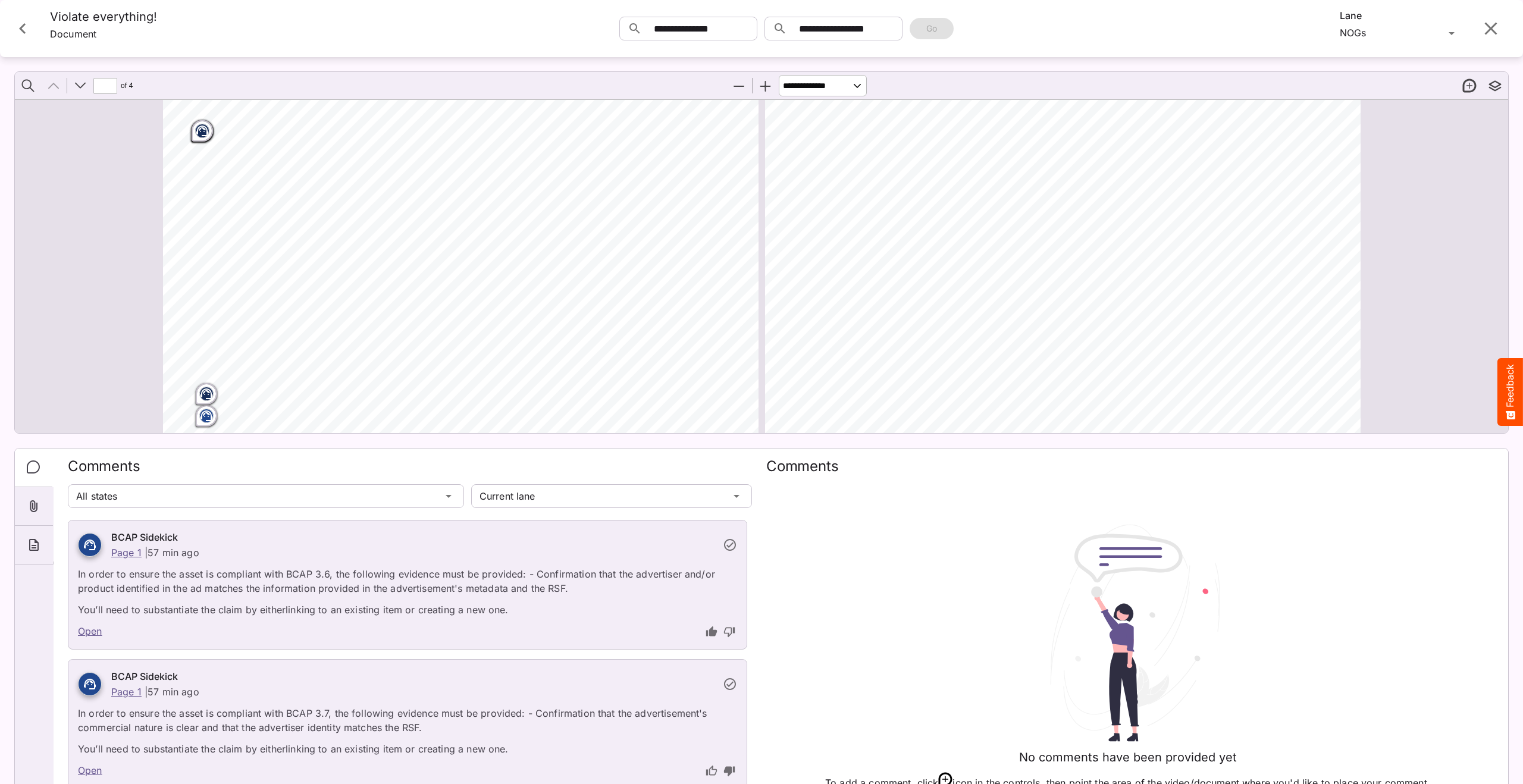
click at [25, 30] on icon "Close card" at bounding box center [23, 28] width 22 height 22
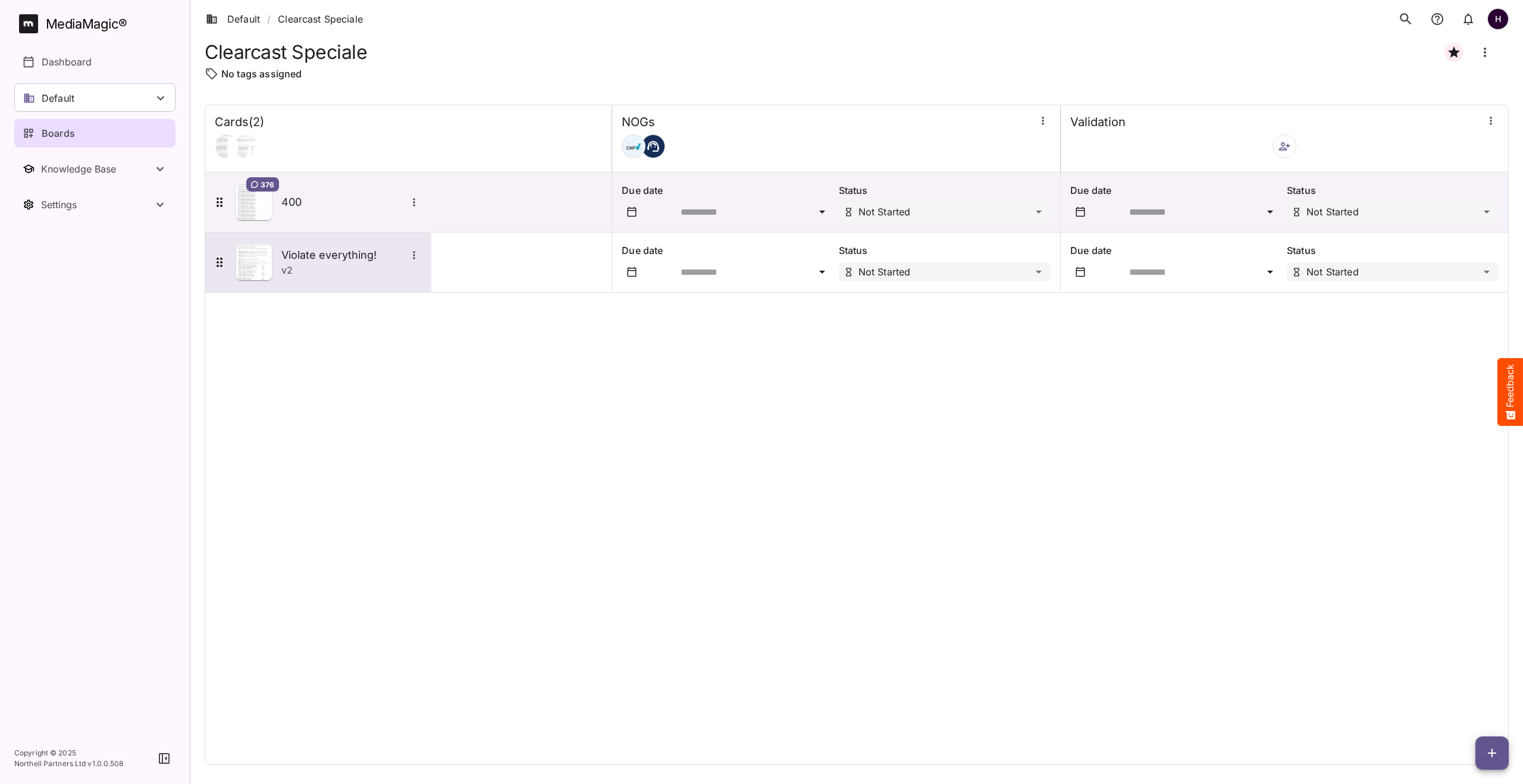
click at [253, 262] on img at bounding box center [254, 262] width 35 height 35
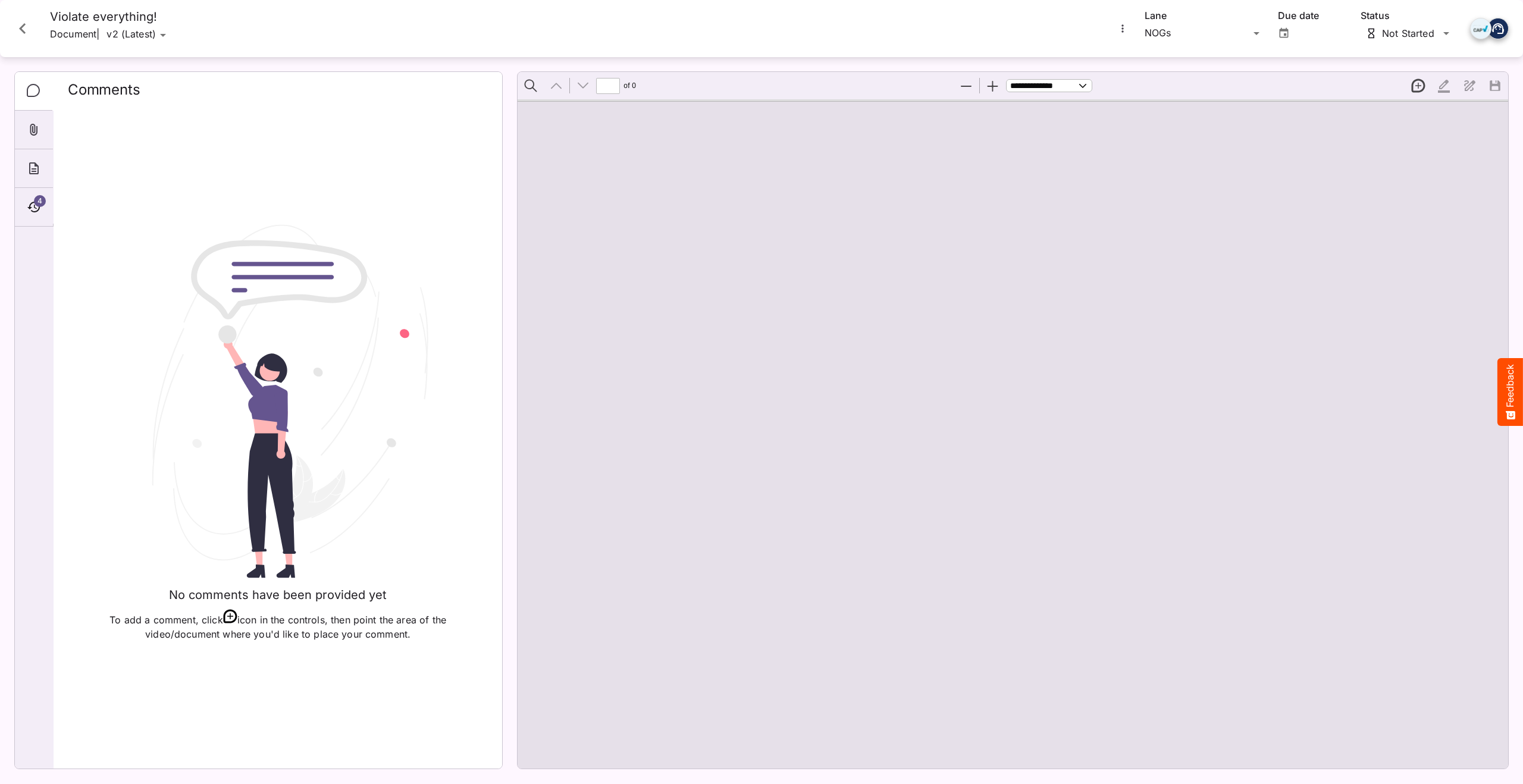
type input "*"
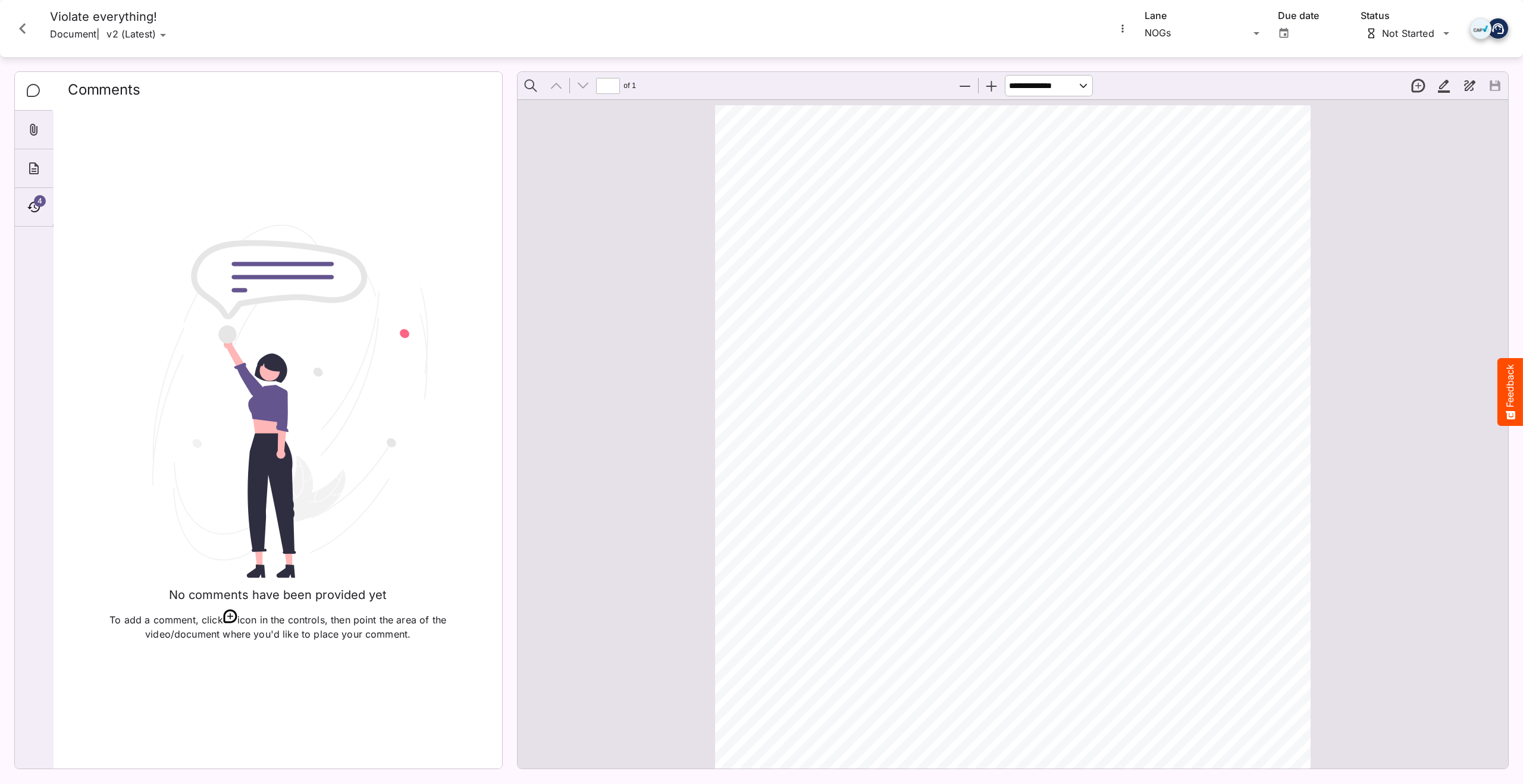
scroll to position [6, 0]
click at [37, 137] on div "Attachments" at bounding box center [33, 130] width 38 height 38
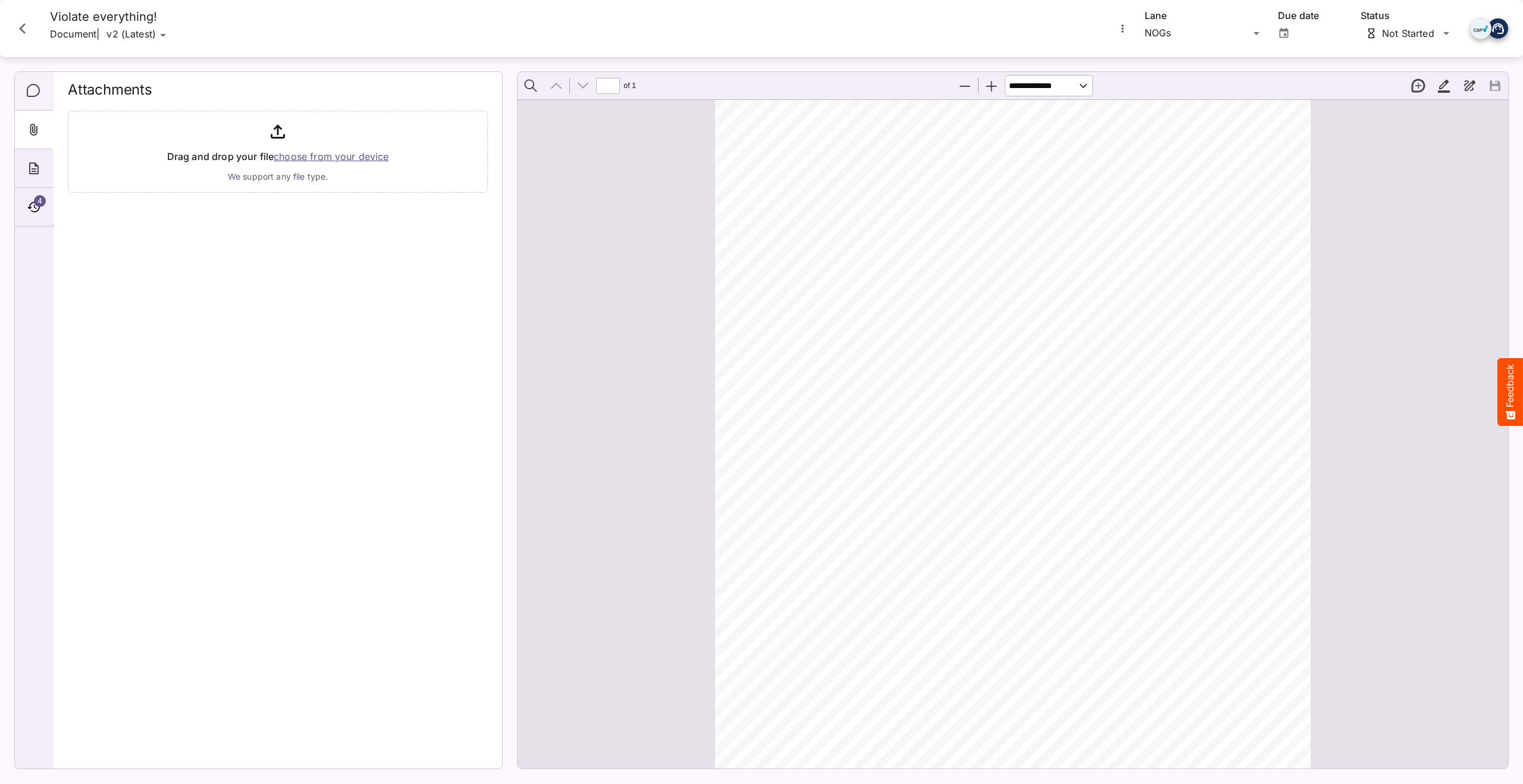
click at [37, 90] on icon "Comments" at bounding box center [33, 90] width 15 height 15
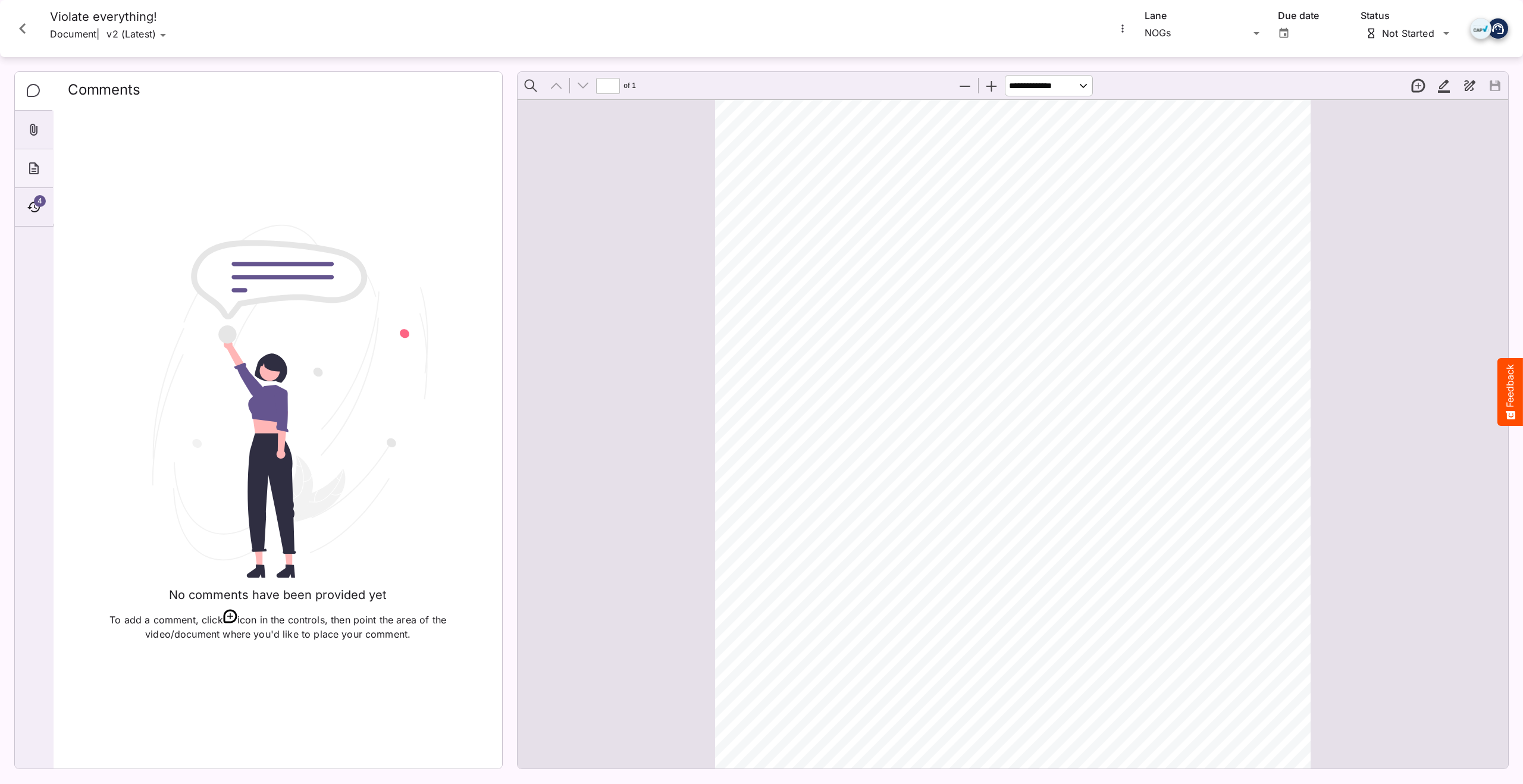
click at [43, 166] on div "About" at bounding box center [33, 168] width 38 height 38
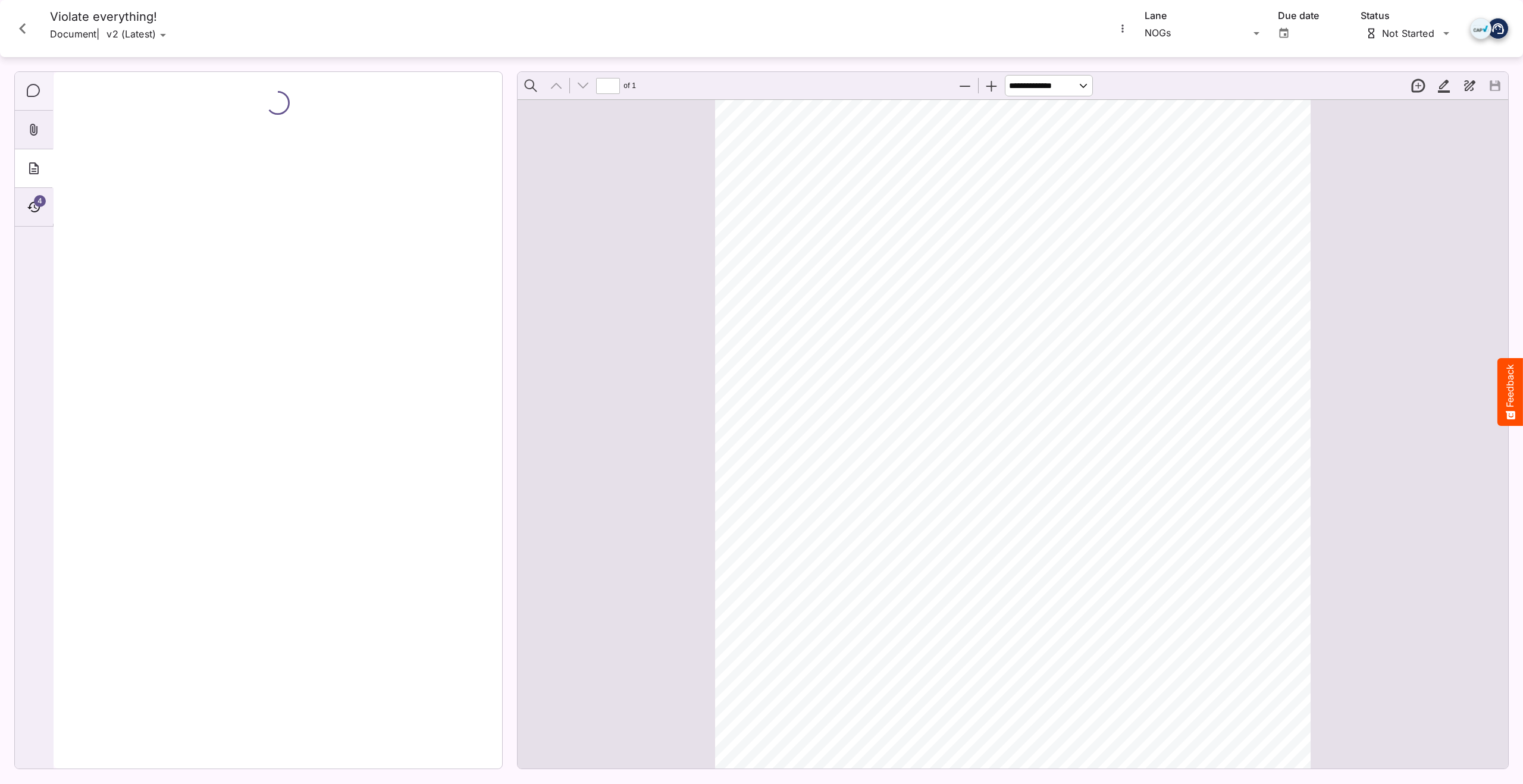
click at [36, 100] on div "Comments" at bounding box center [33, 90] width 38 height 38
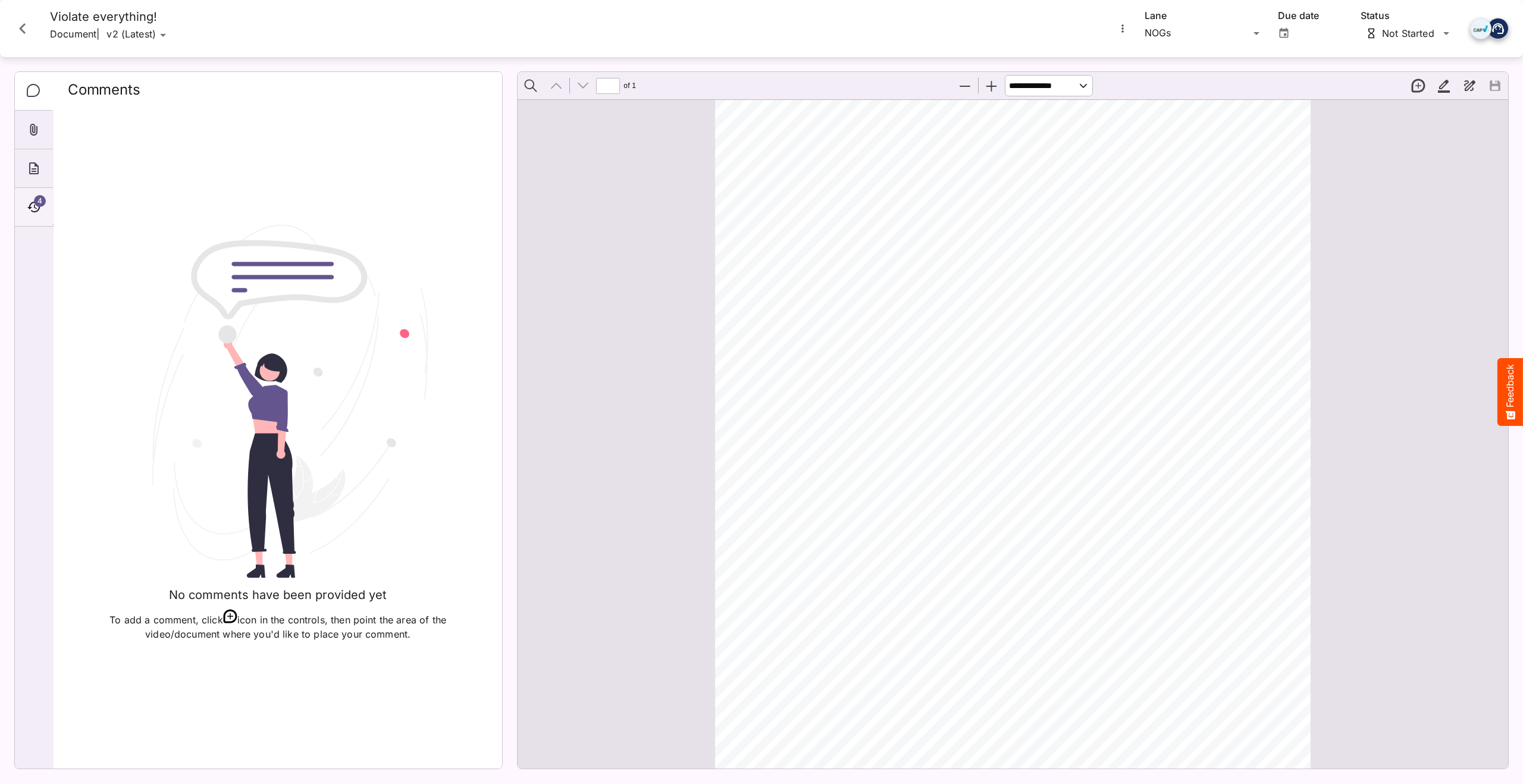
click at [41, 213] on div "4" at bounding box center [33, 207] width 38 height 38
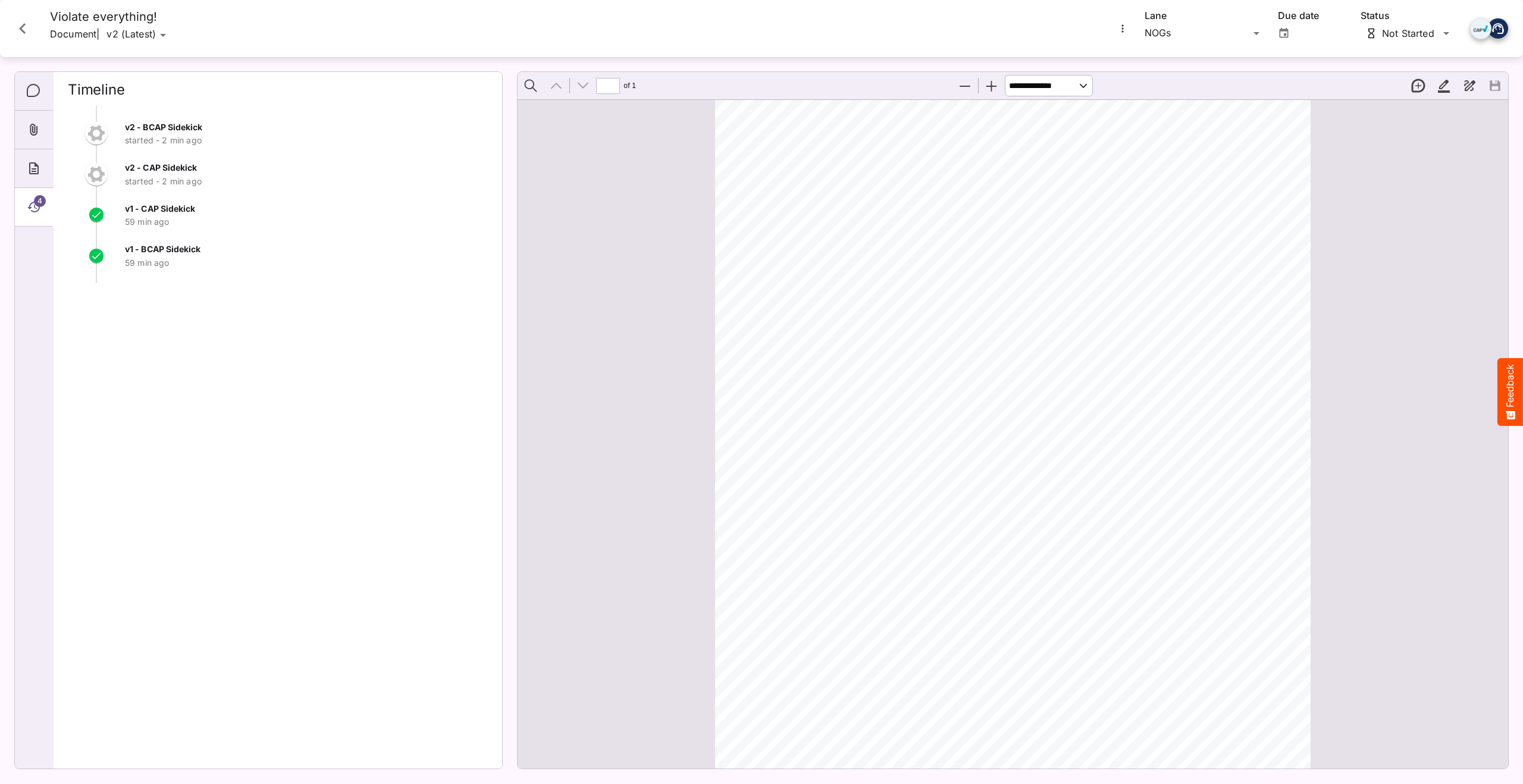
click at [1080, 87] on button "Highlight" at bounding box center [1443, 85] width 25 height 25
click at [1080, 132] on span "Color choices" at bounding box center [1436, 131] width 15 height 15
click at [1080, 264] on div "ADVERTISER: PlainCraft Co. (fictional) TITLE: Made Right, Priced Right Clean Ba…" at bounding box center [1019, 491] width 606 height 784
click at [1080, 418] on div "ADVERTISER: PlainCraft Co. (fictional) TITLE: Made Right, Priced Right Clean Ba…" at bounding box center [1019, 491] width 606 height 784
click at [1080, 438] on div "ADVERTISER: PlainCraft Co. (fictional) TITLE: Made Right, Priced Right Clean Ba…" at bounding box center [1019, 491] width 606 height 784
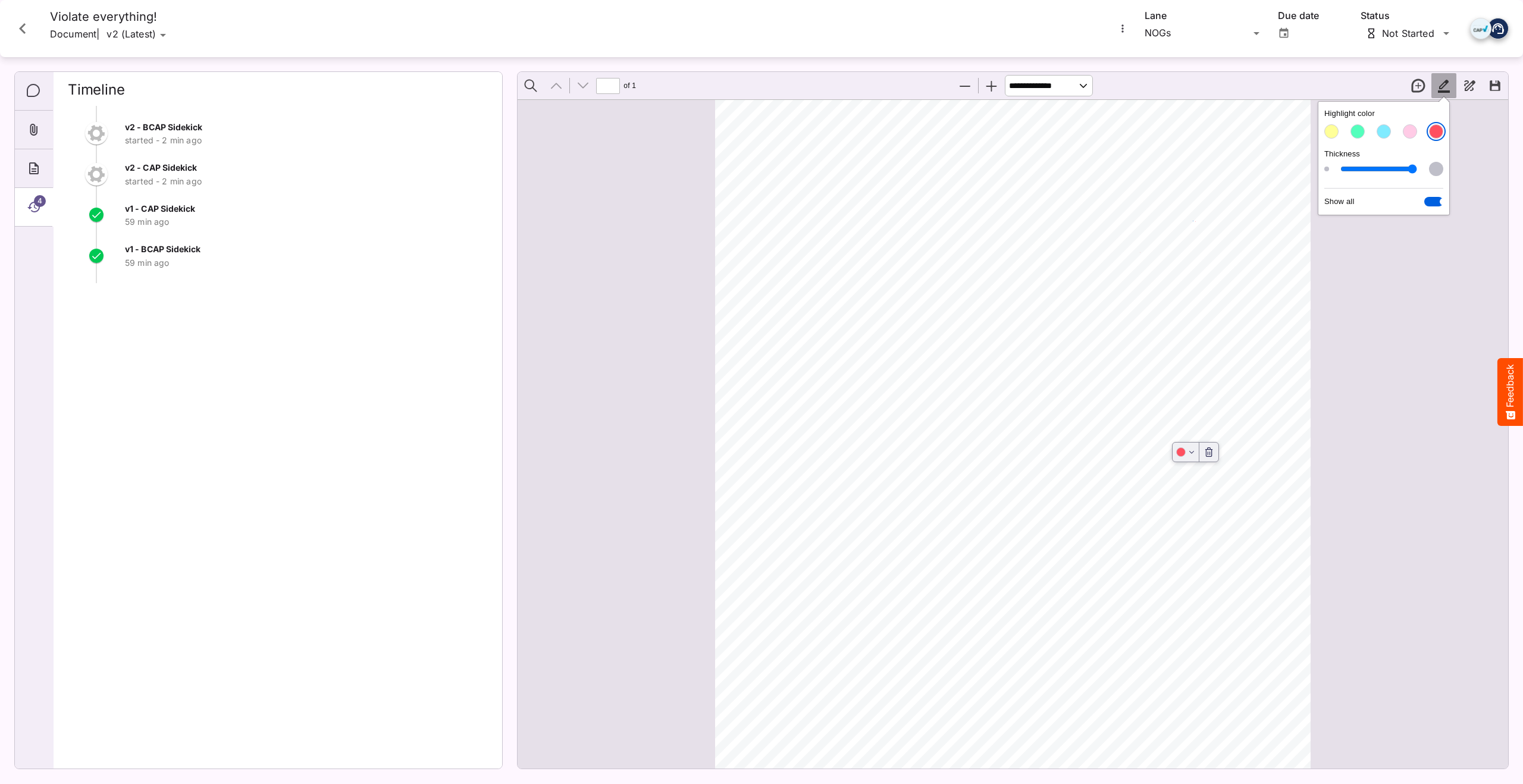
click at [1080, 346] on div "ADVERTISER: PlainCraft Co. (fictional) TITLE: Made Right, Priced Right Clean Ba…" at bounding box center [1019, 491] width 606 height 784
drag, startPoint x: 1141, startPoint y: 329, endPoint x: 1256, endPoint y: 315, distance: 115.8
click at [1080, 315] on div "ADVERTISER: PlainCraft Co. (fictional) TITLE: Made Right, Priced Right Clean Ba…" at bounding box center [1019, 491] width 606 height 784
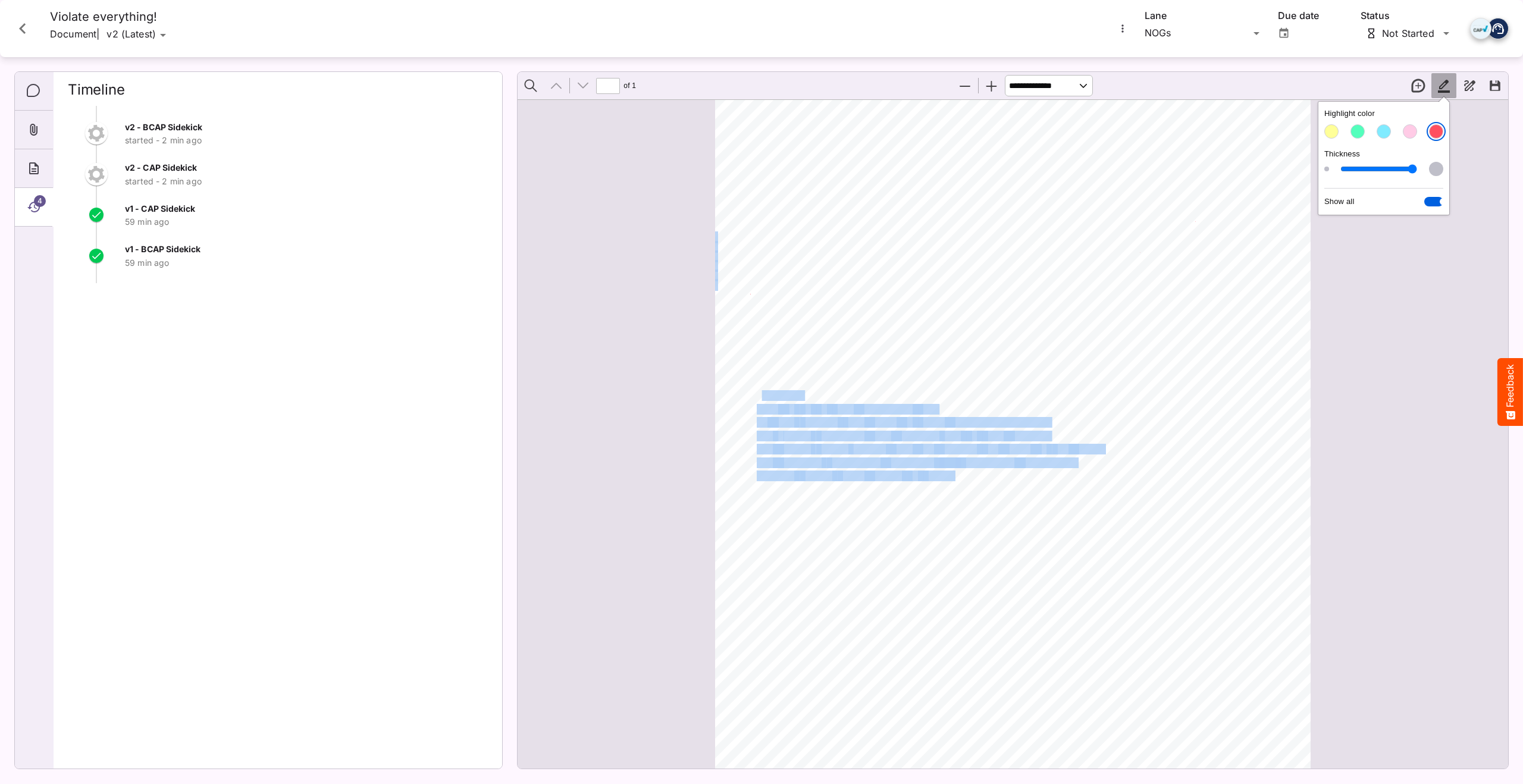
drag, startPoint x: 762, startPoint y: 396, endPoint x: 983, endPoint y: 504, distance: 246.0
click at [983, 504] on div "ADVERTISER: PlainCraft Co. (fictional) TITLE: Made Right, Priced Right Clean Ba…" at bounding box center [1019, 491] width 606 height 784
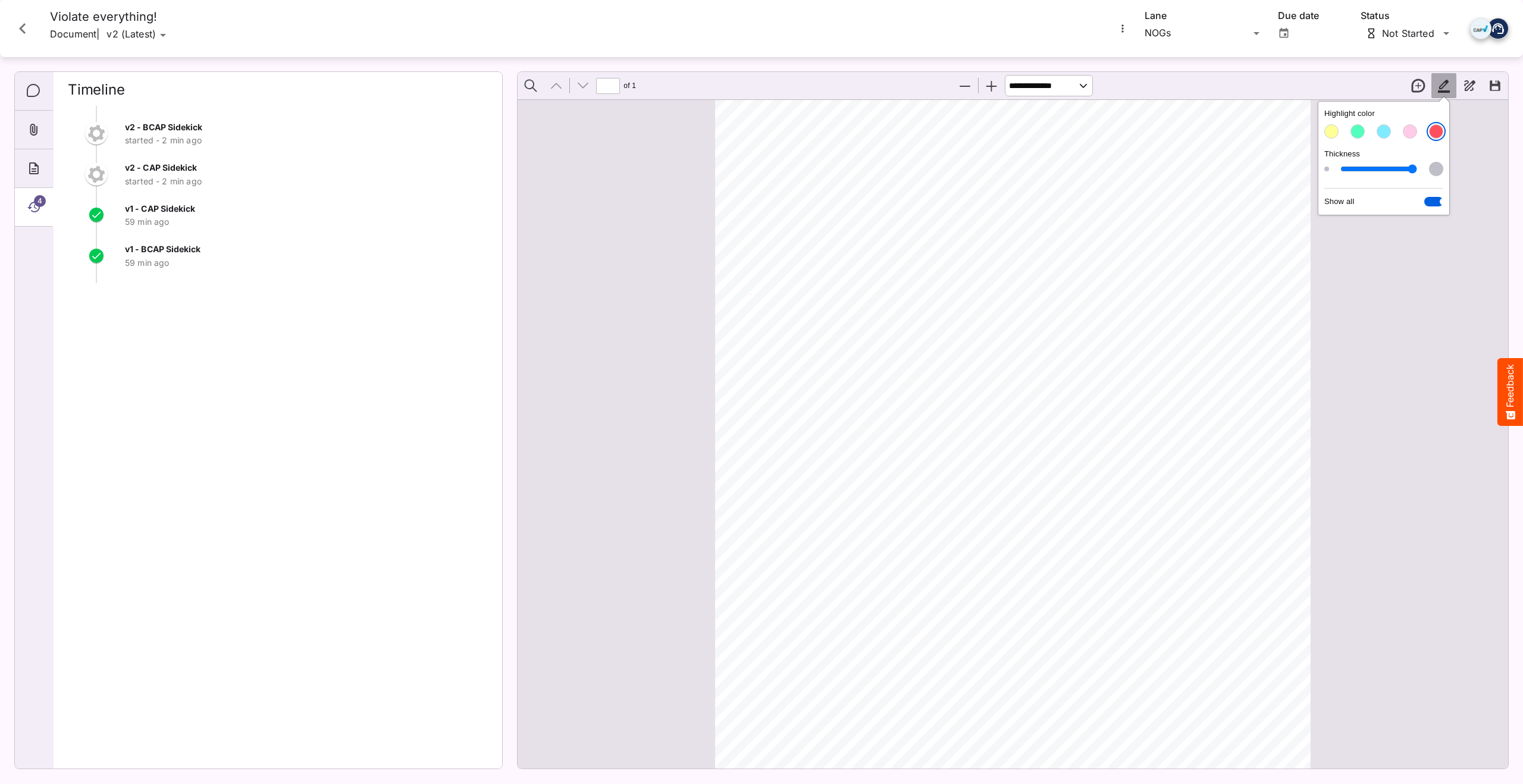
click at [1080, 478] on div "ADVERTISER: PlainCraft Co. (fictional) TITLE: Made Right, Priced Right Clean Ba…" at bounding box center [1019, 491] width 606 height 784
click at [12, 30] on icon "Close card" at bounding box center [23, 28] width 22 height 22
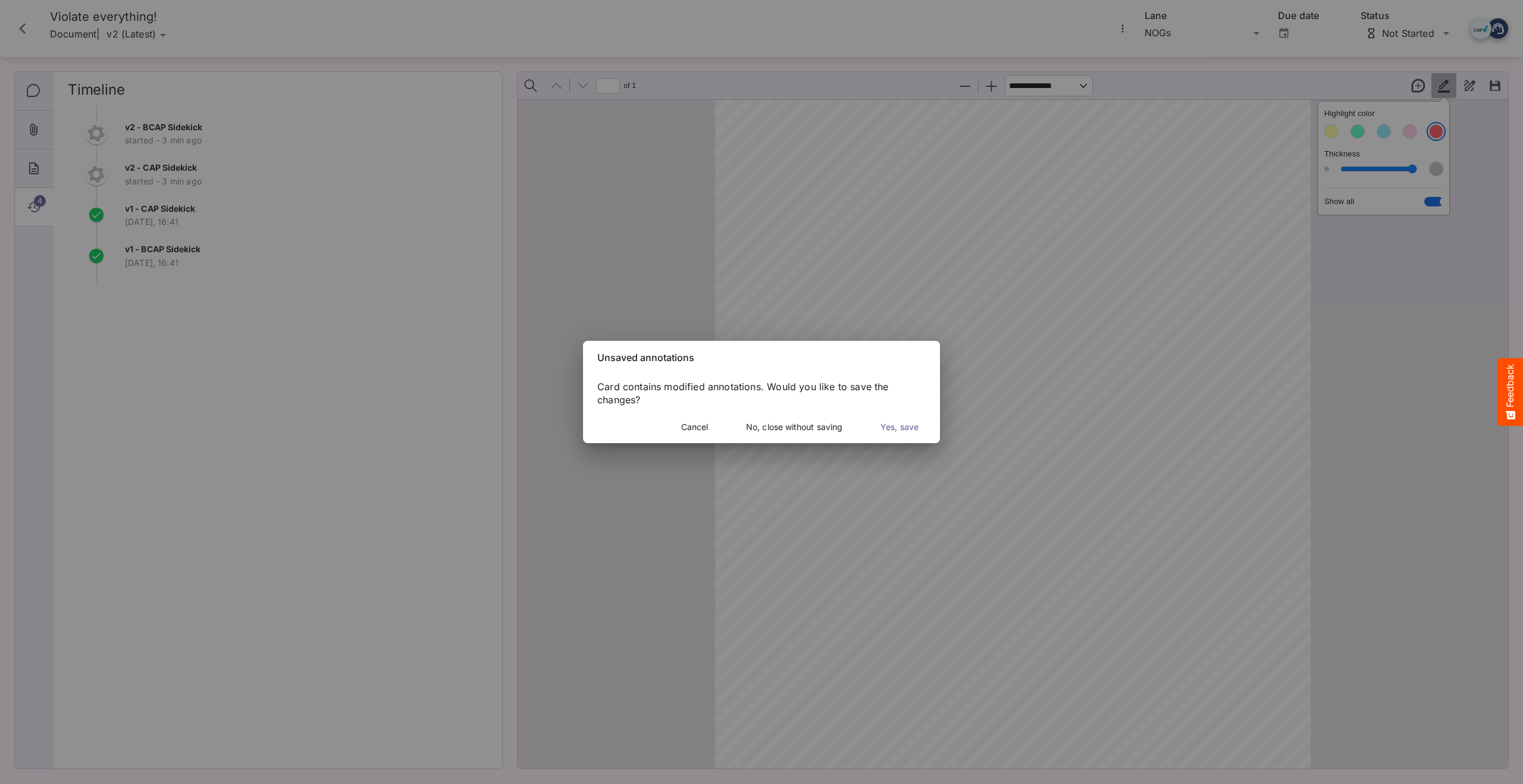
click at [802, 431] on span "No, close without saving" at bounding box center [794, 427] width 96 height 15
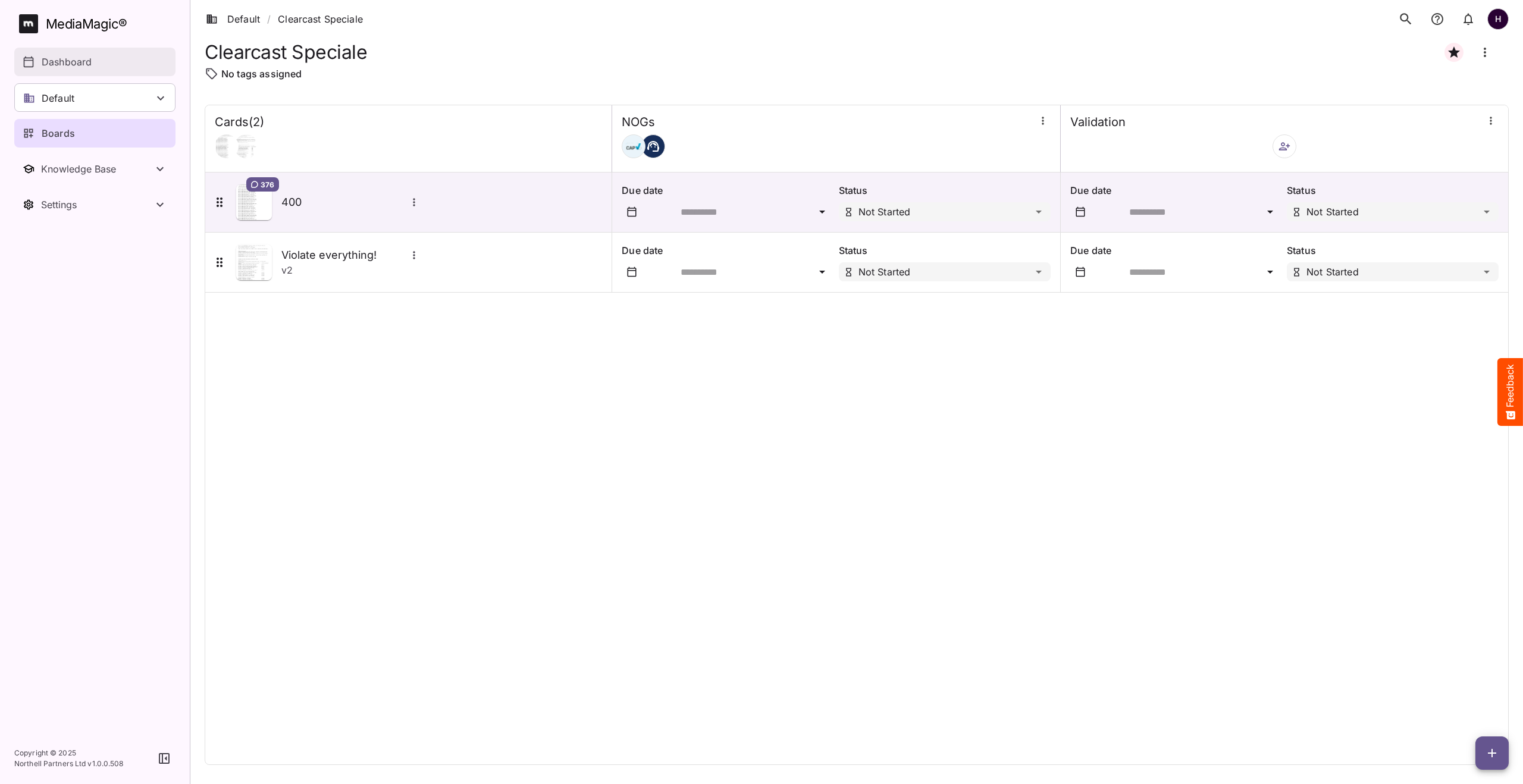
click at [101, 63] on div "Dashboard" at bounding box center [95, 62] width 146 height 15
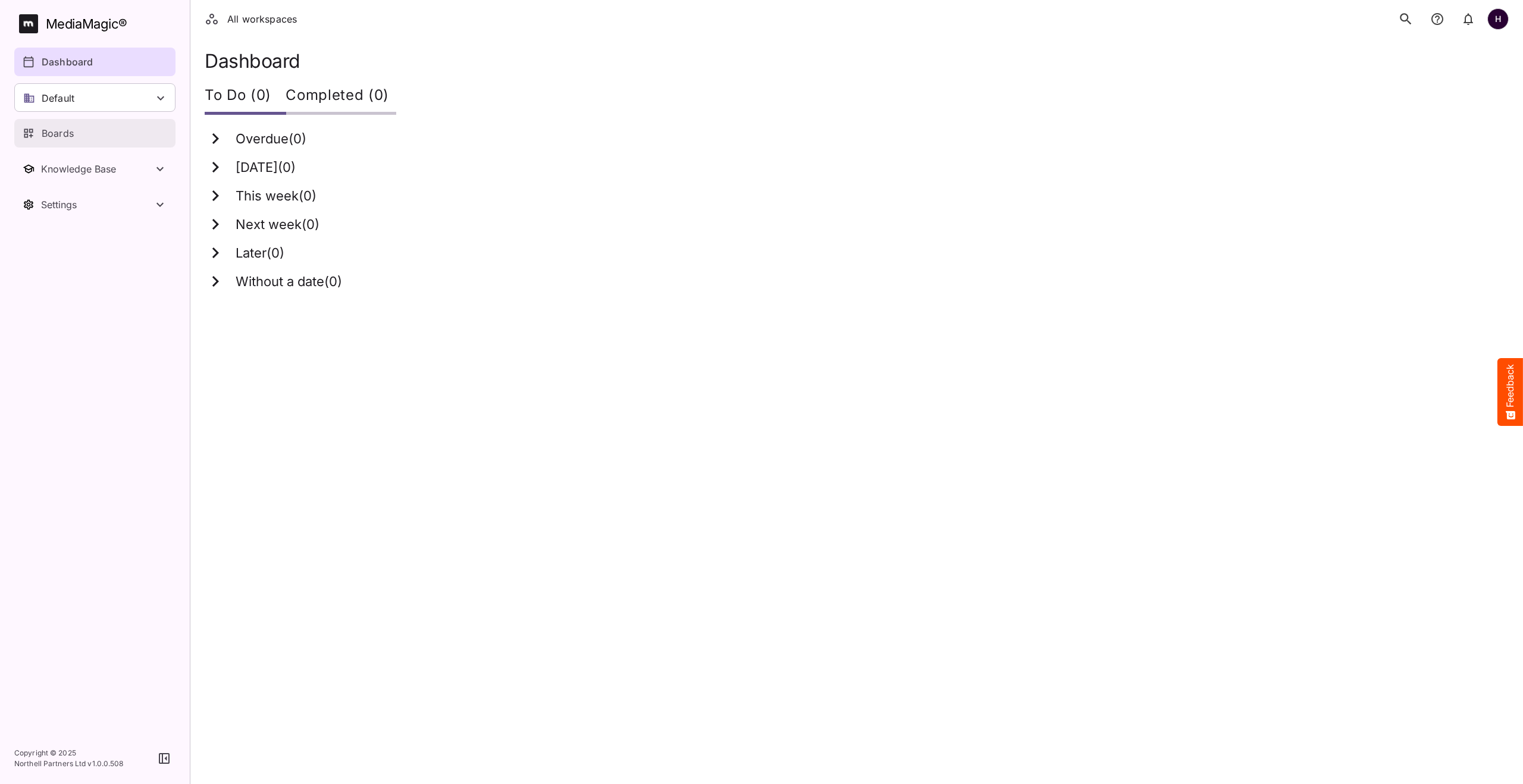
click at [64, 137] on p "Boards" at bounding box center [57, 133] width 32 height 15
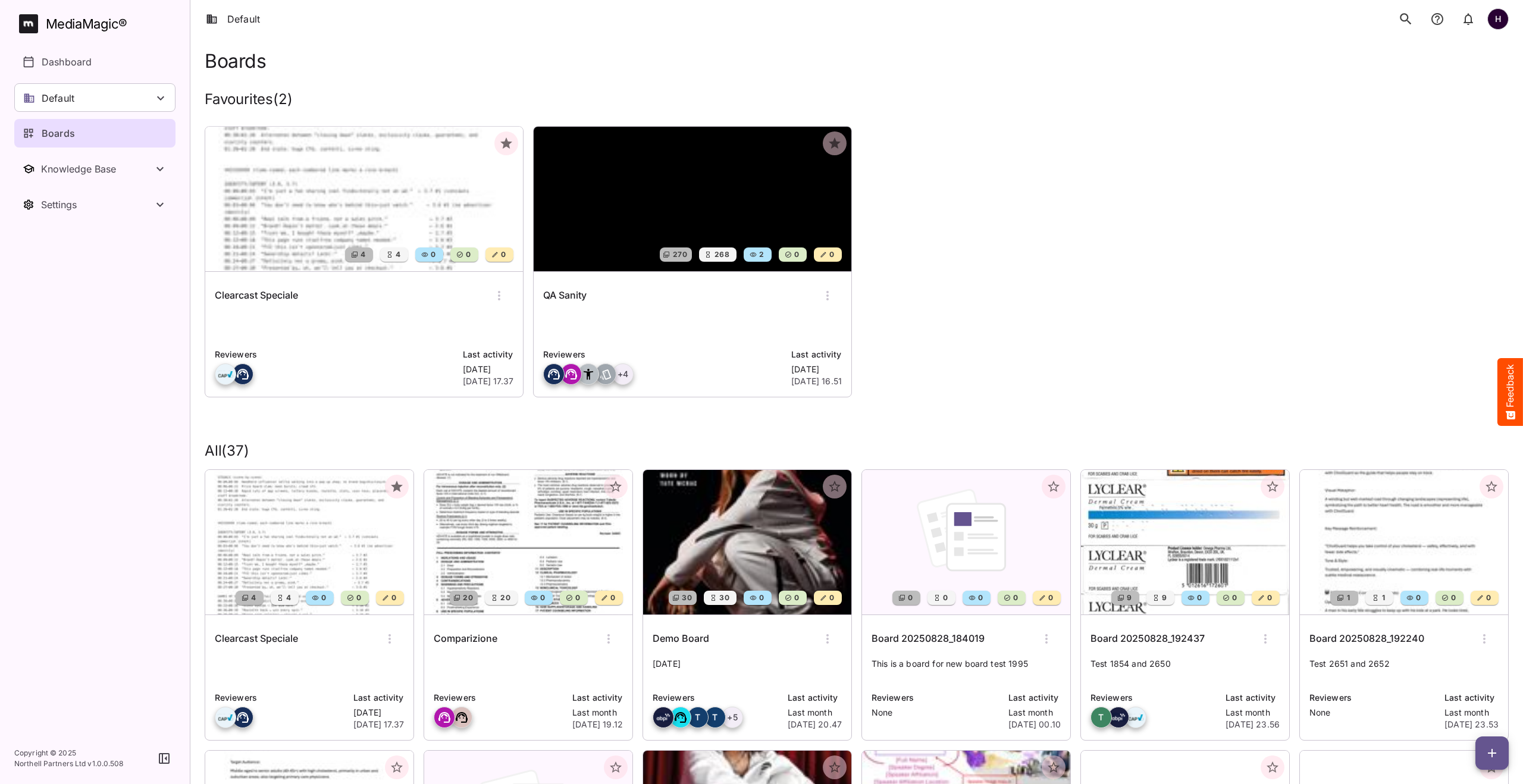
click at [341, 150] on img at bounding box center [364, 198] width 318 height 144
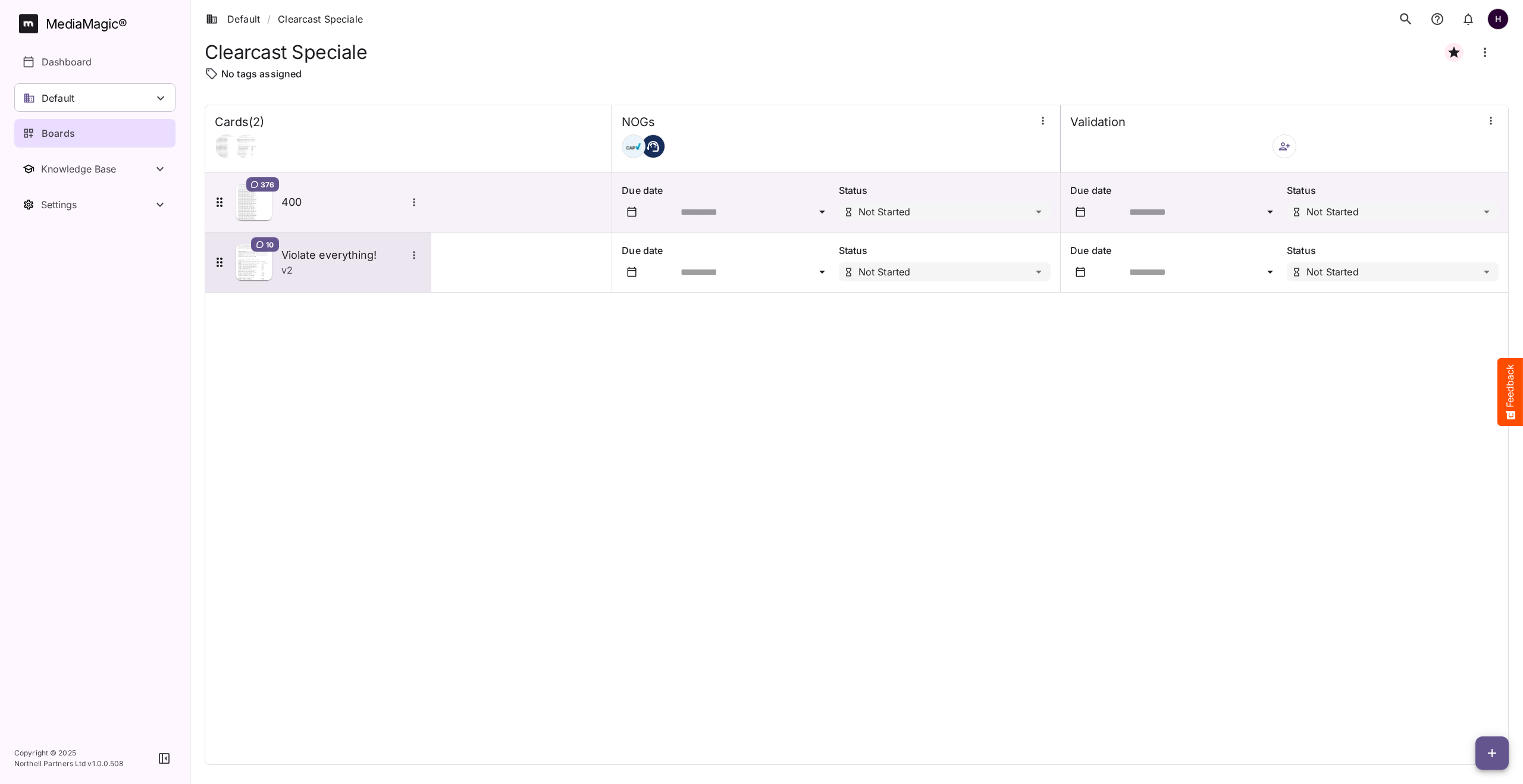
click at [297, 254] on h5 "Violate everything!" at bounding box center [343, 255] width 125 height 15
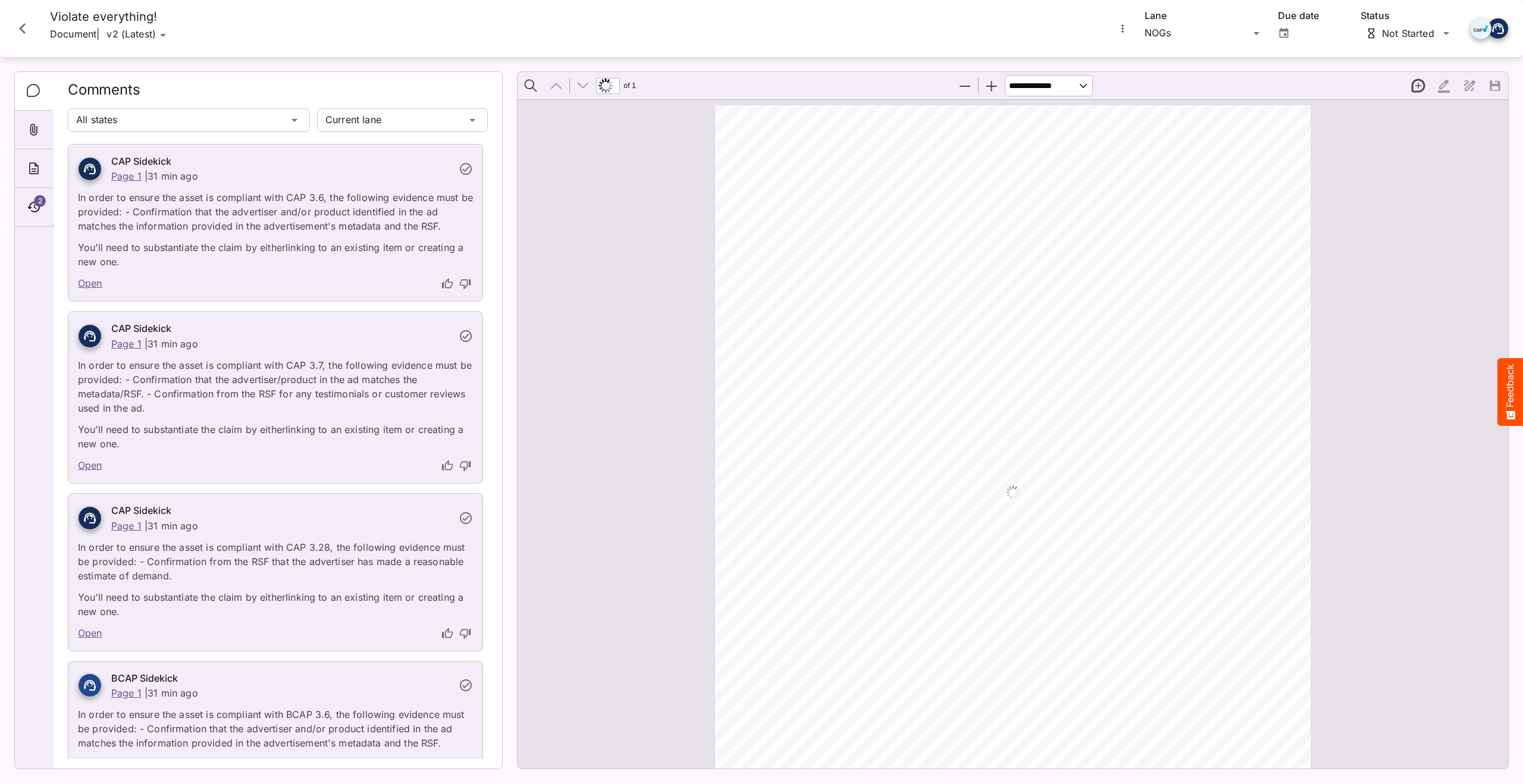
scroll to position [6, 0]
click at [156, 35] on div "v2 (Latest)" at bounding box center [131, 35] width 49 height 18
click at [166, 61] on p "v1 (Old)" at bounding box center [170, 58] width 88 height 15
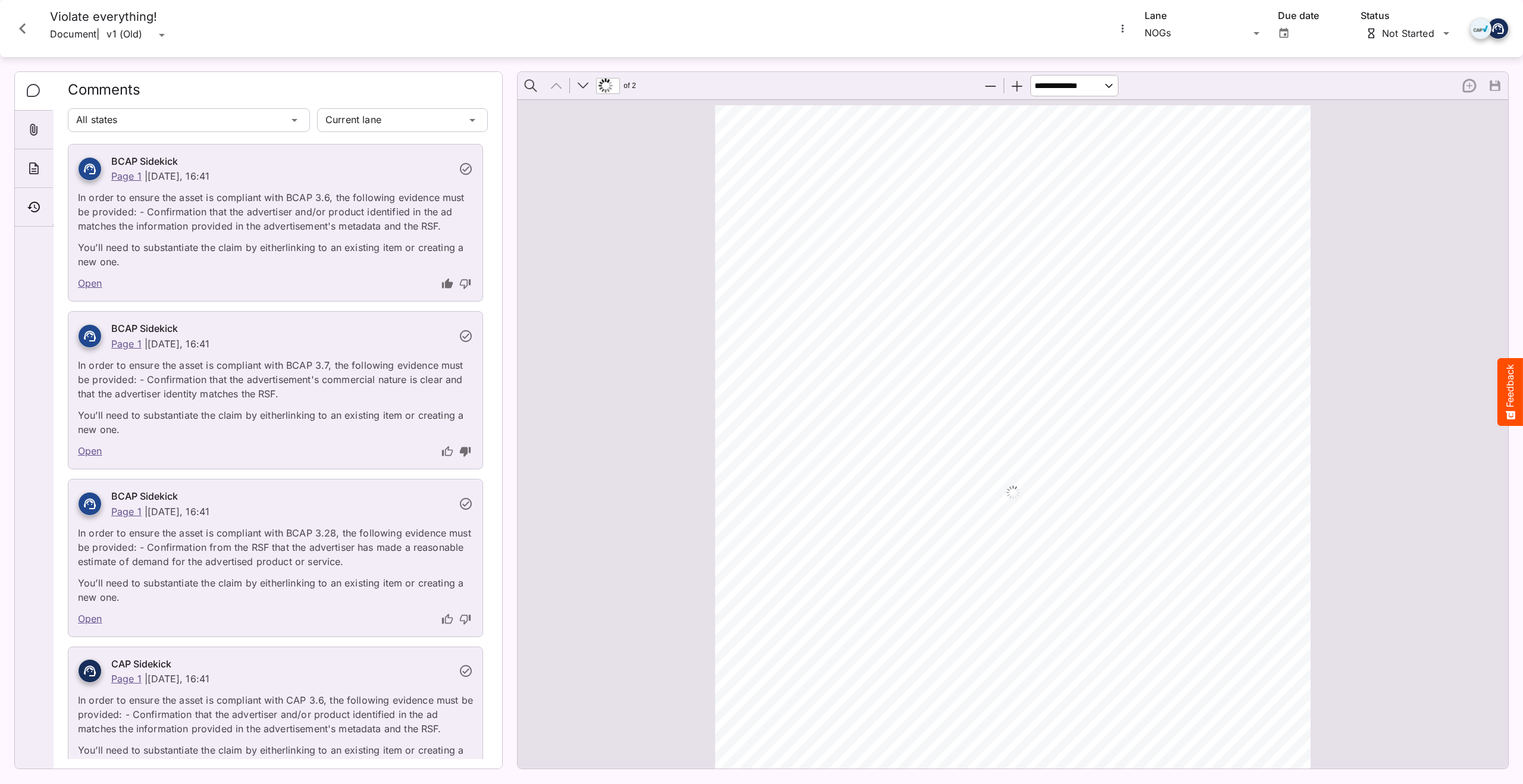
scroll to position [7, 0]
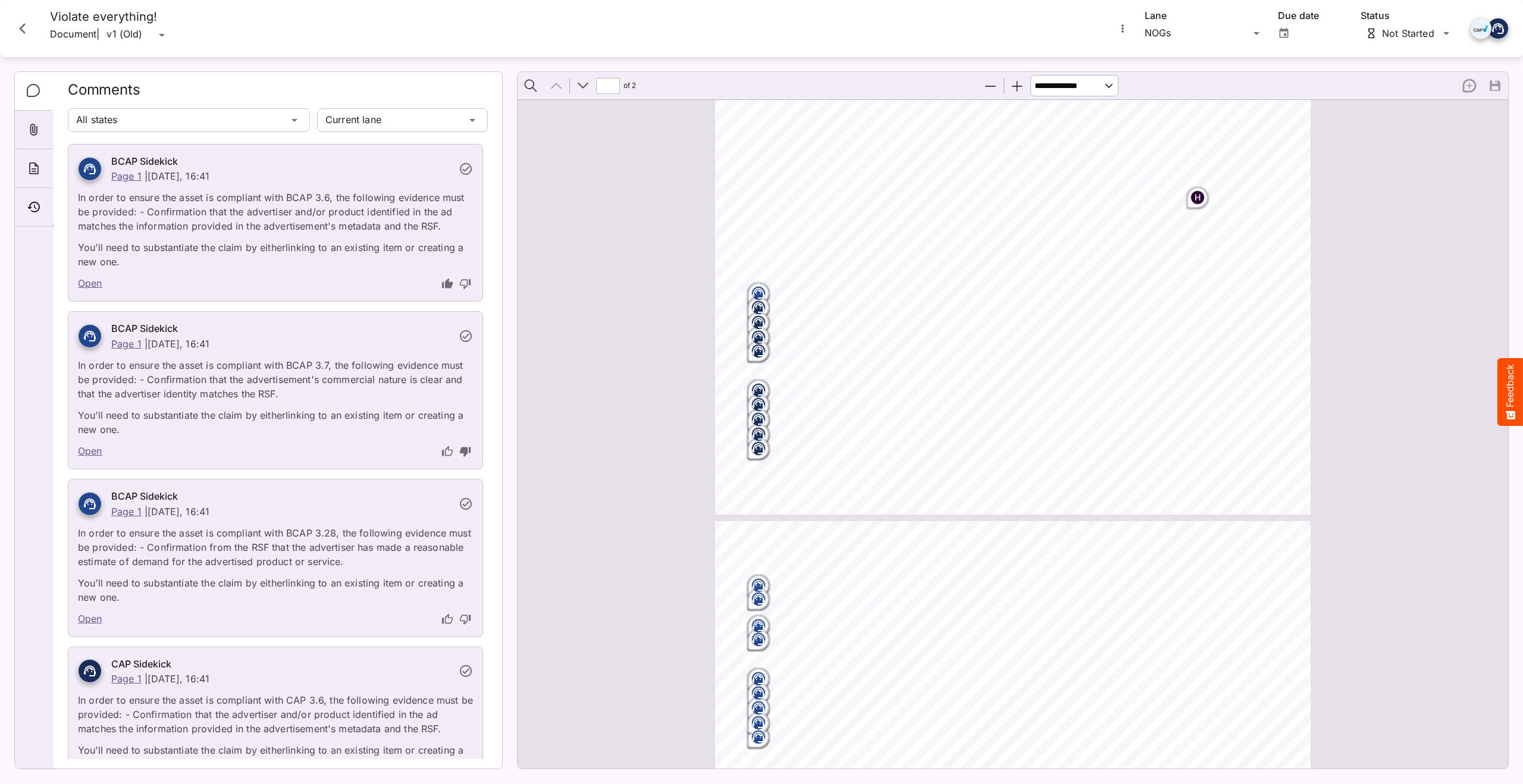
type input "*"
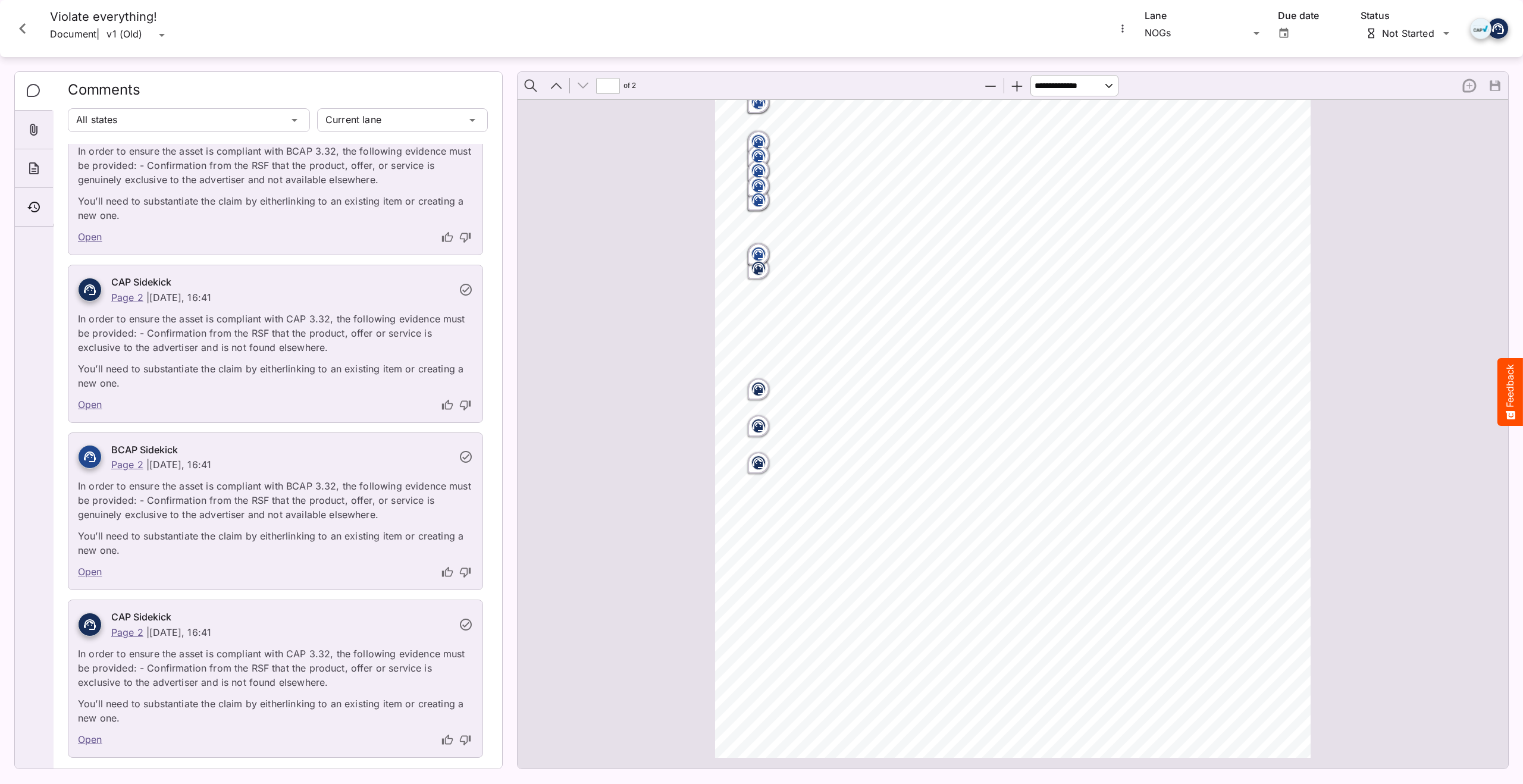
scroll to position [6938, 0]
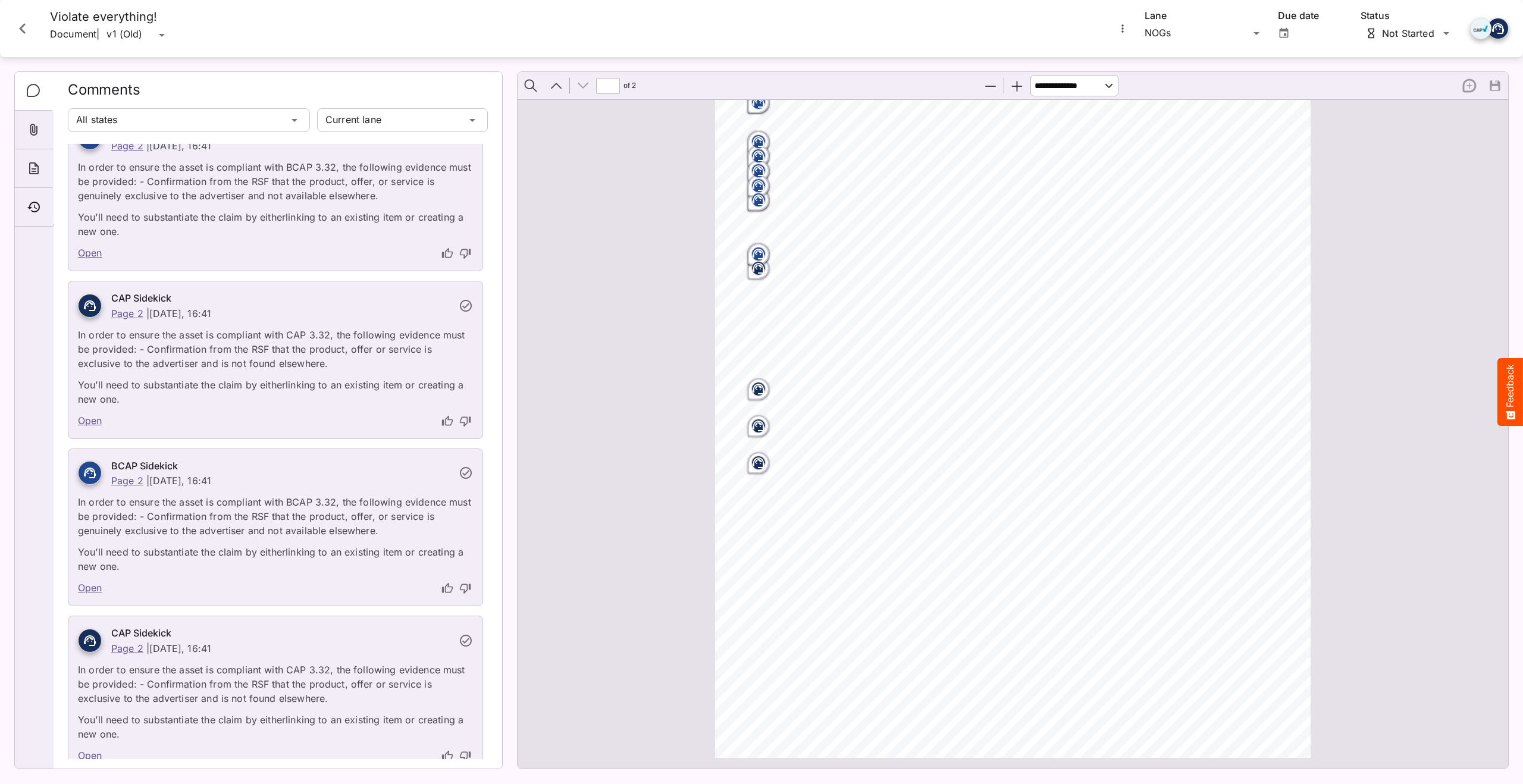
click at [26, 26] on icon "Close card" at bounding box center [23, 28] width 22 height 22
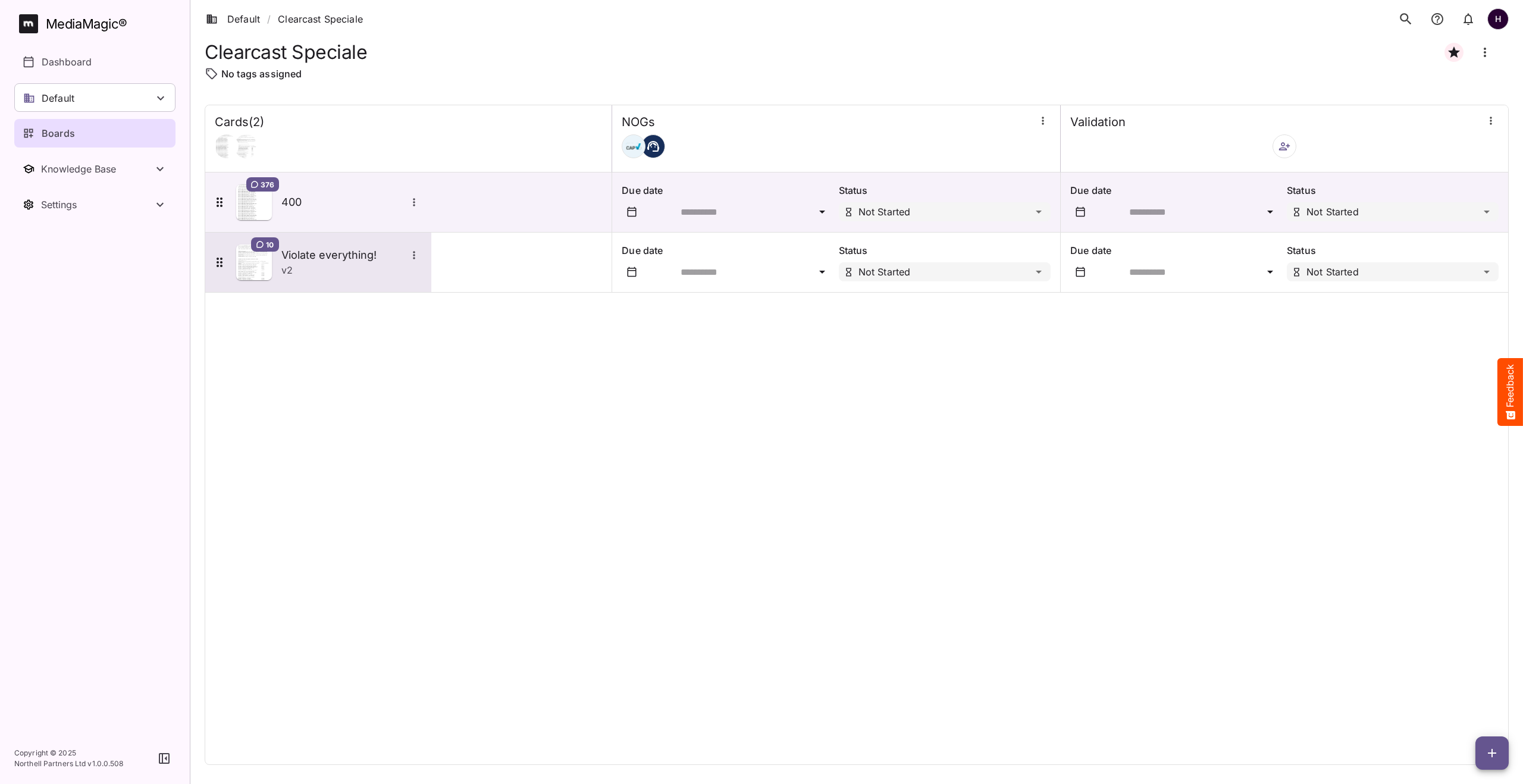
click at [416, 253] on icon "More options for Violate everything!" at bounding box center [414, 255] width 12 height 12
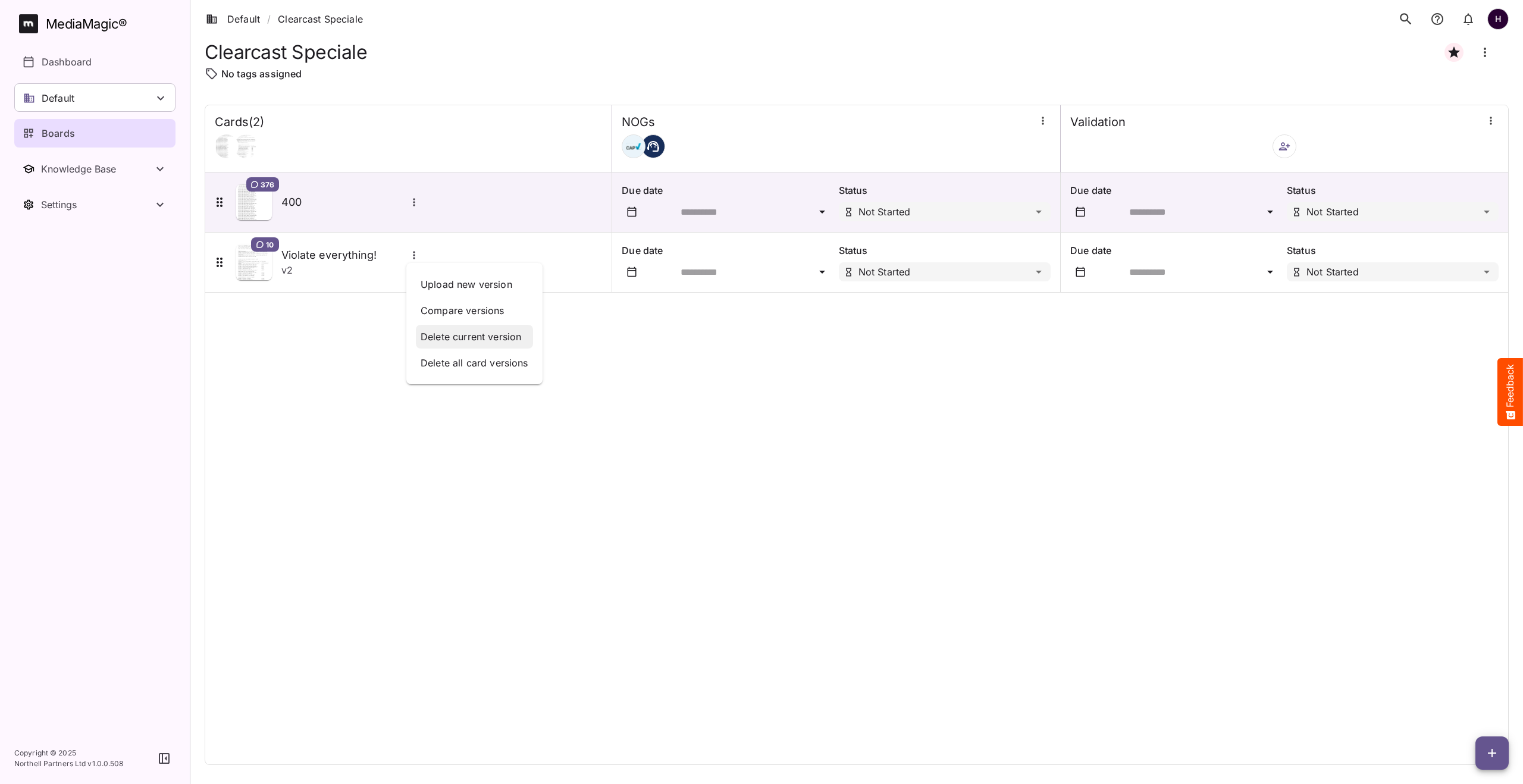
click at [439, 332] on p "Delete current version" at bounding box center [475, 337] width 108 height 15
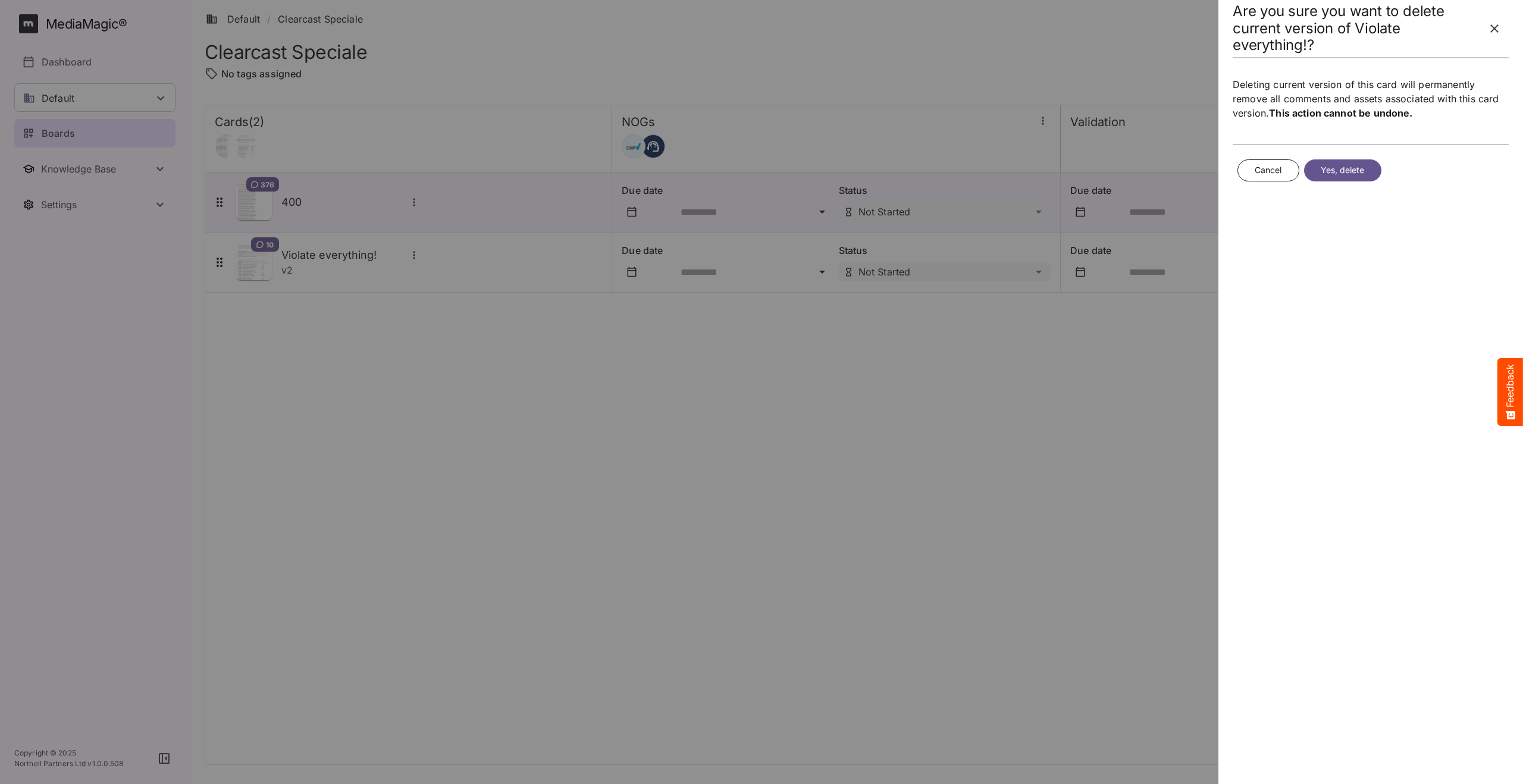
click at [1080, 172] on span "Yes, delete" at bounding box center [1342, 170] width 44 height 15
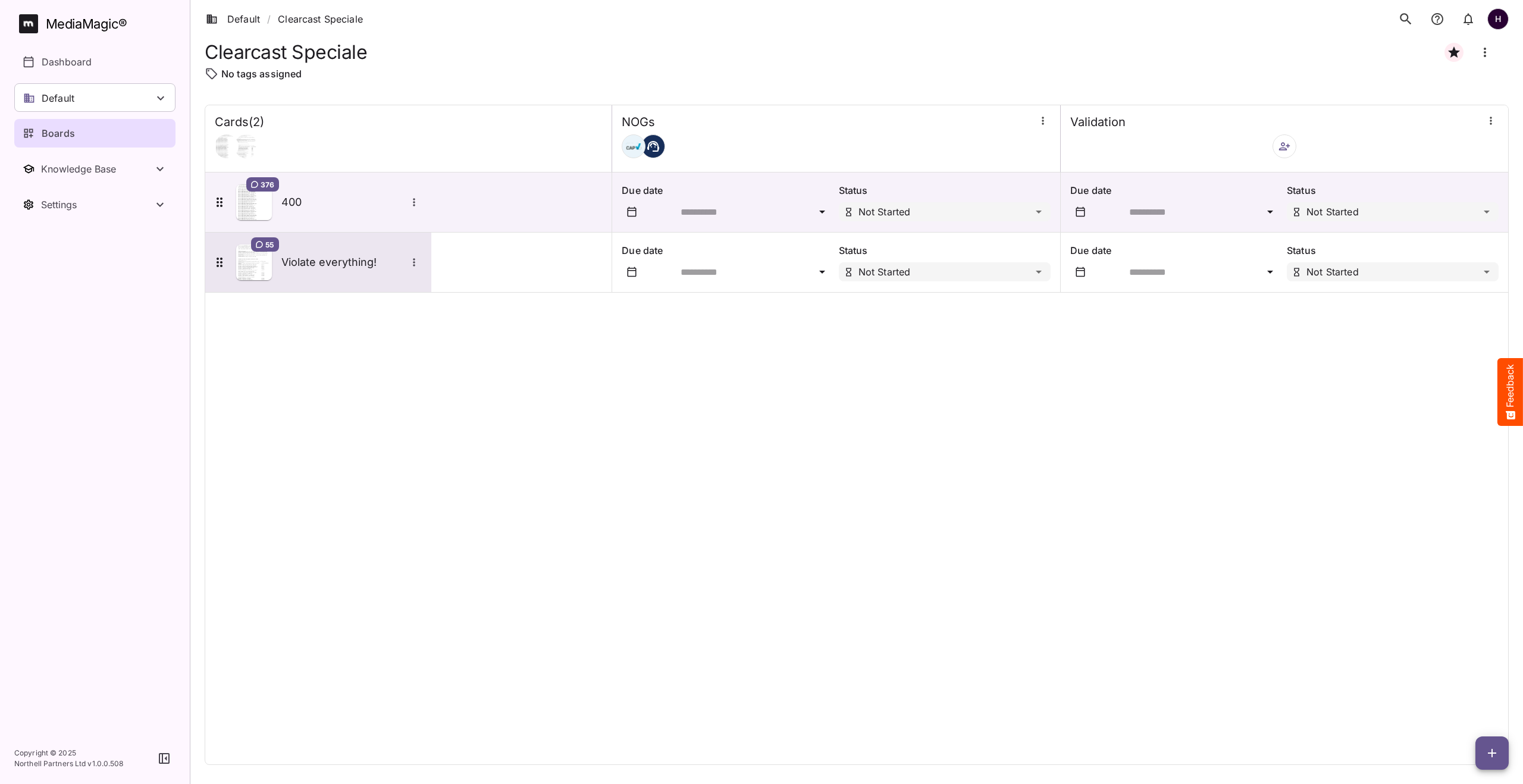
click at [332, 264] on h5 "Violate everything!" at bounding box center [343, 262] width 125 height 15
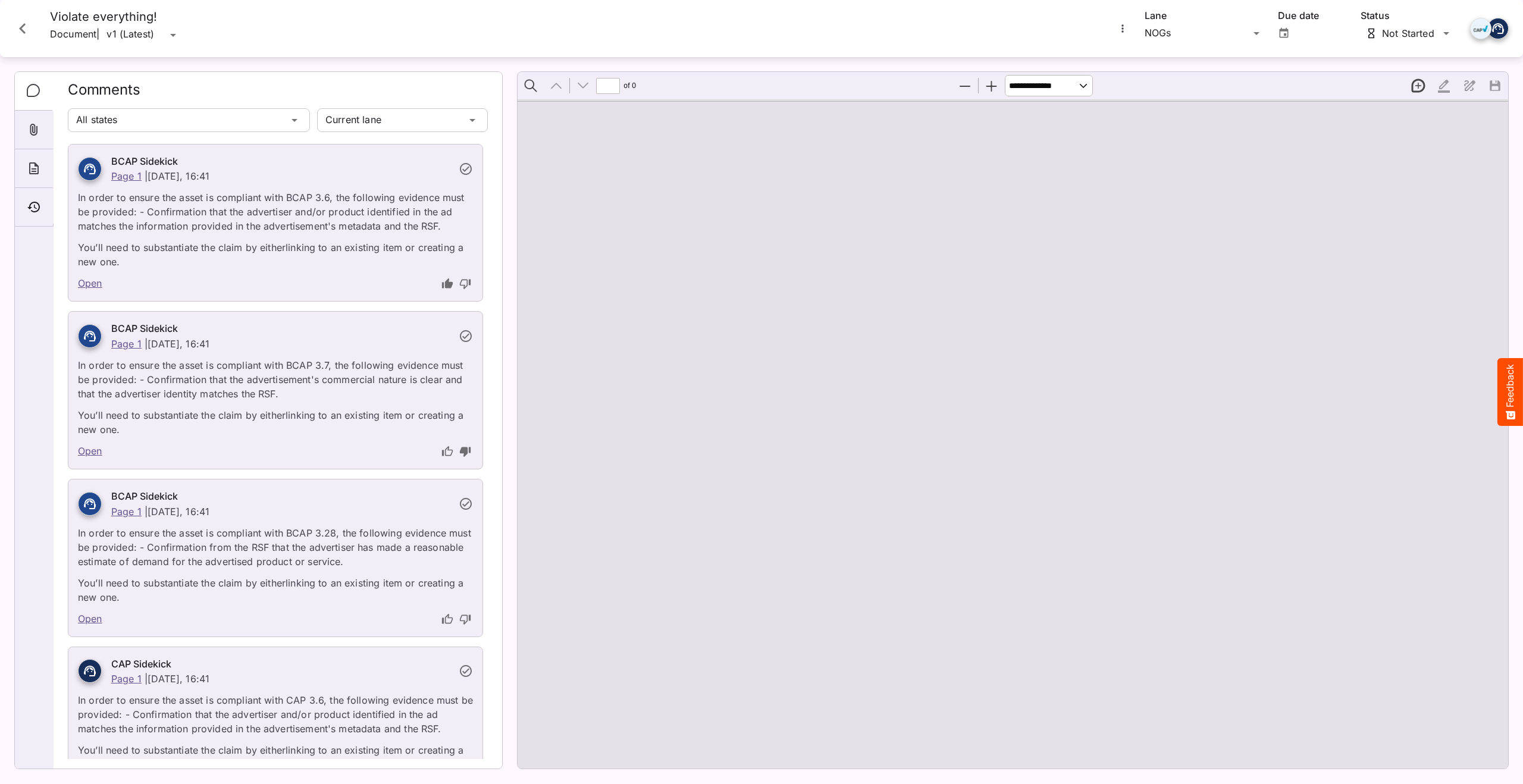
type input "*"
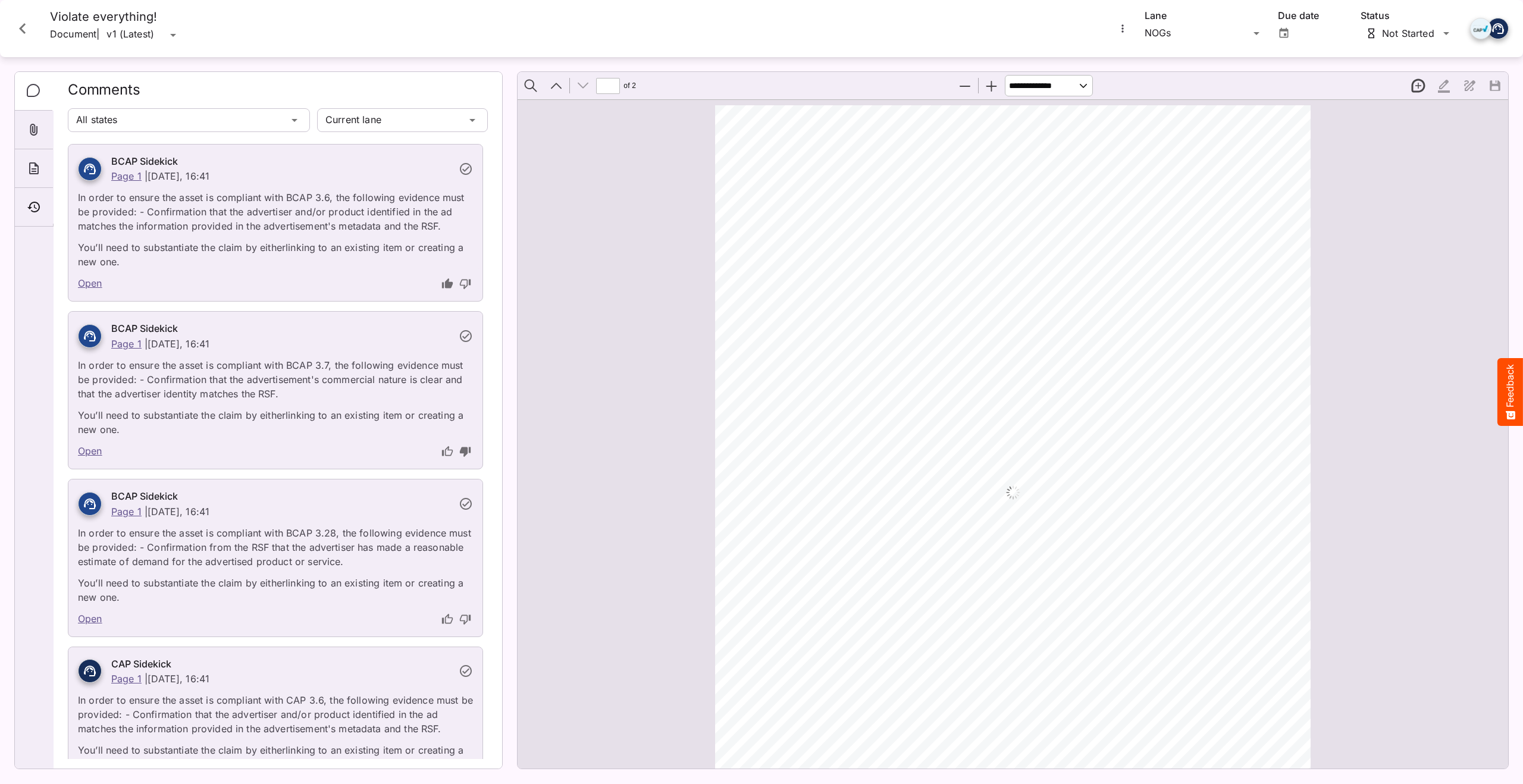
scroll to position [896, 0]
click at [19, 31] on icon "Close card" at bounding box center [23, 28] width 22 height 22
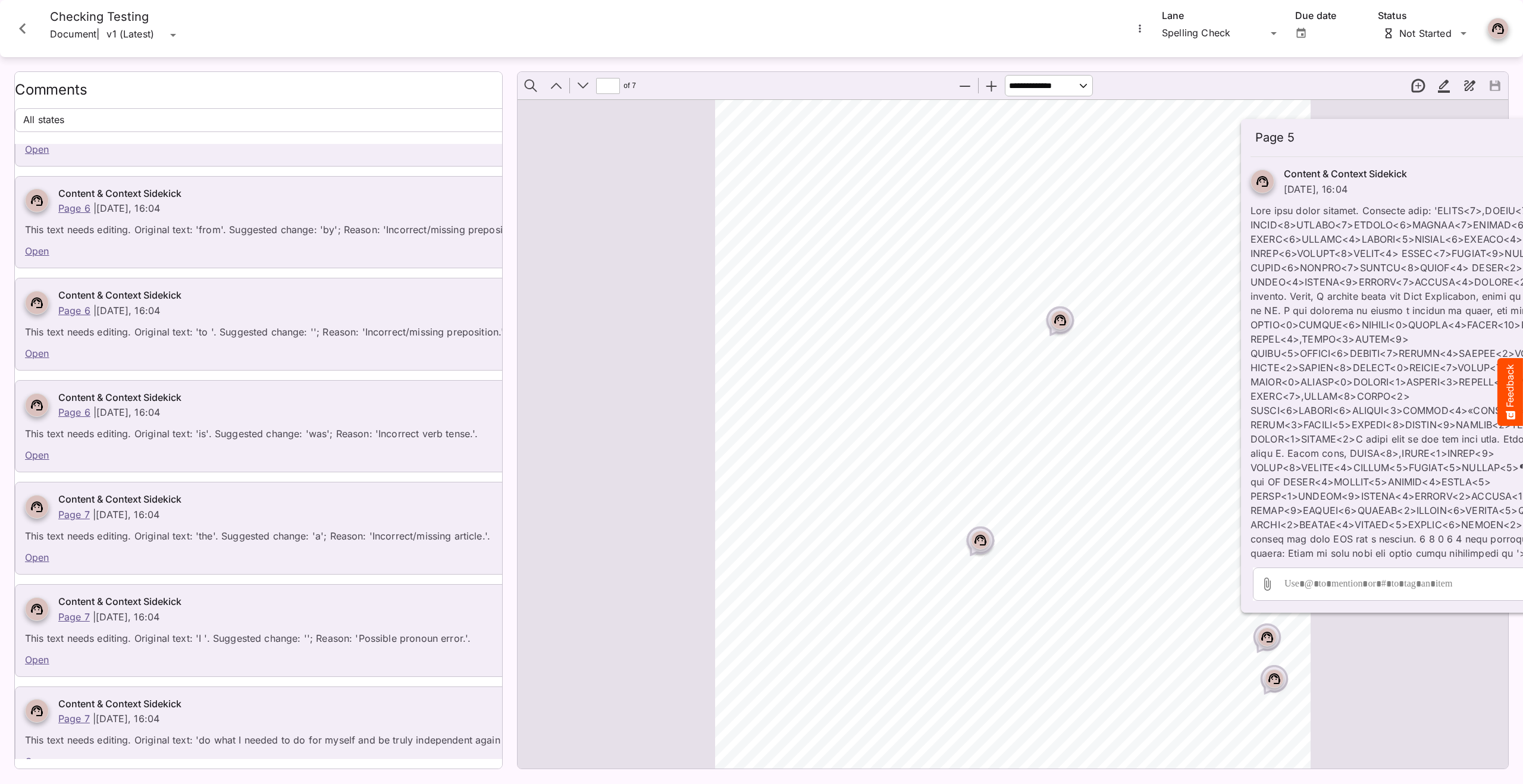
scroll to position [5782, 0]
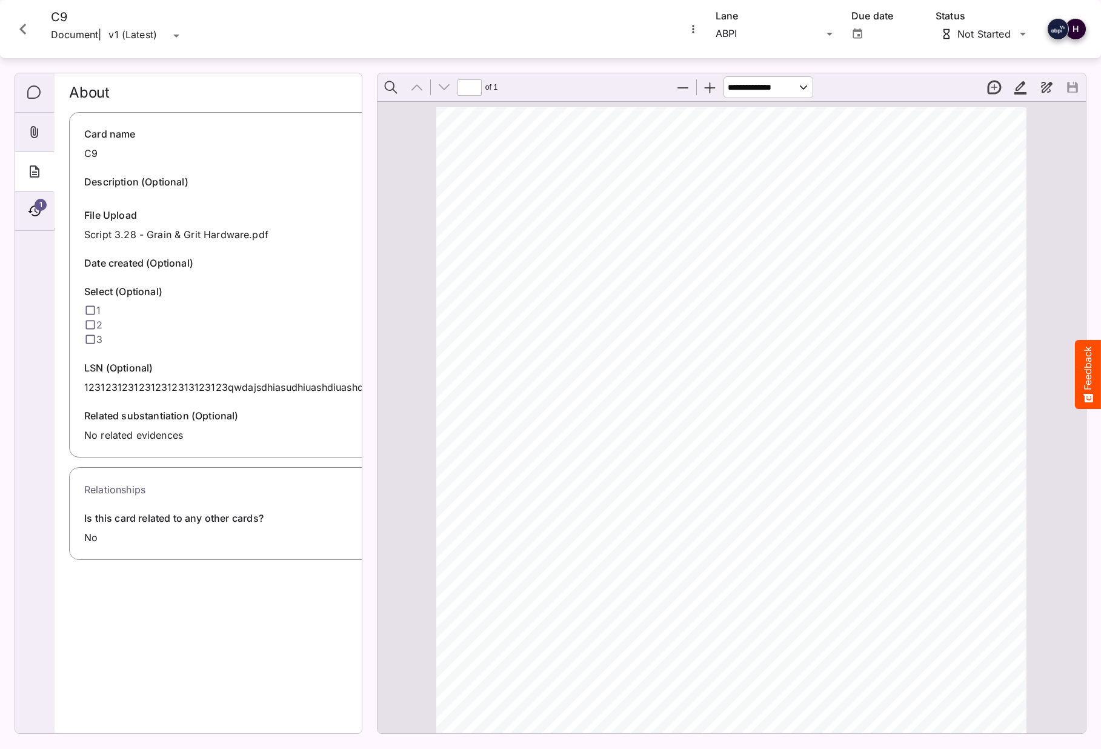
scroll to position [6, 0]
click at [38, 95] on icon "Comments" at bounding box center [34, 92] width 15 height 15
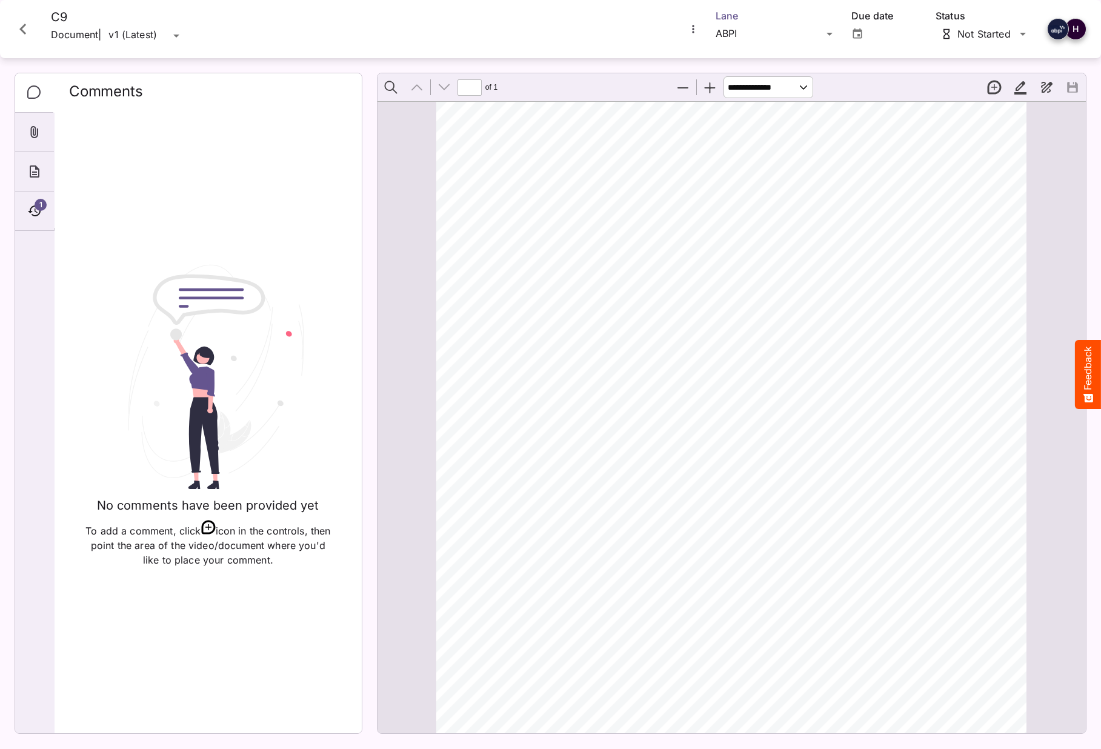
click at [746, 30] on div "ABPI" at bounding box center [769, 33] width 107 height 19
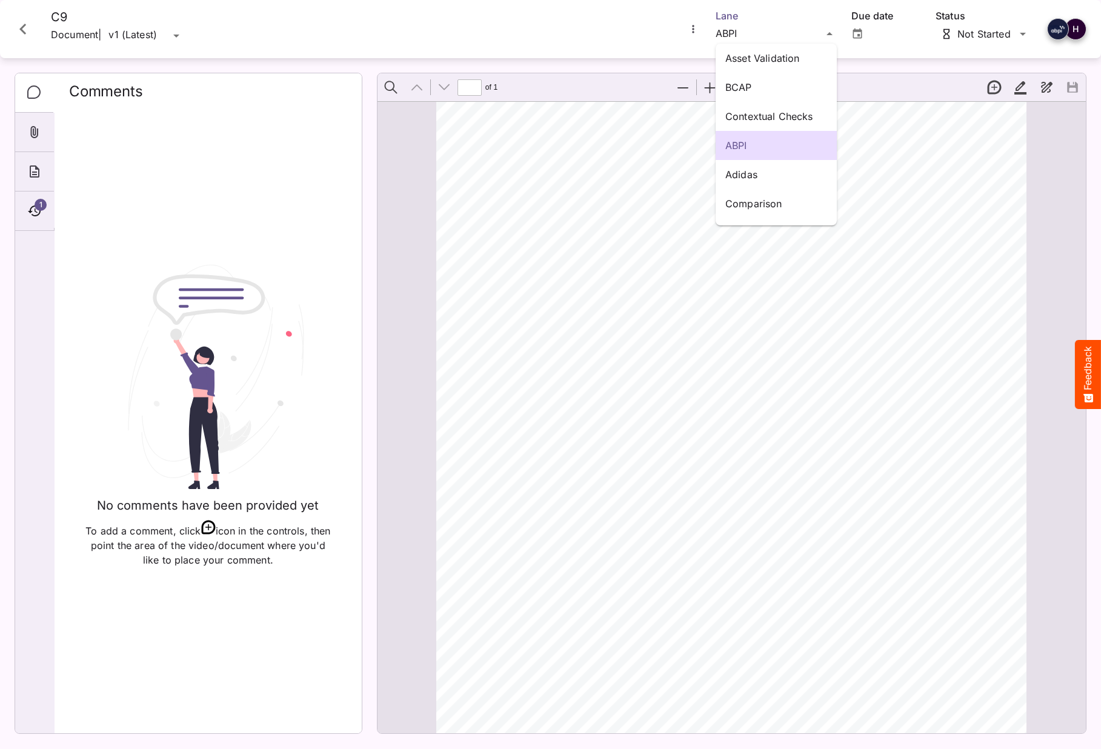
scroll to position [22, 0]
click at [747, 67] on p "BCAP" at bounding box center [777, 65] width 102 height 15
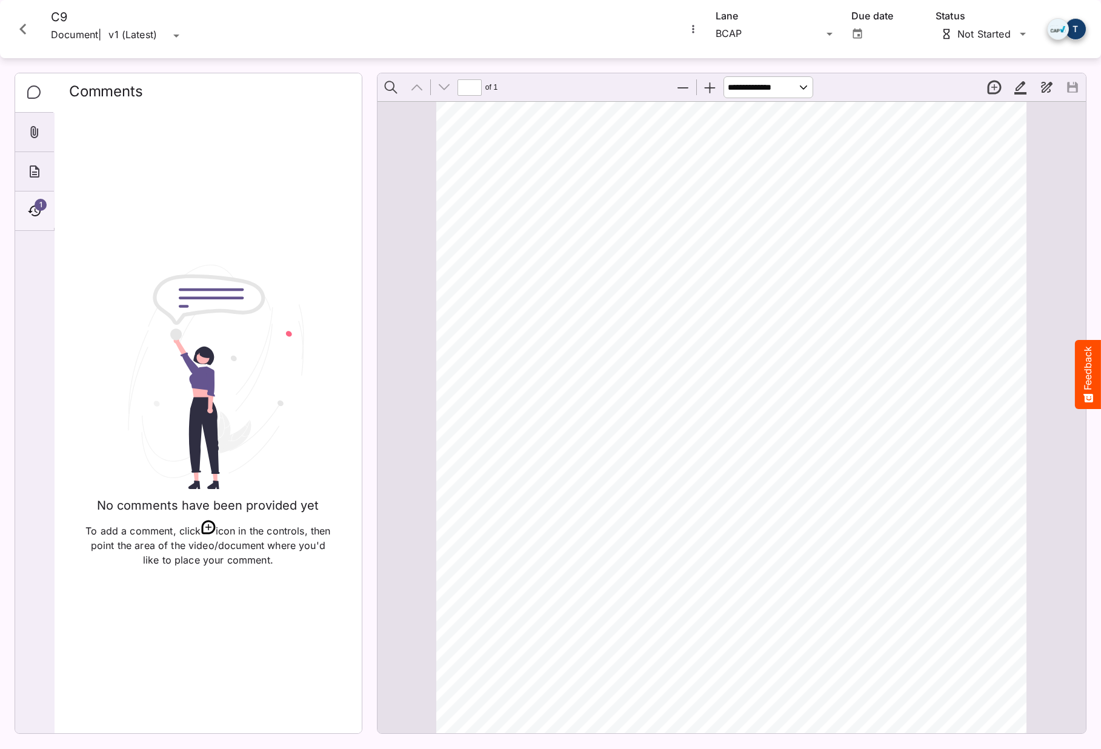
click at [42, 207] on span "1" at bounding box center [41, 205] width 12 height 12
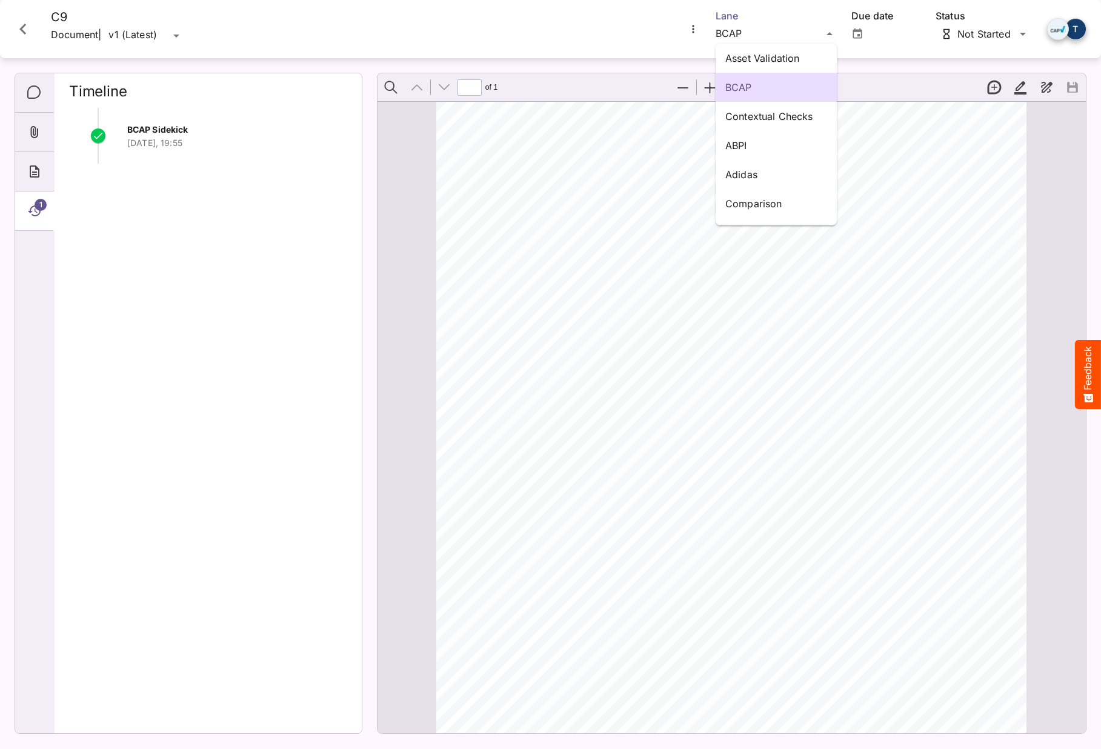
click at [738, 35] on div "Asset Validation BCAP Contextual Checks ABPI Adidas Comparison Egress Test / QA…" at bounding box center [550, 372] width 1101 height 744
click at [14, 34] on icon "Close card" at bounding box center [23, 29] width 22 height 22
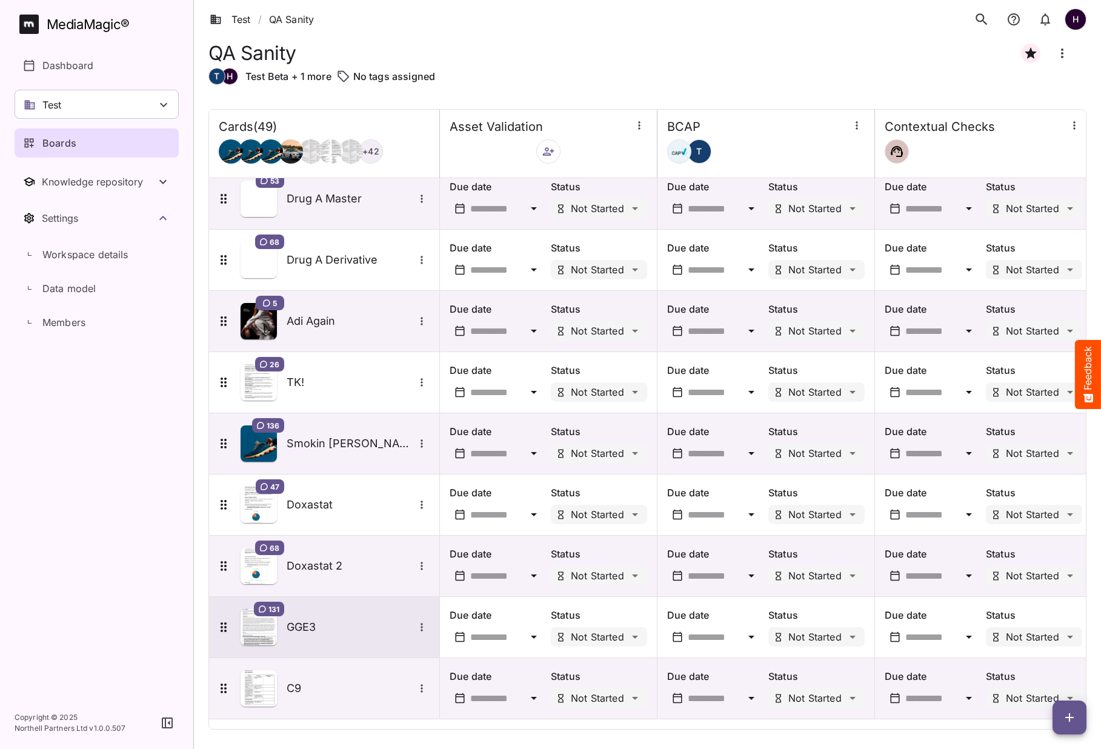
click at [310, 624] on h5 "GGE3" at bounding box center [350, 627] width 127 height 15
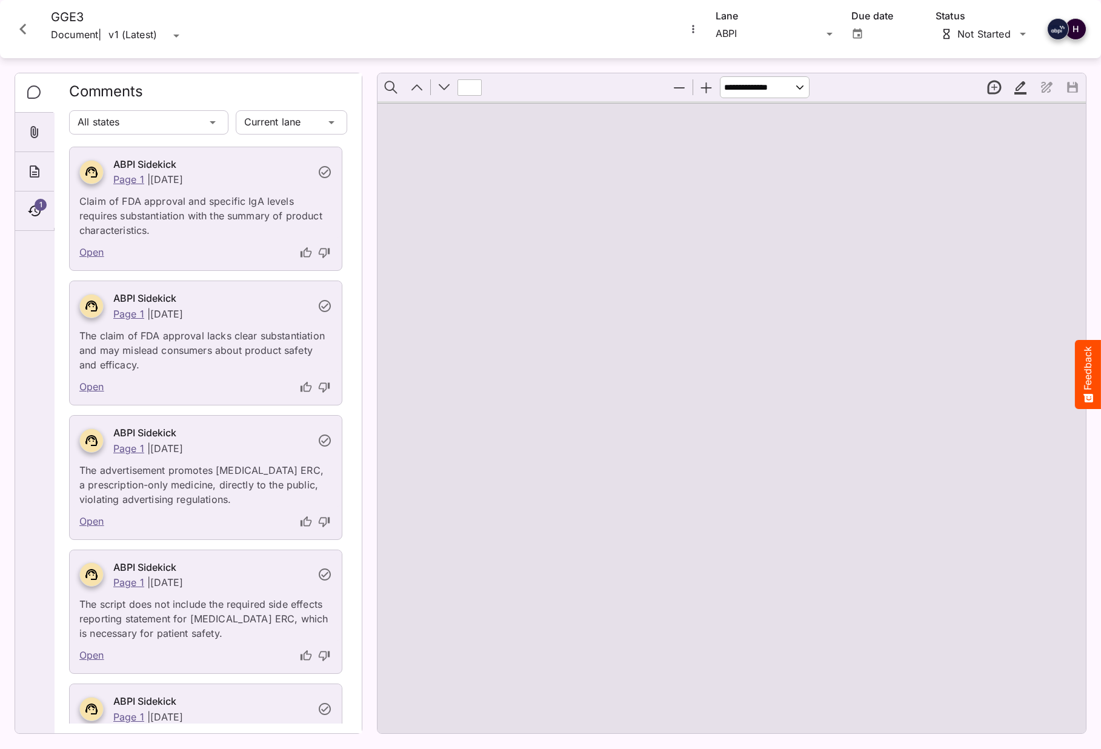
click at [325, 173] on icon at bounding box center [325, 172] width 12 height 12
click at [324, 171] on icon at bounding box center [325, 172] width 15 height 15
click at [324, 172] on icon at bounding box center [325, 172] width 15 height 15
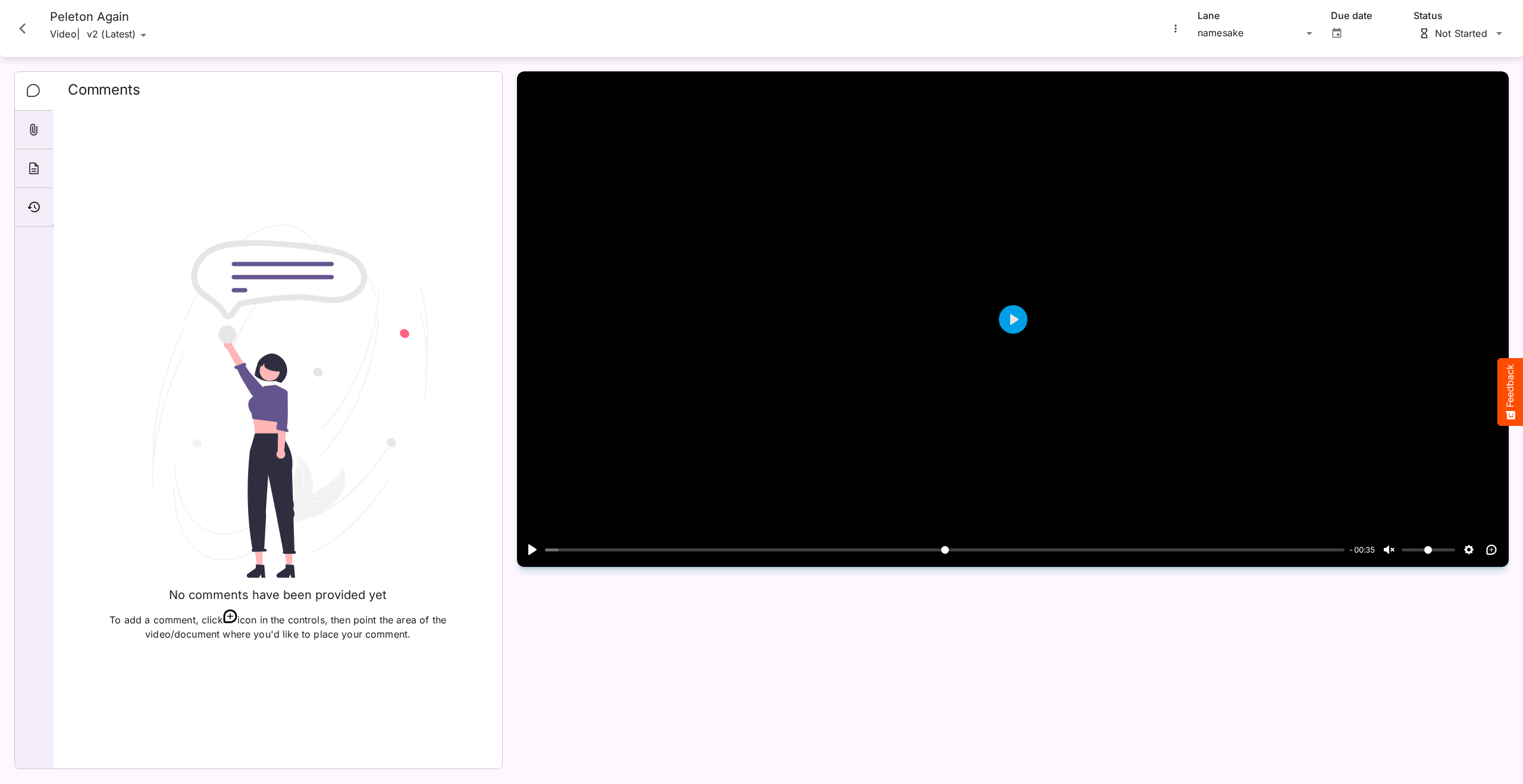
click at [1178, 31] on icon "More options for Peleton Again" at bounding box center [1176, 28] width 12 height 12
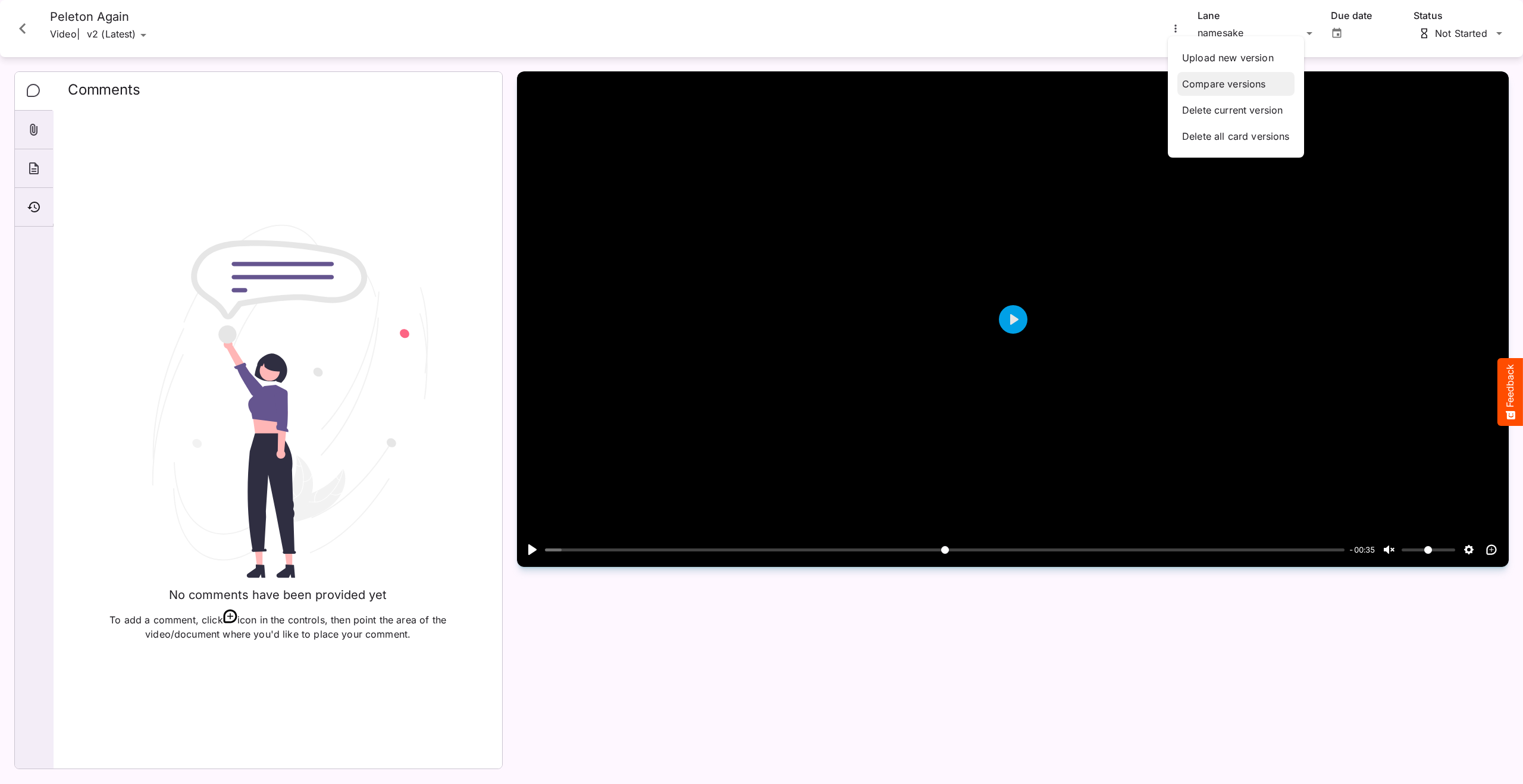
click at [1206, 82] on p "Compare versions" at bounding box center [1235, 83] width 108 height 15
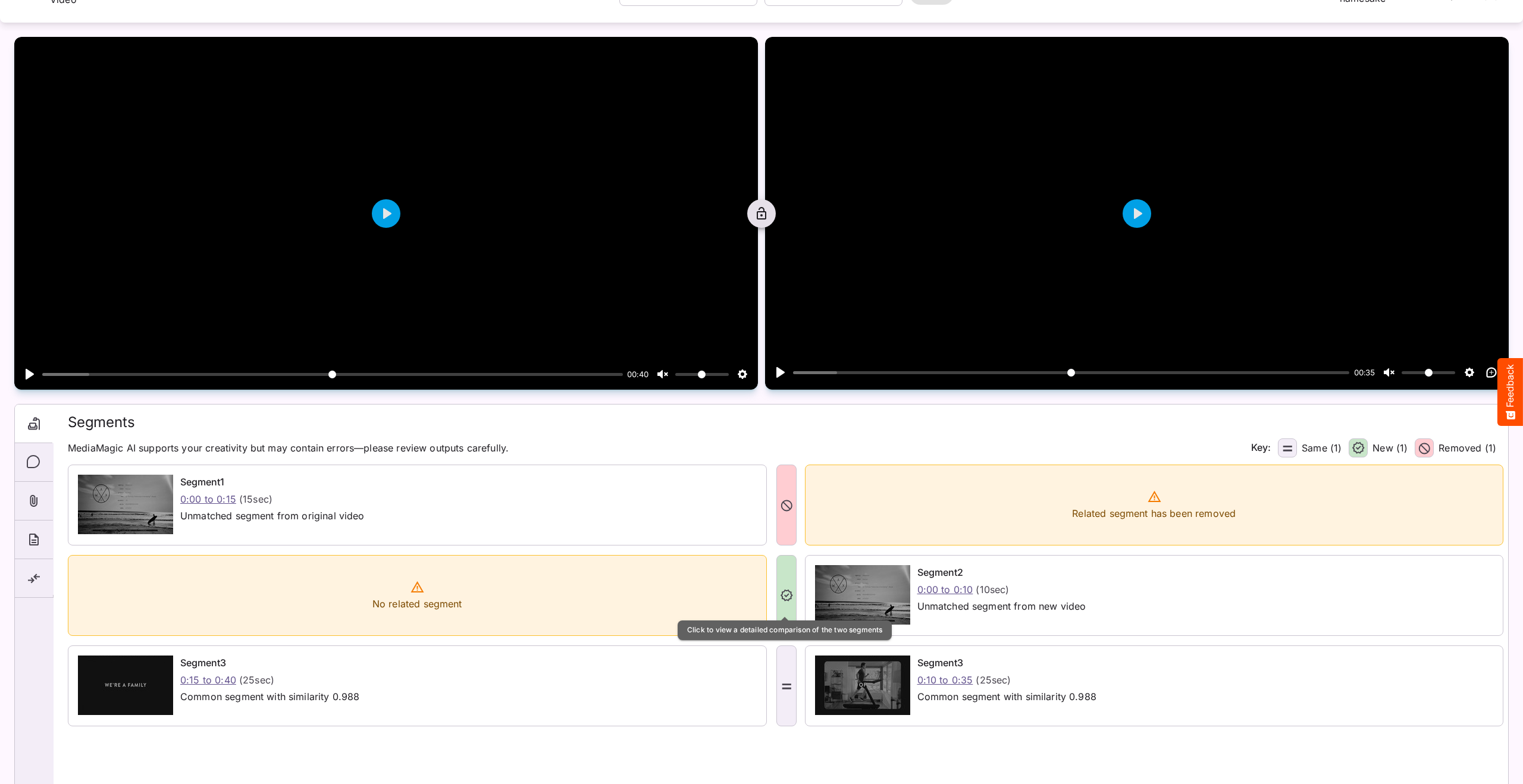
scroll to position [62, 0]
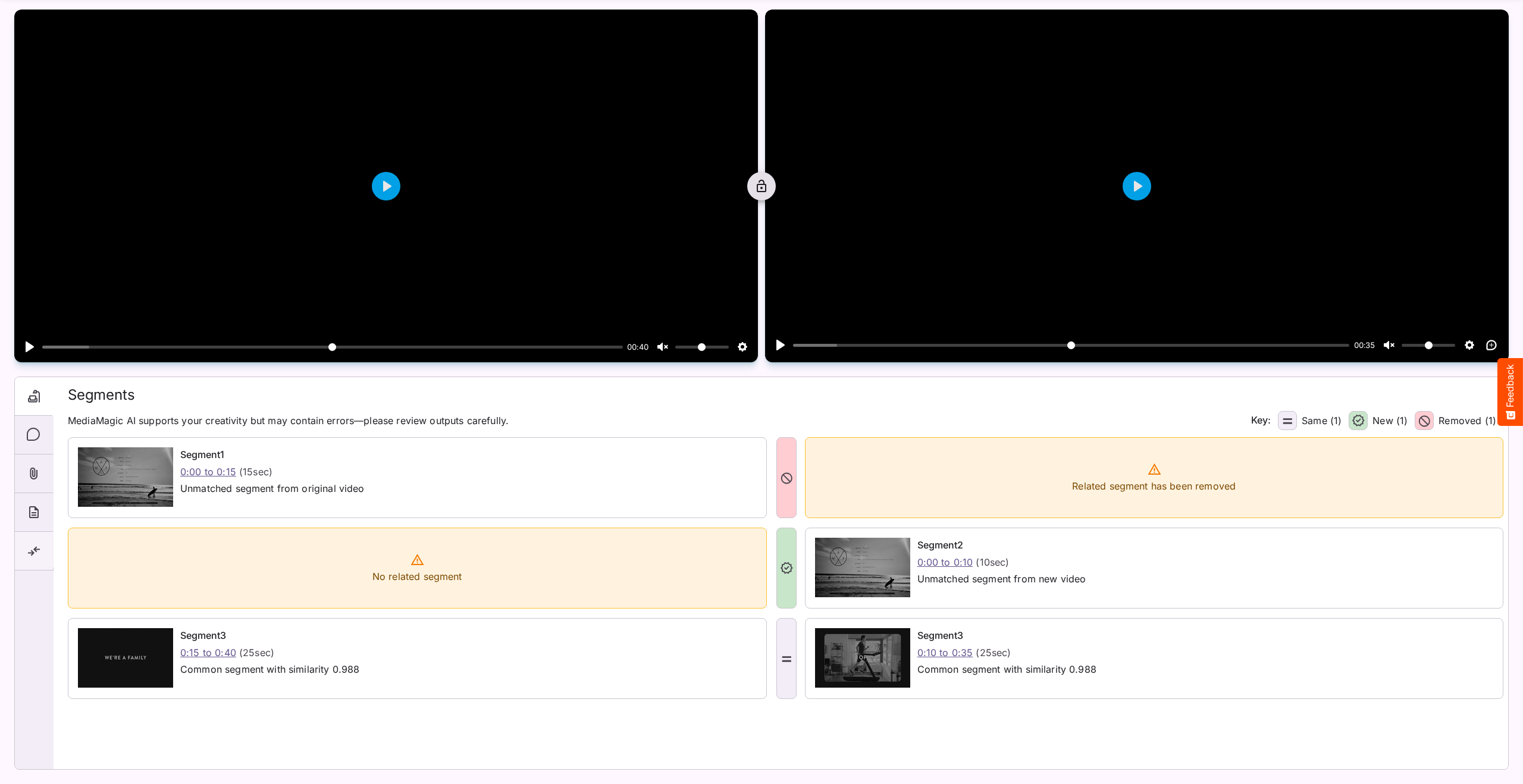
click at [26, 553] on div "Summary" at bounding box center [33, 550] width 38 height 38
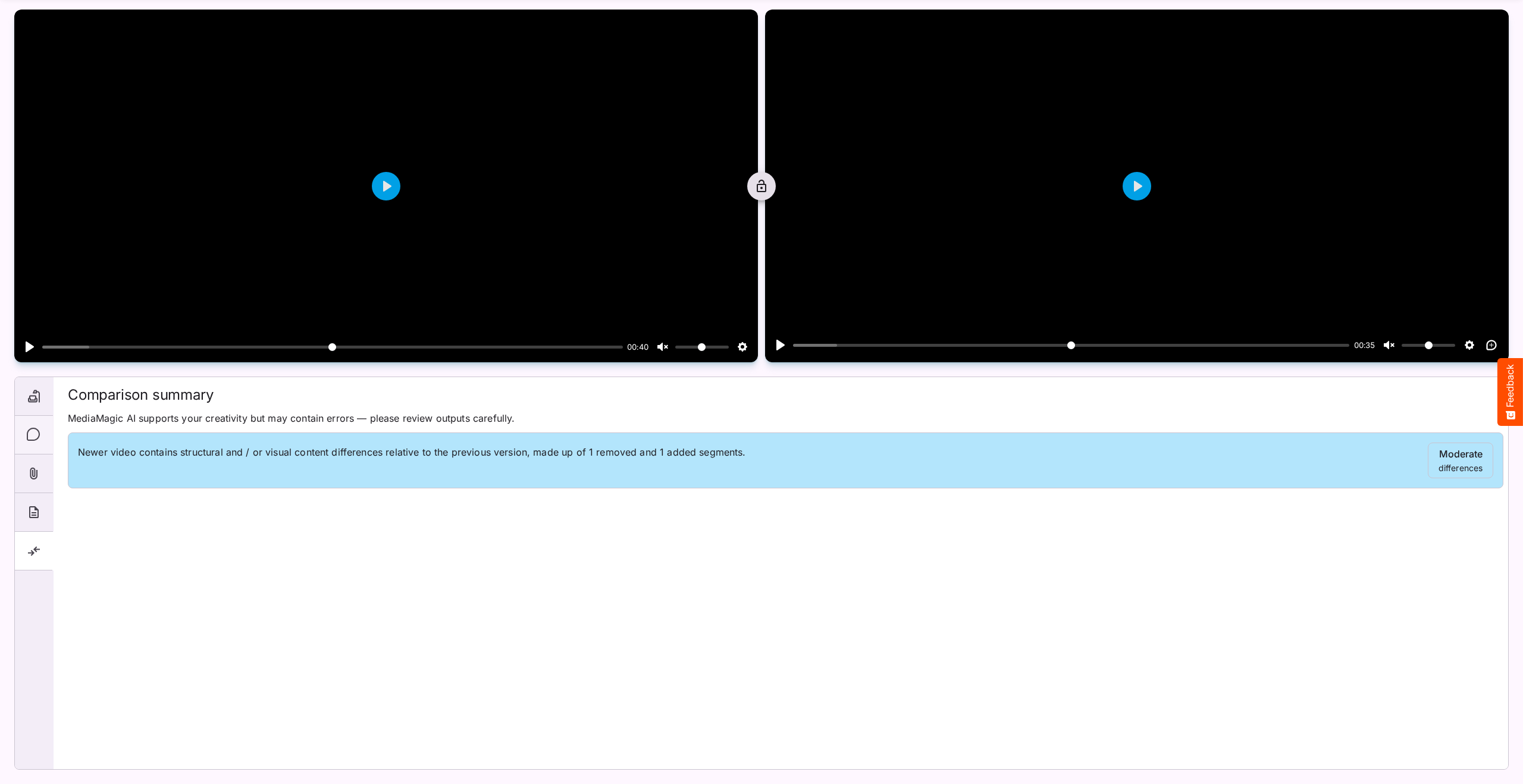
click at [32, 437] on icon "Comments" at bounding box center [33, 435] width 15 height 15
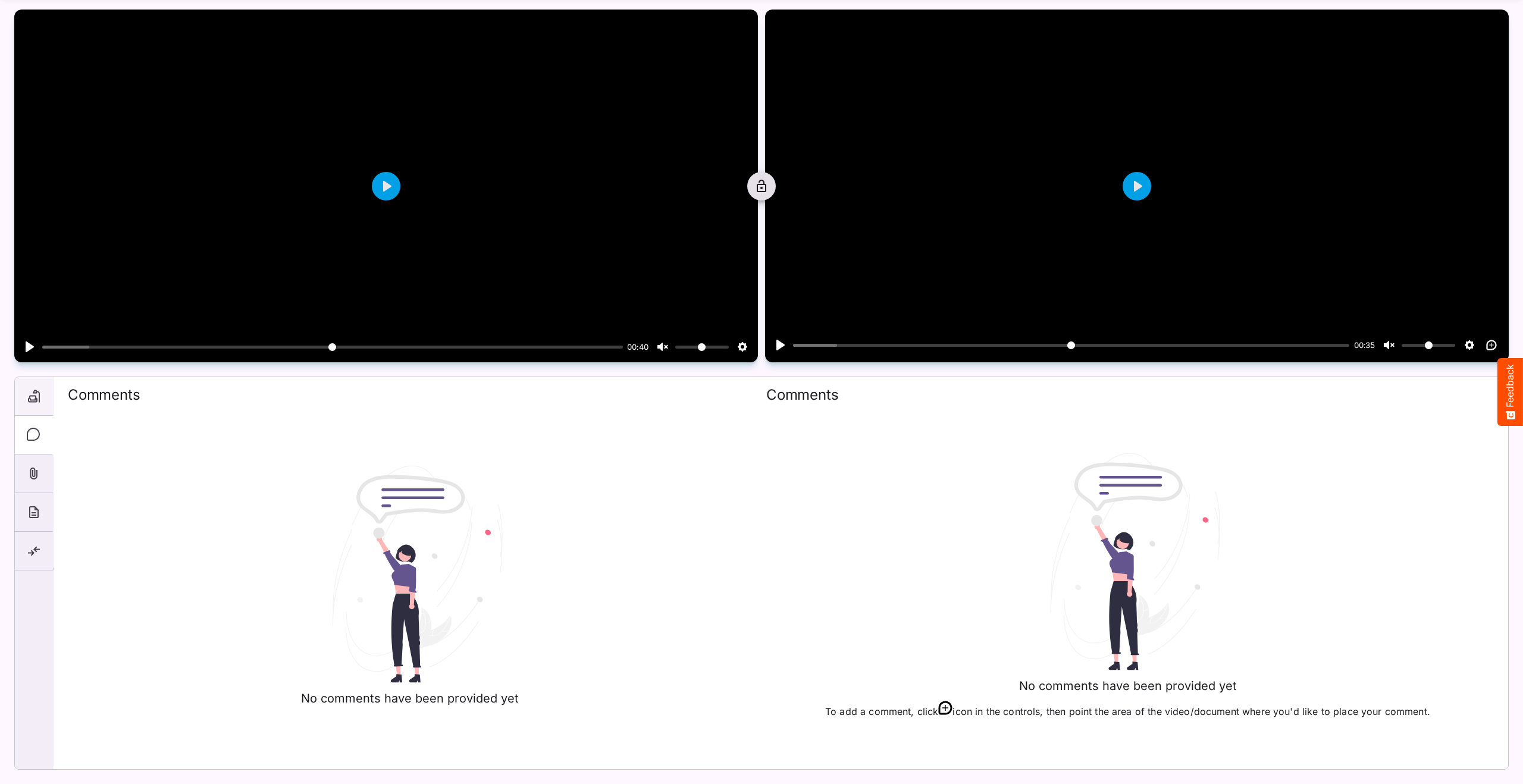
click at [34, 399] on icon "Segments" at bounding box center [33, 396] width 12 height 13
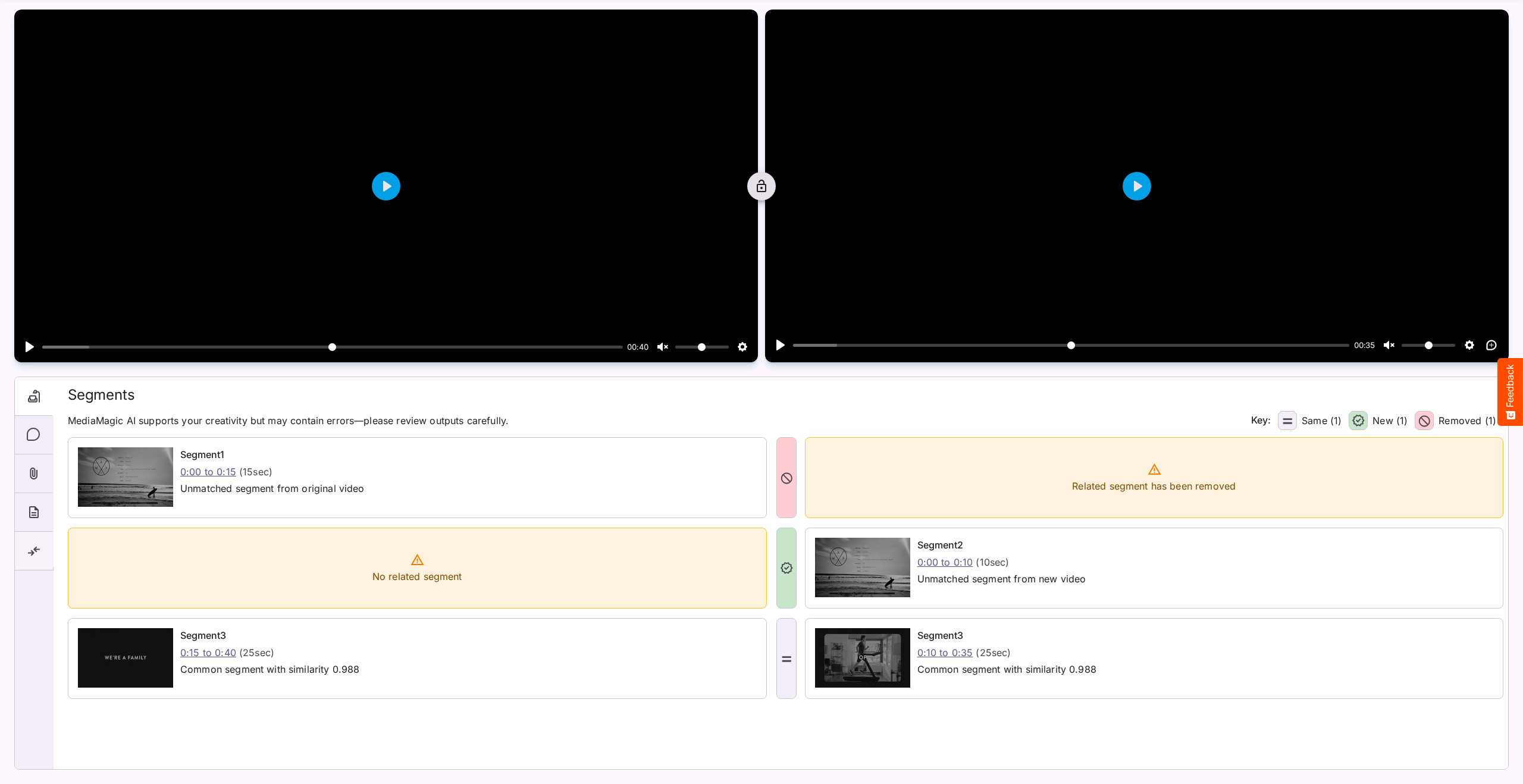
click at [34, 541] on div "Summary" at bounding box center [33, 550] width 38 height 38
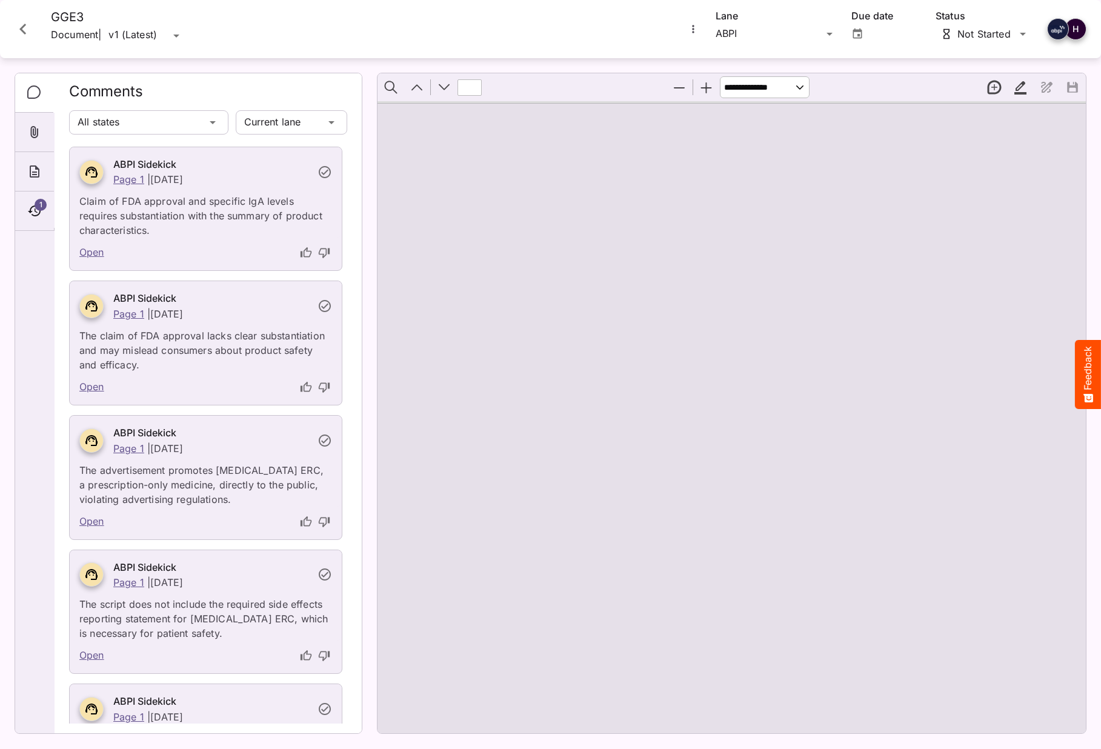
click at [25, 29] on icon "Close card" at bounding box center [23, 29] width 22 height 22
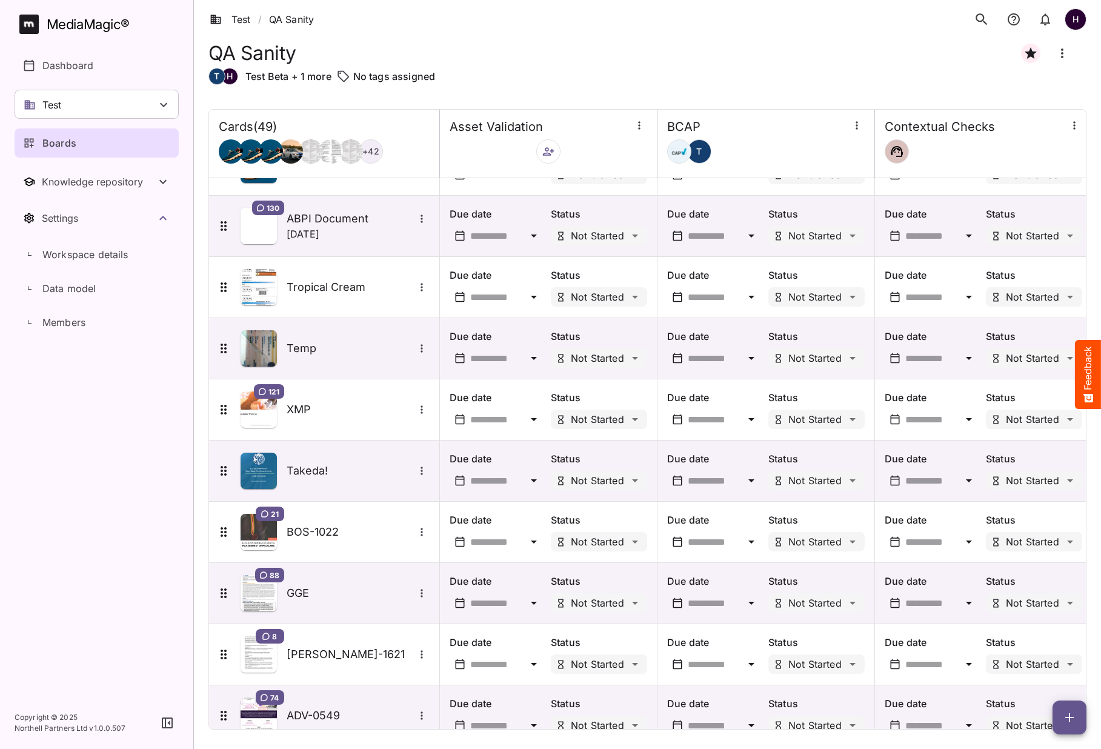
scroll to position [1646, 0]
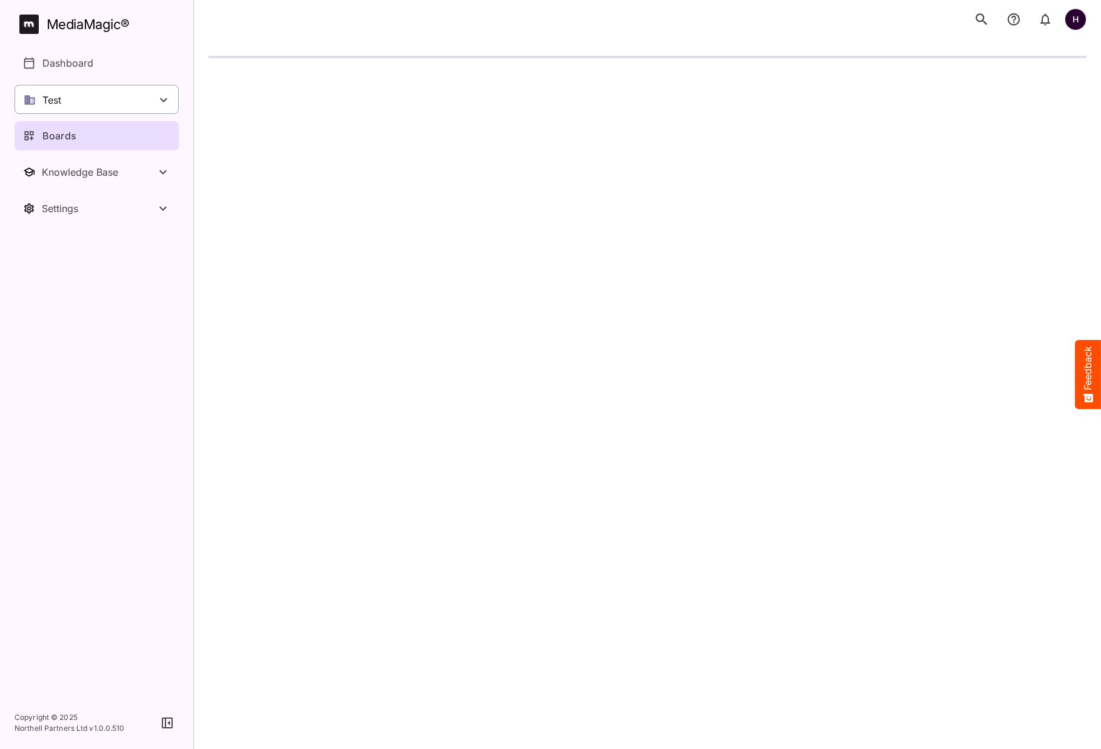
click at [137, 109] on div "Test" at bounding box center [97, 99] width 164 height 29
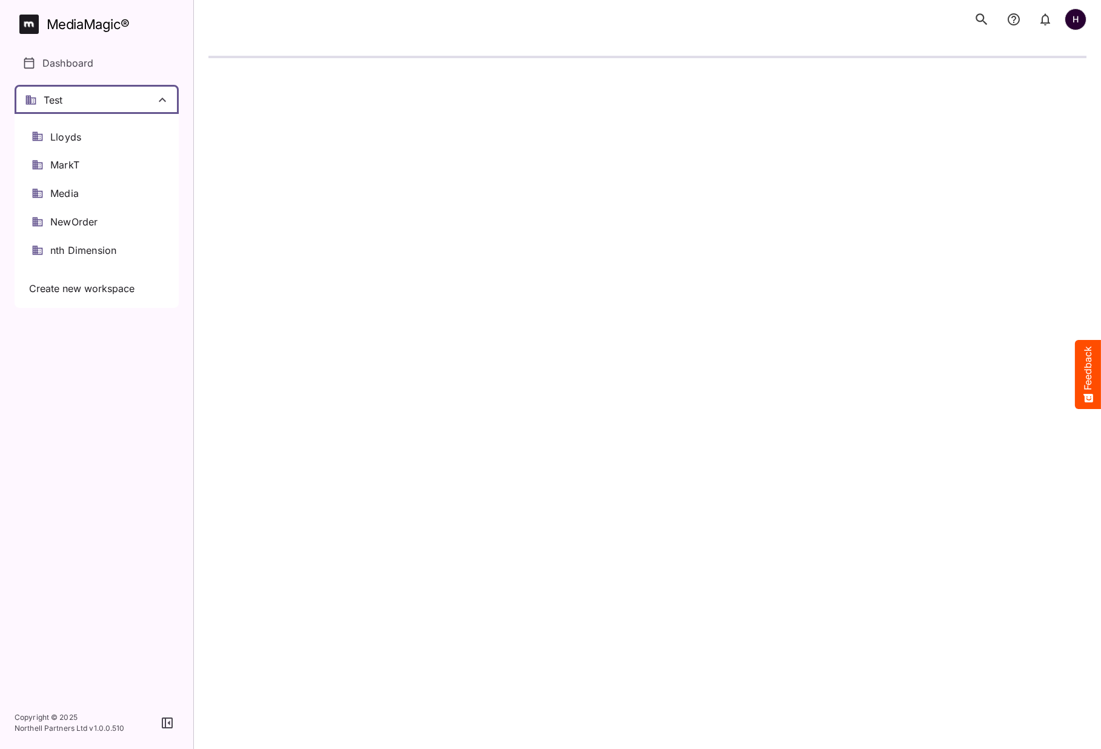
scroll to position [322, 0]
click at [112, 250] on div "nth Dimension" at bounding box center [97, 260] width 164 height 28
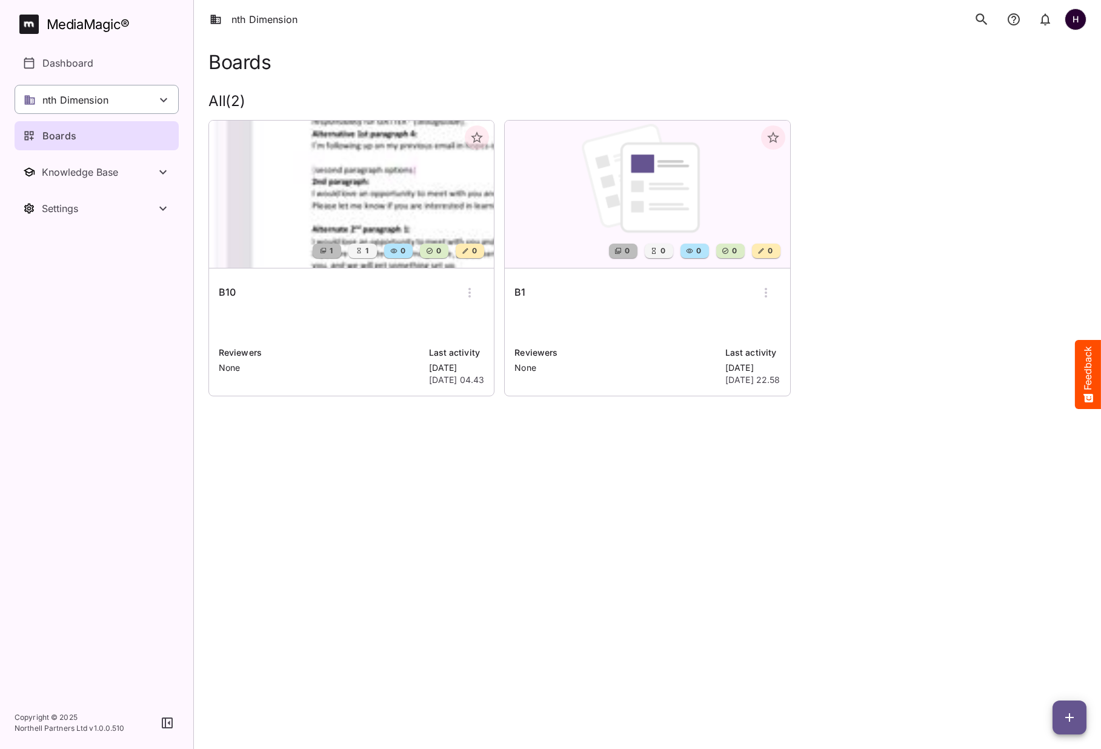
click at [149, 104] on div "nth Dimension" at bounding box center [97, 99] width 164 height 29
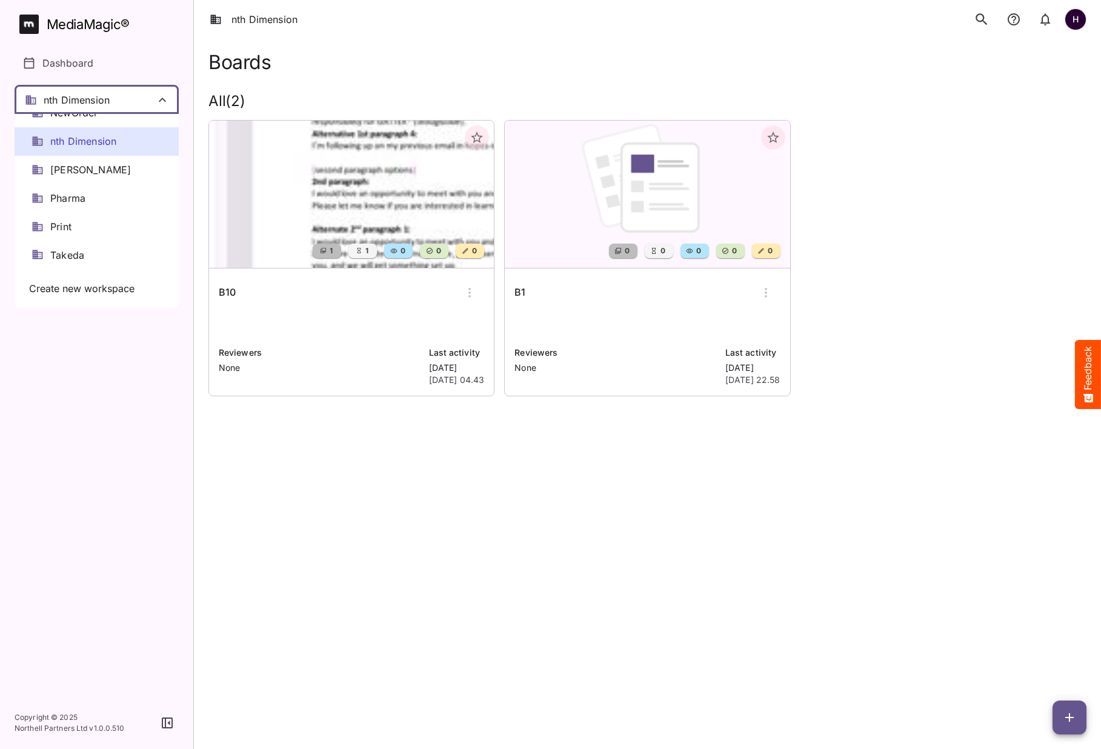
scroll to position [397, 0]
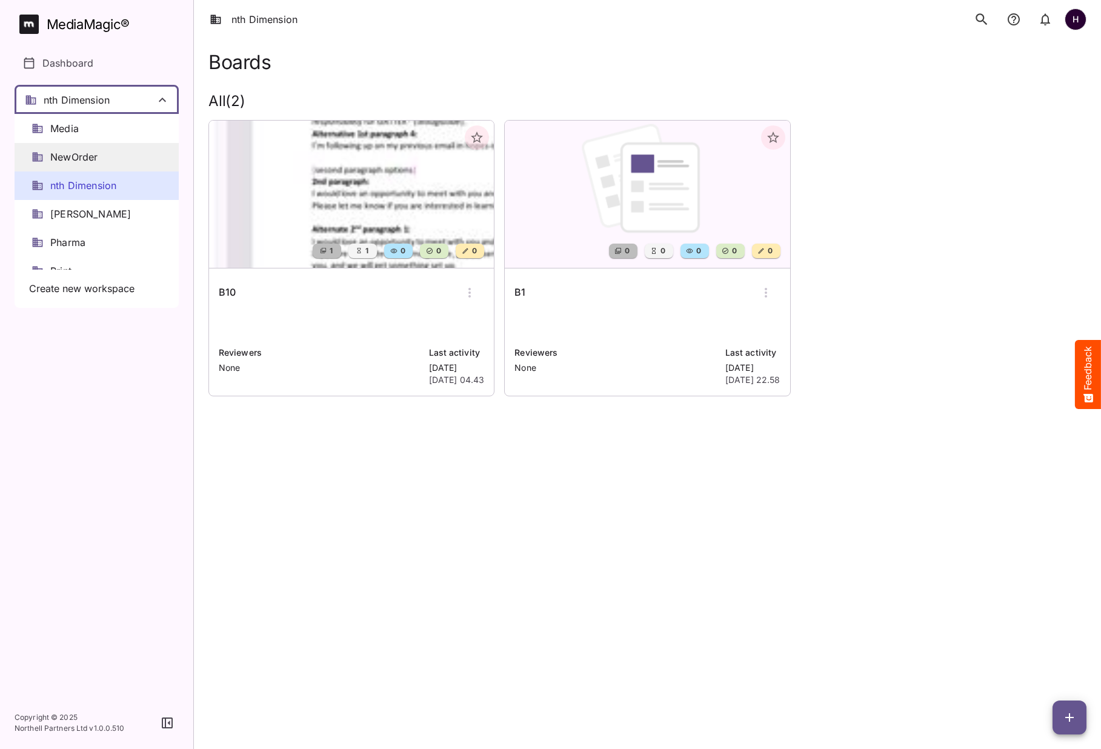
click at [81, 150] on span "NewOrder" at bounding box center [73, 157] width 47 height 14
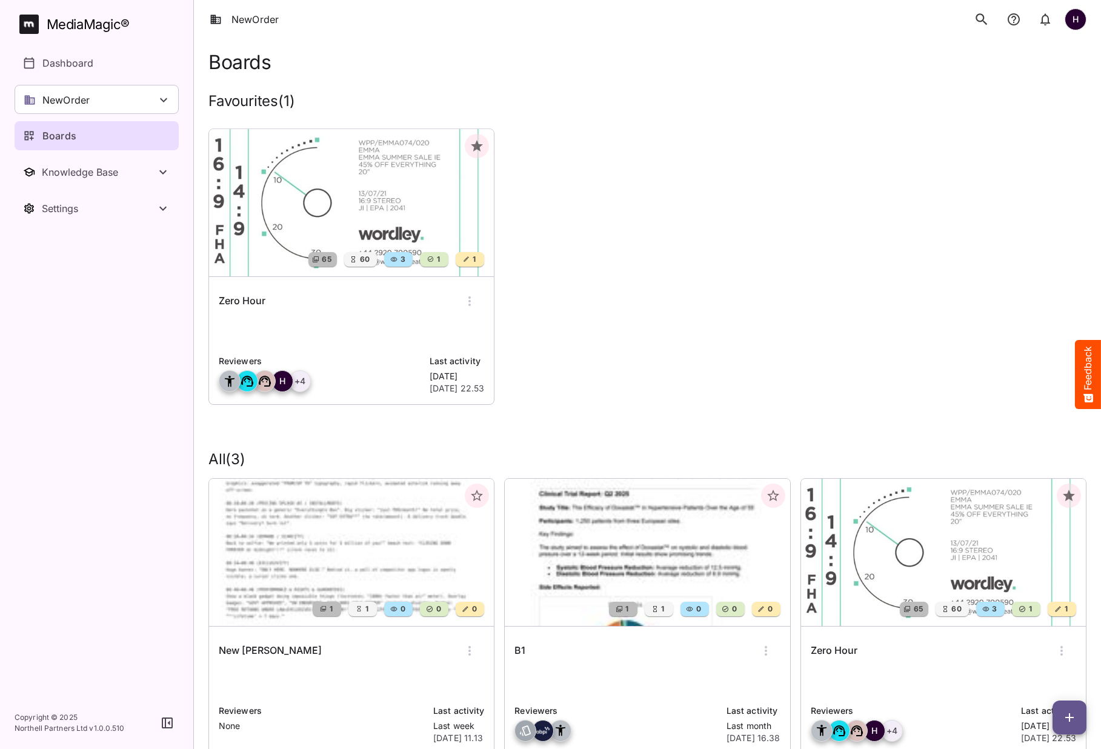
click at [289, 226] on img at bounding box center [351, 202] width 285 height 147
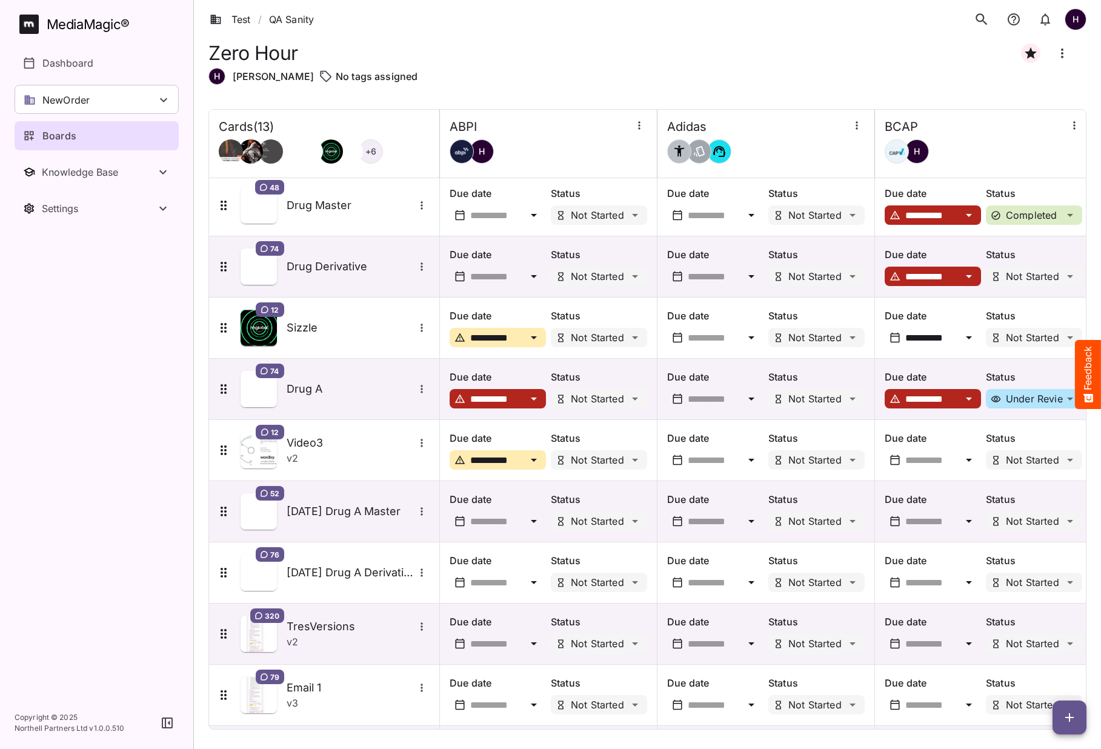
scroll to position [255, 0]
